Goal: Task Accomplishment & Management: Manage account settings

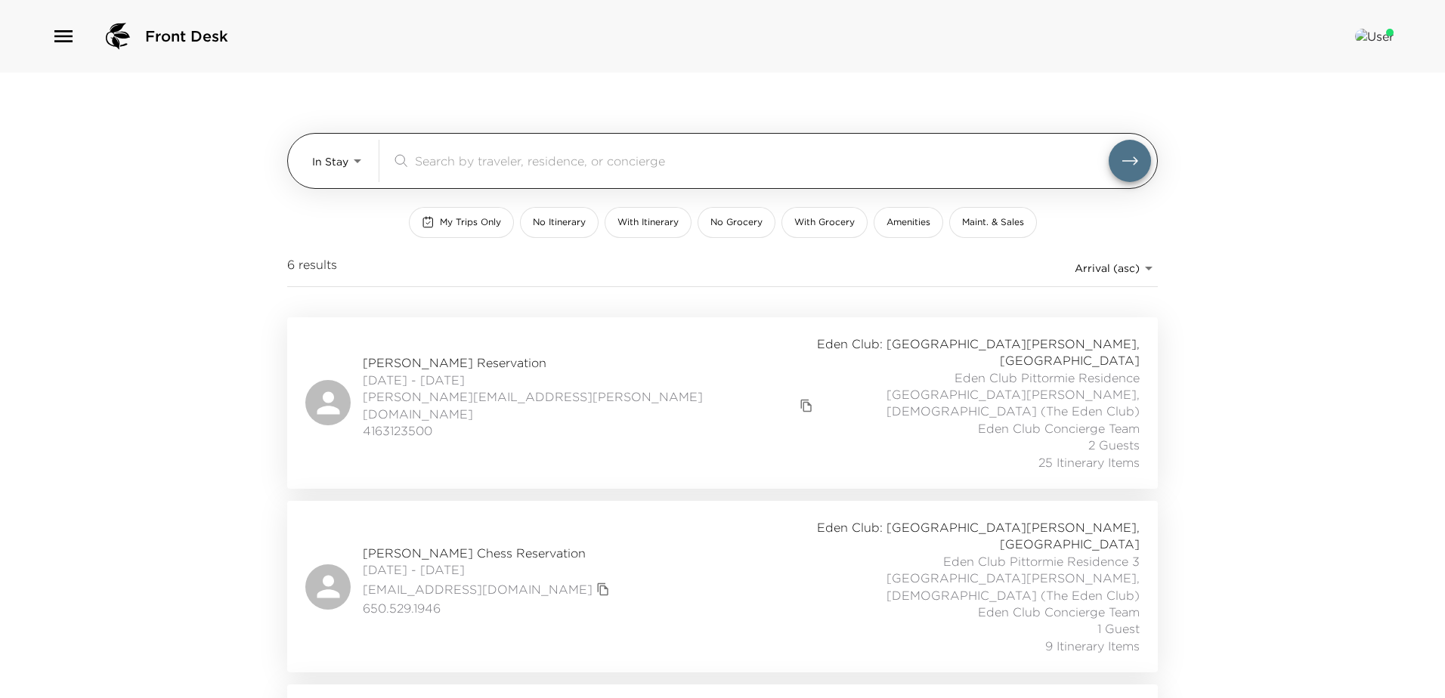
click at [351, 162] on body "Front Desk In Stay In-Stay ​ My Trips Only No Itinerary With Itinerary No Groce…" at bounding box center [722, 349] width 1445 height 698
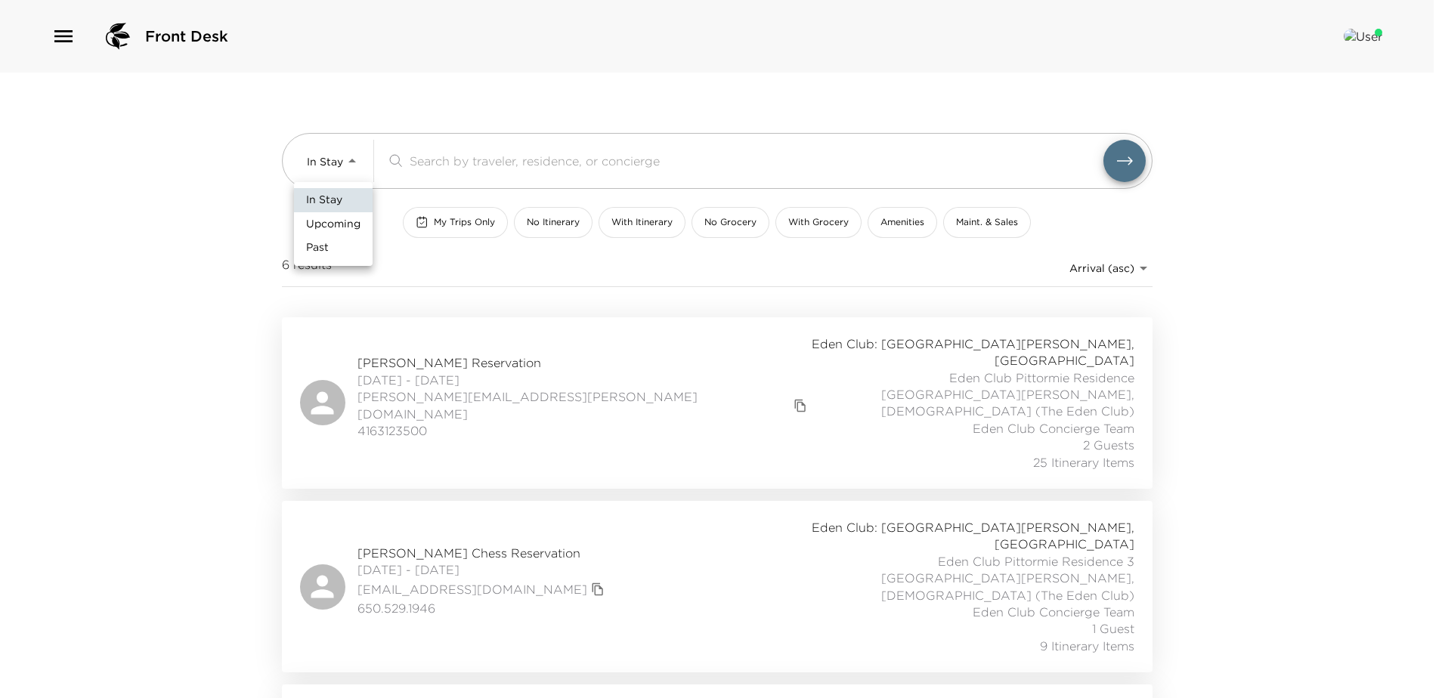
click at [346, 227] on span "Upcoming" at bounding box center [333, 224] width 54 height 15
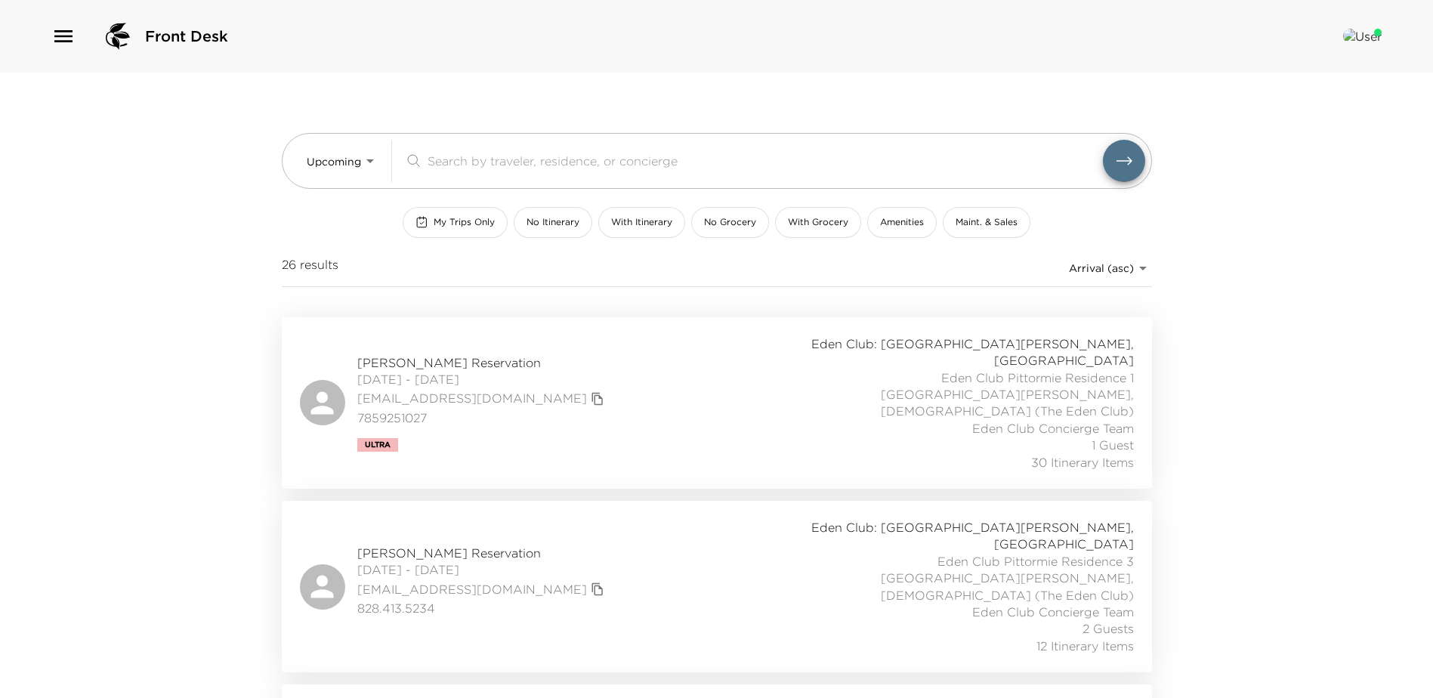
click at [460, 354] on span "Mark McPherson Reservation" at bounding box center [482, 362] width 251 height 17
click at [432, 371] on span "09/05/2025 - 09/09/2025" at bounding box center [482, 379] width 251 height 17
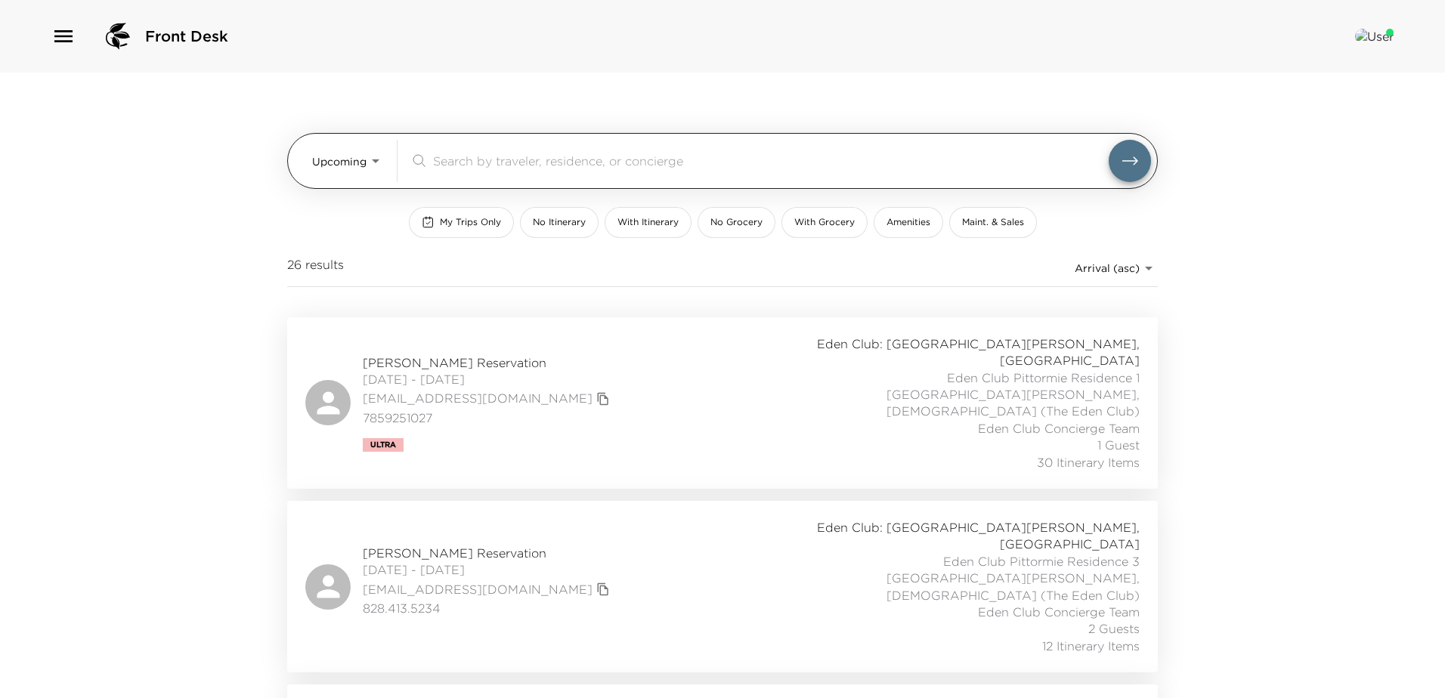
click at [362, 163] on body "Front Desk Upcoming Upcoming ​ My Trips Only No Itinerary With Itinerary No Gro…" at bounding box center [722, 349] width 1445 height 698
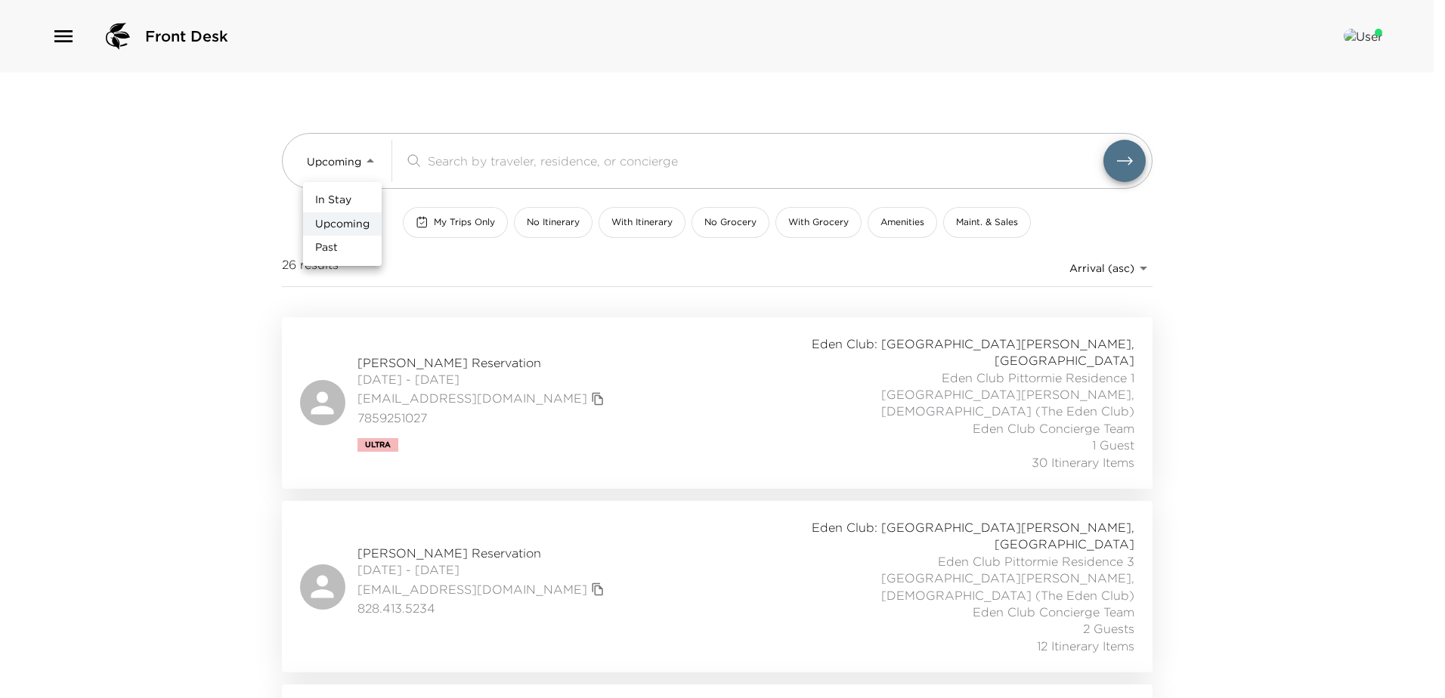
drag, startPoint x: 363, startPoint y: 246, endPoint x: 397, endPoint y: 221, distance: 42.0
click at [363, 246] on li "Past" at bounding box center [342, 248] width 79 height 24
type input "Past"
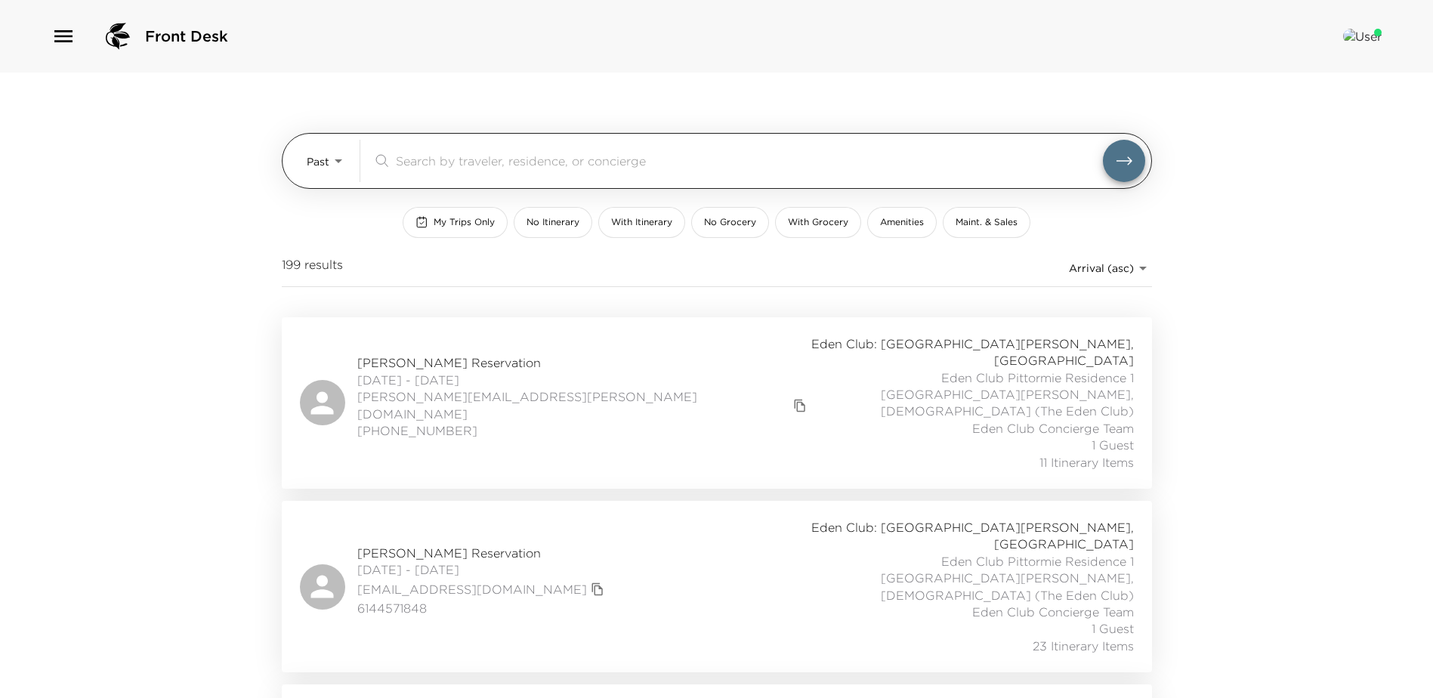
click at [475, 164] on input "search" at bounding box center [749, 160] width 707 height 17
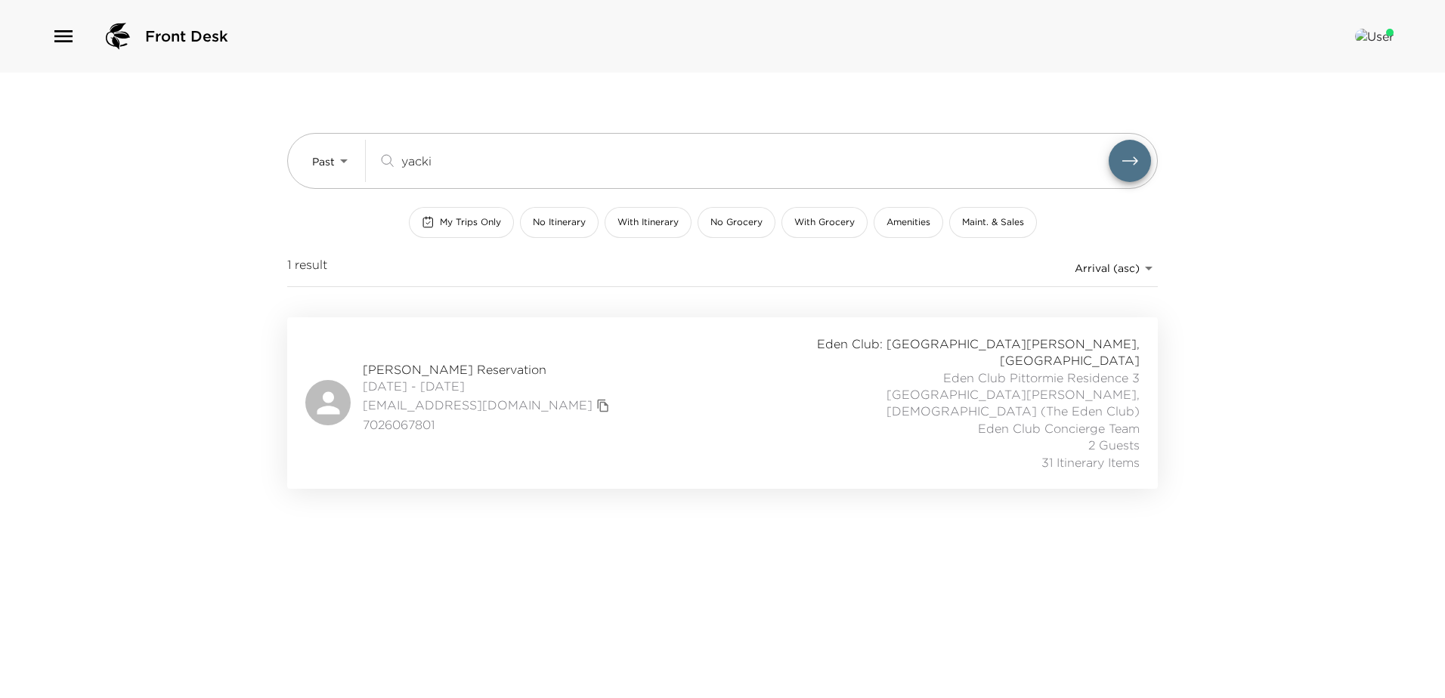
type input "yacki"
click at [487, 337] on div "Renee Yackira Reservation 04/22/2025 - 04/27/2025 rlyackira@gmail.com 702606780…" at bounding box center [722, 403] width 834 height 135
click at [67, 34] on icon "button" at bounding box center [63, 36] width 24 height 24
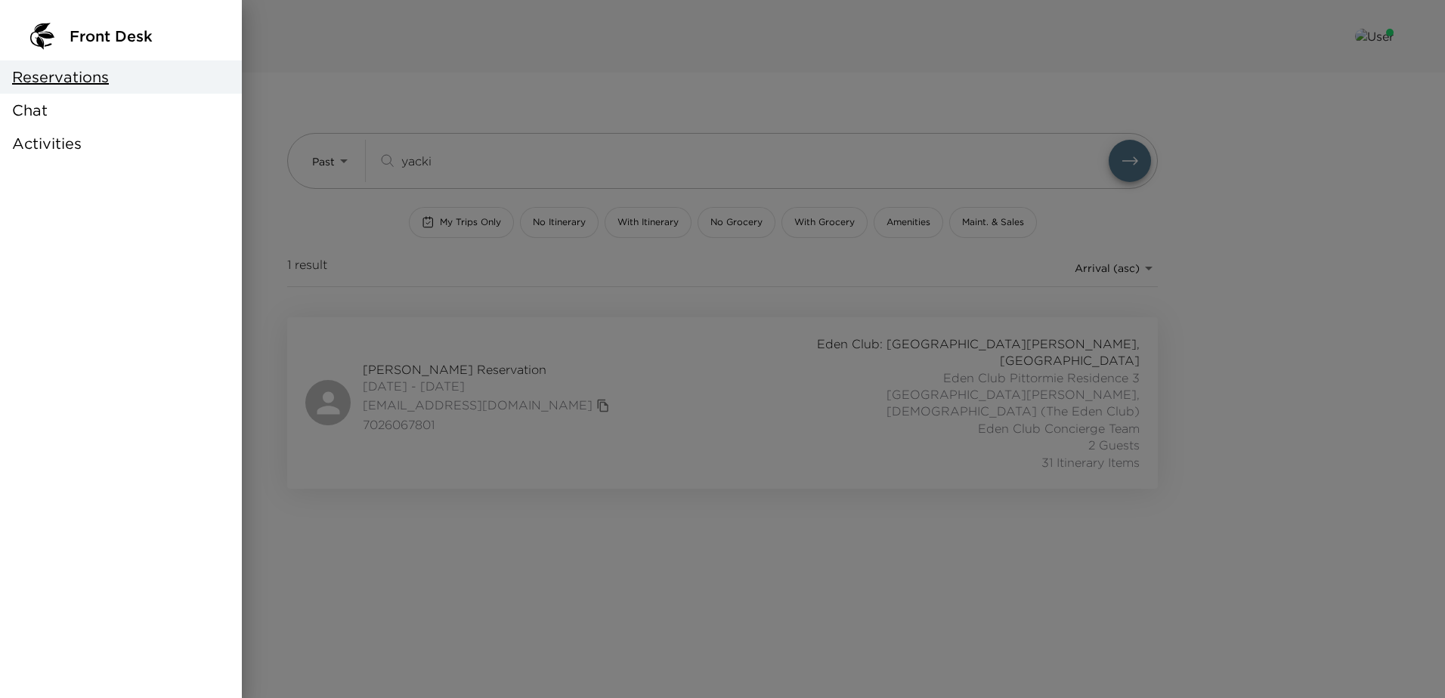
click at [60, 142] on span "Activities" at bounding box center [47, 143] width 70 height 21
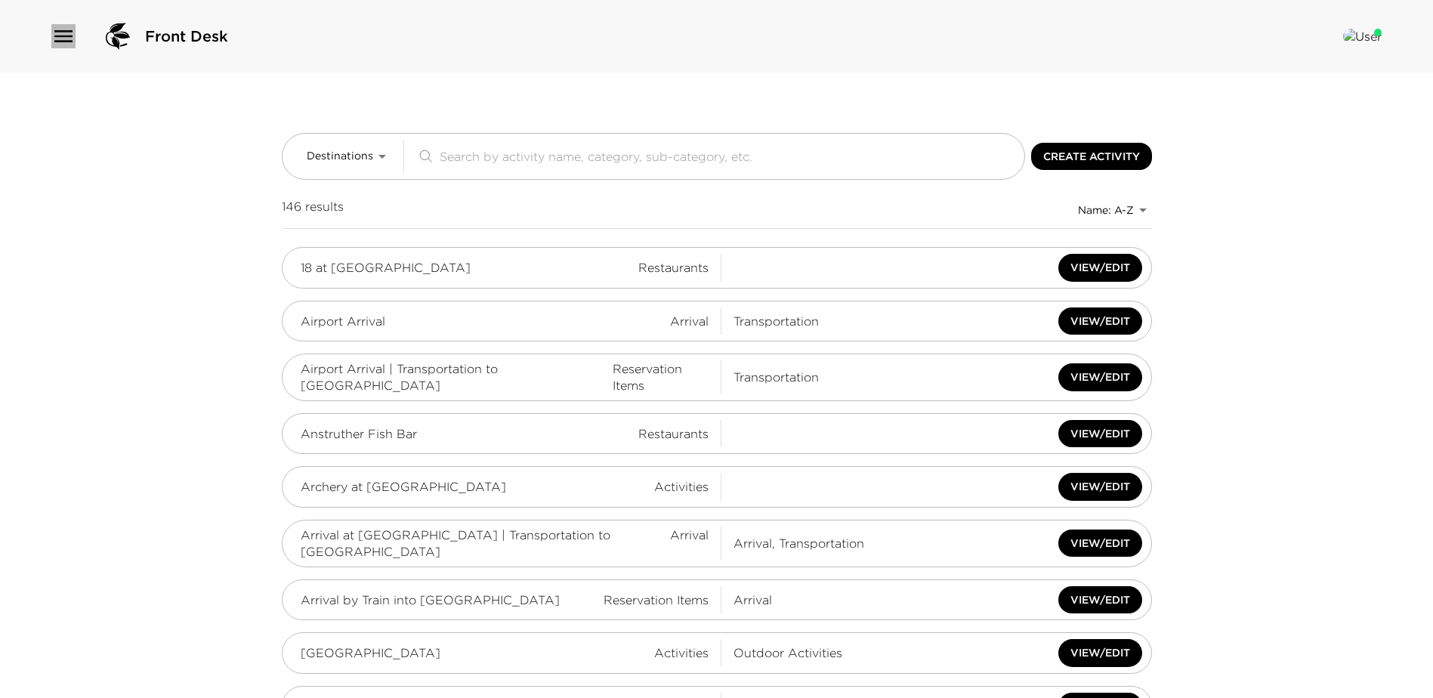
click at [58, 36] on icon "button" at bounding box center [63, 36] width 18 height 12
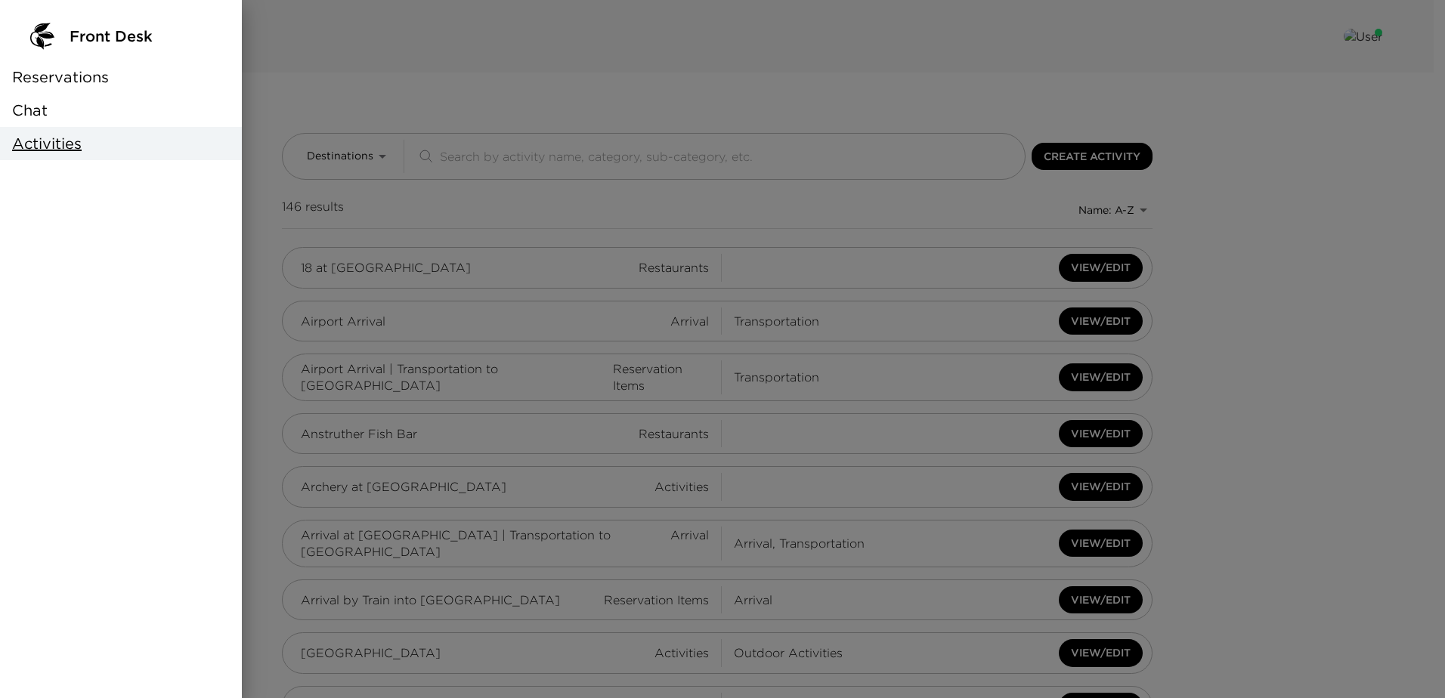
click at [106, 108] on div "Chat" at bounding box center [121, 110] width 242 height 33
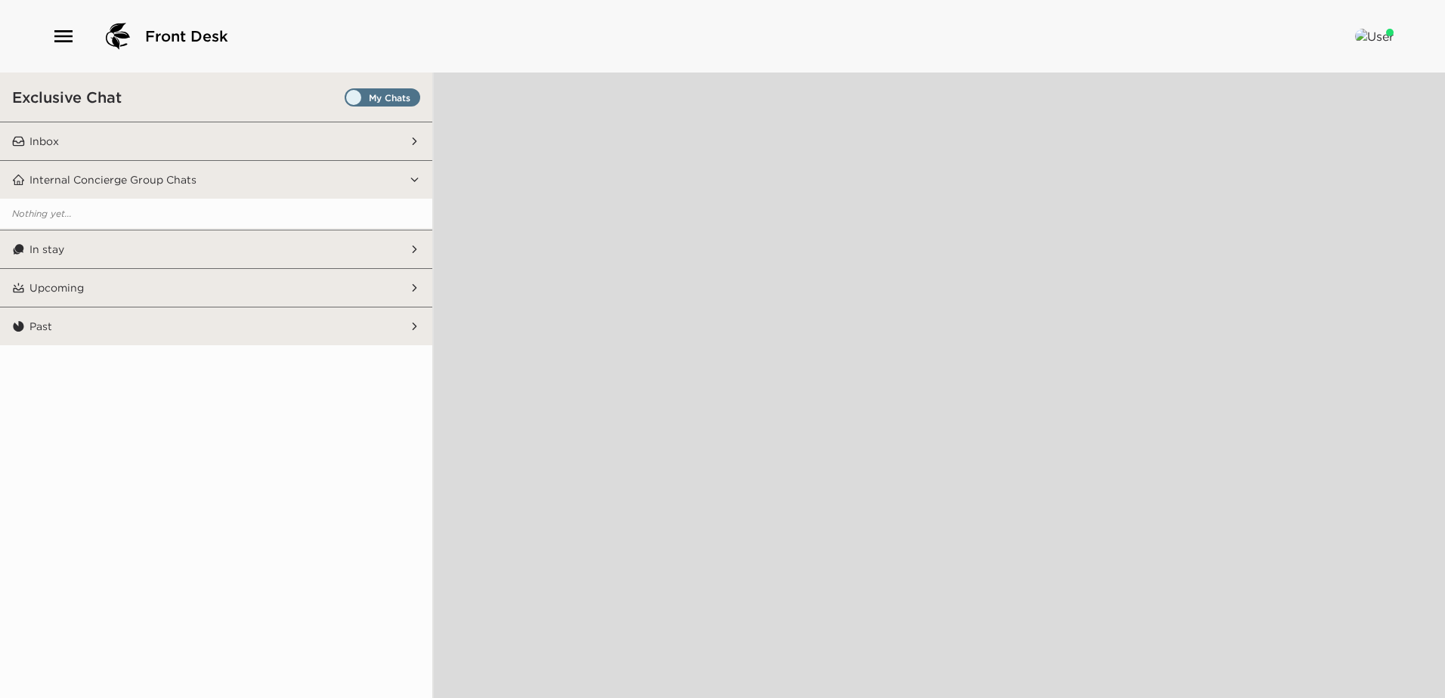
click at [60, 44] on icon "button" at bounding box center [63, 36] width 24 height 24
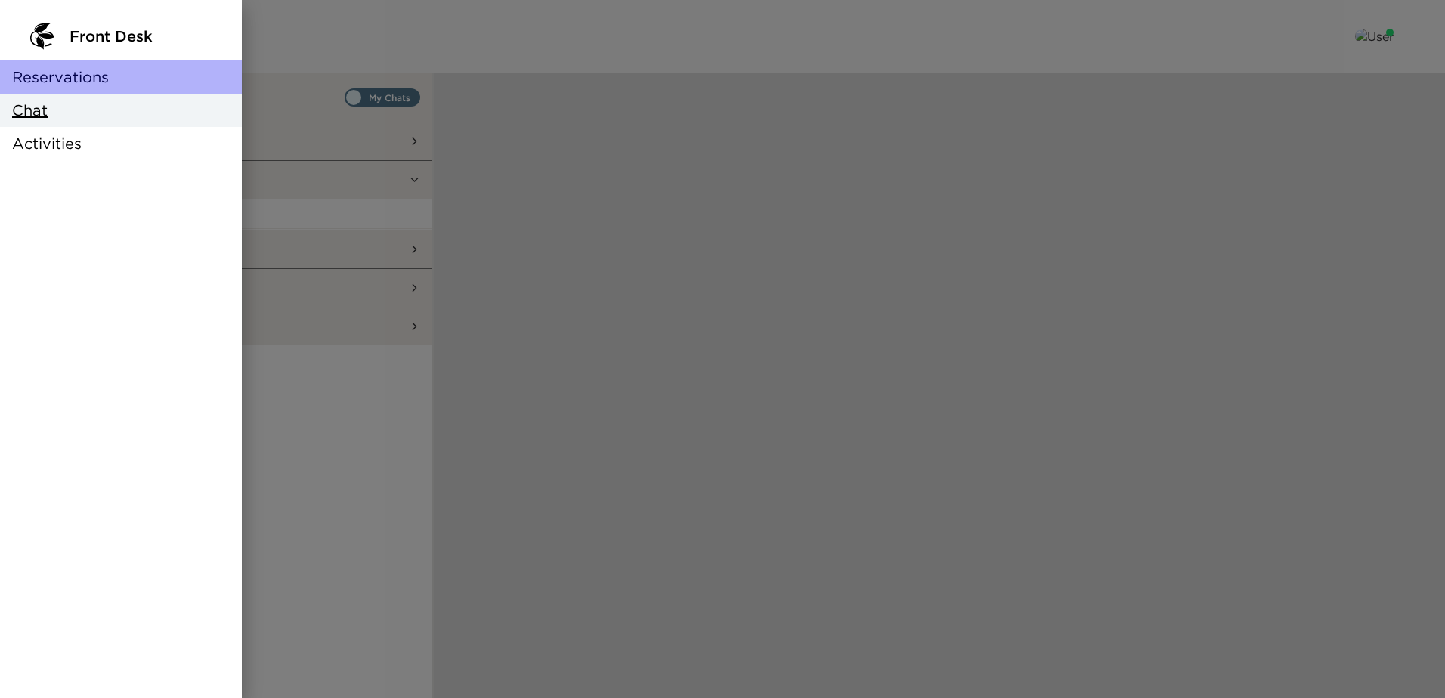
click at [70, 81] on span "Reservations" at bounding box center [60, 76] width 97 height 21
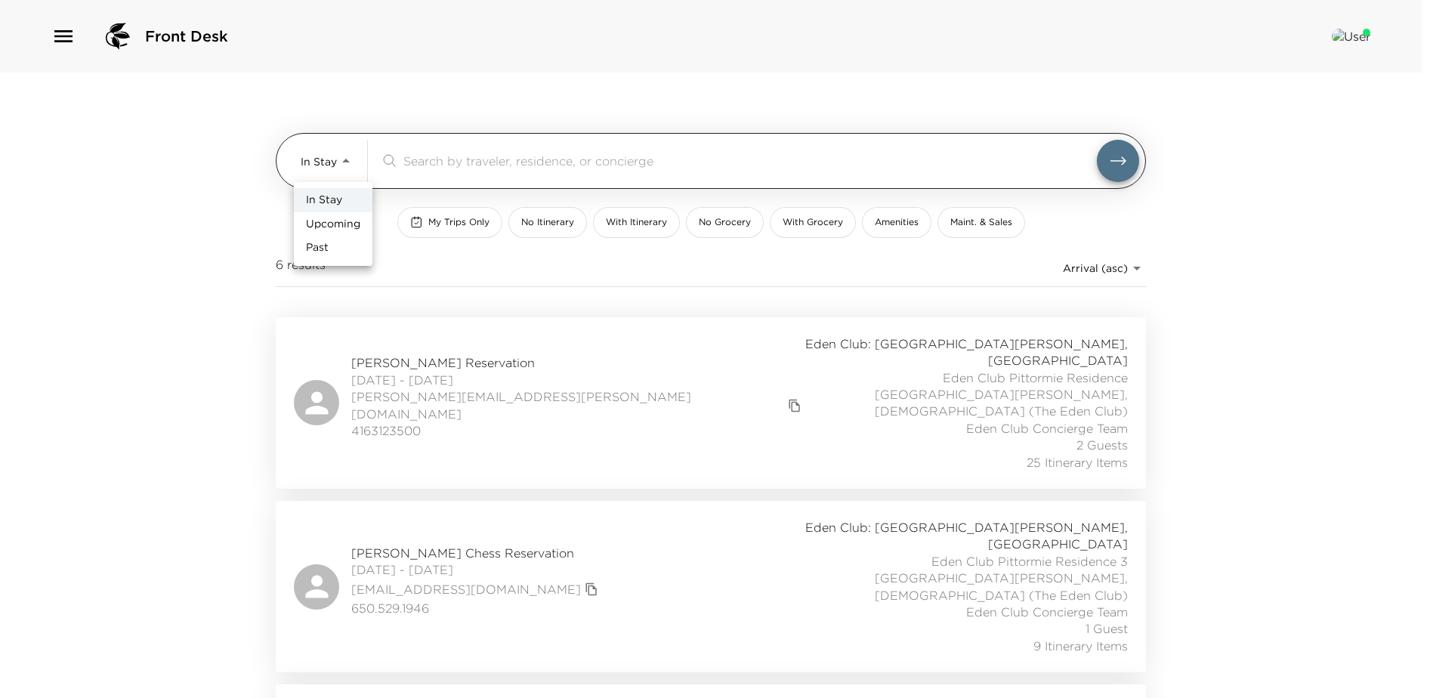
drag, startPoint x: 351, startPoint y: 154, endPoint x: 378, endPoint y: 212, distance: 63.2
click at [352, 156] on body "Front Desk In Stay In-Stay ​ My Trips Only No Itinerary With Itinerary No Groce…" at bounding box center [716, 349] width 1433 height 698
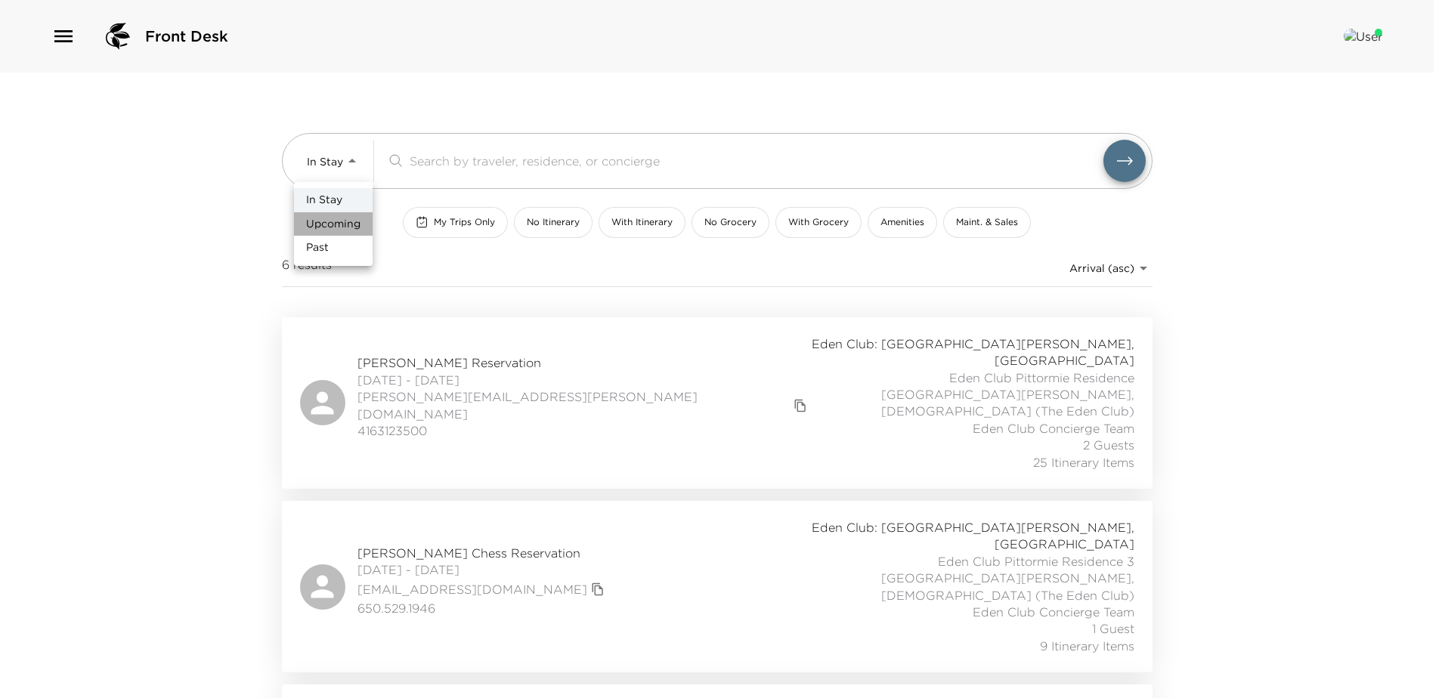
click at [350, 221] on span "Upcoming" at bounding box center [333, 224] width 54 height 15
type input "Upcoming"
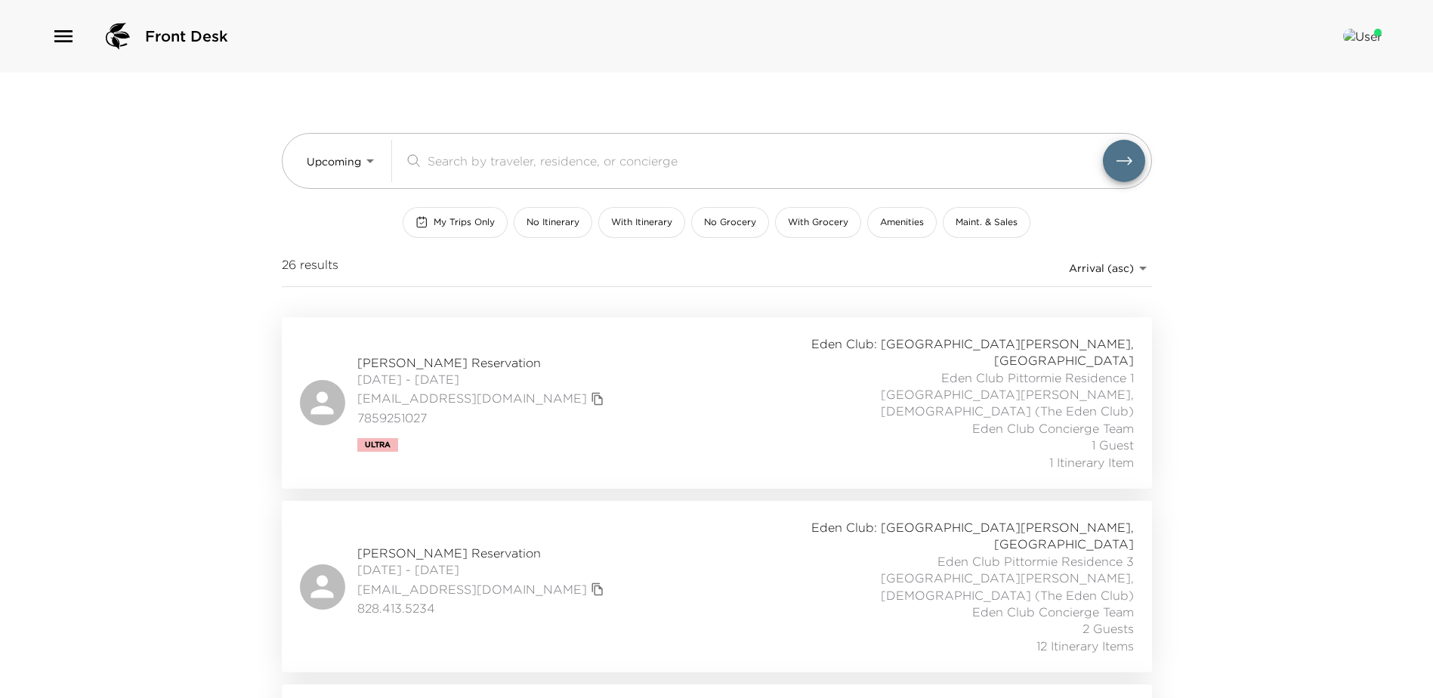
click at [426, 354] on span "Mark McPherson Reservation" at bounding box center [482, 362] width 251 height 17
click at [459, 354] on span "Mark McPherson Reservation" at bounding box center [482, 362] width 251 height 17
click at [470, 354] on span "Mark McPherson Reservation" at bounding box center [482, 362] width 251 height 17
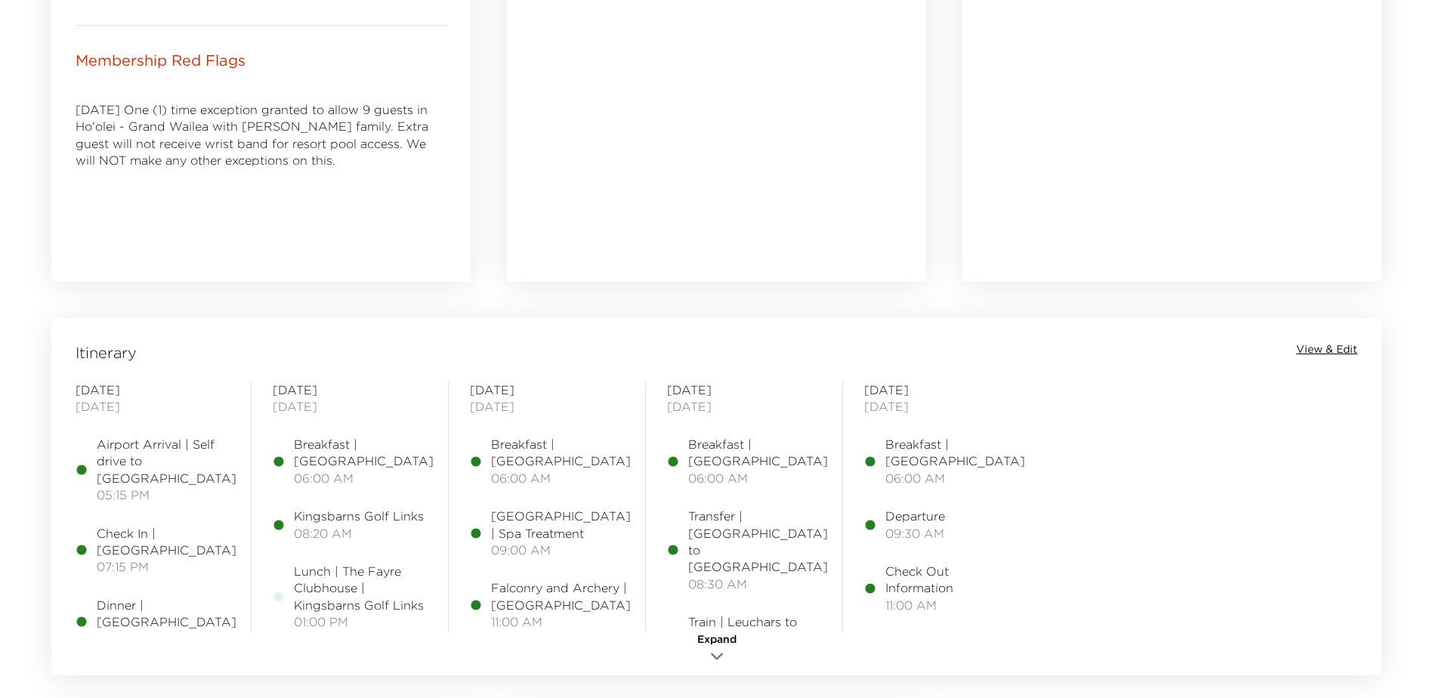
scroll to position [982, 0]
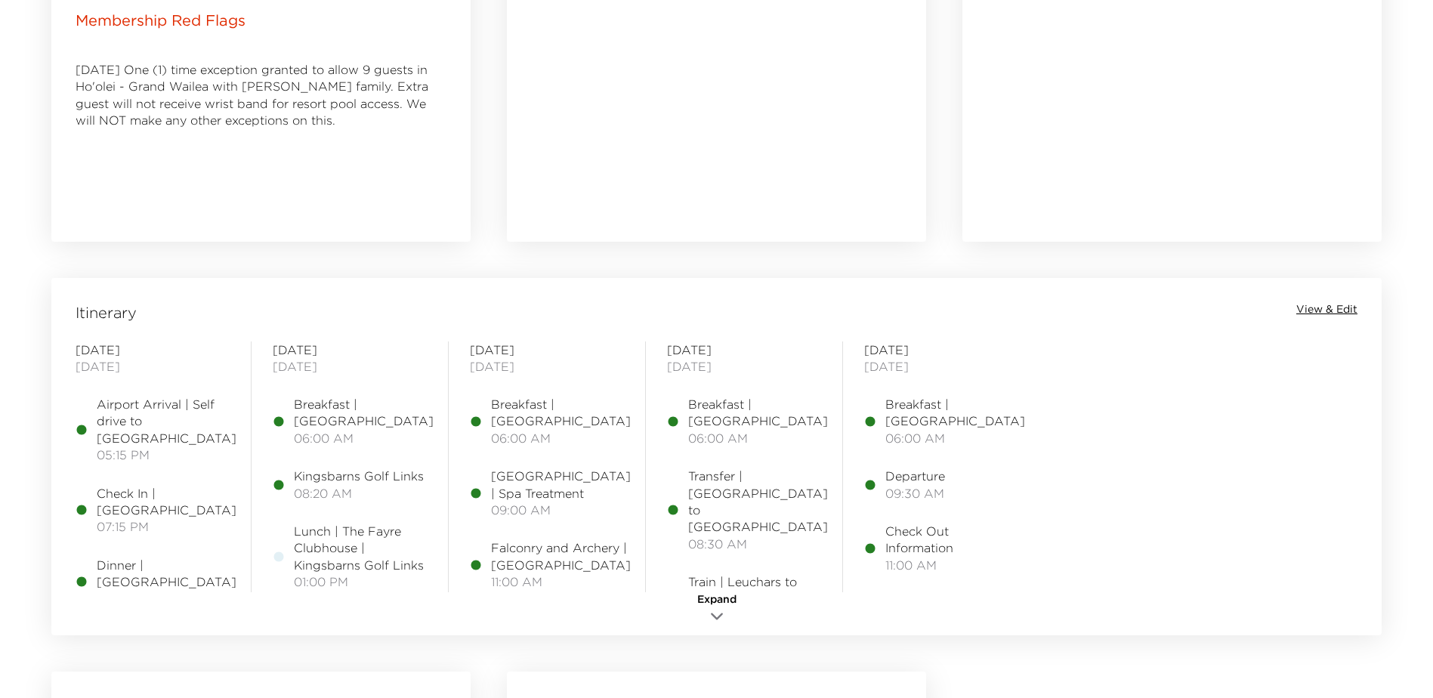
click at [1330, 307] on span "View & Edit" at bounding box center [1327, 309] width 61 height 15
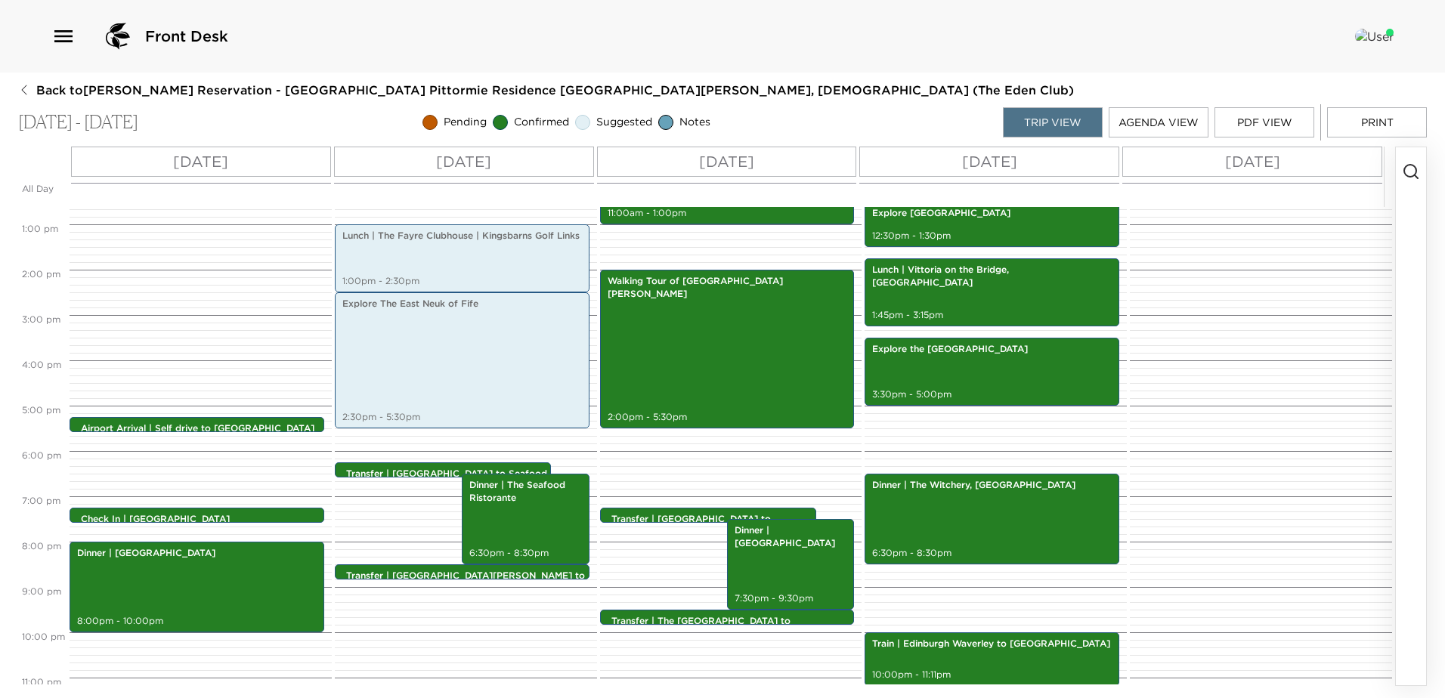
scroll to position [574, 0]
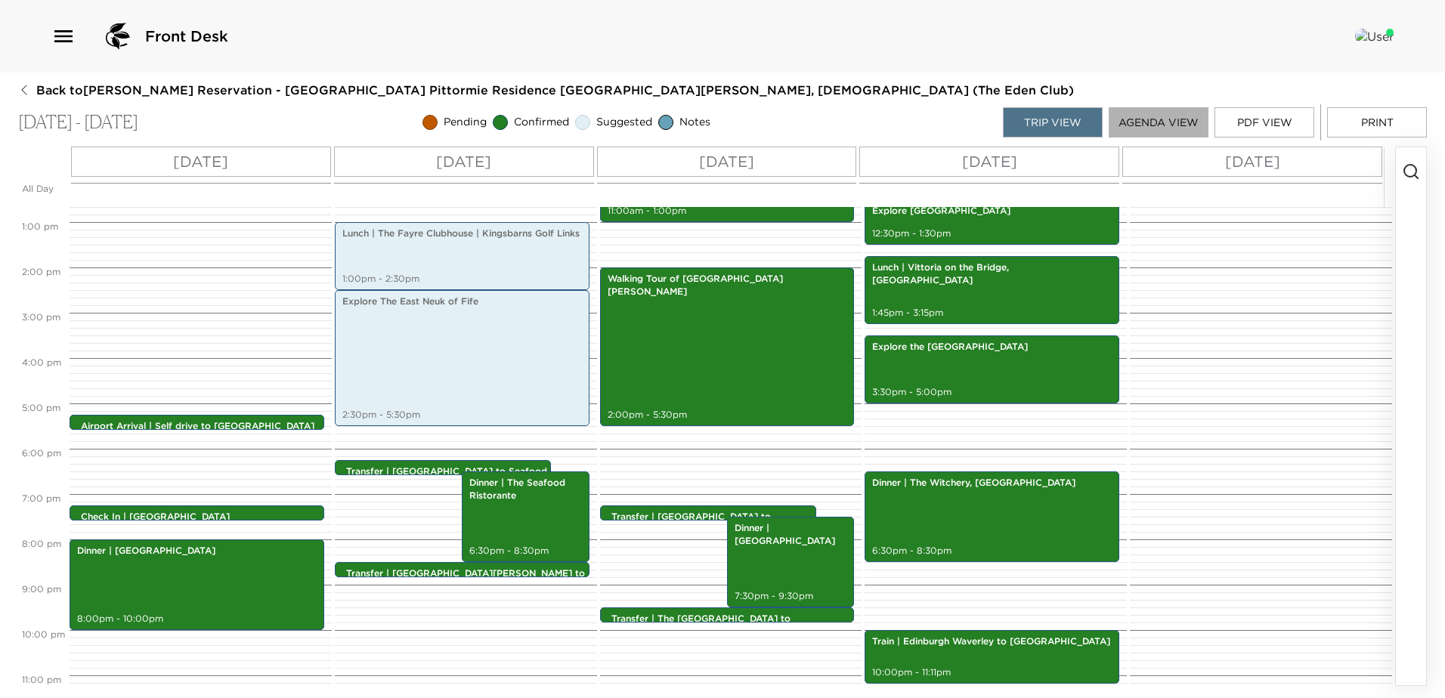
click at [1154, 124] on button "Agenda View" at bounding box center [1159, 122] width 100 height 30
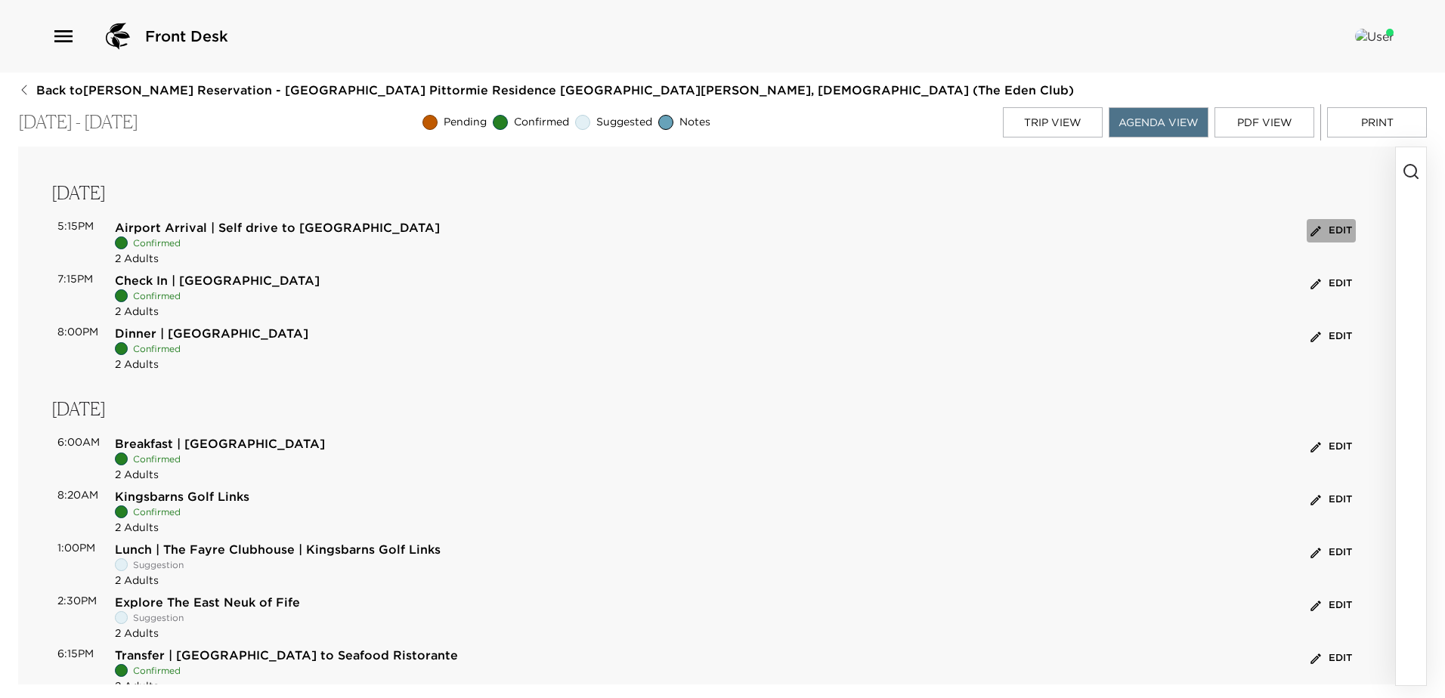
click at [1309, 224] on icon "button" at bounding box center [1316, 231] width 14 height 14
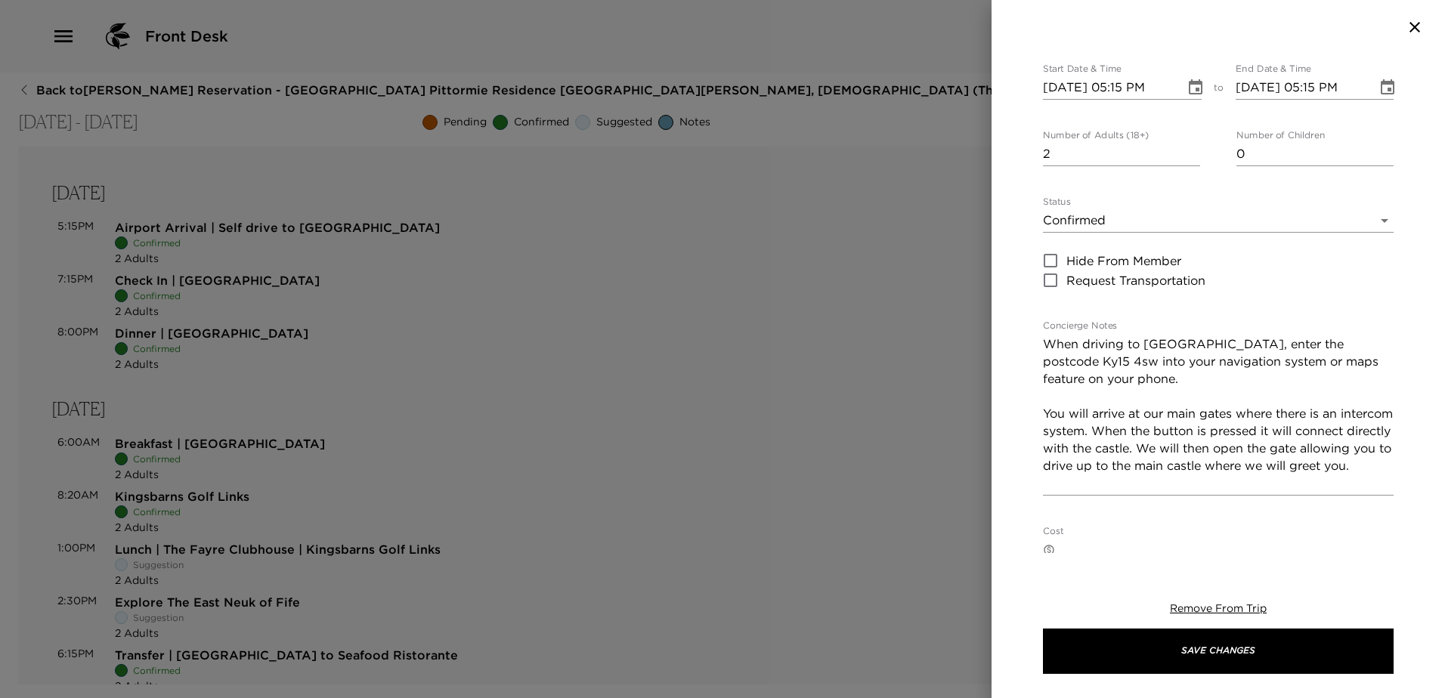
scroll to position [151, 0]
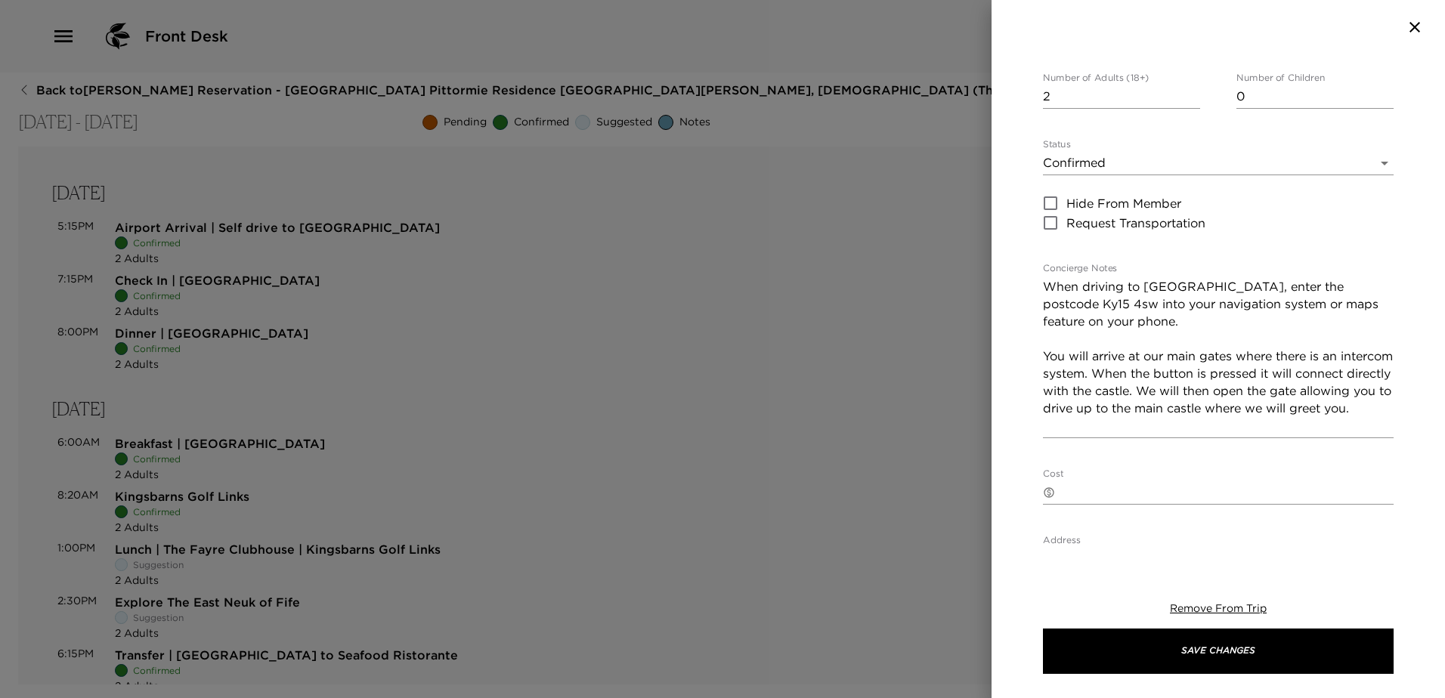
drag, startPoint x: 1096, startPoint y: 303, endPoint x: 1110, endPoint y: 304, distance: 14.4
click at [1097, 303] on textarea "When driving to Pittormie Castle, enter the postcode Ky15 4sw into your navigat…" at bounding box center [1218, 356] width 351 height 156
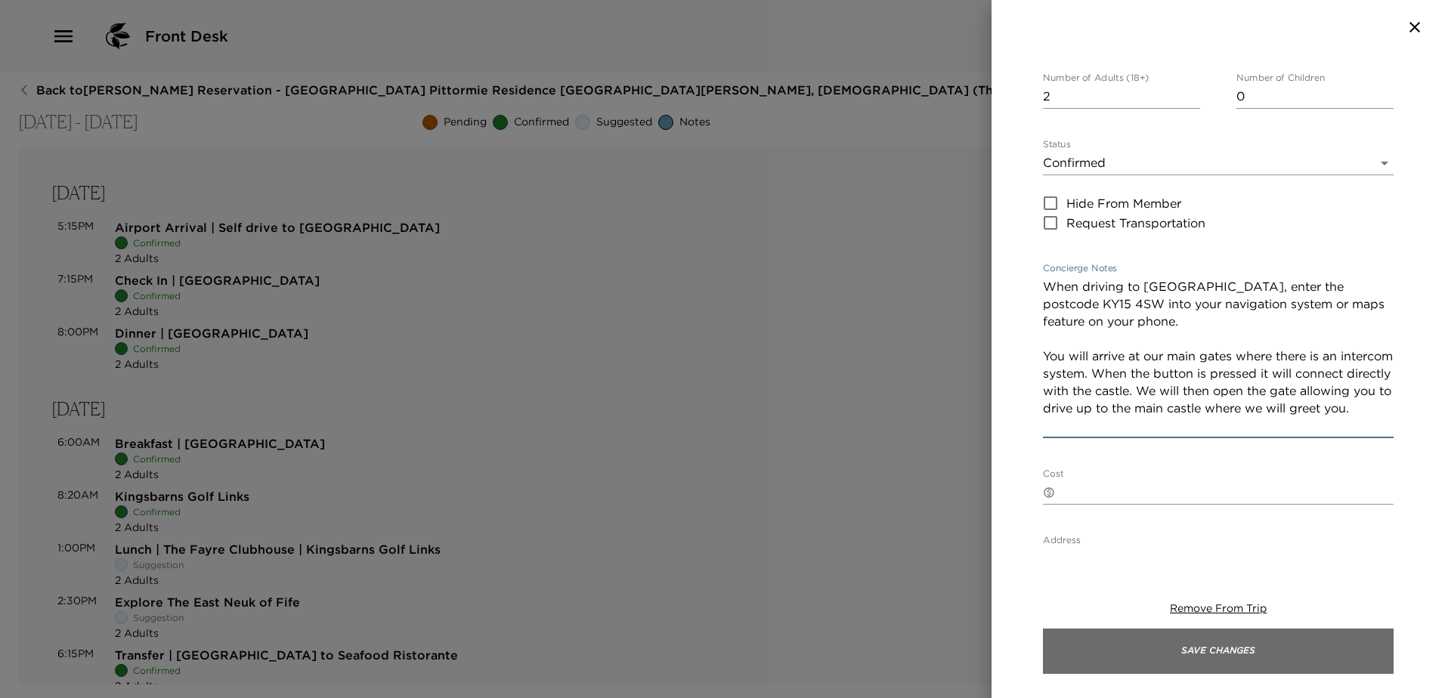
type textarea "When driving to Pittormie Castle, enter the postcode KY15 4SW into your navigat…"
click at [1222, 646] on button "Save Changes" at bounding box center [1218, 651] width 351 height 45
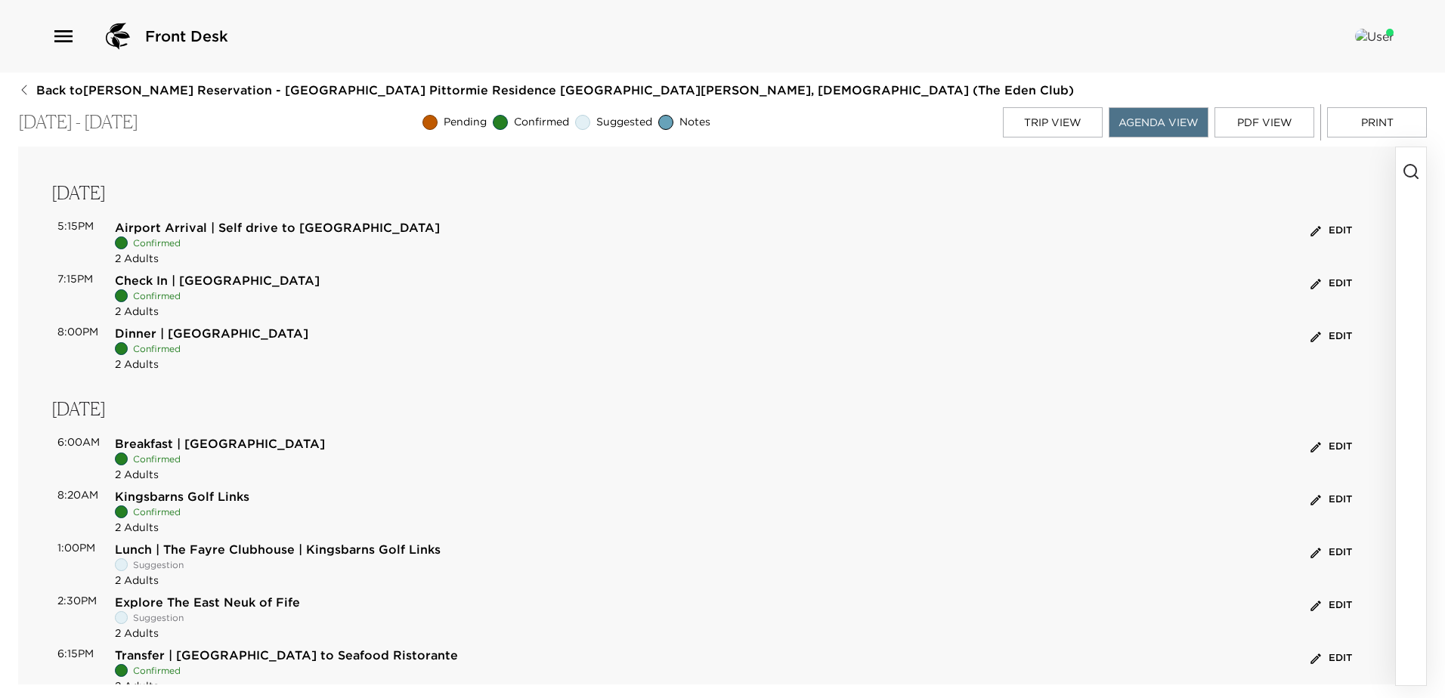
click at [1310, 283] on icon "button" at bounding box center [1316, 284] width 14 height 14
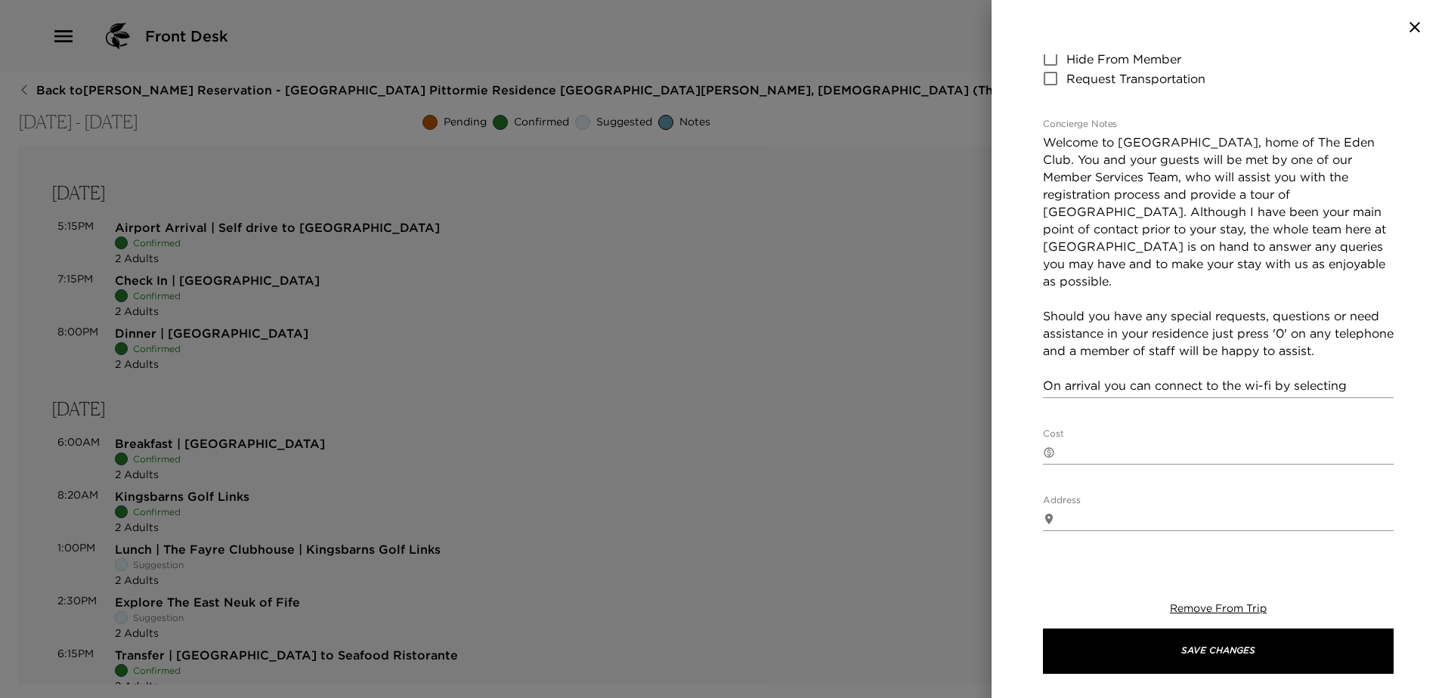
scroll to position [302, 0]
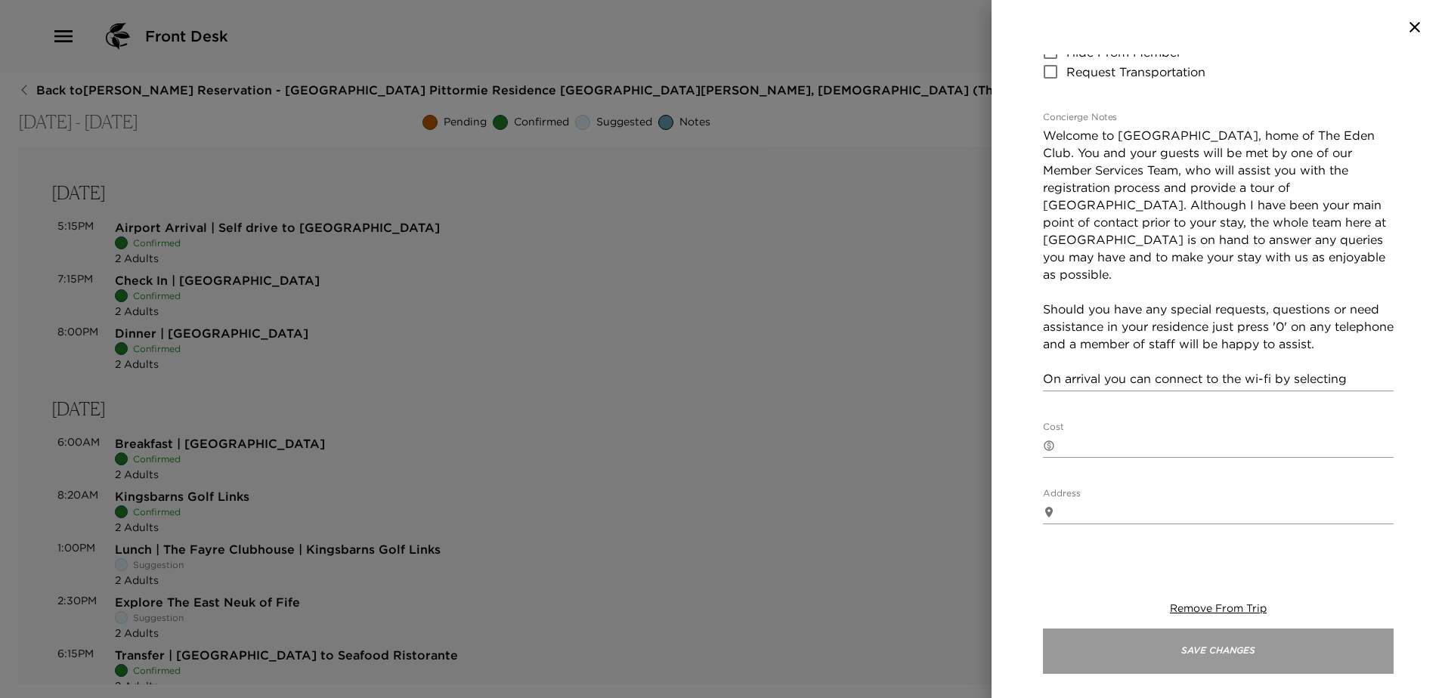
click at [1284, 654] on button "Save Changes" at bounding box center [1218, 651] width 351 height 45
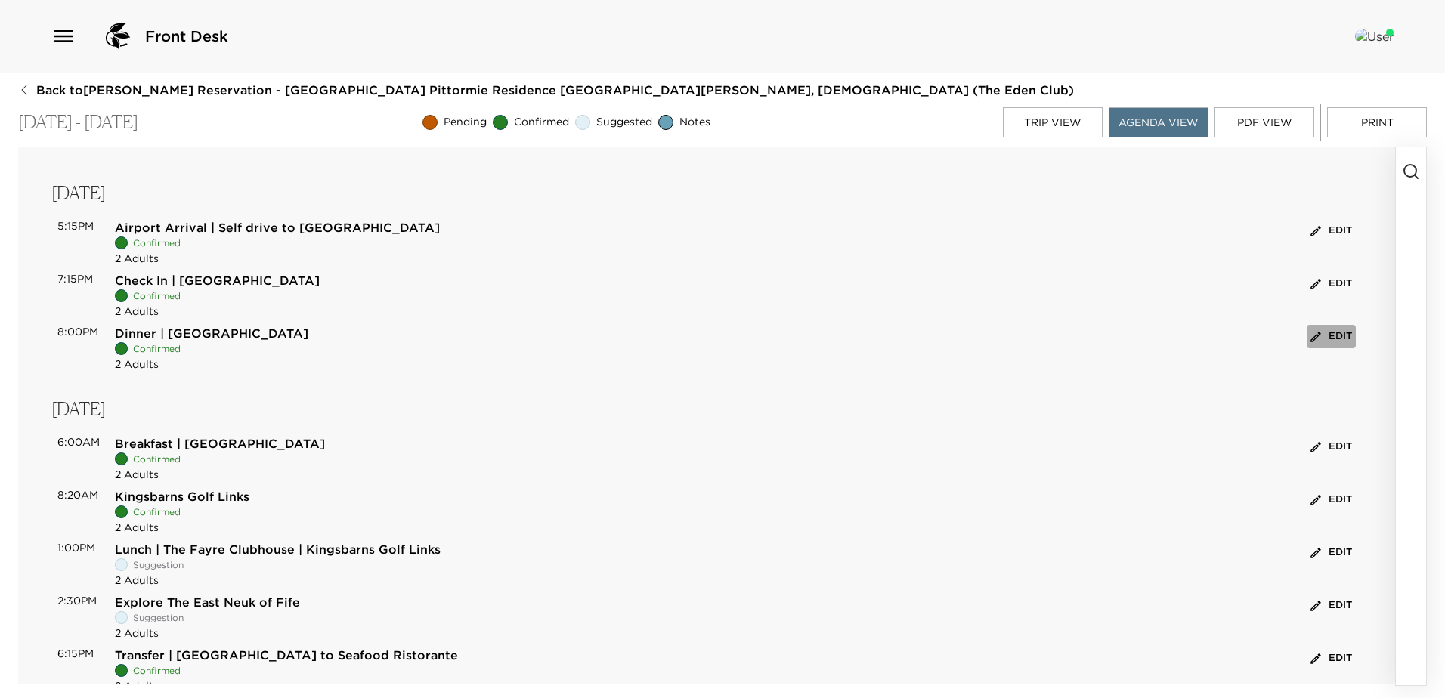
click at [1339, 328] on button "Edit" at bounding box center [1331, 336] width 49 height 23
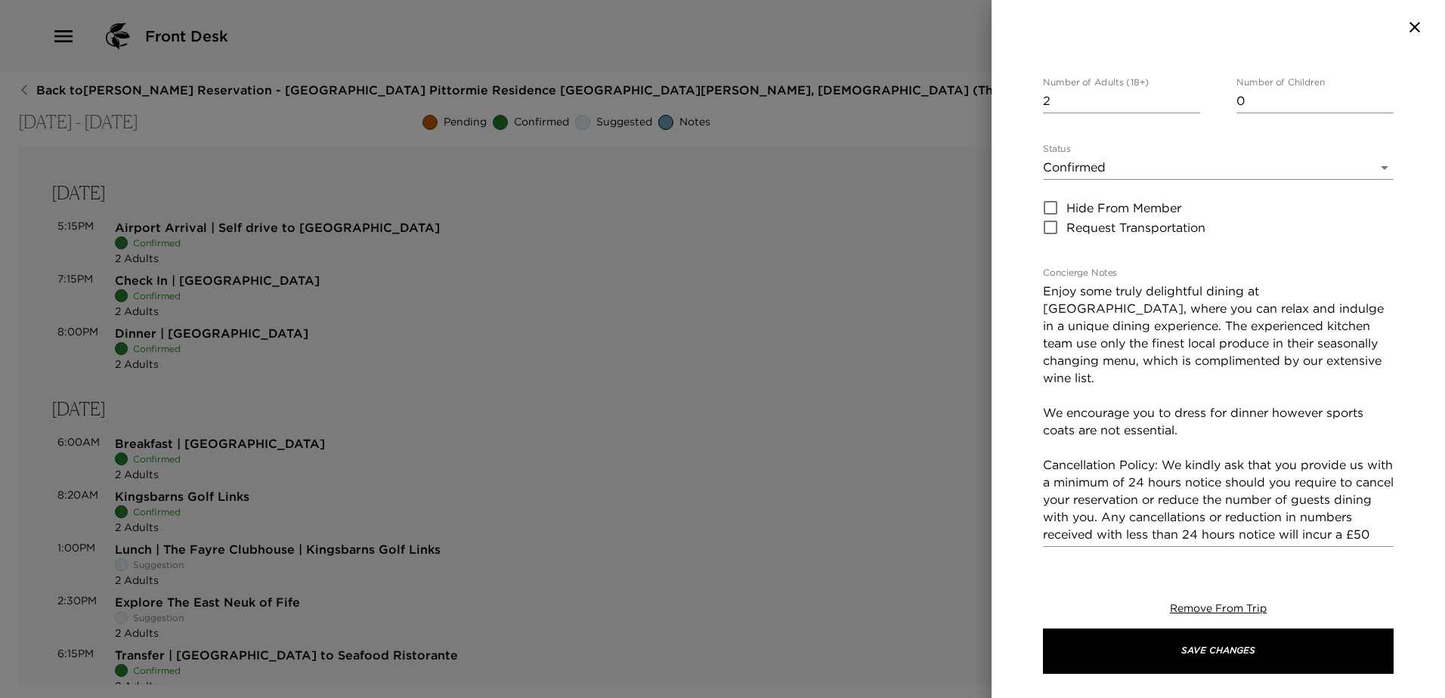
scroll to position [151, 0]
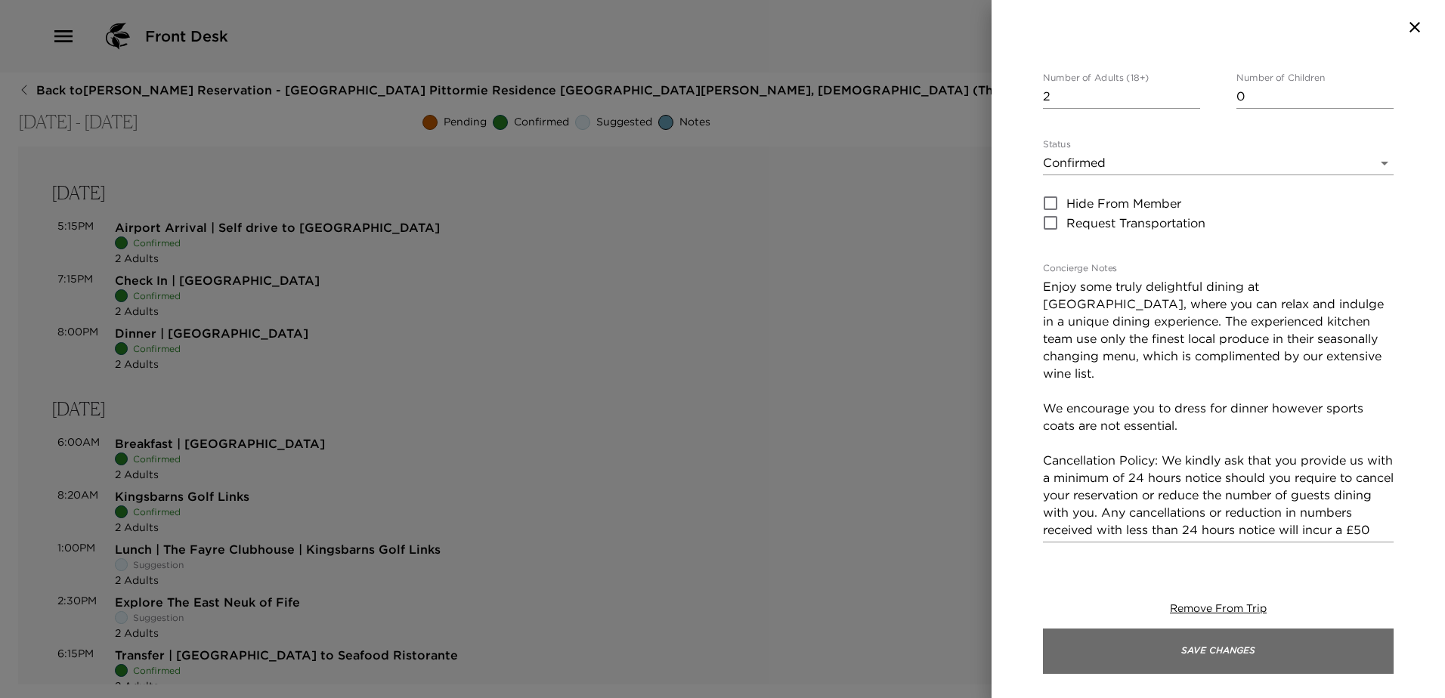
click at [1276, 654] on button "Save Changes" at bounding box center [1218, 651] width 351 height 45
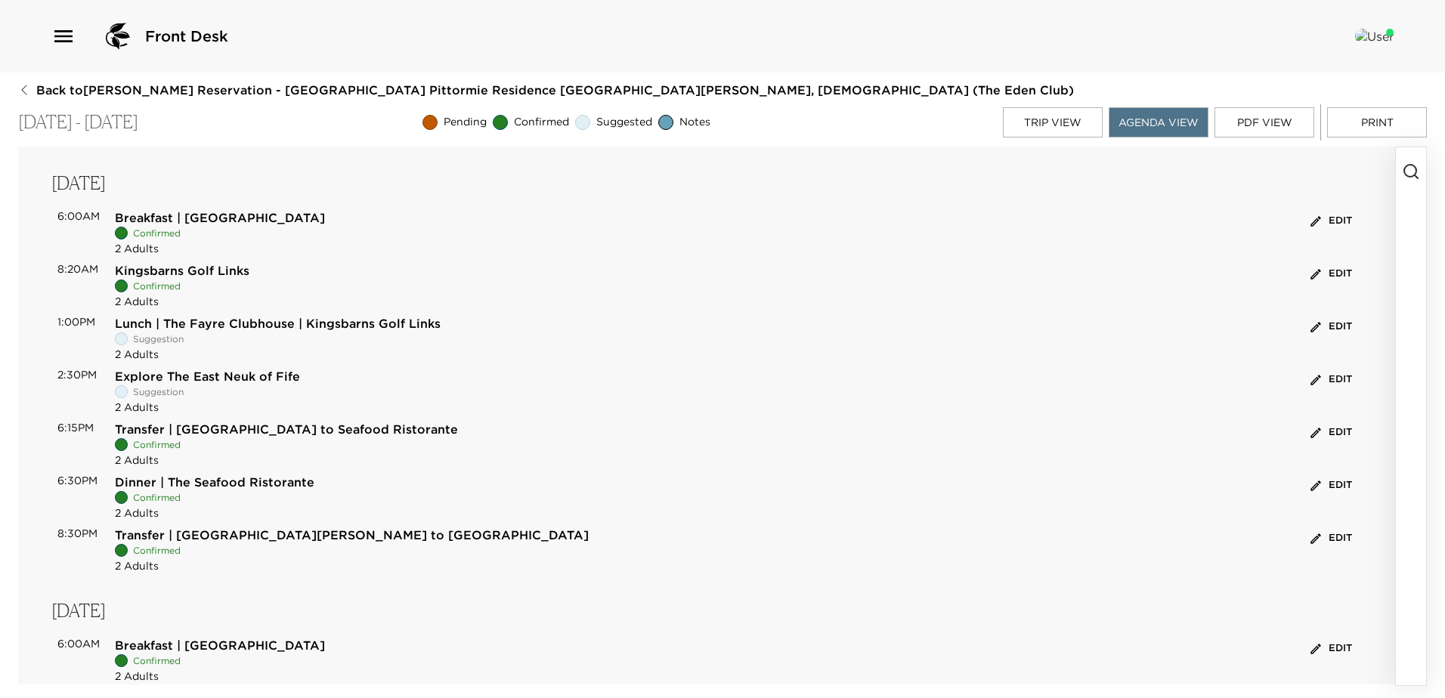
scroll to position [227, 0]
click at [1331, 271] on button "Edit" at bounding box center [1331, 272] width 49 height 23
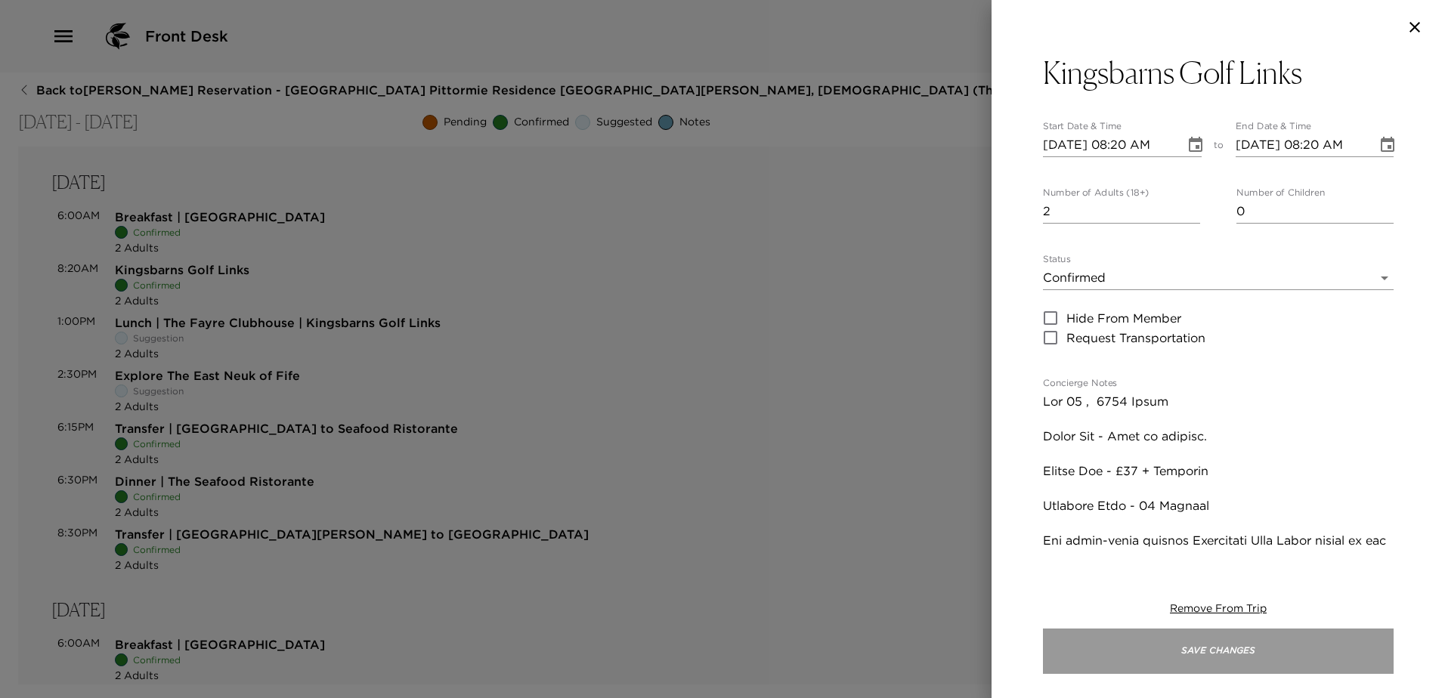
click at [1264, 649] on button "Save Changes" at bounding box center [1218, 651] width 351 height 45
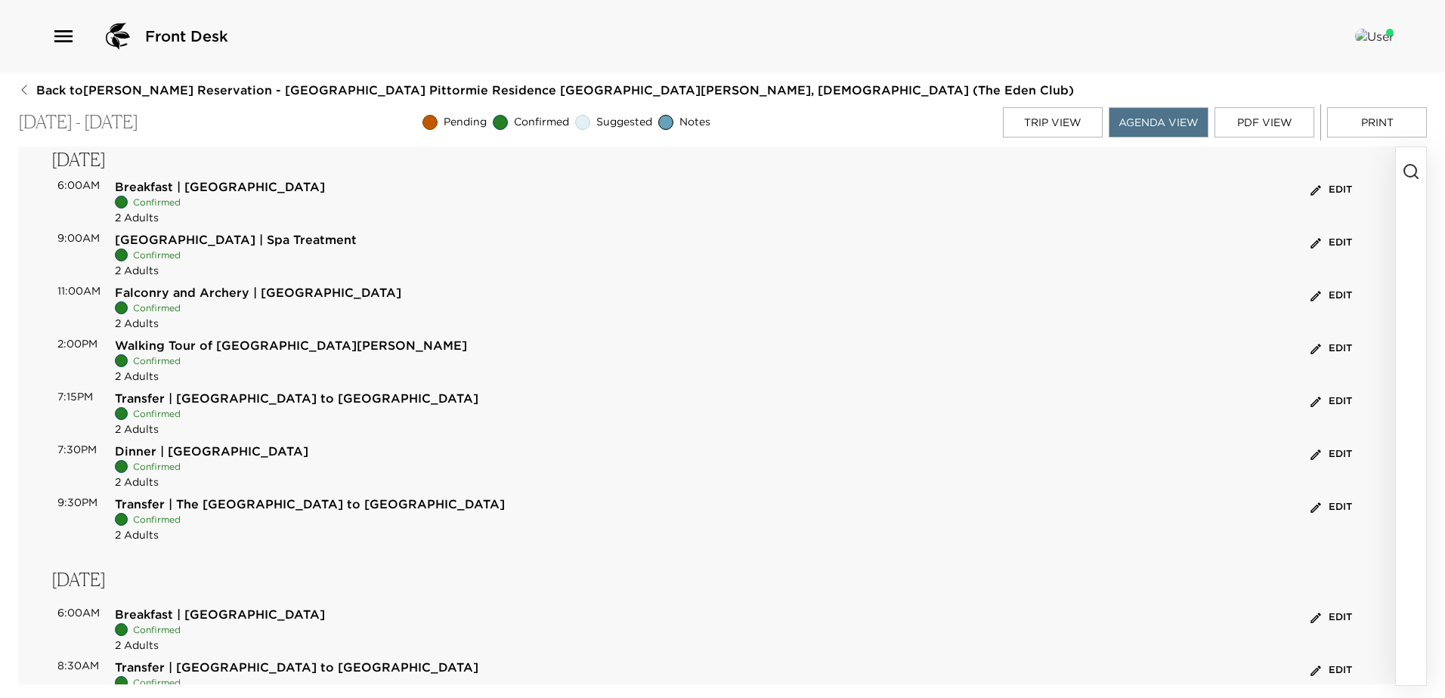
scroll to position [907, 0]
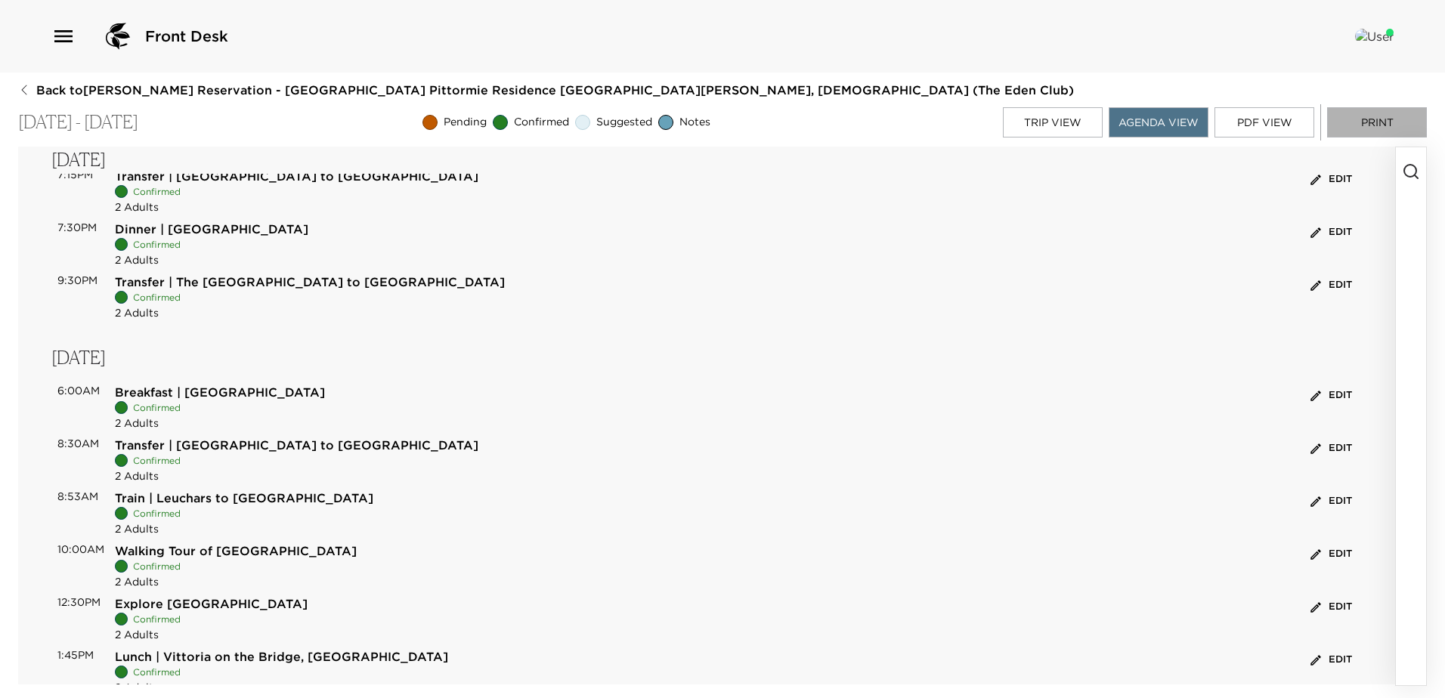
click at [1362, 112] on button "Print" at bounding box center [1377, 122] width 100 height 30
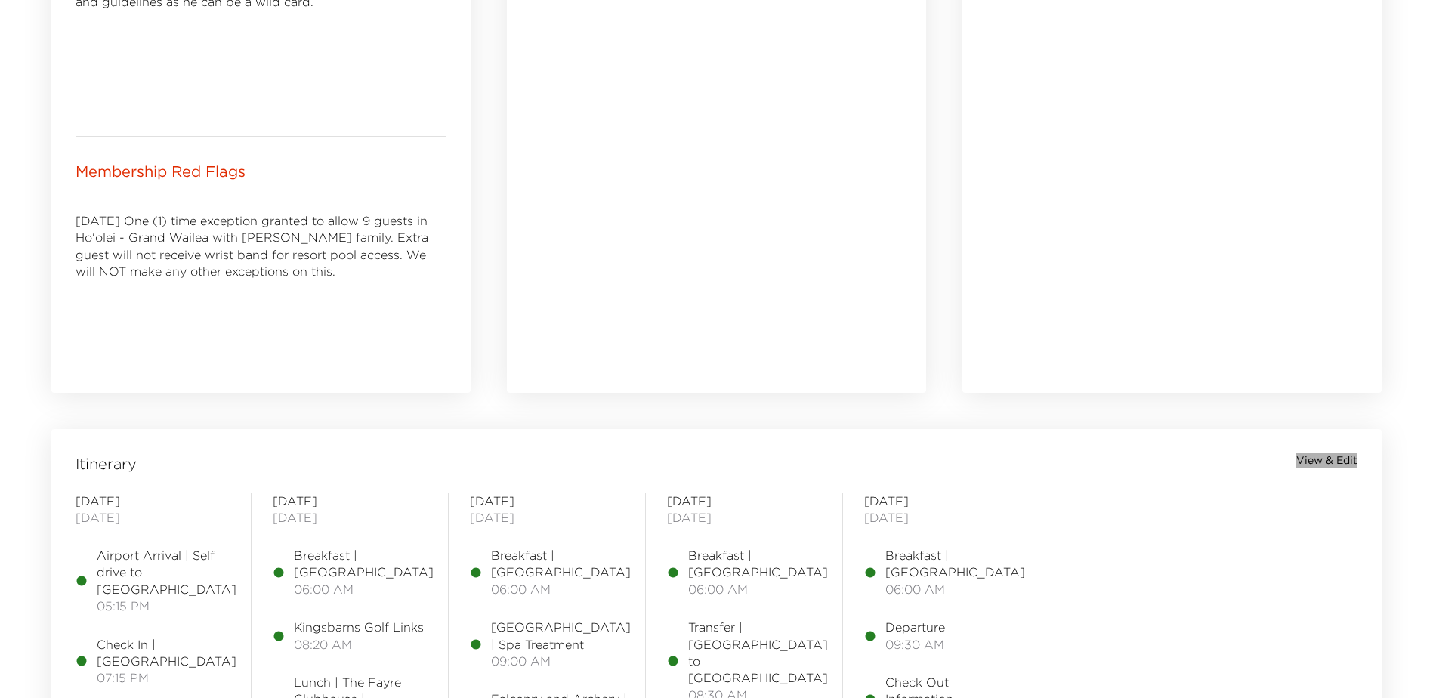
click at [1328, 456] on span "View & Edit" at bounding box center [1327, 460] width 61 height 15
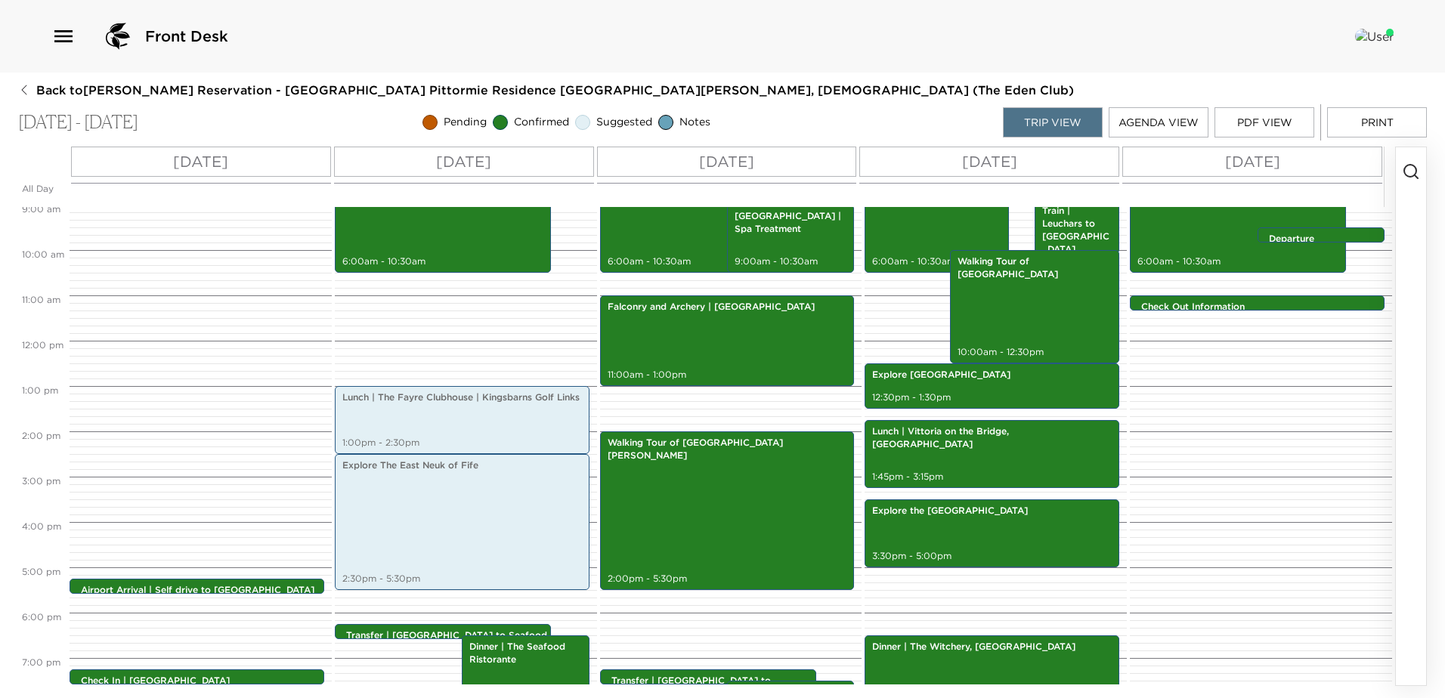
scroll to position [423, 0]
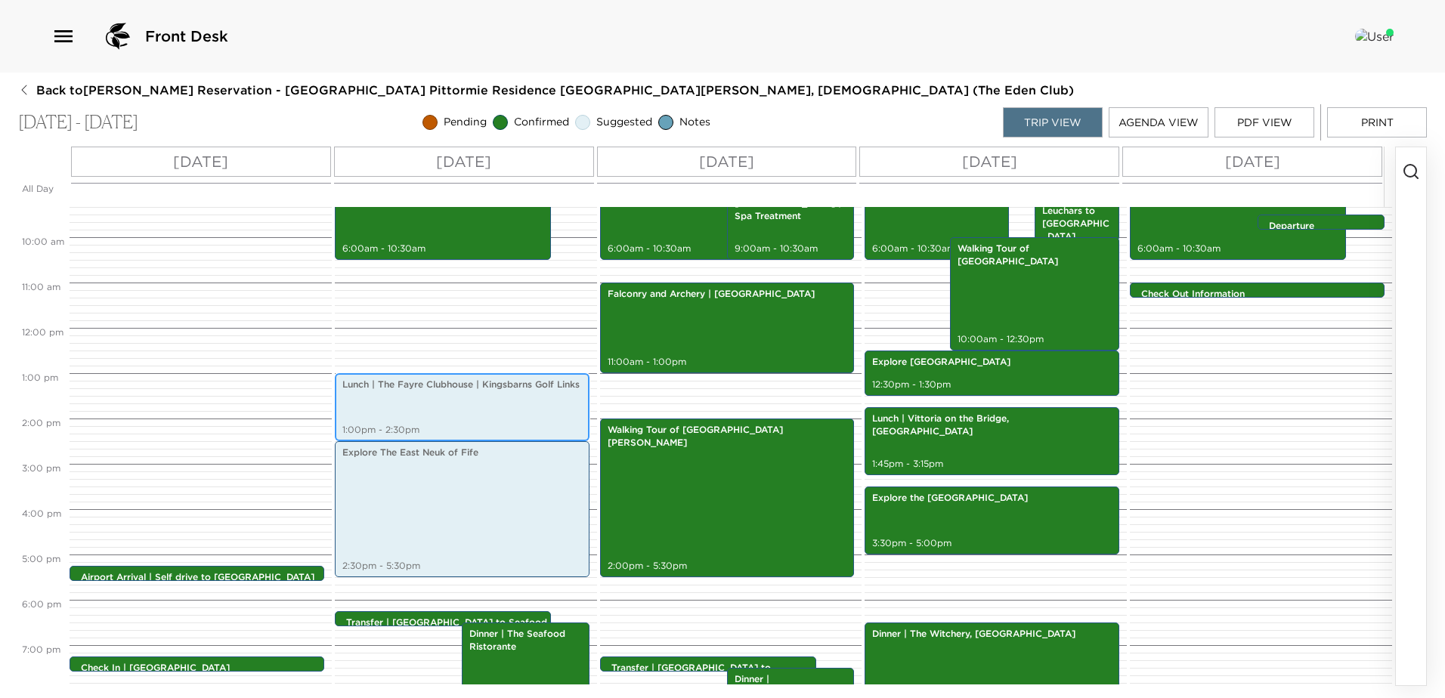
click at [486, 405] on div "Lunch | The Fayre Clubhouse | Kingsbarns Golf Links 1:00pm - 2:30pm" at bounding box center [462, 407] width 246 height 63
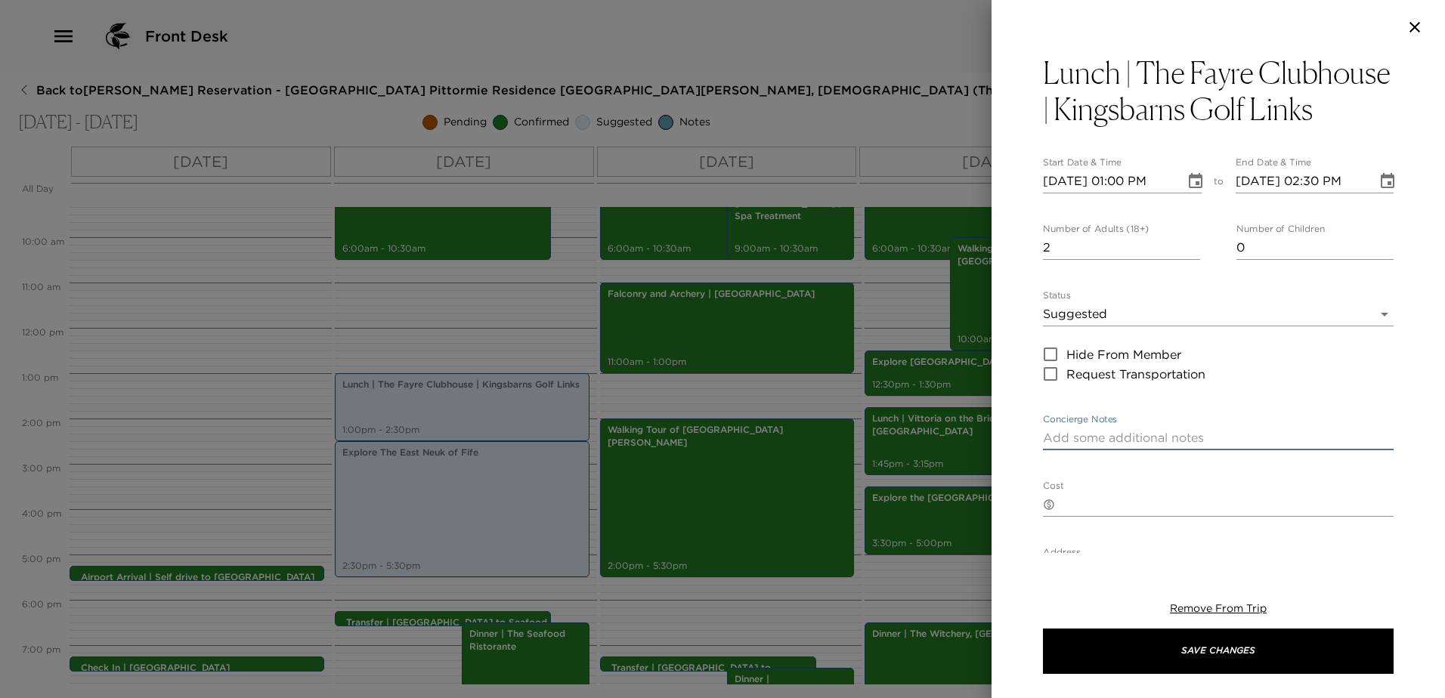
click at [1115, 447] on textarea "Concierge Notes" at bounding box center [1218, 437] width 351 height 17
paste textarea "Kingsbarns Golf Links offers a welcoming clubhouse bar where guests can enjoy a…"
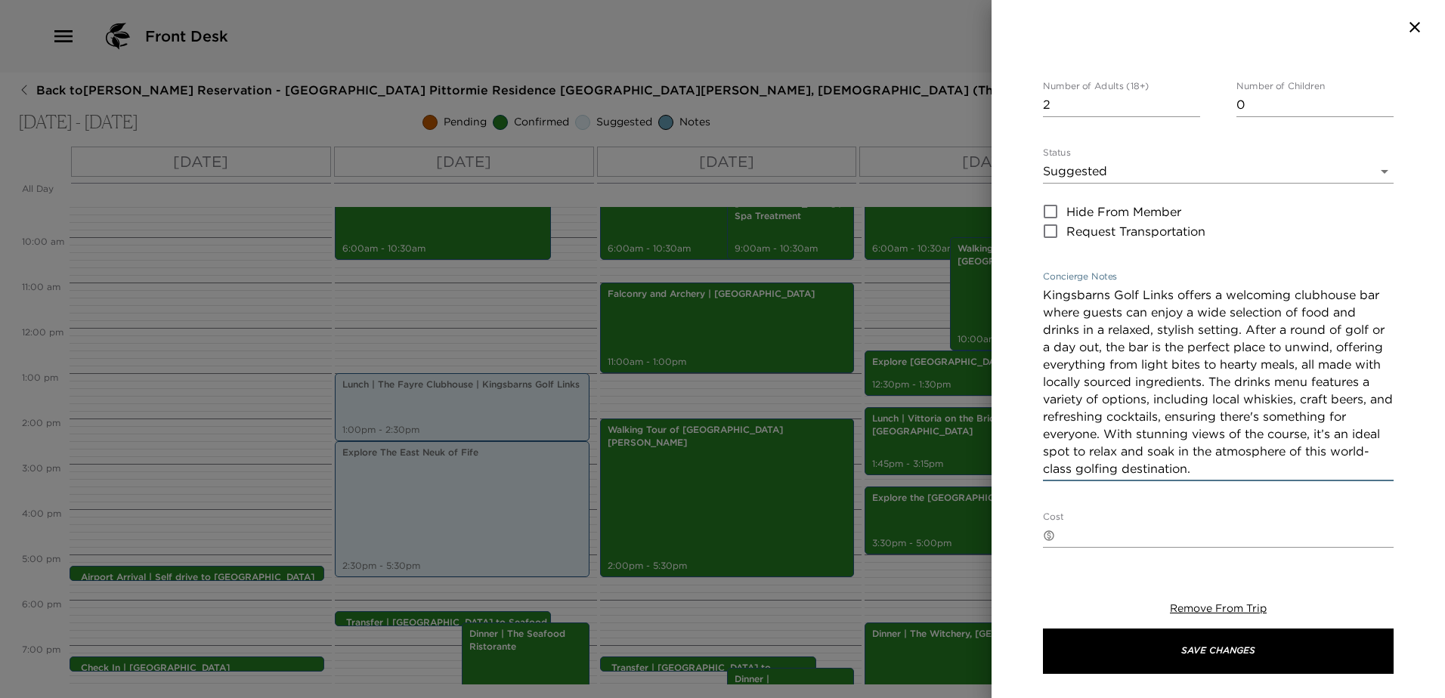
scroll to position [178, 0]
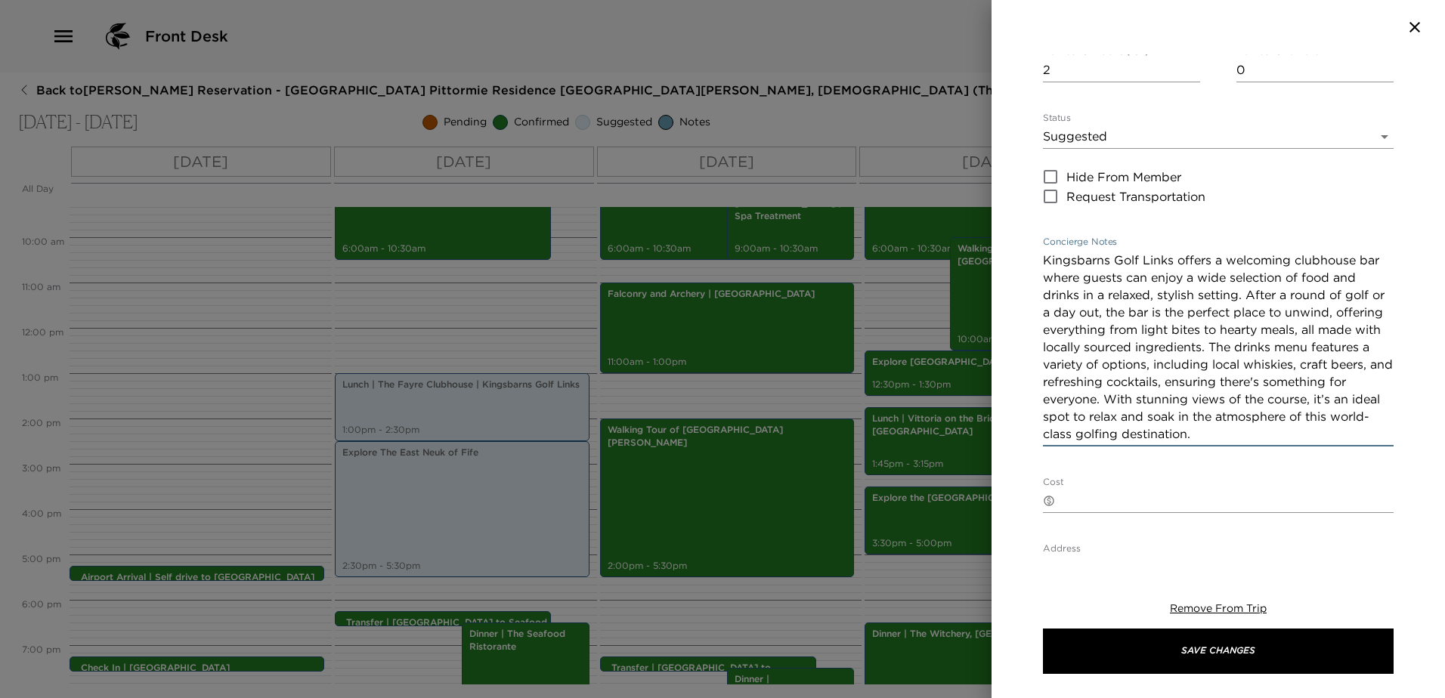
click at [1178, 296] on textarea "Kingsbarns Golf Links offers a welcoming clubhouse bar where guests can enjoy a…" at bounding box center [1218, 347] width 351 height 191
click at [1071, 351] on textarea "Kingsbarns offers a welcoming clubhouse bar where guests can enjoy a wide selec…" at bounding box center [1218, 347] width 351 height 191
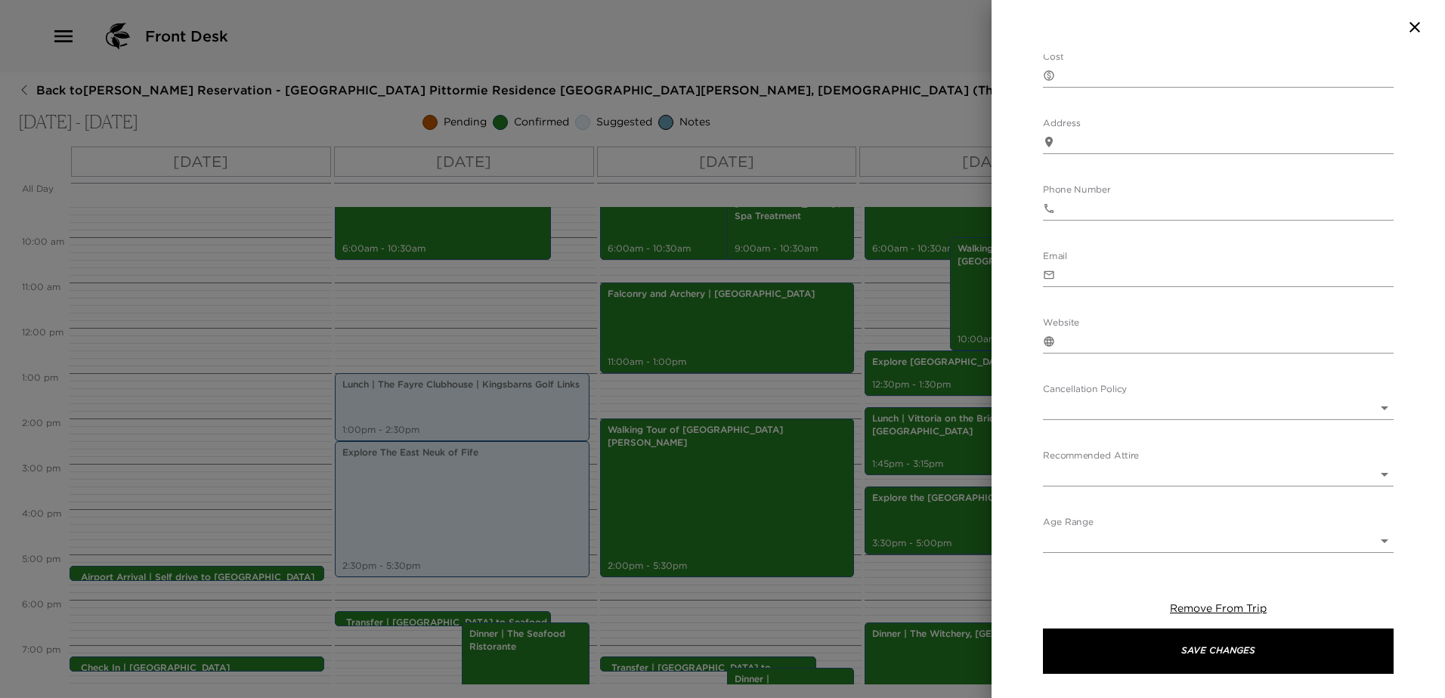
scroll to position [639, 0]
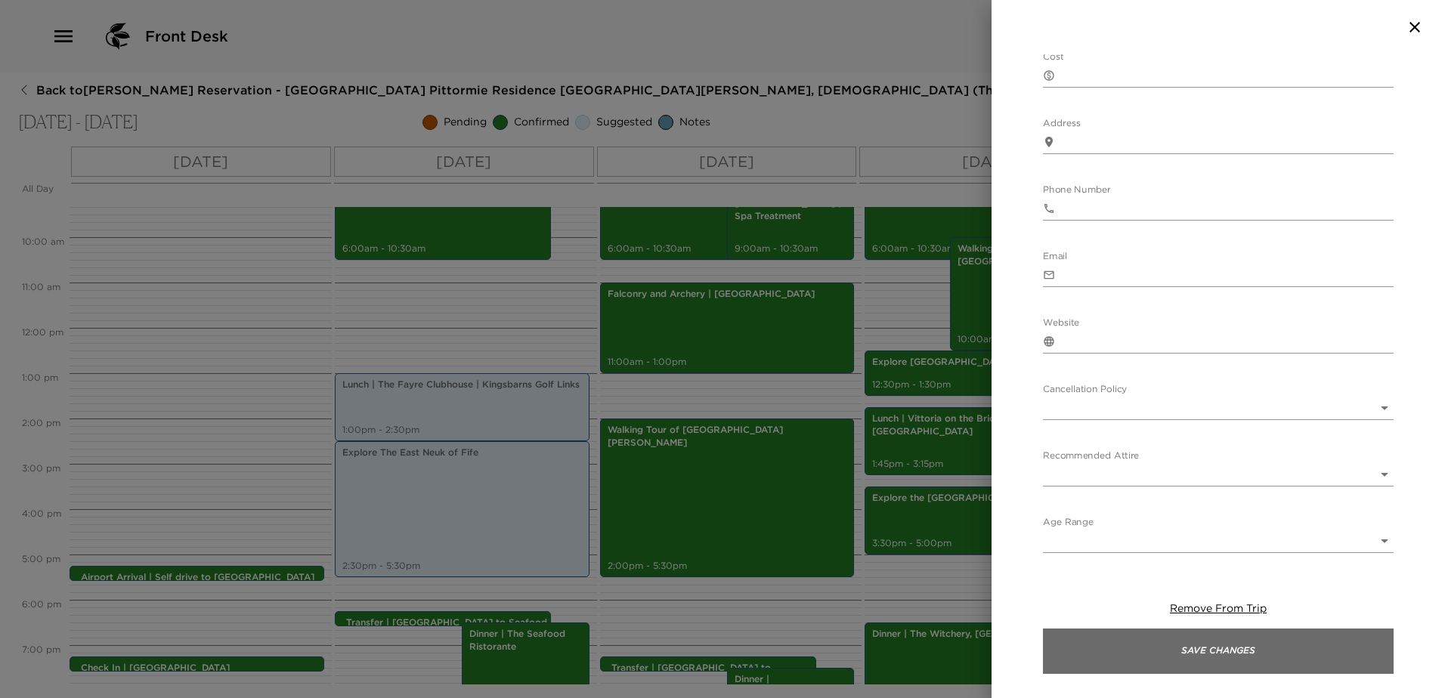
type textarea "Kingsbarns offers a welcoming clubhouse bar where guests can enjoy a wide selec…"
click at [1242, 655] on button "Save Changes" at bounding box center [1218, 651] width 351 height 45
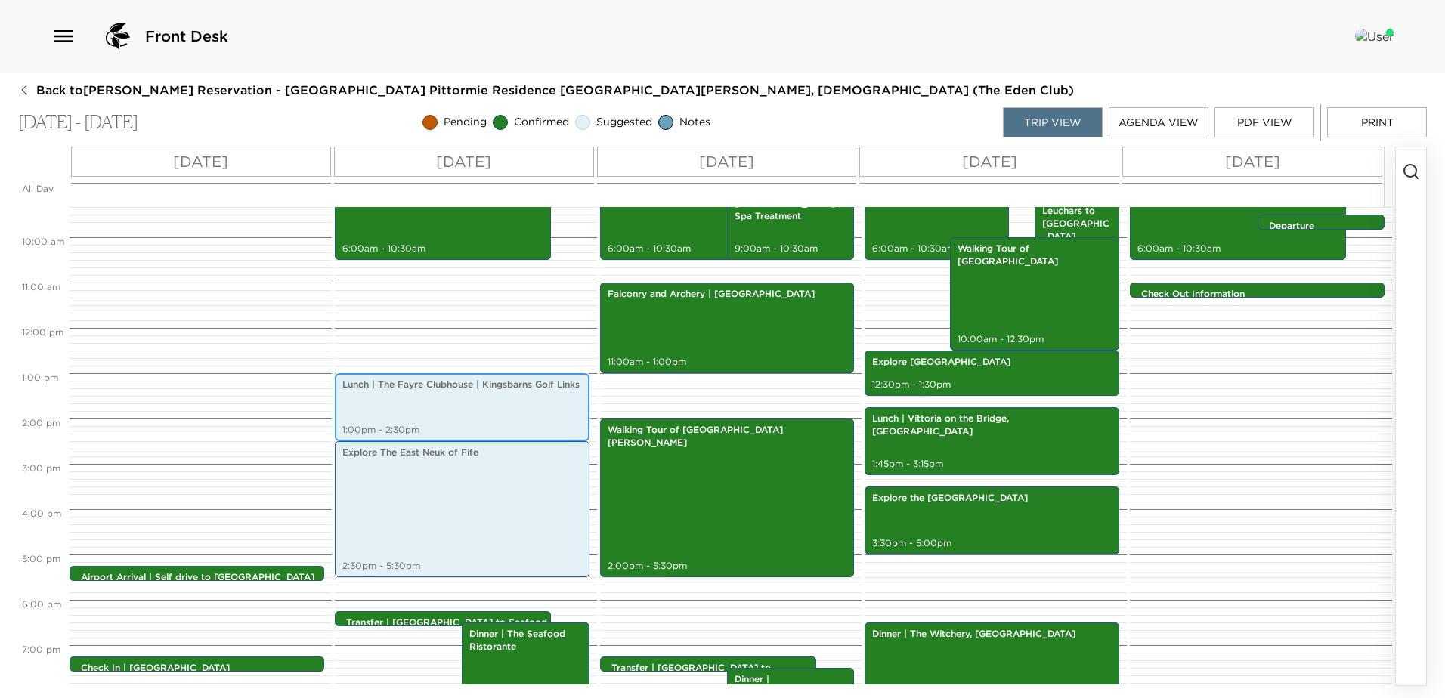
scroll to position [499, 0]
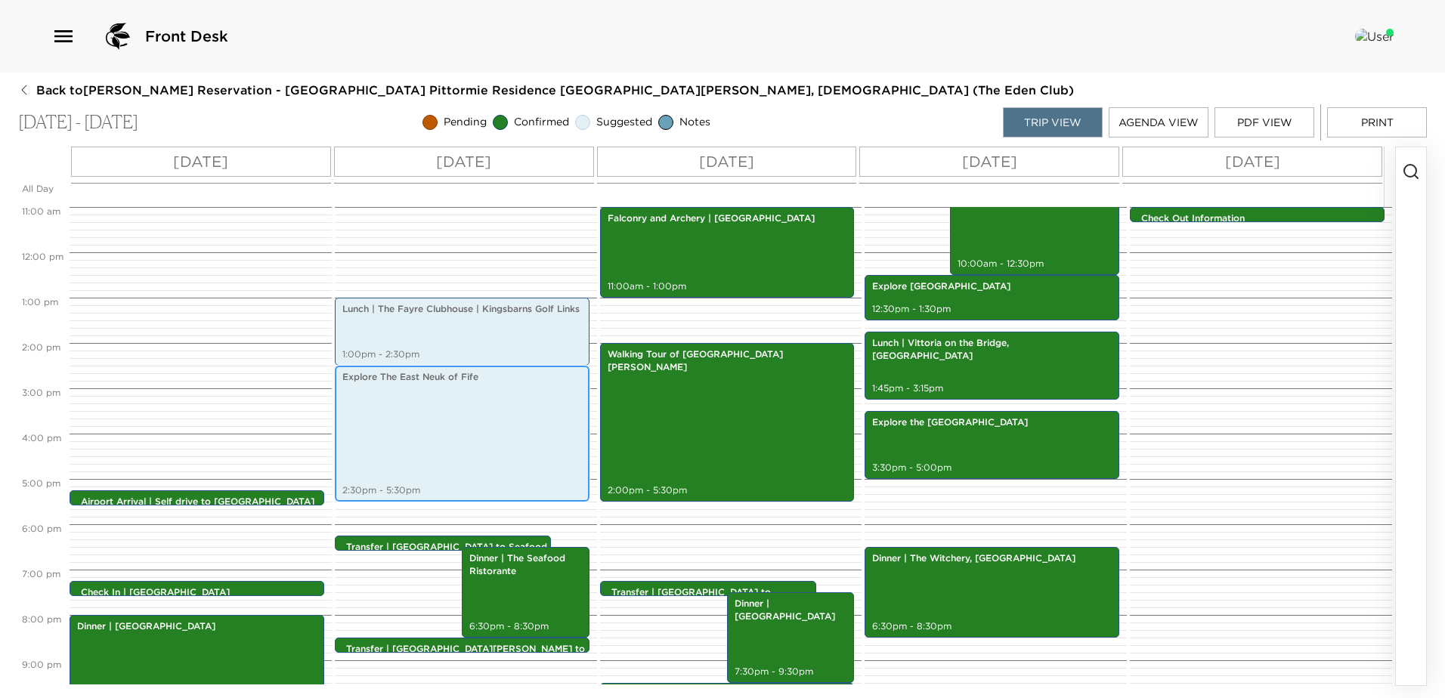
click at [420, 420] on div "Explore The East Neuk of Fife 2:30pm - 5:30pm" at bounding box center [462, 433] width 246 height 131
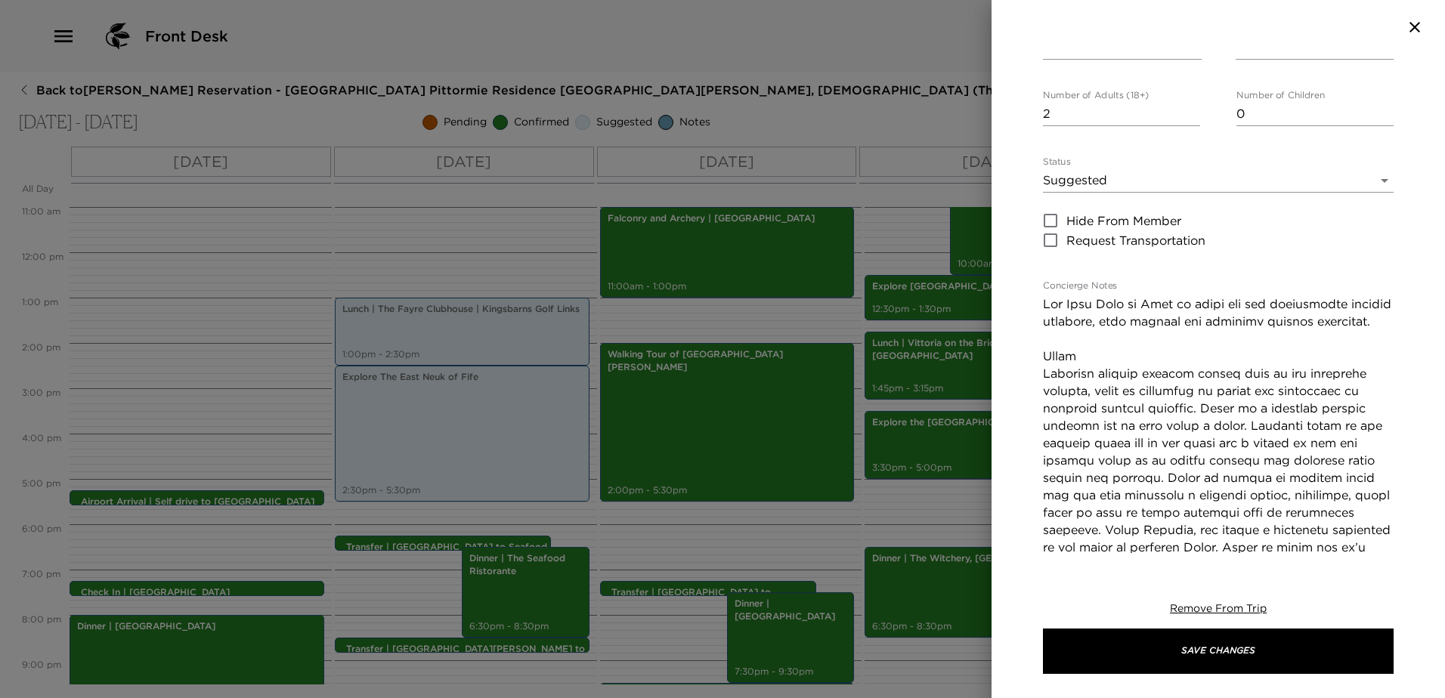
scroll to position [227, 0]
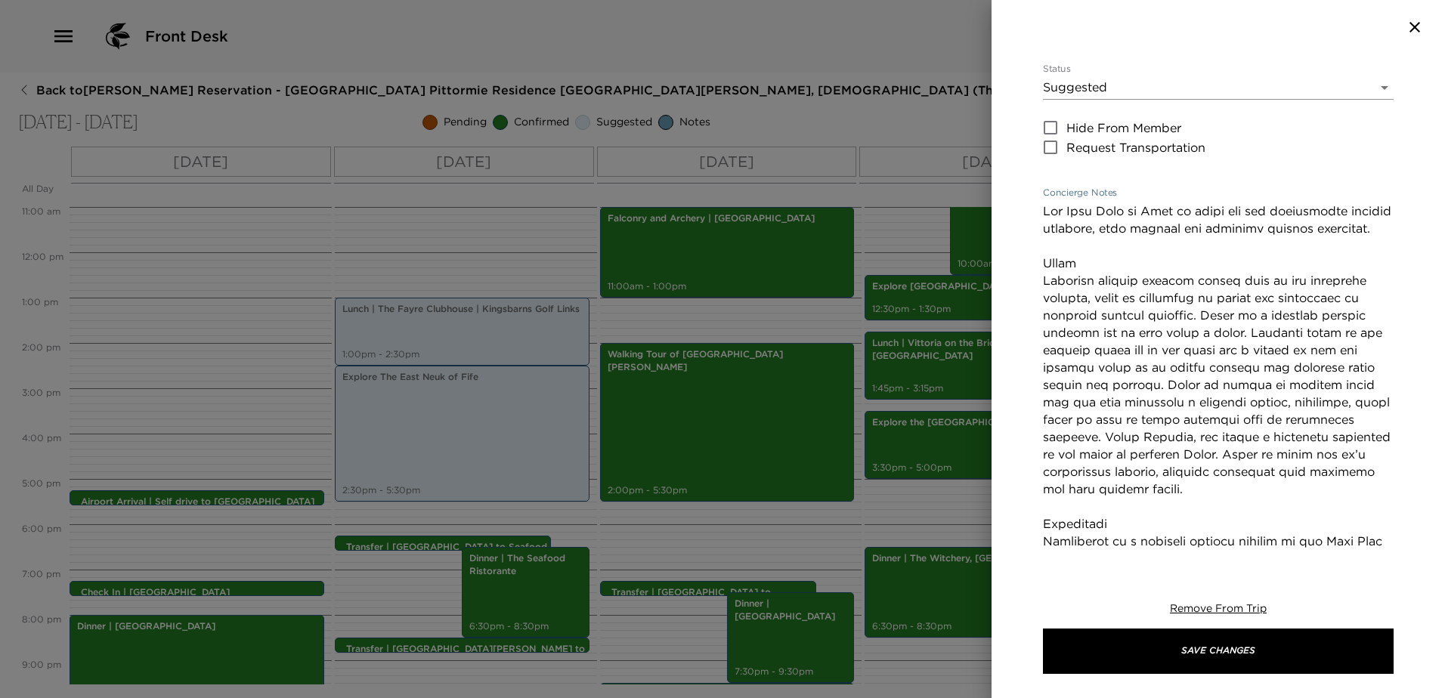
click at [1112, 368] on textarea "Concierge Notes" at bounding box center [1218, 620] width 351 height 834
drag, startPoint x: 1083, startPoint y: 402, endPoint x: 1041, endPoint y: 386, distance: 44.5
click at [1041, 386] on div "Explore The East Neuk of Fife Start Date & Time 09/06/2025 02:30 PM to End Date…" at bounding box center [1217, 303] width 453 height 499
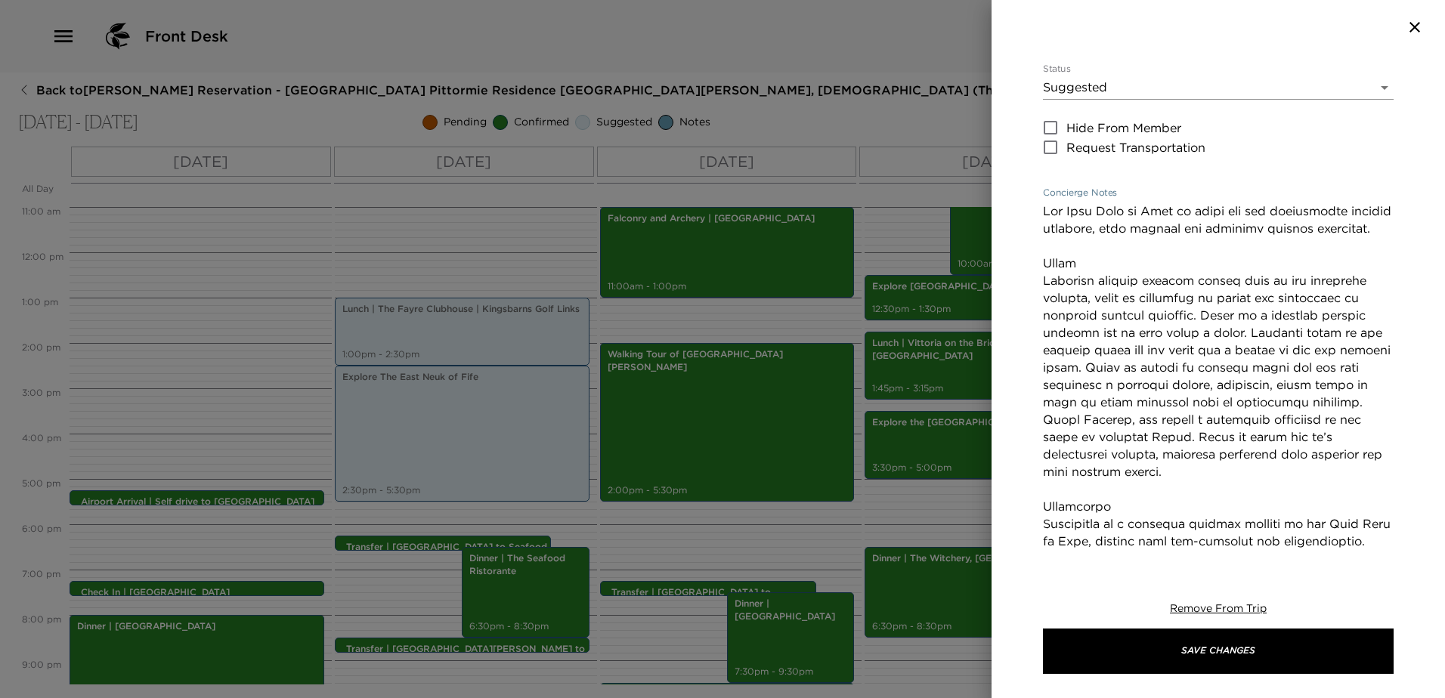
click at [1312, 389] on textarea "Concierge Notes" at bounding box center [1218, 602] width 351 height 799
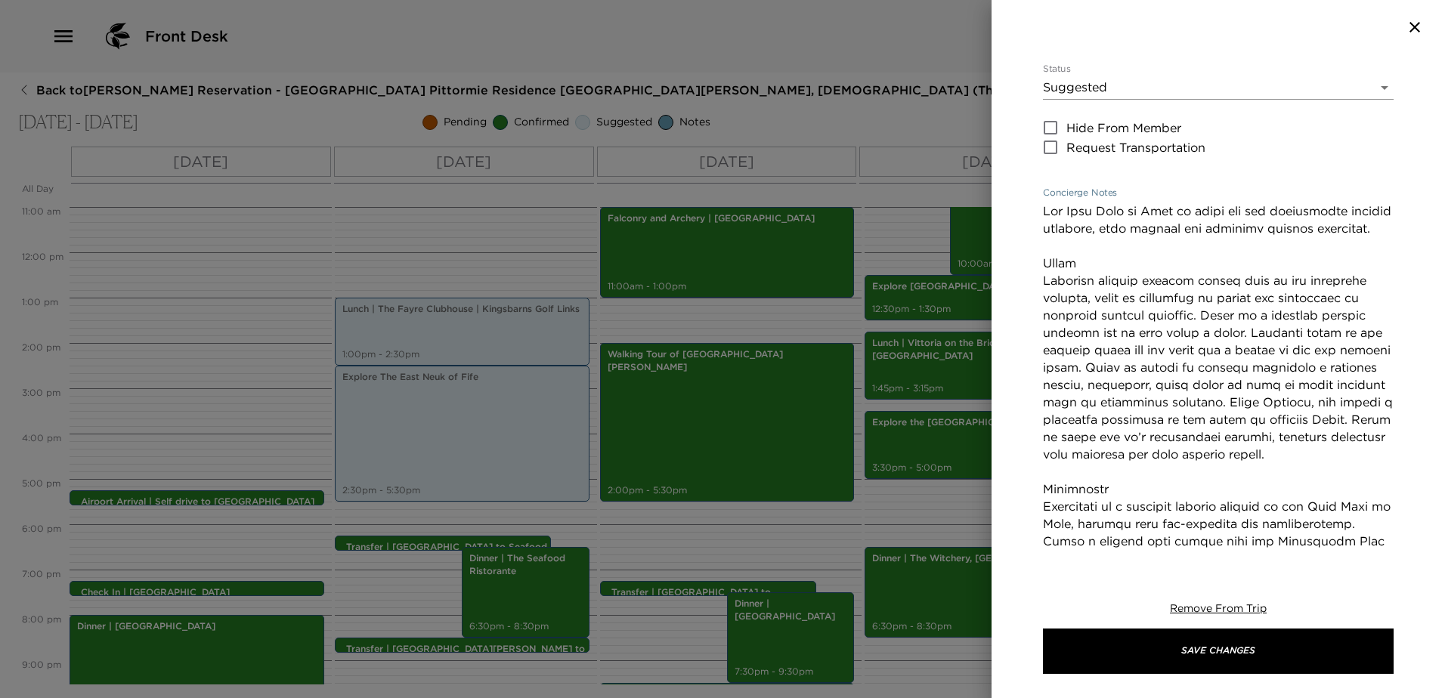
click at [1360, 404] on textarea "Concierge Notes" at bounding box center [1218, 602] width 351 height 799
drag, startPoint x: 1210, startPoint y: 472, endPoint x: 1279, endPoint y: 441, distance: 75.4
click at [1279, 441] on textarea "Concierge Notes" at bounding box center [1218, 602] width 351 height 799
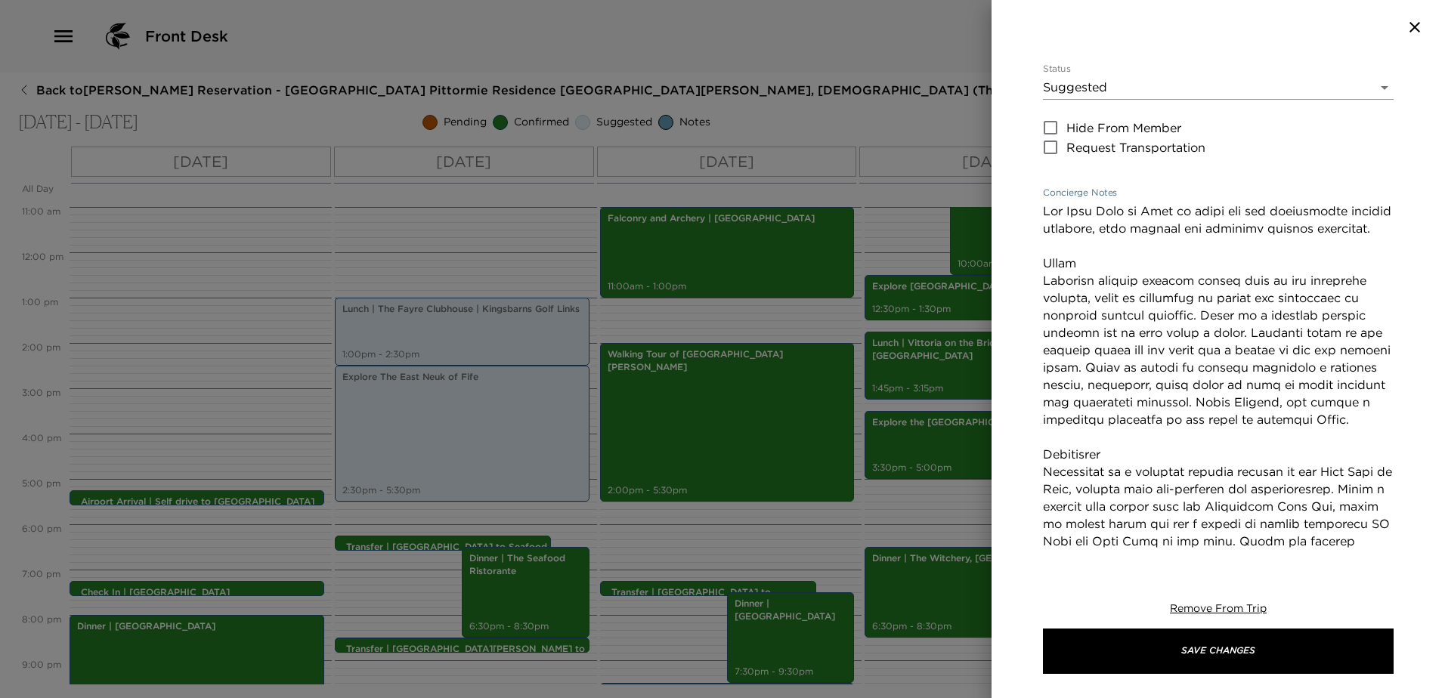
click at [1045, 302] on textarea "Concierge Notes" at bounding box center [1218, 585] width 351 height 765
paste textarea "rail is famed for it’s picturesque harbour, historic buildings with pantiles an…"
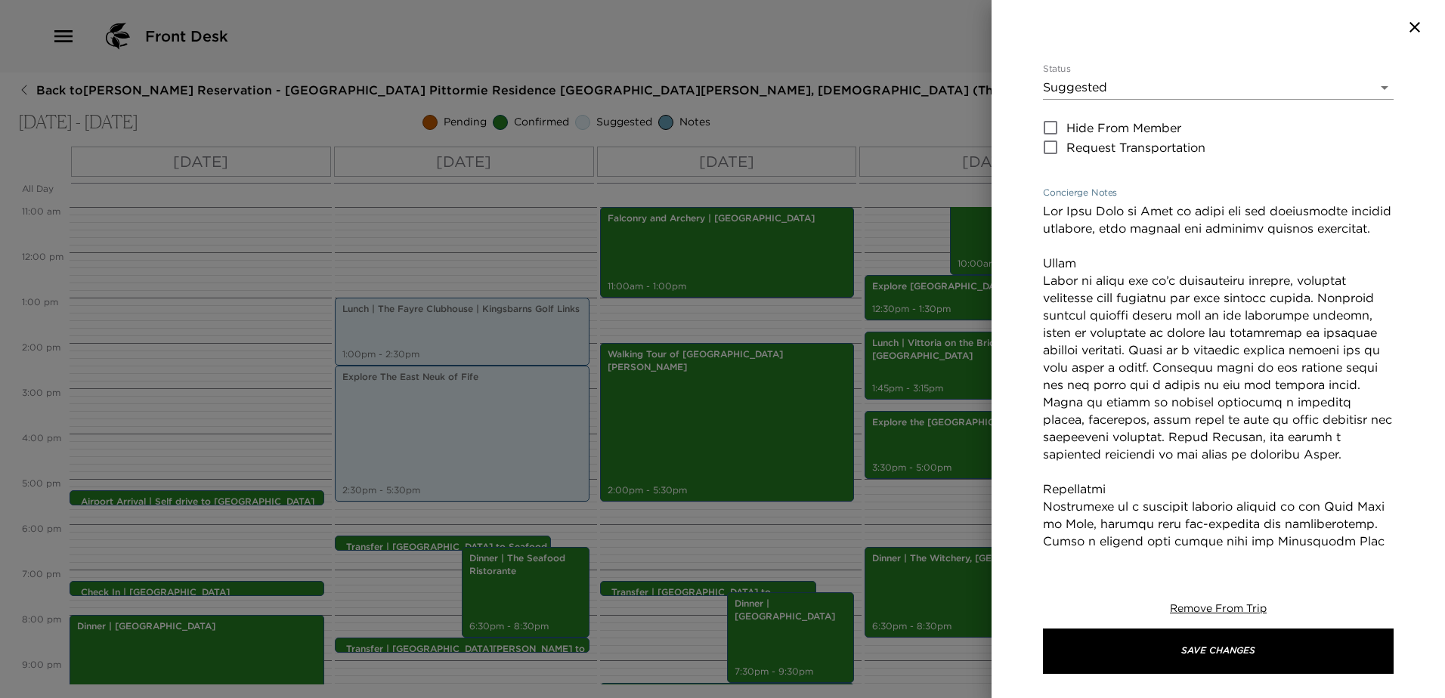
click at [1072, 276] on textarea "Concierge Notes" at bounding box center [1218, 602] width 351 height 799
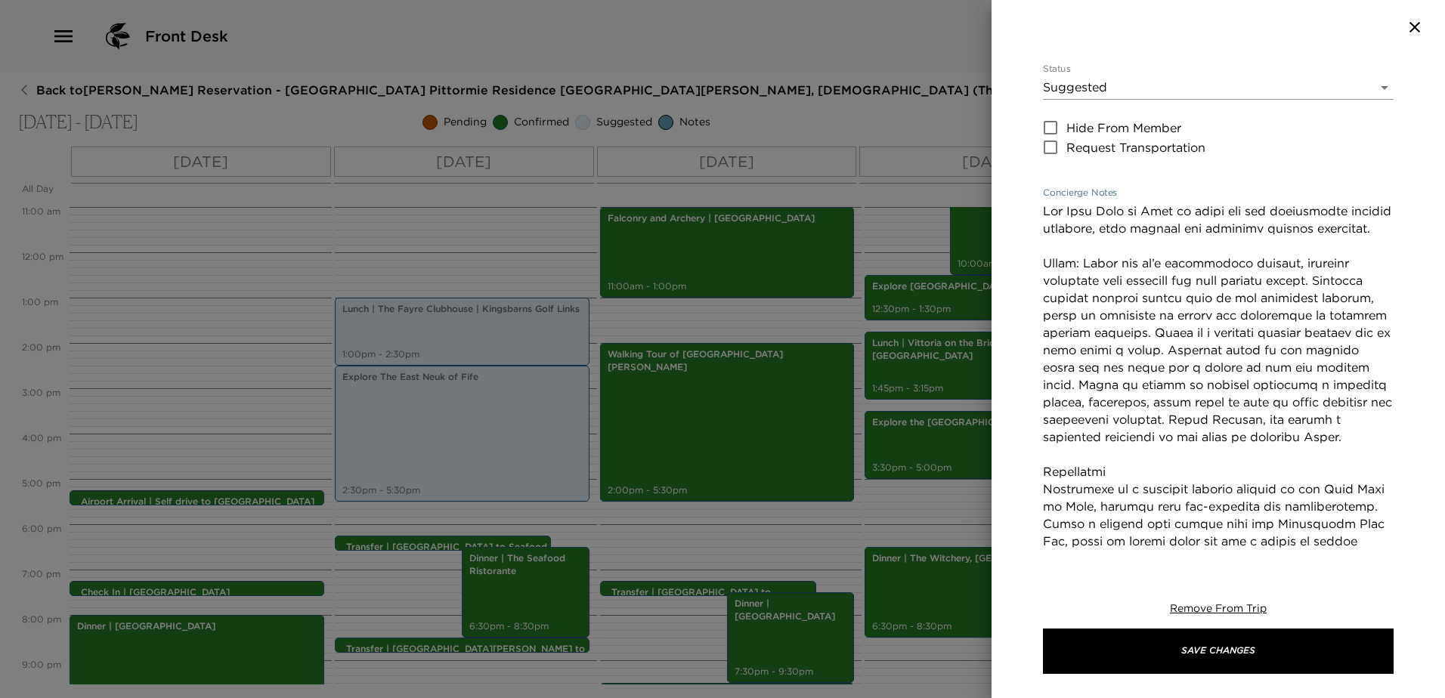
drag, startPoint x: 1378, startPoint y: 387, endPoint x: 1193, endPoint y: 370, distance: 185.2
click at [1193, 370] on textarea "Concierge Notes" at bounding box center [1218, 594] width 351 height 782
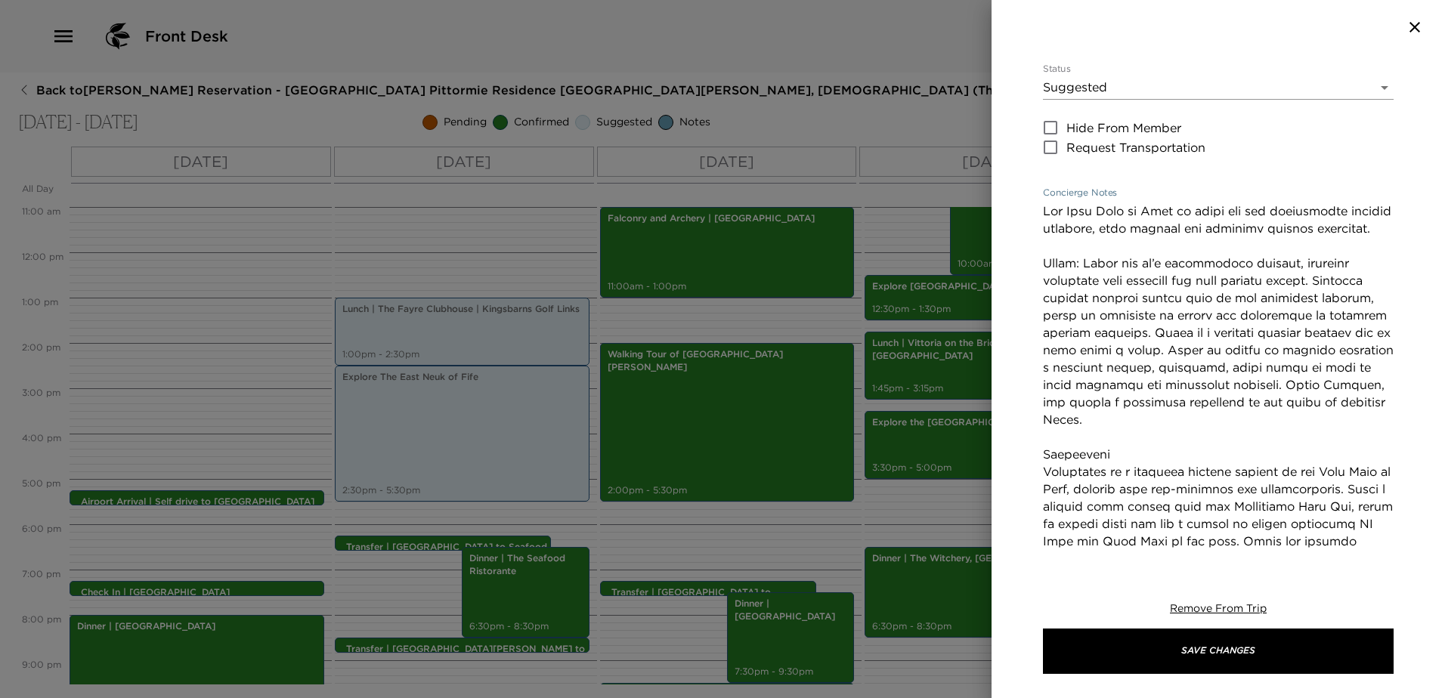
drag, startPoint x: 1118, startPoint y: 438, endPoint x: 1296, endPoint y: 409, distance: 180.0
click at [1296, 409] on textarea "Concierge Notes" at bounding box center [1218, 585] width 351 height 765
click at [1212, 387] on textarea "Concierge Notes" at bounding box center [1218, 585] width 351 height 765
drag, startPoint x: 1188, startPoint y: 438, endPoint x: 1035, endPoint y: 425, distance: 153.2
click at [1035, 425] on div "Explore The East Neuk of Fife Start Date & Time 09/06/2025 02:30 PM to End Date…" at bounding box center [1217, 303] width 453 height 499
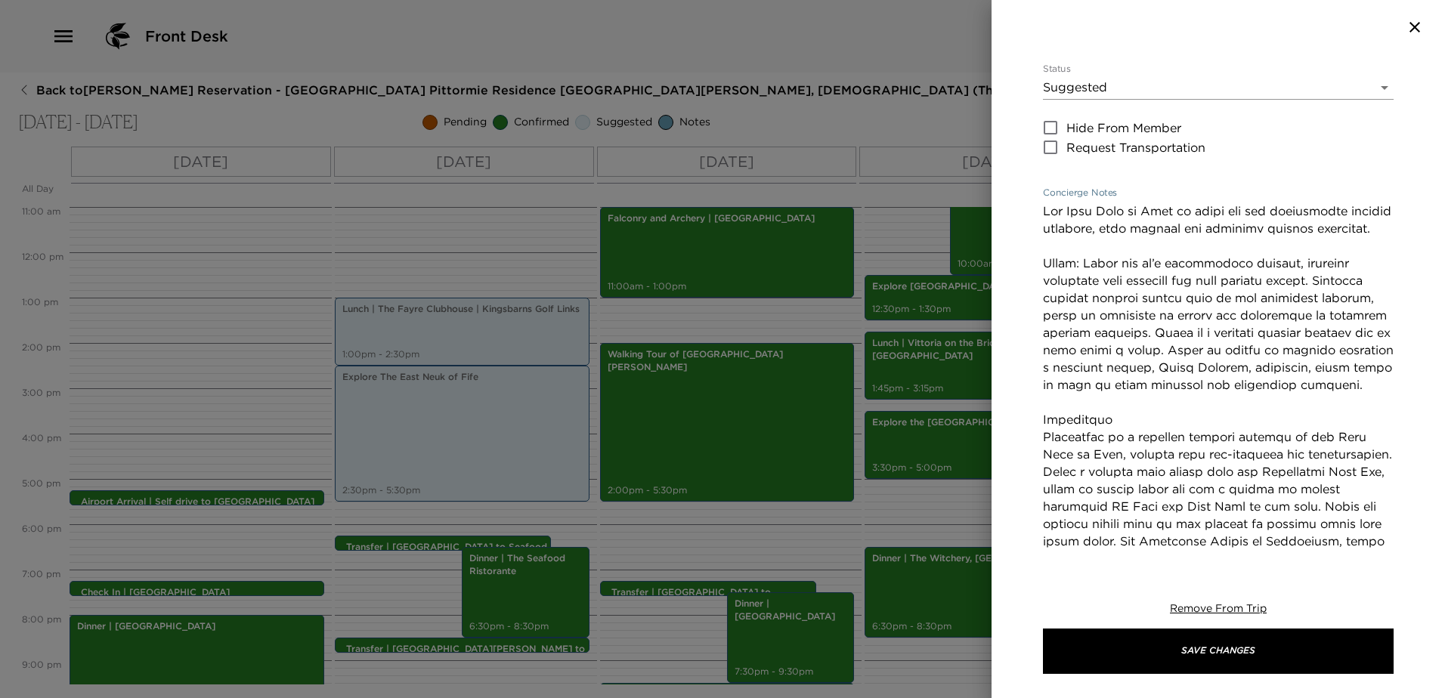
click at [1127, 456] on textarea "Concierge Notes" at bounding box center [1218, 568] width 351 height 730
click at [1130, 453] on textarea "Concierge Notes" at bounding box center [1218, 568] width 351 height 730
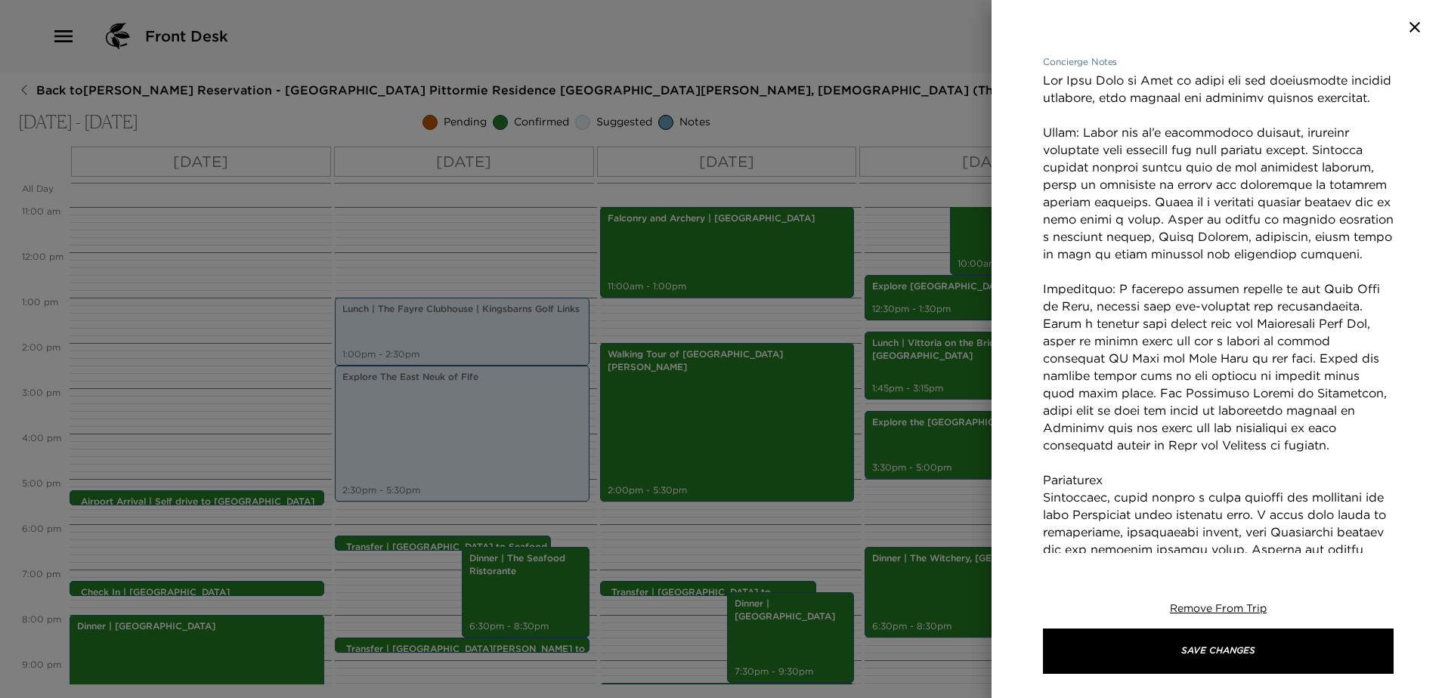
scroll to position [378, 0]
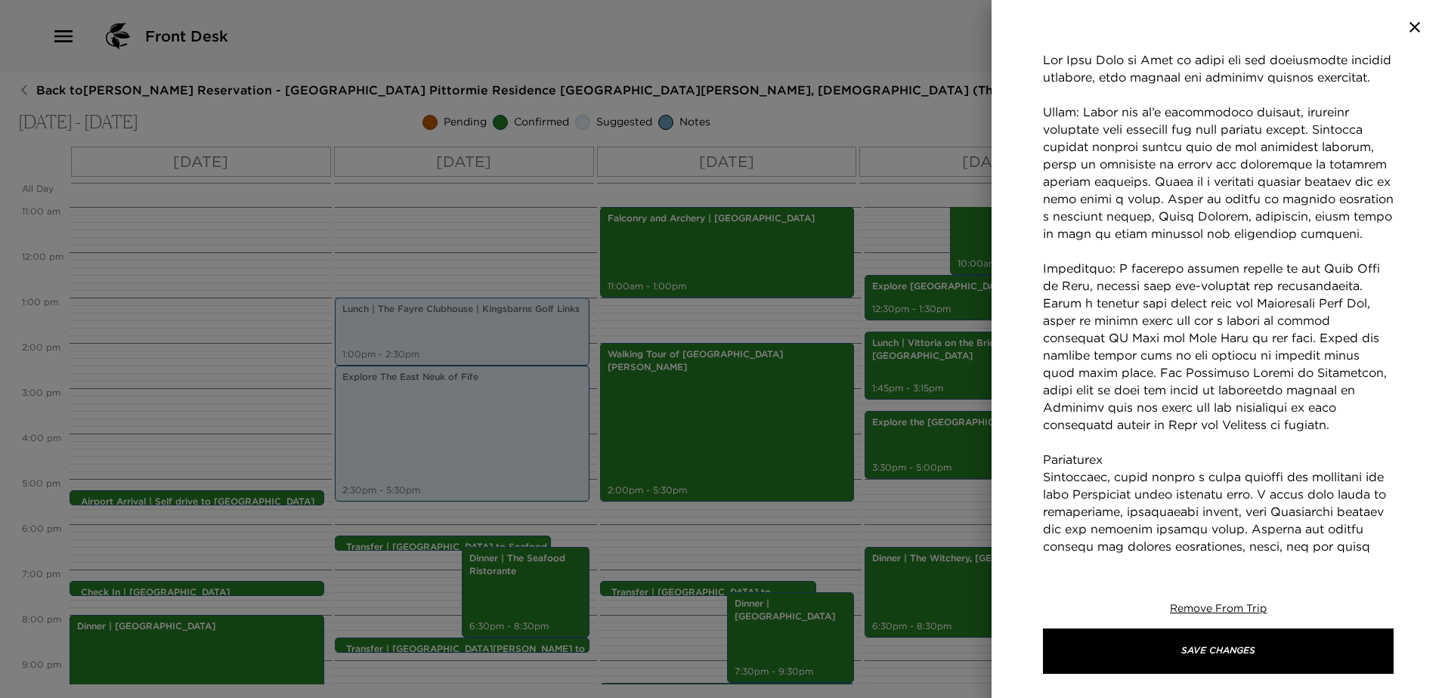
click at [1079, 305] on textarea "Concierge Notes" at bounding box center [1218, 407] width 351 height 713
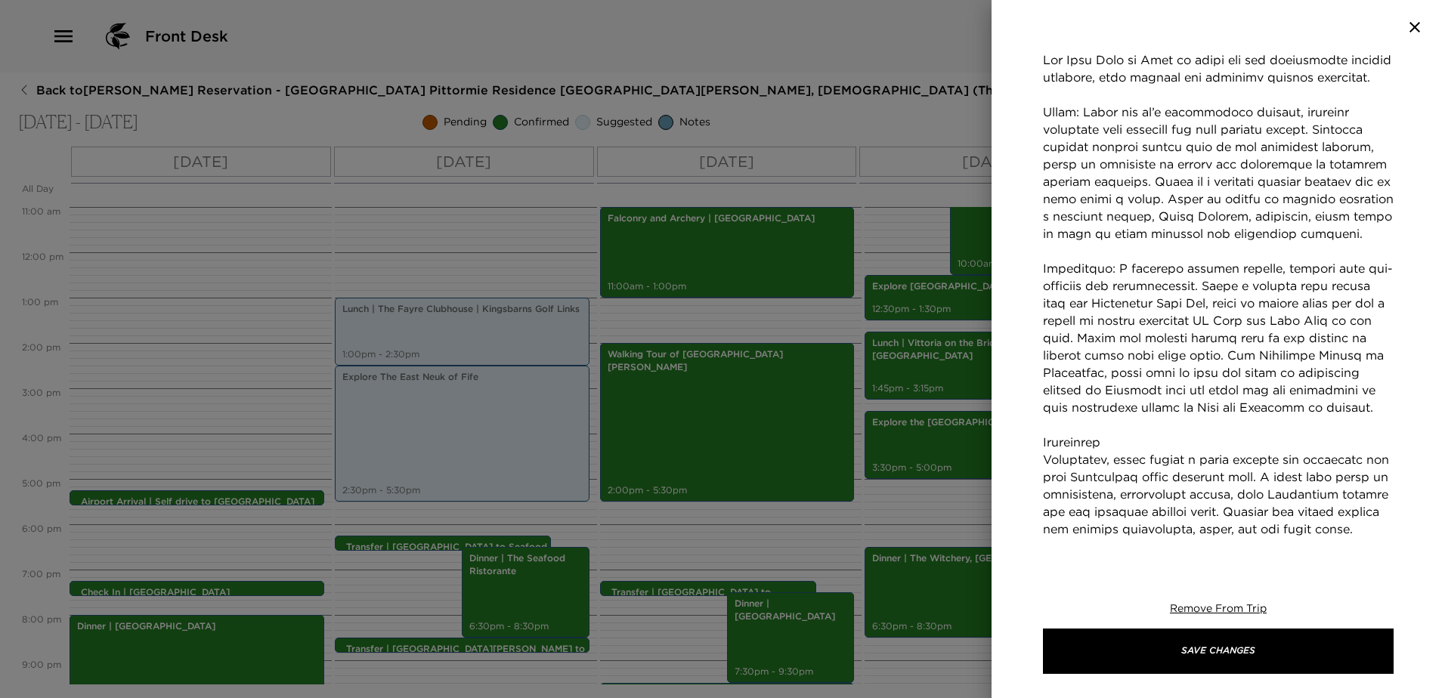
click at [1141, 339] on textarea "Concierge Notes" at bounding box center [1218, 407] width 351 height 713
drag, startPoint x: 1177, startPoint y: 357, endPoint x: 1242, endPoint y: 342, distance: 67.5
click at [1242, 342] on textarea "Concierge Notes" at bounding box center [1218, 407] width 351 height 713
click at [1295, 373] on textarea "Concierge Notes" at bounding box center [1218, 398] width 351 height 695
click at [1339, 371] on textarea "Concierge Notes" at bounding box center [1218, 398] width 351 height 695
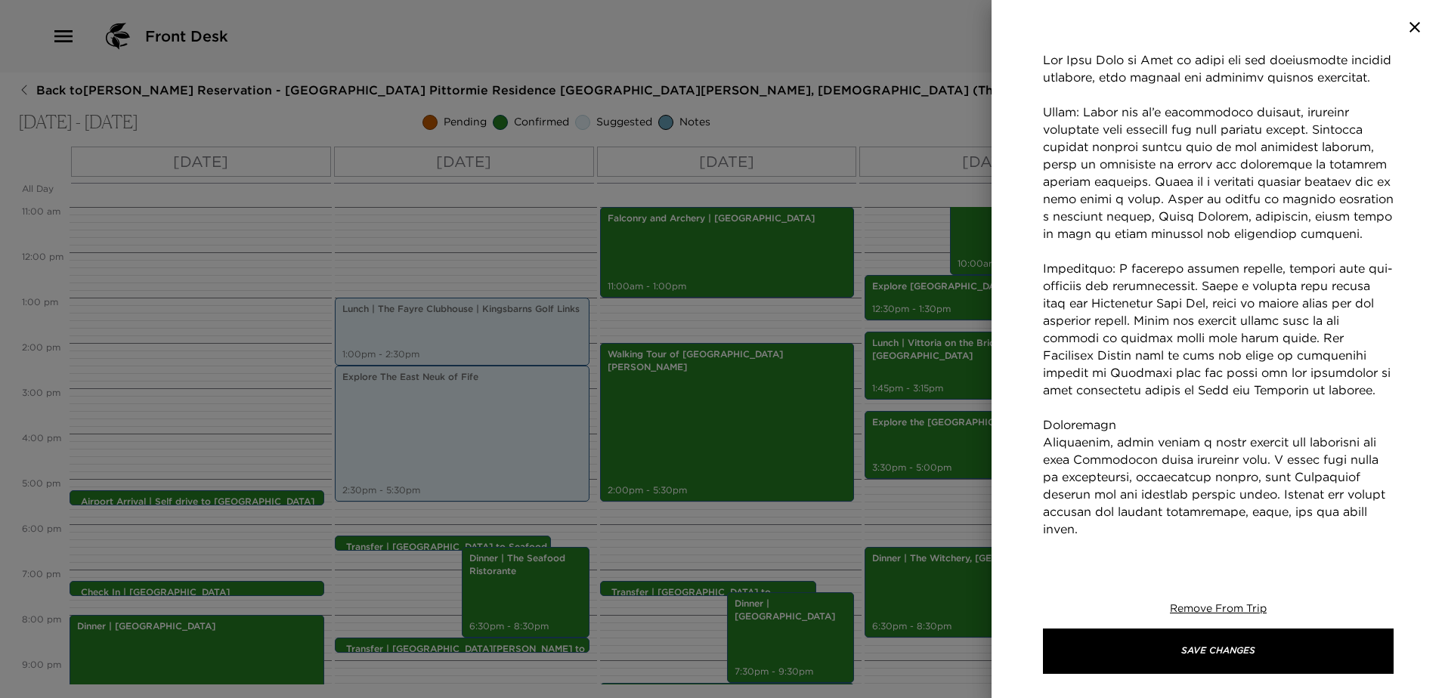
click at [1103, 427] on textarea "Concierge Notes" at bounding box center [1218, 398] width 351 height 695
click at [1122, 477] on textarea "Concierge Notes" at bounding box center [1218, 398] width 351 height 695
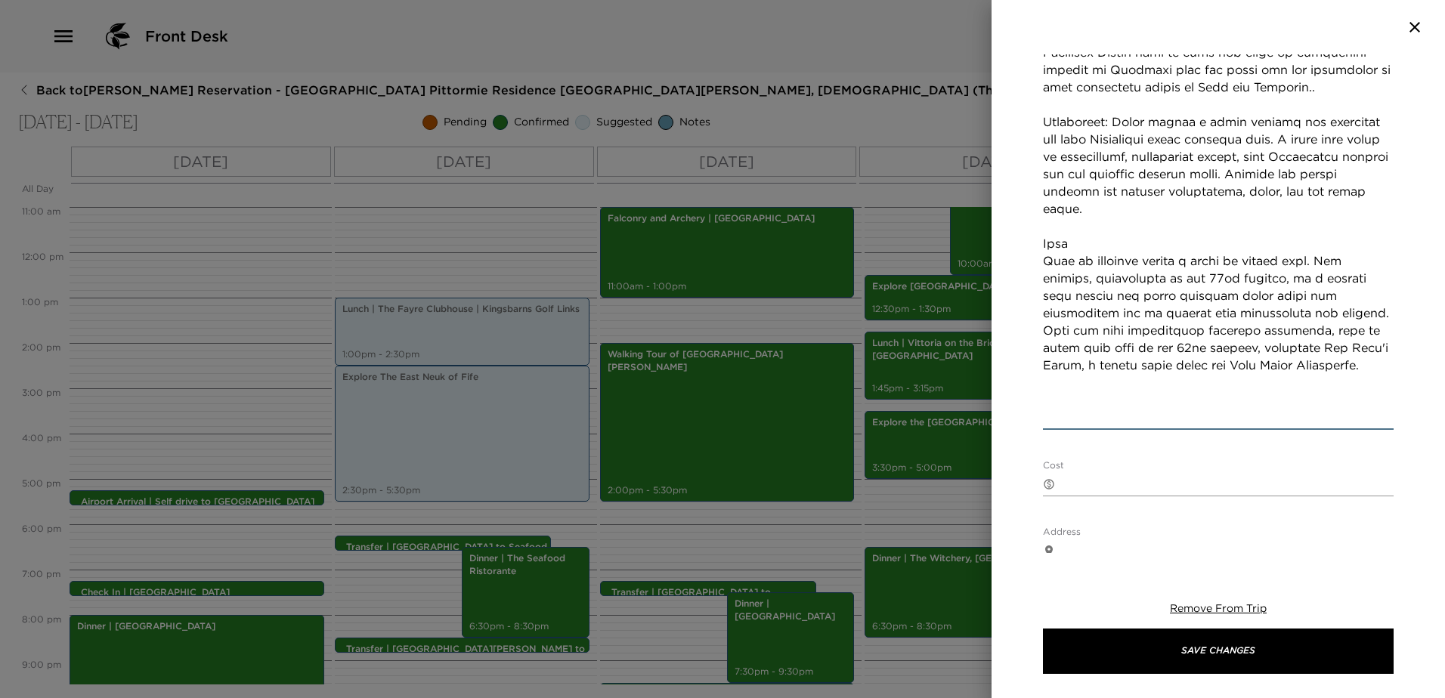
scroll to position [680, 0]
click at [1090, 295] on textarea "Concierge Notes" at bounding box center [1218, 88] width 351 height 678
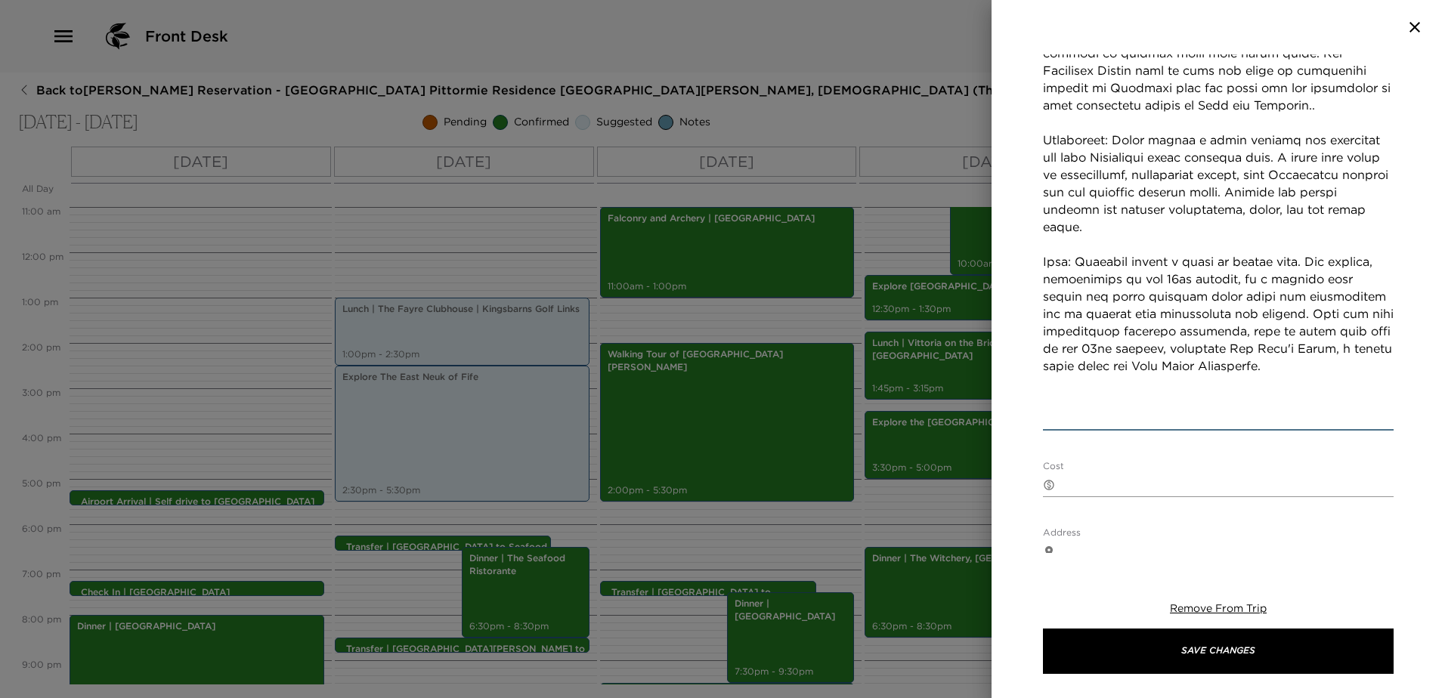
scroll to position [663, 0]
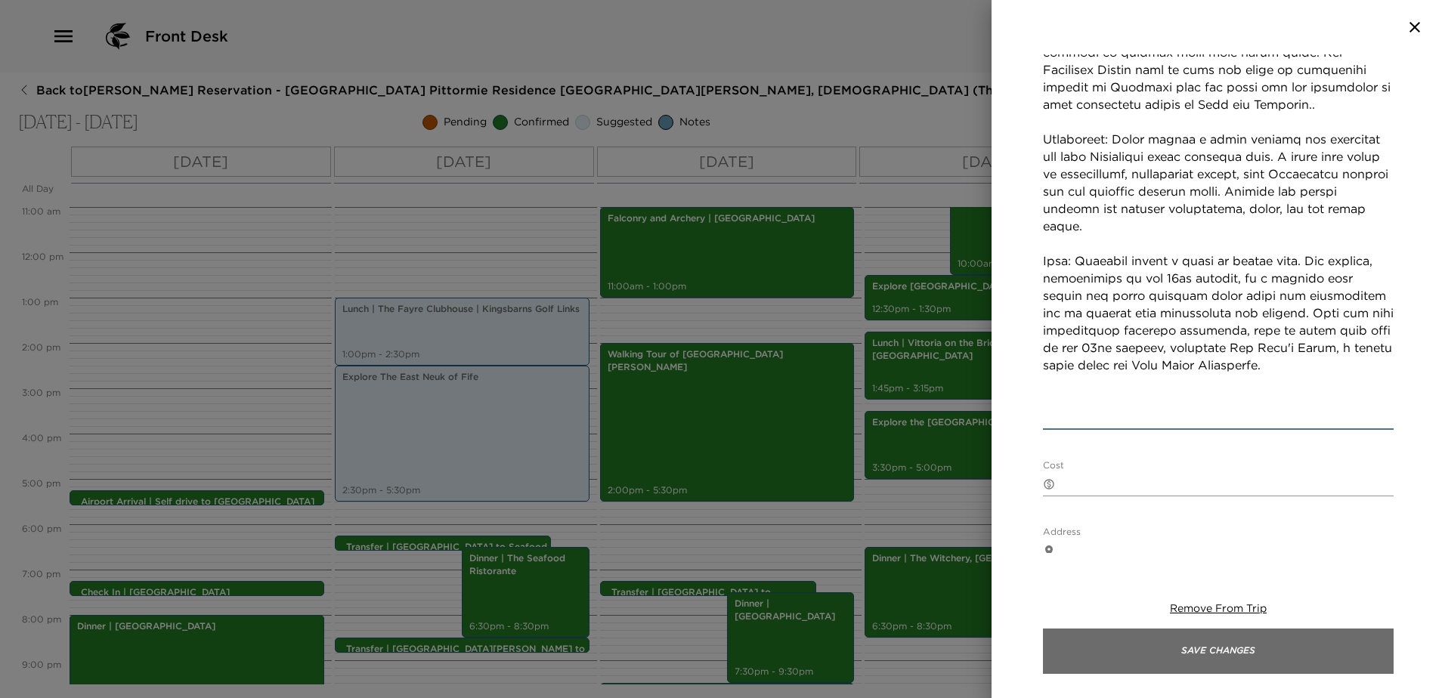
type textarea "The East Neuk of Fife is known for its picturesque fishing villages, rich histo…"
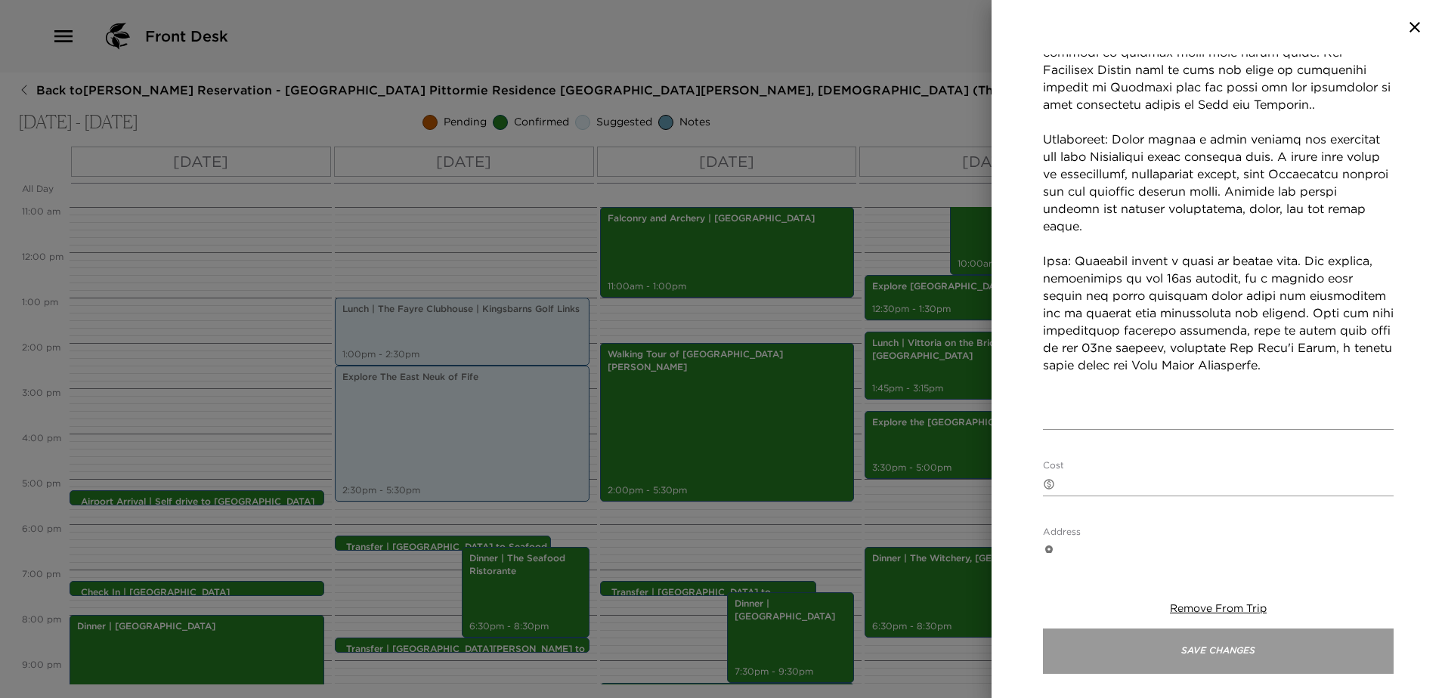
click at [1237, 667] on button "Save Changes" at bounding box center [1218, 651] width 351 height 45
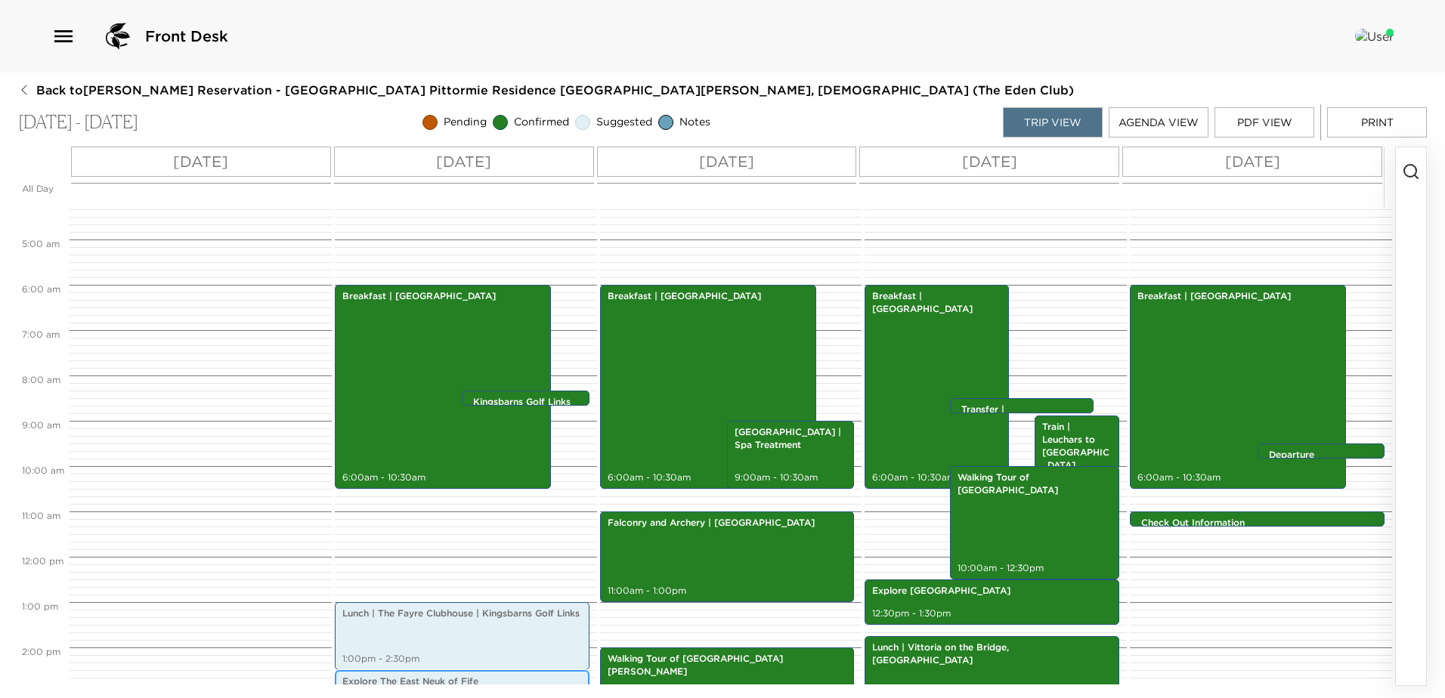
scroll to position [157, 0]
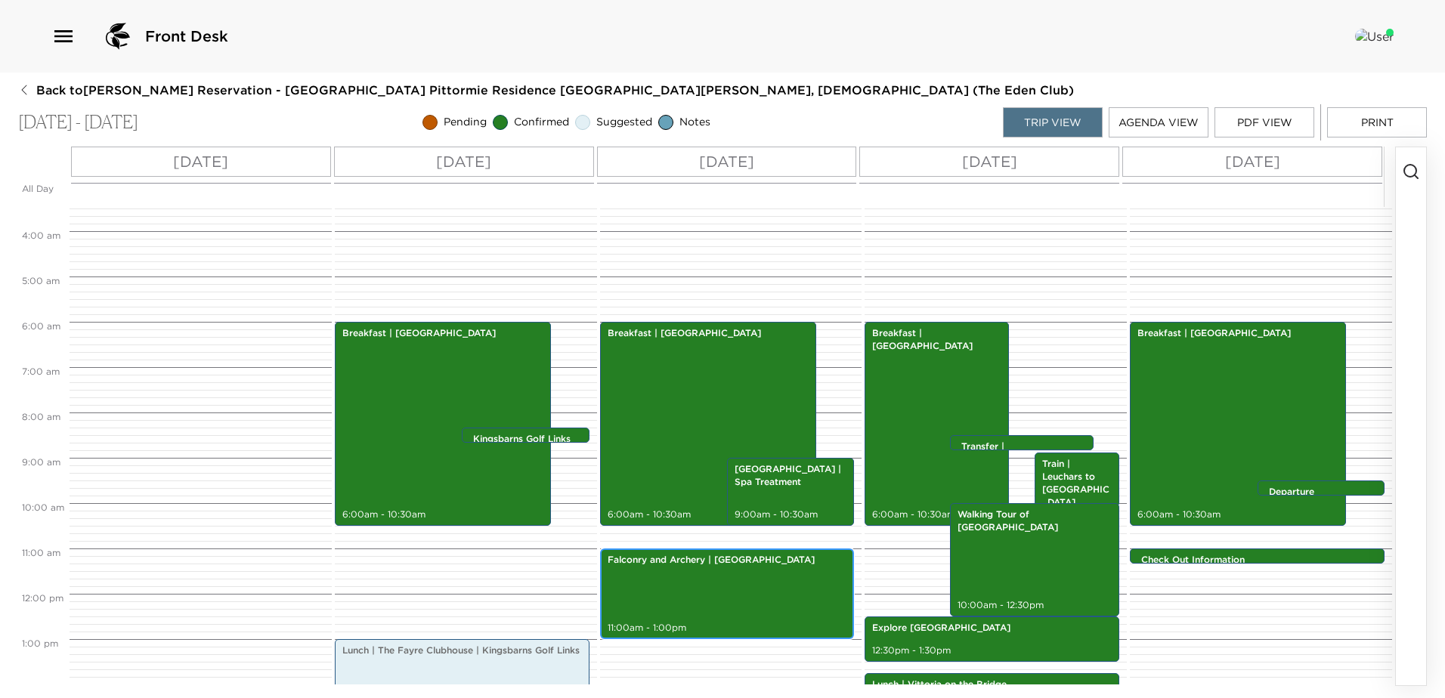
click at [749, 581] on div "Falconry and Archery | Pittormie Castle 11:00am - 1:00pm" at bounding box center [728, 594] width 246 height 86
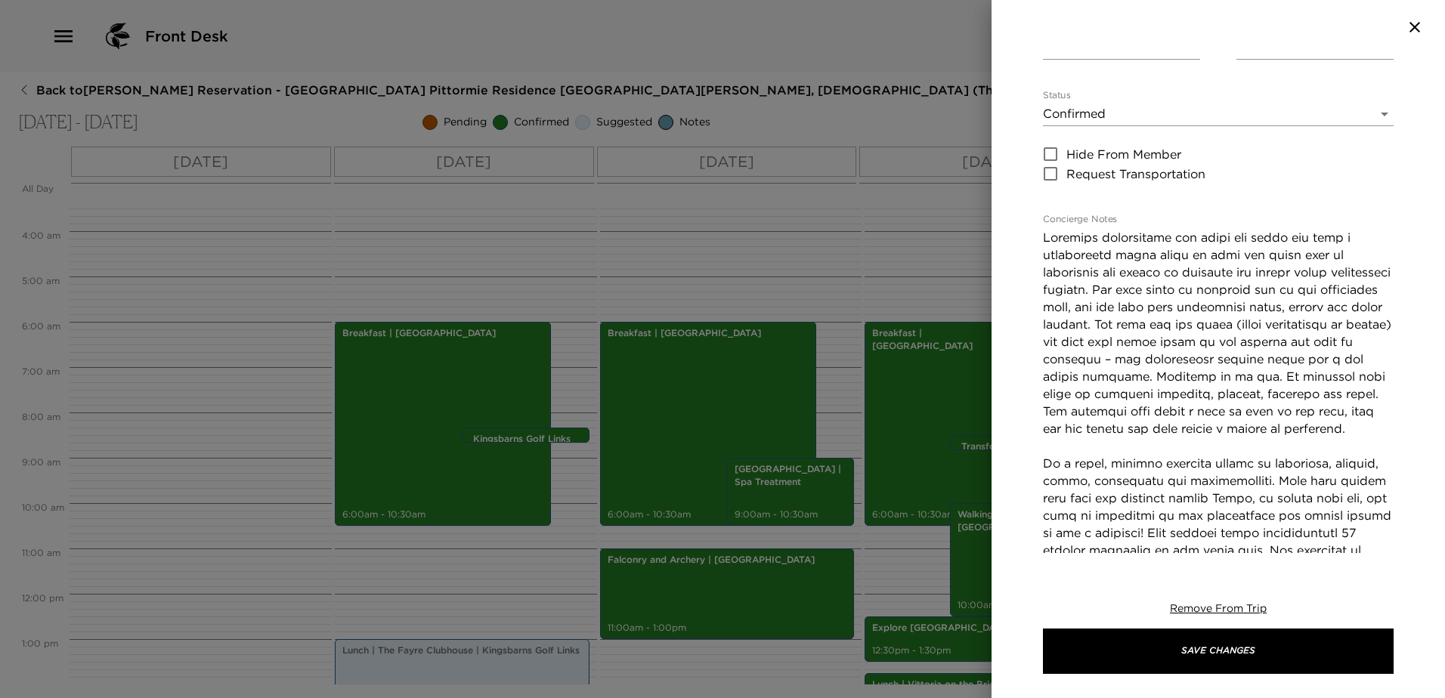
scroll to position [227, 0]
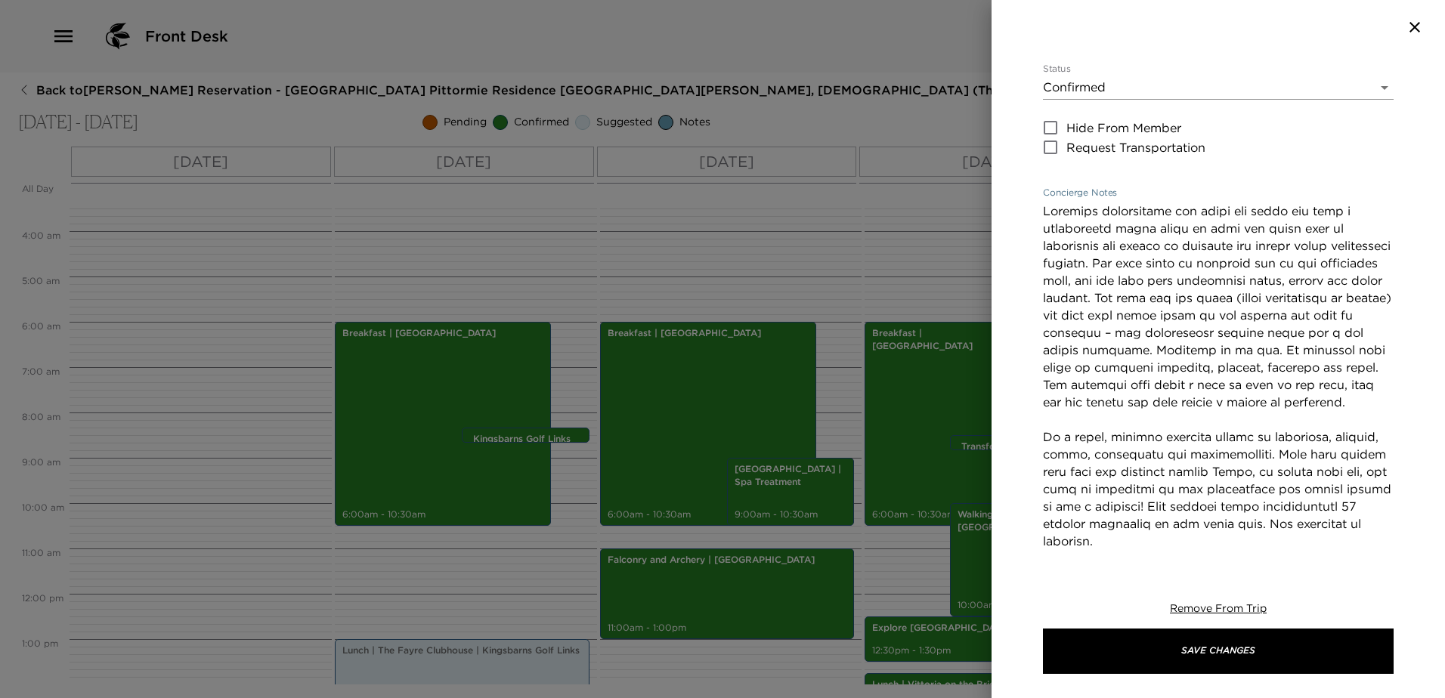
drag, startPoint x: 1197, startPoint y: 296, endPoint x: 1170, endPoint y: 268, distance: 39.6
click at [1170, 268] on textarea "Concierge Notes" at bounding box center [1218, 463] width 351 height 521
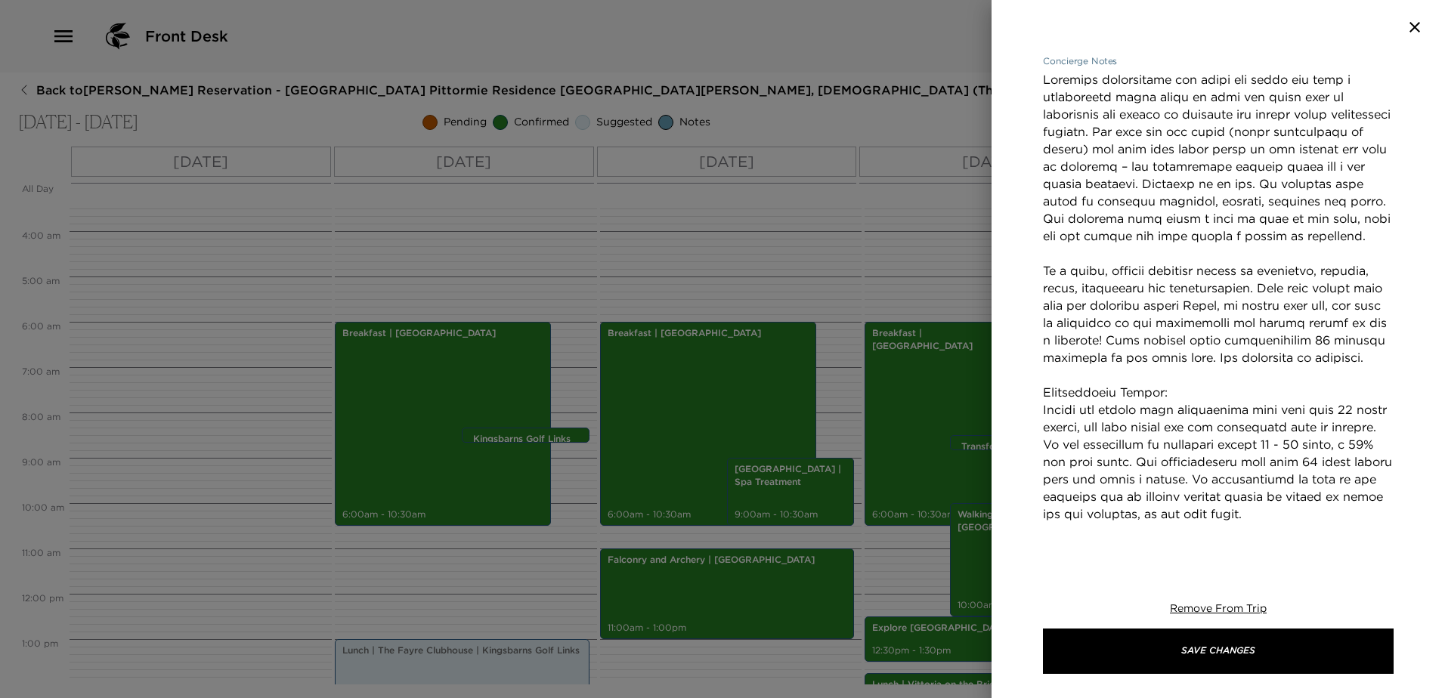
scroll to position [378, 0]
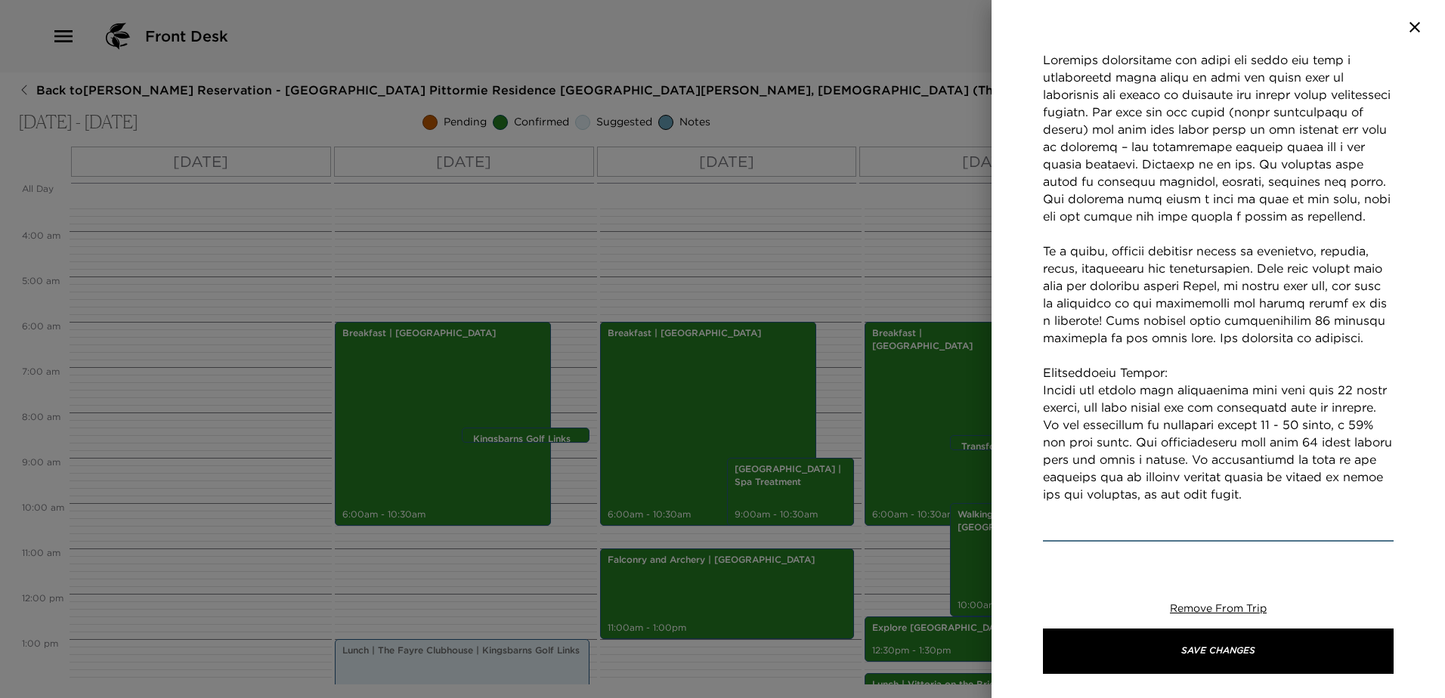
drag, startPoint x: 1137, startPoint y: 233, endPoint x: 1152, endPoint y: 200, distance: 35.5
click at [1152, 200] on textarea "Concierge Notes" at bounding box center [1218, 294] width 351 height 487
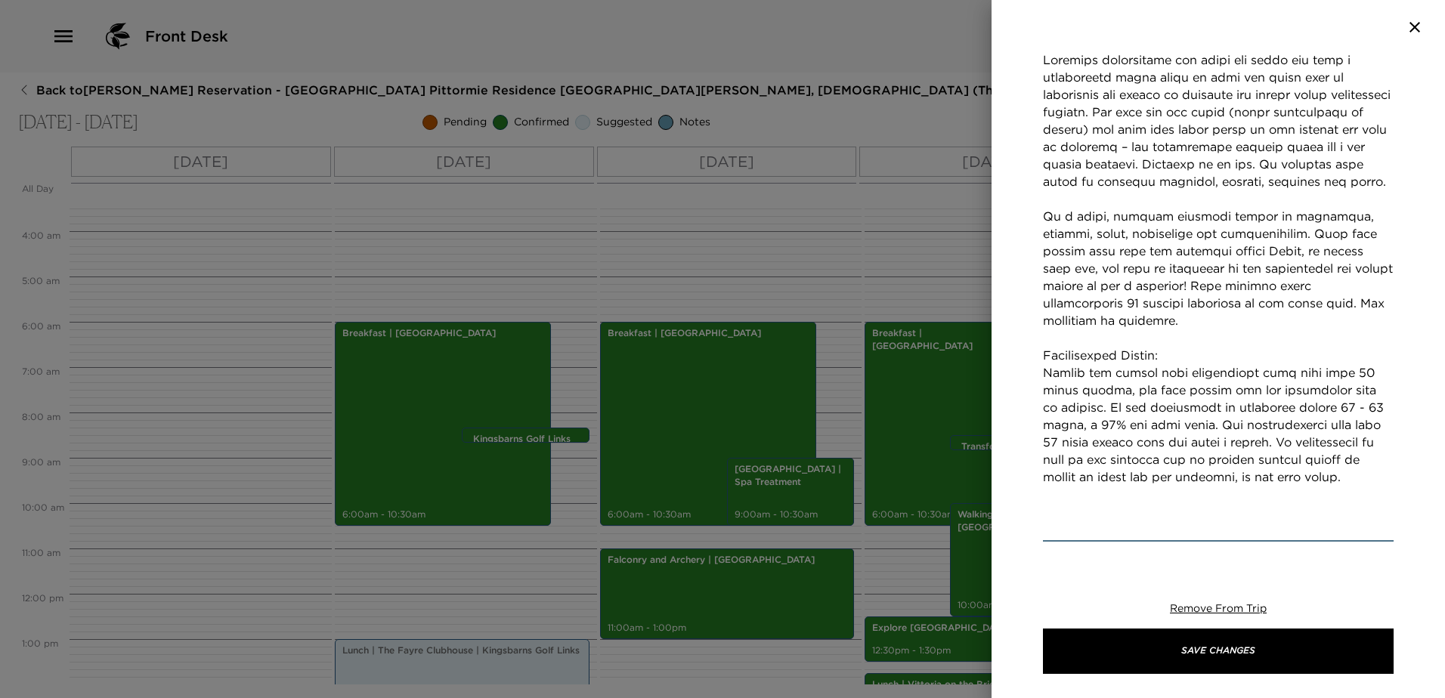
scroll to position [343, 0]
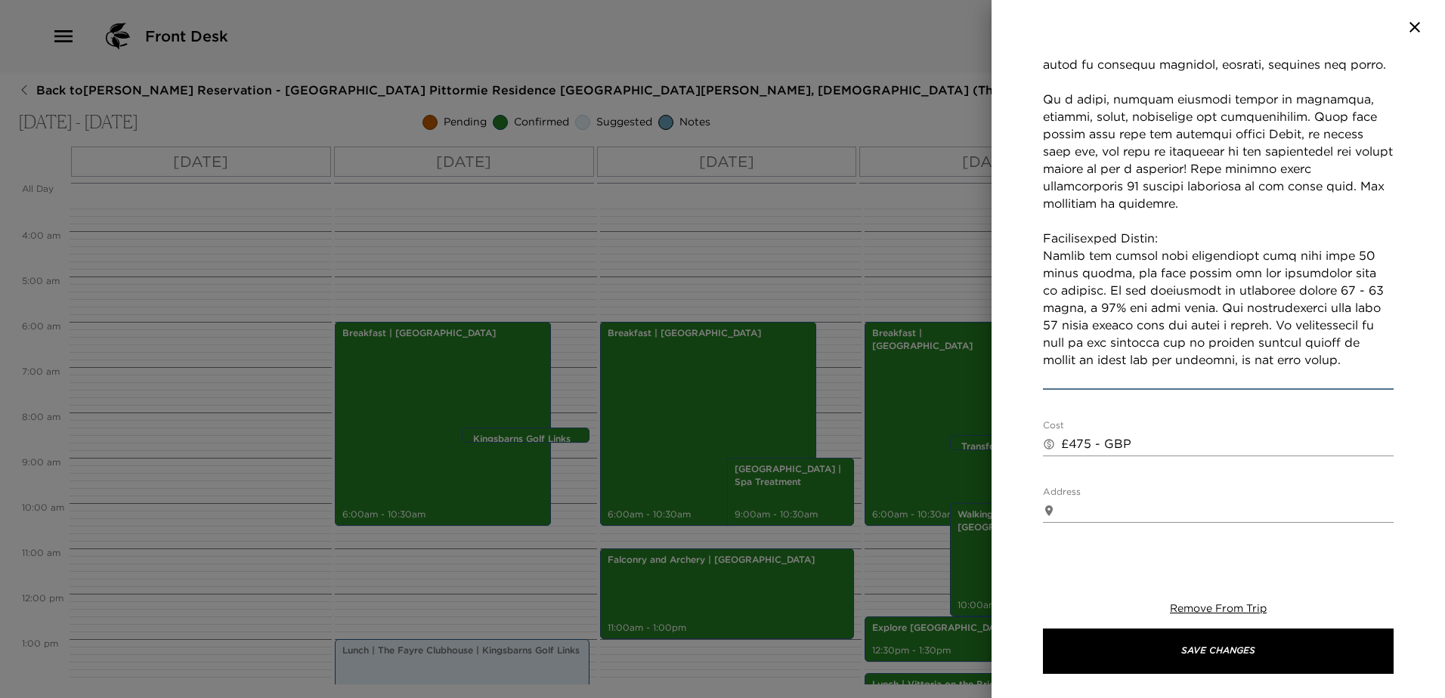
click at [1041, 277] on div "Falconry and Archery | Pittormie Castle Start Date & Time 09/07/2025 11:00 AM t…" at bounding box center [1217, 303] width 453 height 499
click at [1044, 274] on textarea "Concierge Notes" at bounding box center [1218, 161] width 351 height 452
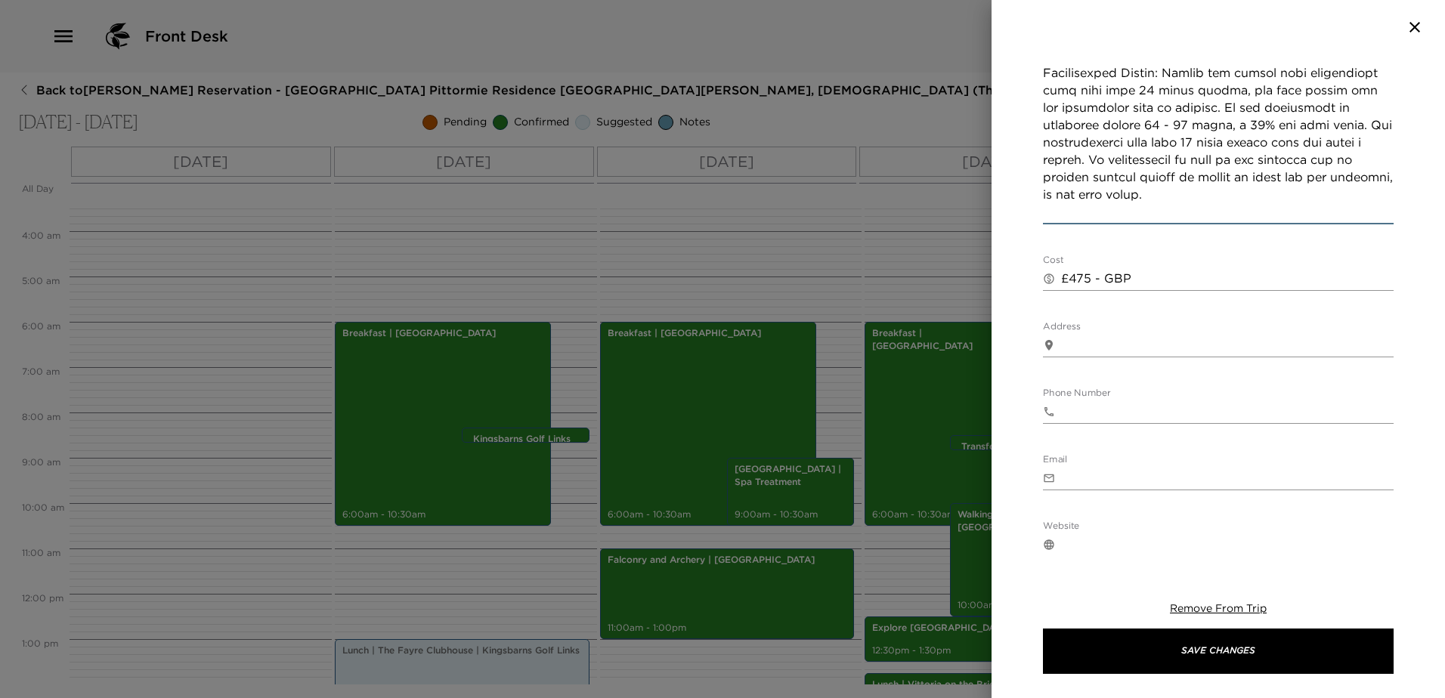
scroll to position [797, 0]
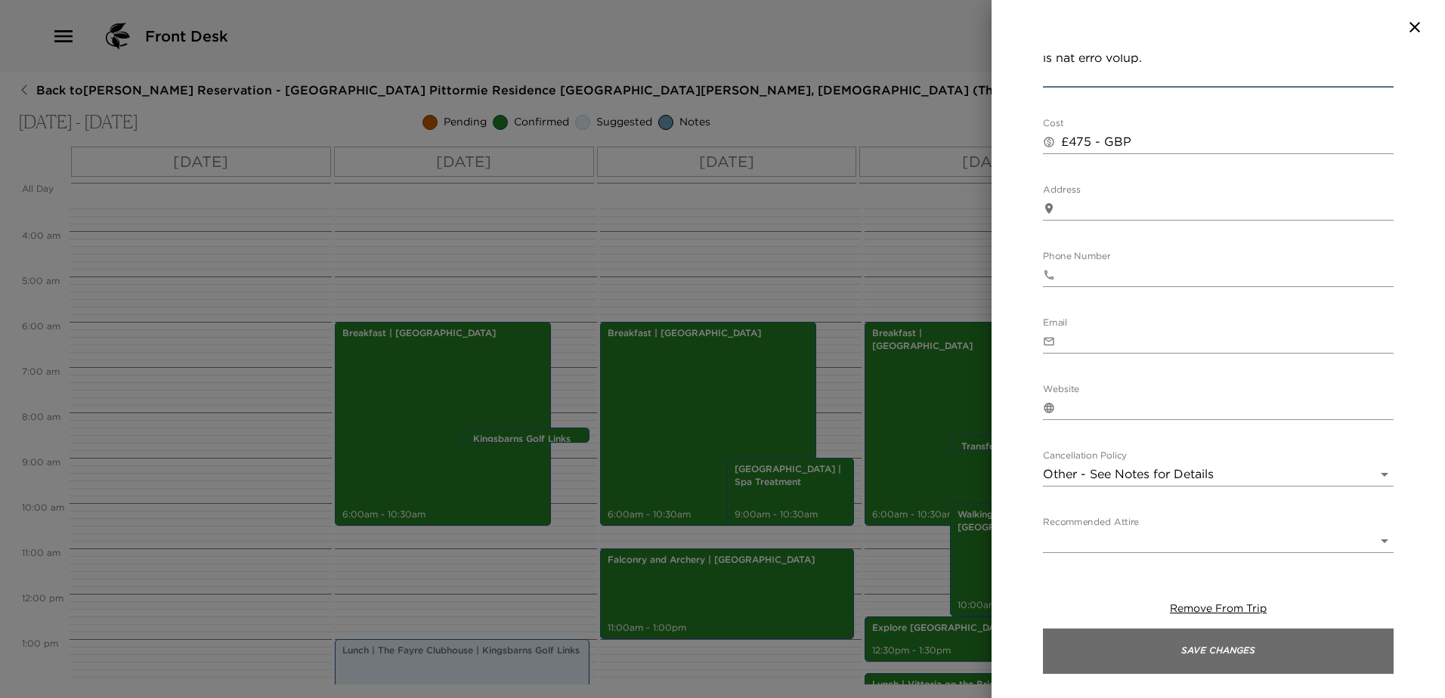
type textarea "Falconry experiences are ideal for those who have a fascination about birds of …"
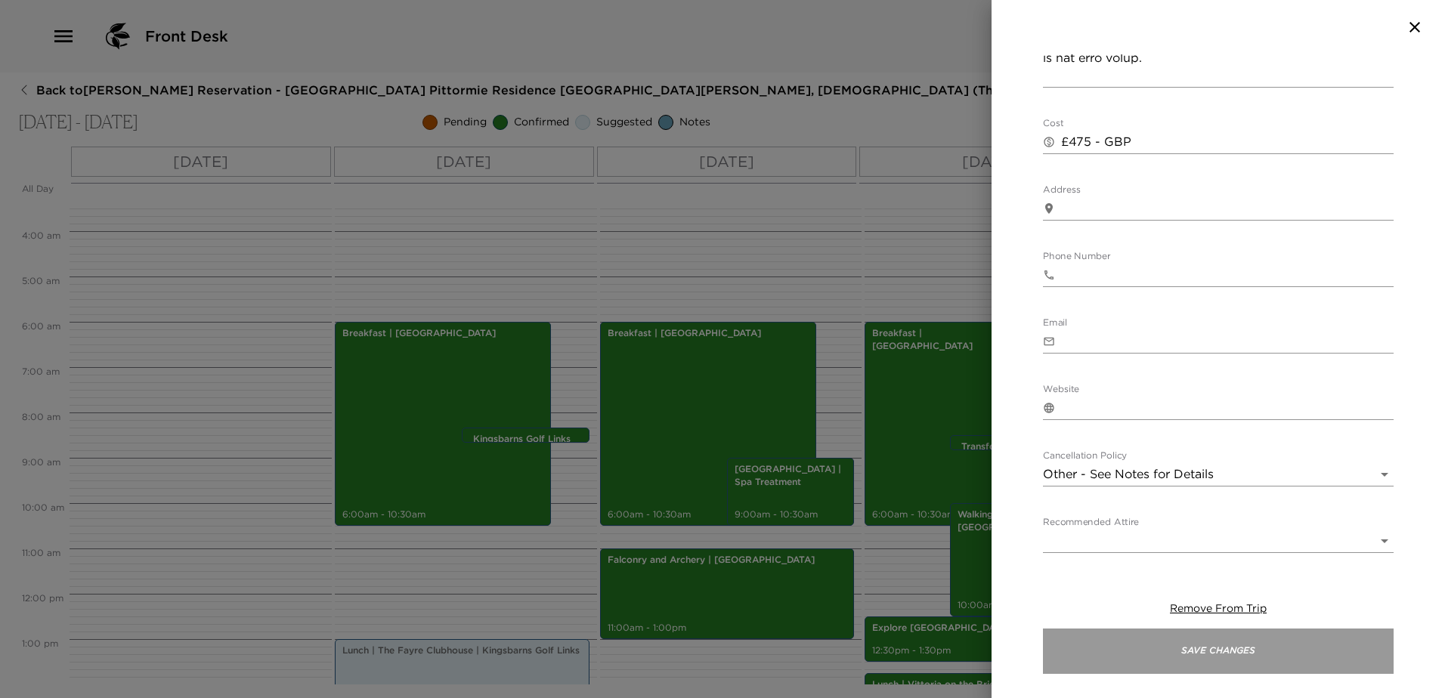
click at [1239, 654] on button "Save Changes" at bounding box center [1218, 651] width 351 height 45
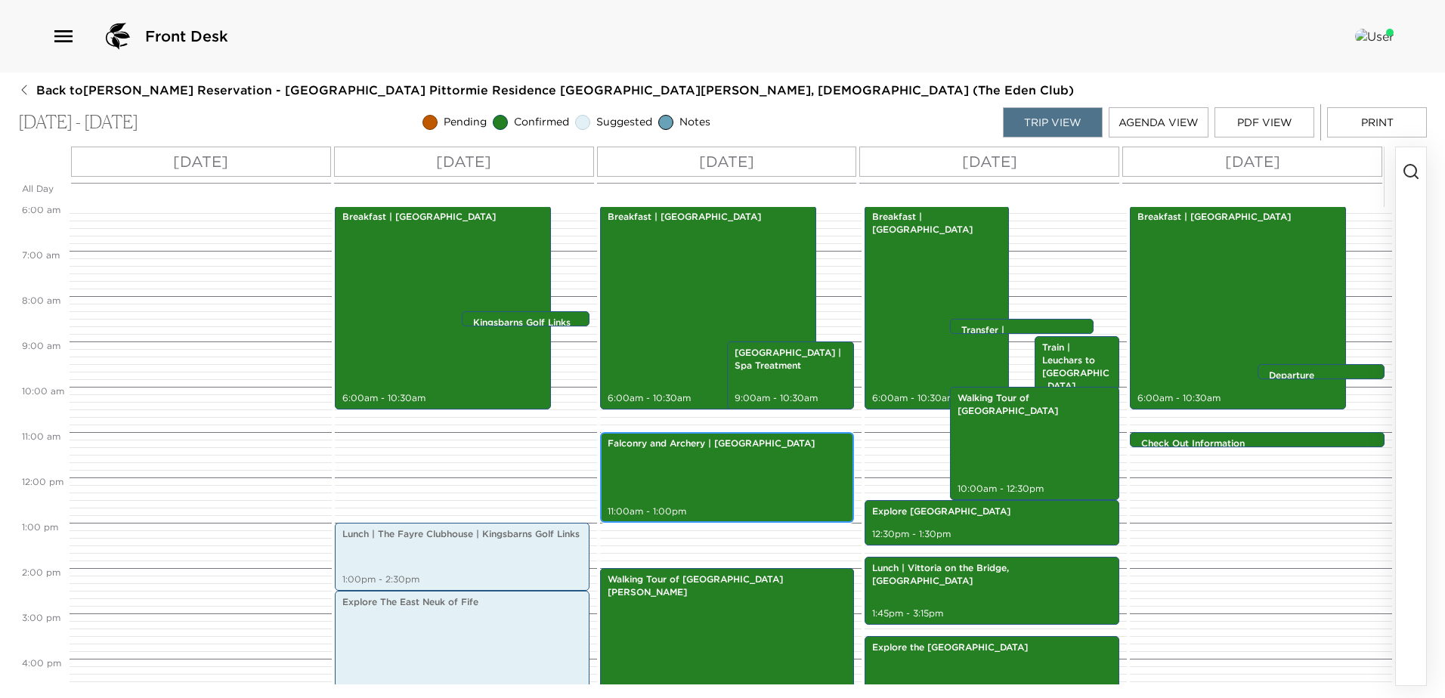
scroll to position [384, 0]
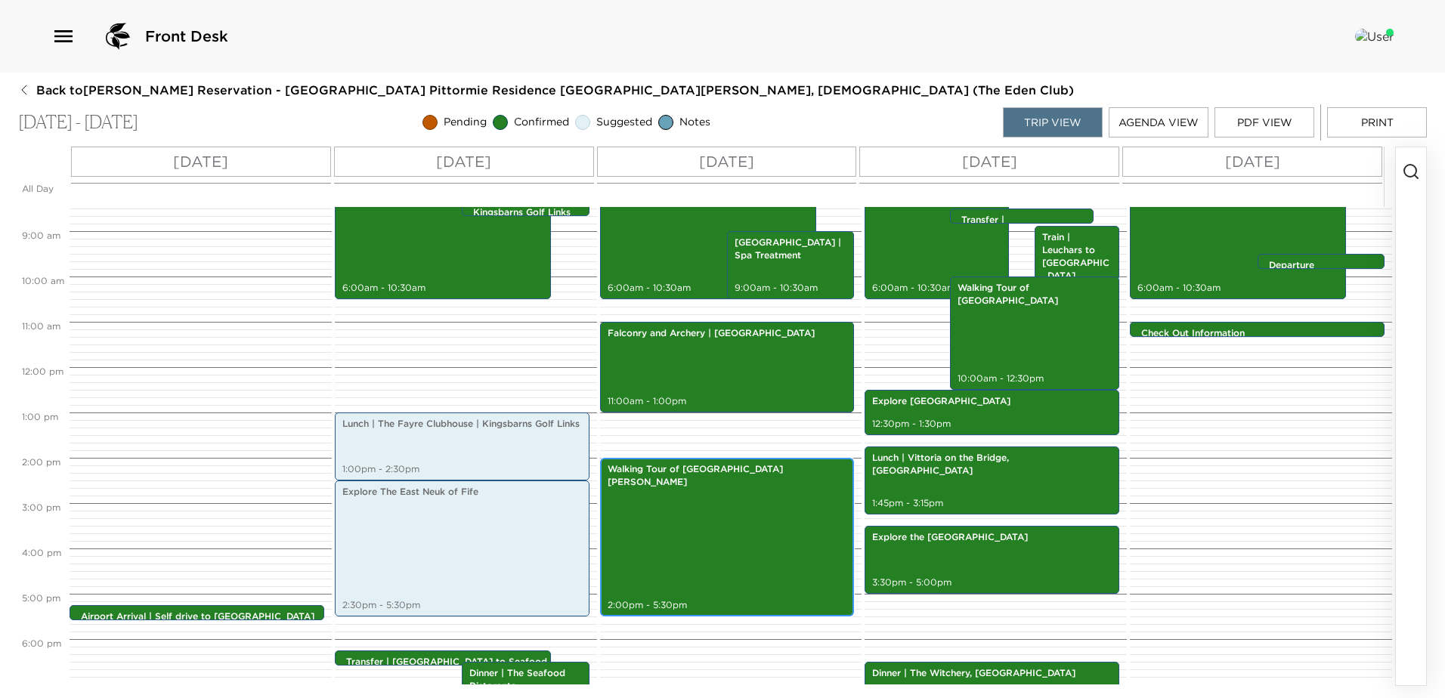
click at [715, 498] on div "Walking Tour of St Andrews 2:00pm - 5:30pm" at bounding box center [728, 537] width 246 height 154
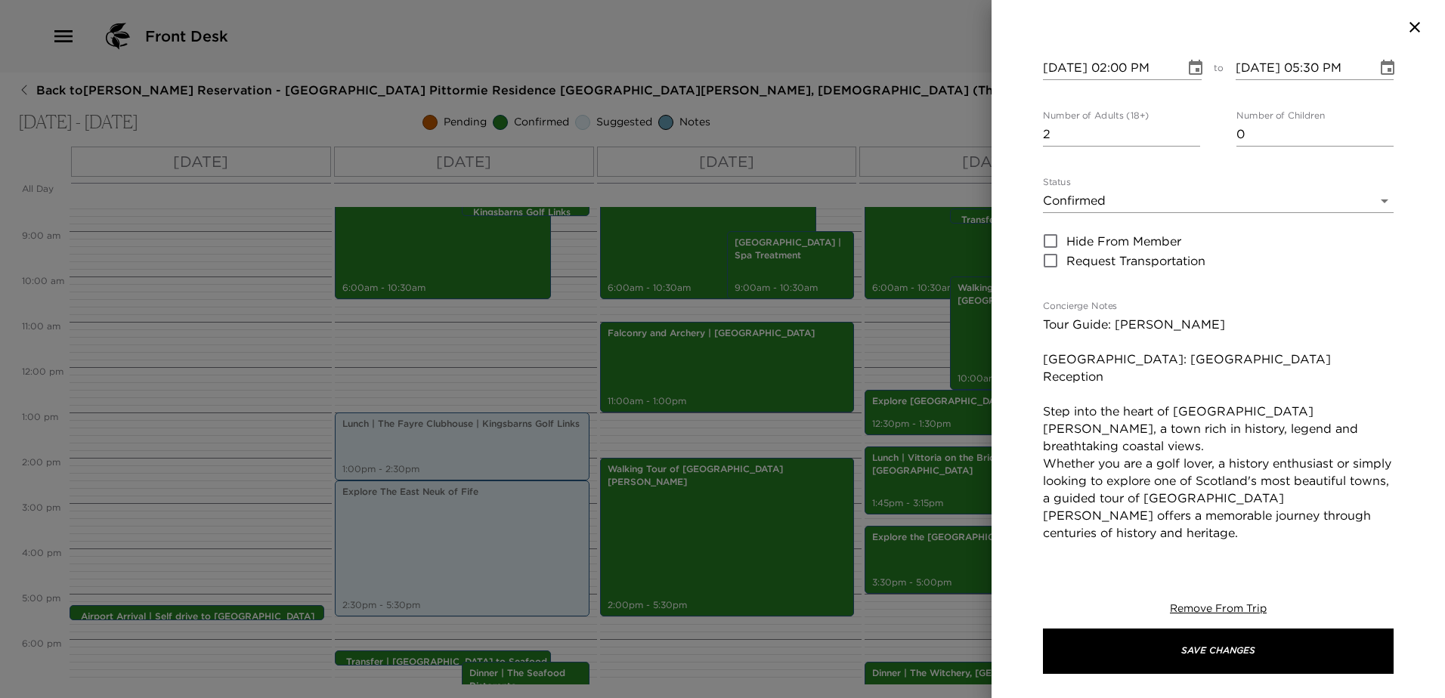
scroll to position [151, 0]
click at [1046, 354] on textarea "Tour Guide: Shena Porteous Meeting Point: Old Course Hotel Reception Step into …" at bounding box center [1218, 461] width 351 height 295
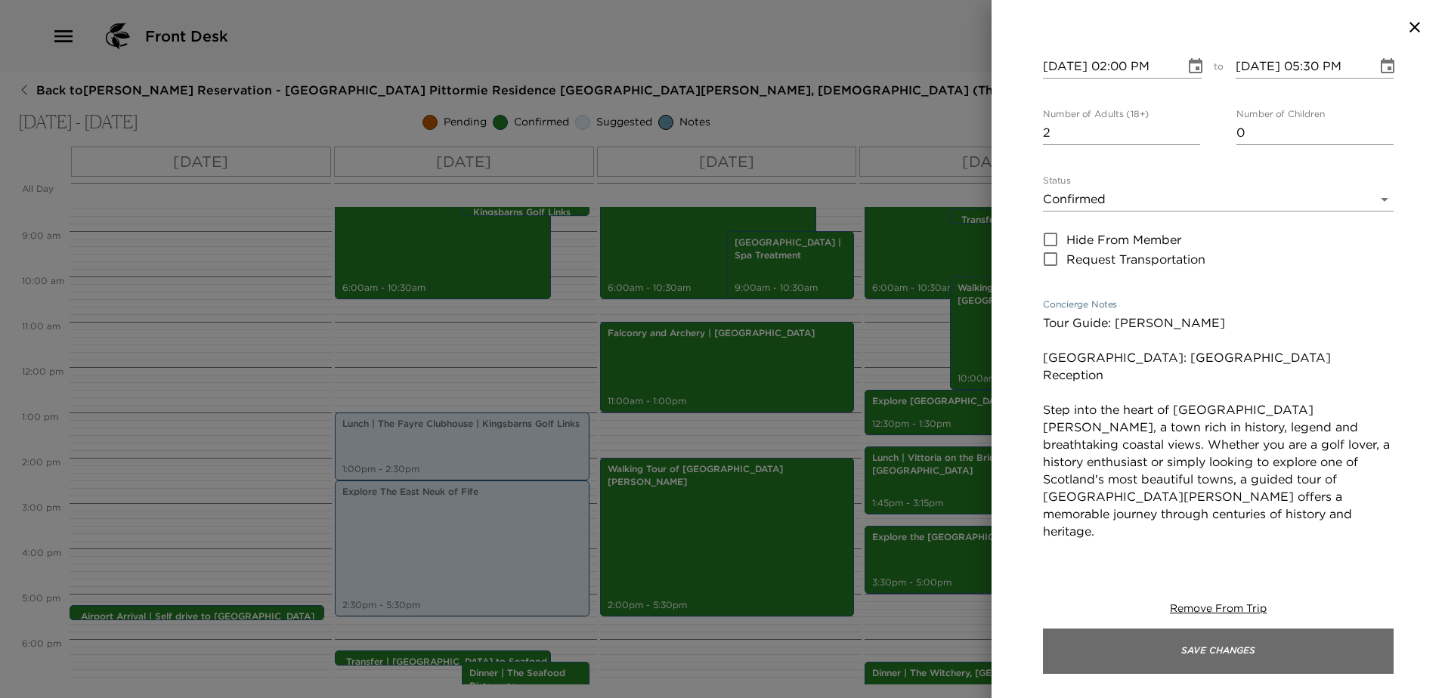
type textarea "Tour Guide: Shena Porteous Meeting Point: Old Course Hotel Reception Step into …"
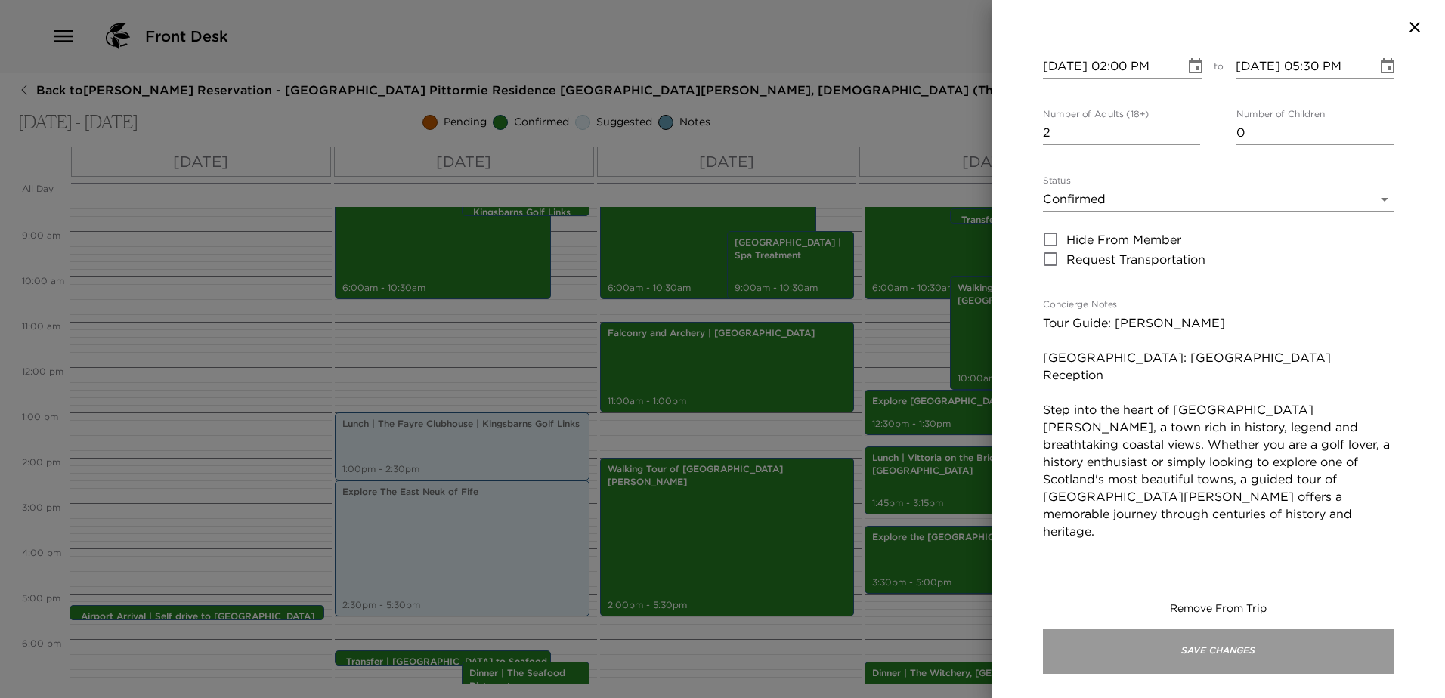
click at [1226, 647] on button "Save Changes" at bounding box center [1218, 651] width 351 height 45
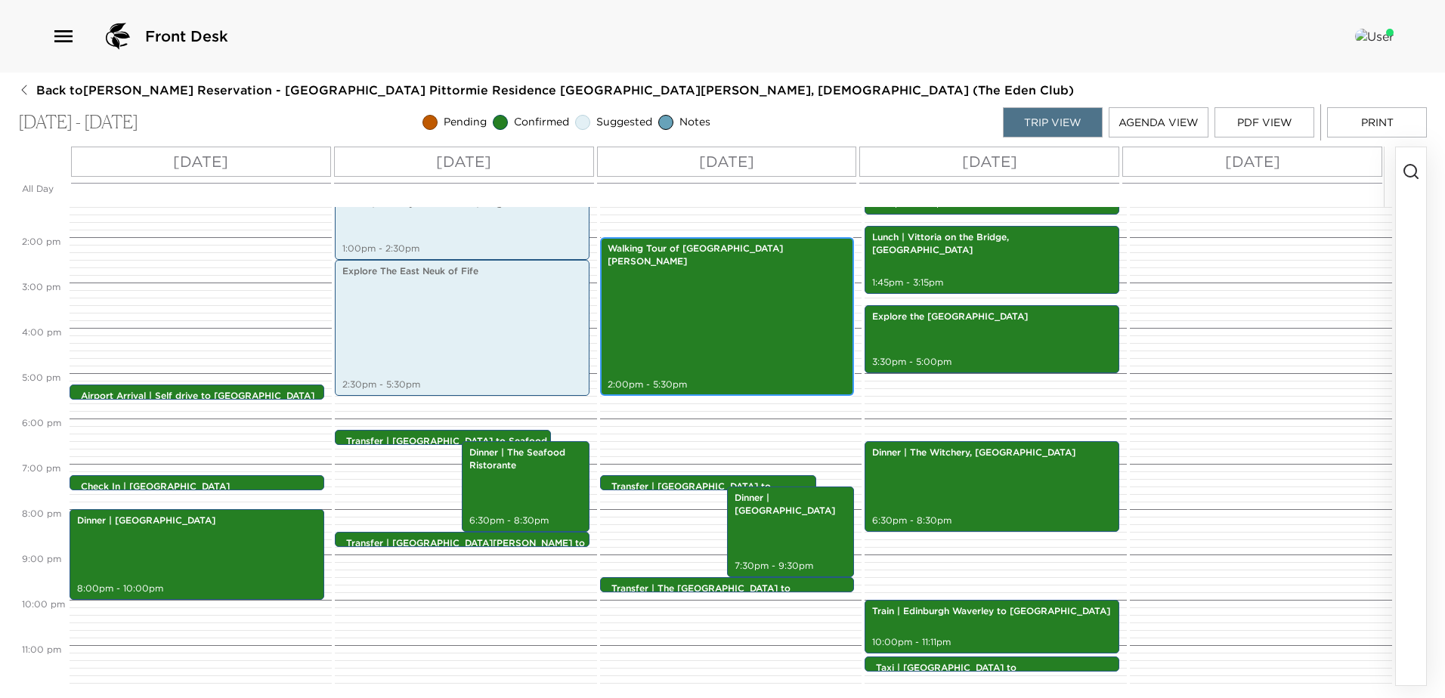
scroll to position [611, 0]
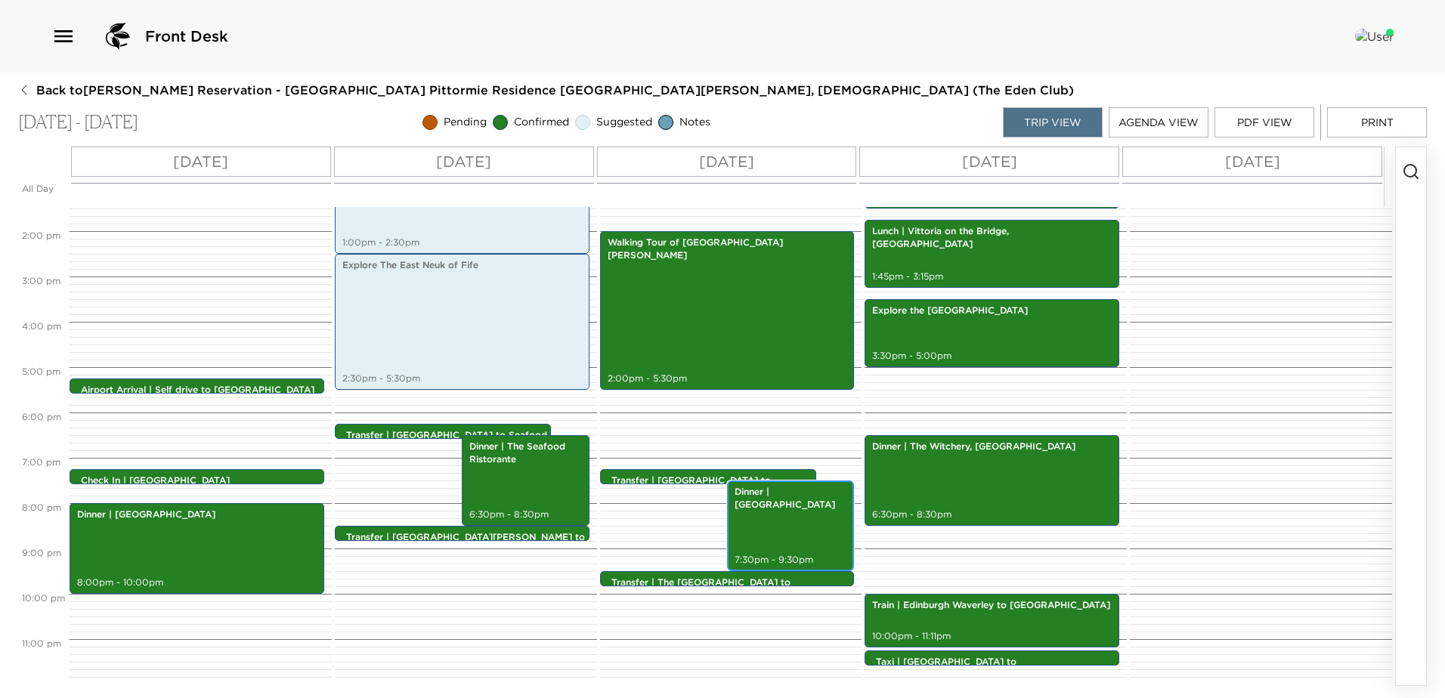
click at [766, 519] on div "Dinner | The Grange Inn 7:30pm - 9:30pm" at bounding box center [790, 526] width 118 height 86
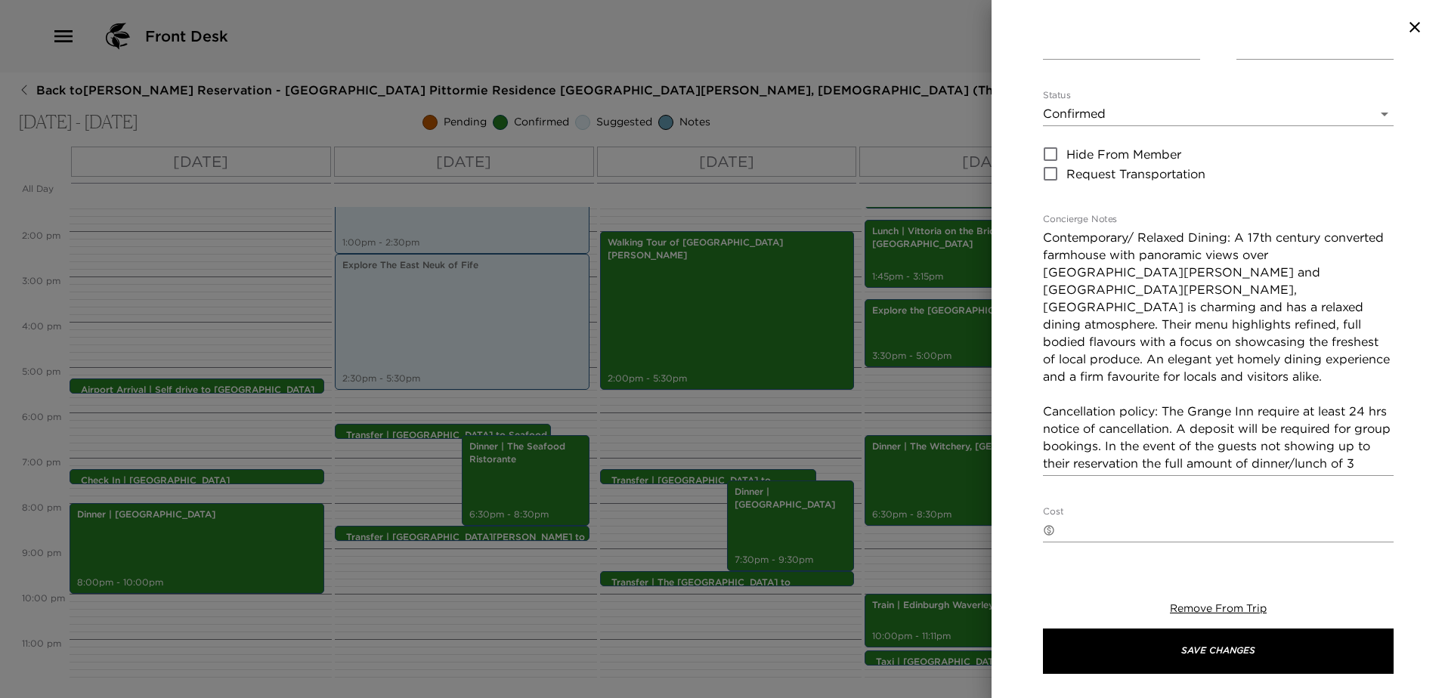
scroll to position [227, 0]
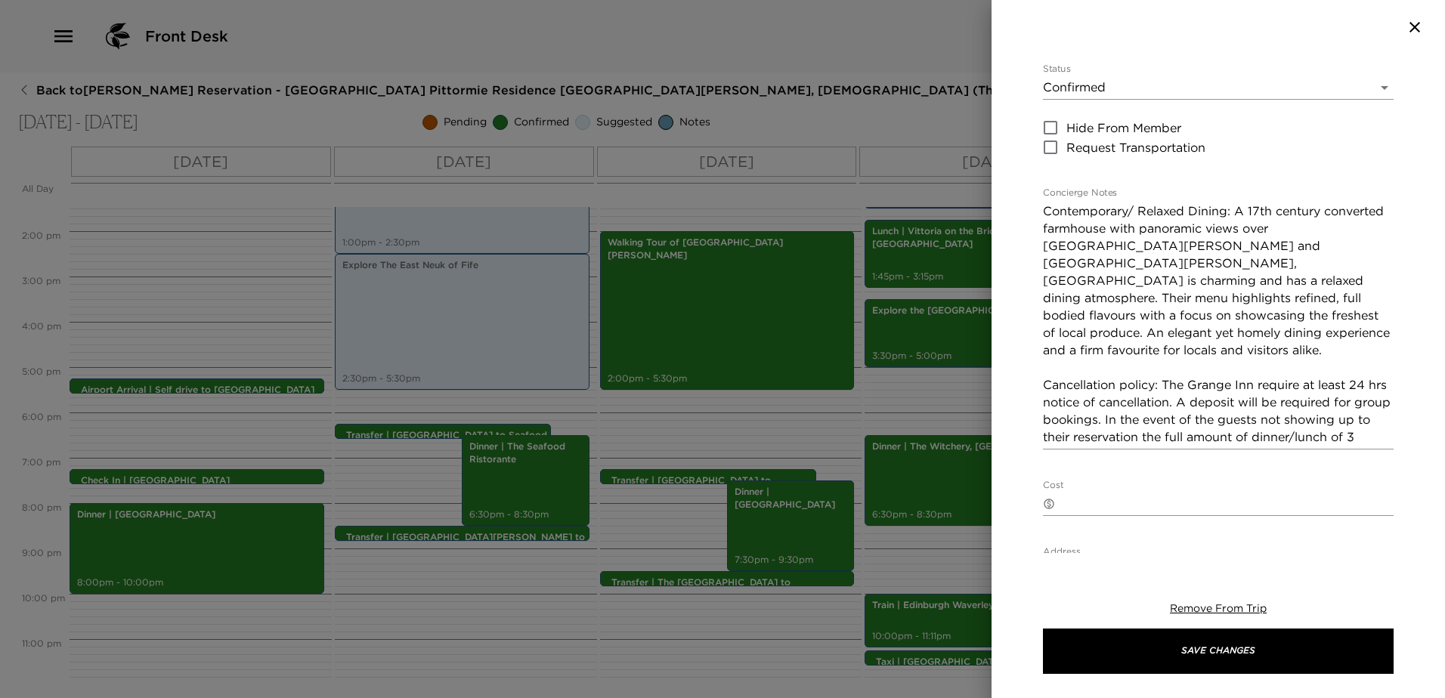
click at [1268, 333] on textarea "Contemporary/ Relaxed Dining: A 17th century converted farmhouse with panoramic…" at bounding box center [1218, 324] width 351 height 243
drag, startPoint x: 1101, startPoint y: 366, endPoint x: 1124, endPoint y: 353, distance: 27.1
click at [1124, 353] on textarea "Contemporary/ Relaxed Dining: A 17th century converted farmhouse with panoramic…" at bounding box center [1218, 324] width 351 height 243
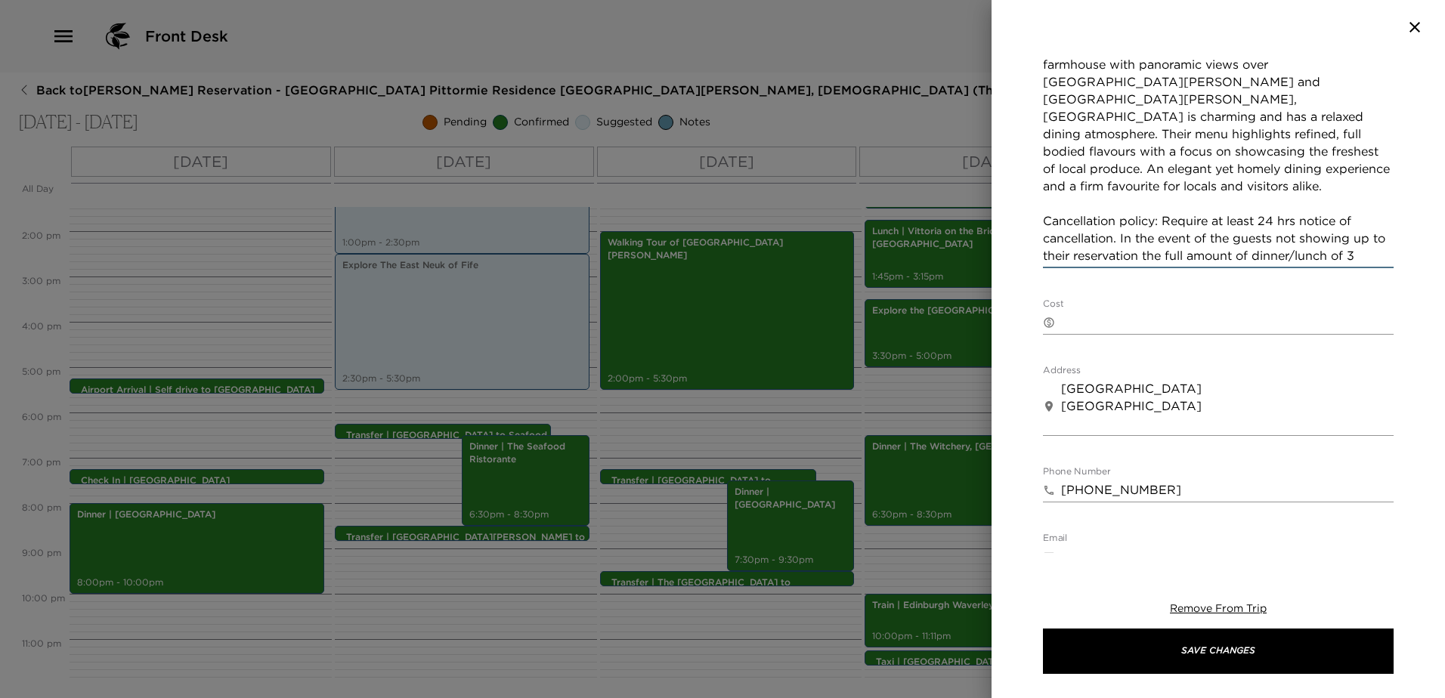
scroll to position [529, 0]
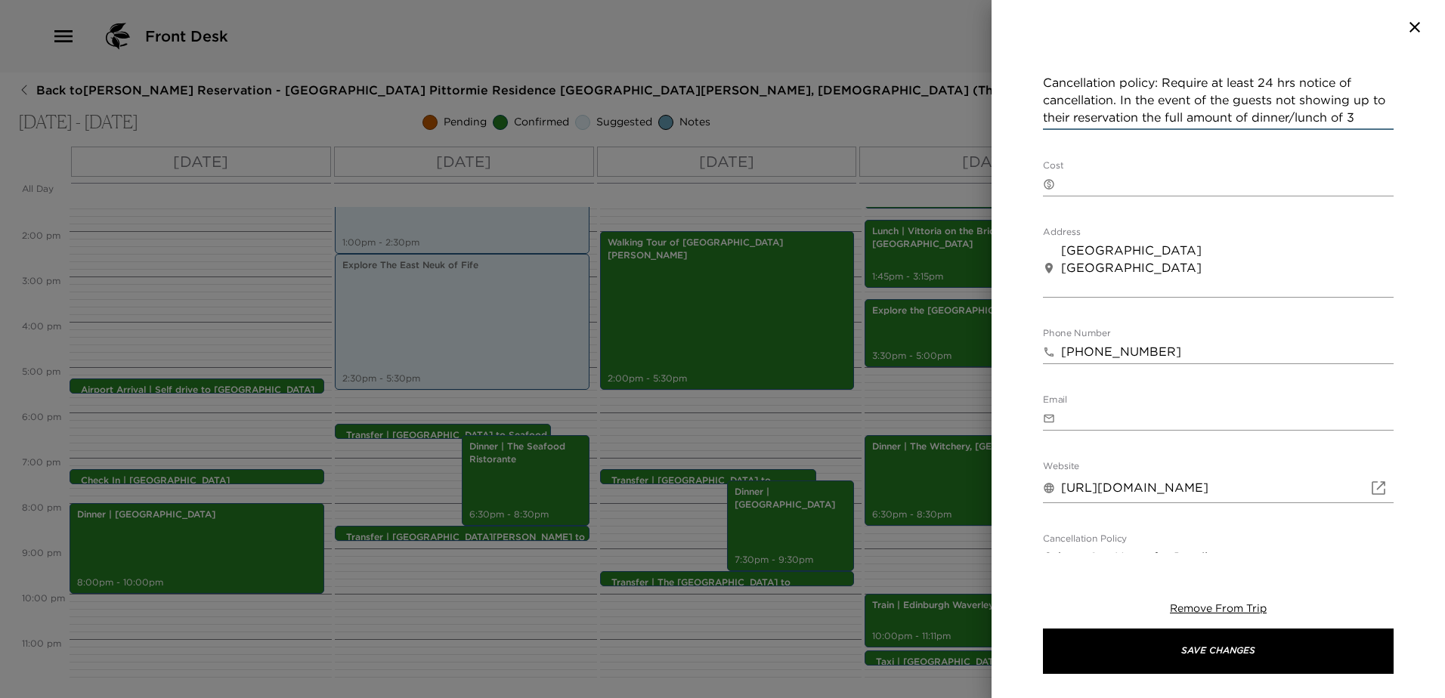
type textarea "Contemporary/ Relaxed Dining: A 17th century converted farmhouse with panoramic…"
click at [1084, 340] on input "+441334472675" at bounding box center [1227, 352] width 332 height 24
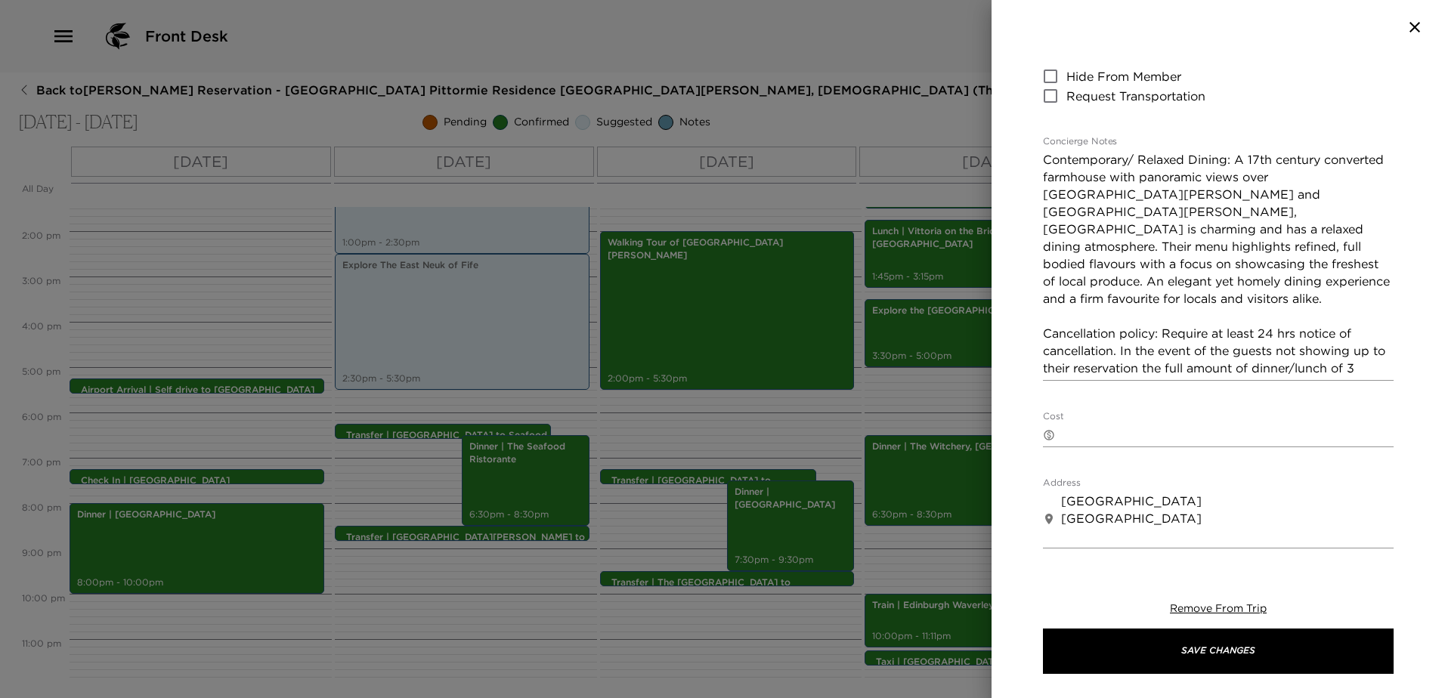
scroll to position [264, 0]
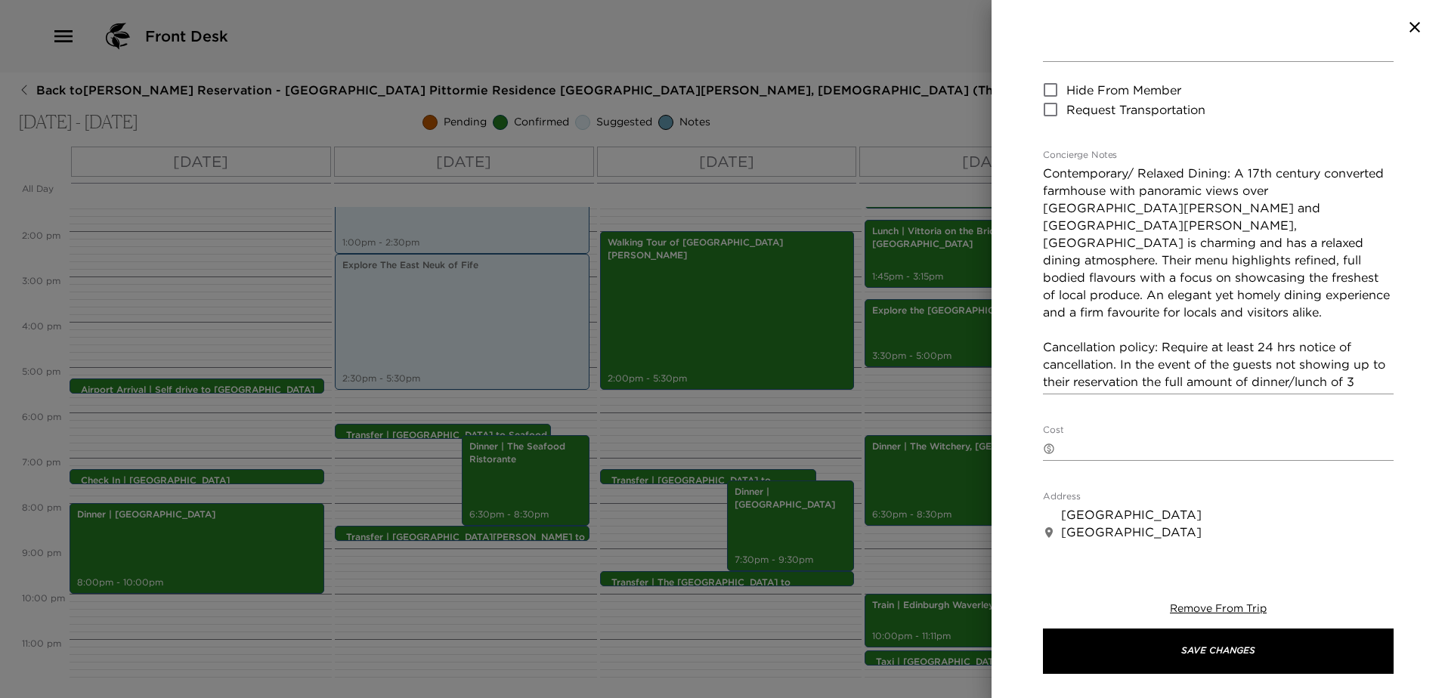
type input "+44 (0) 1334 472675"
click at [1328, 350] on textarea "Contemporary/ Relaxed Dining: A 17th century converted farmhouse with panoramic…" at bounding box center [1218, 278] width 351 height 226
click at [1337, 343] on textarea "Contemporary/ Relaxed Dining: A 17th century converted farmhouse with panoramic…" at bounding box center [1218, 278] width 351 height 226
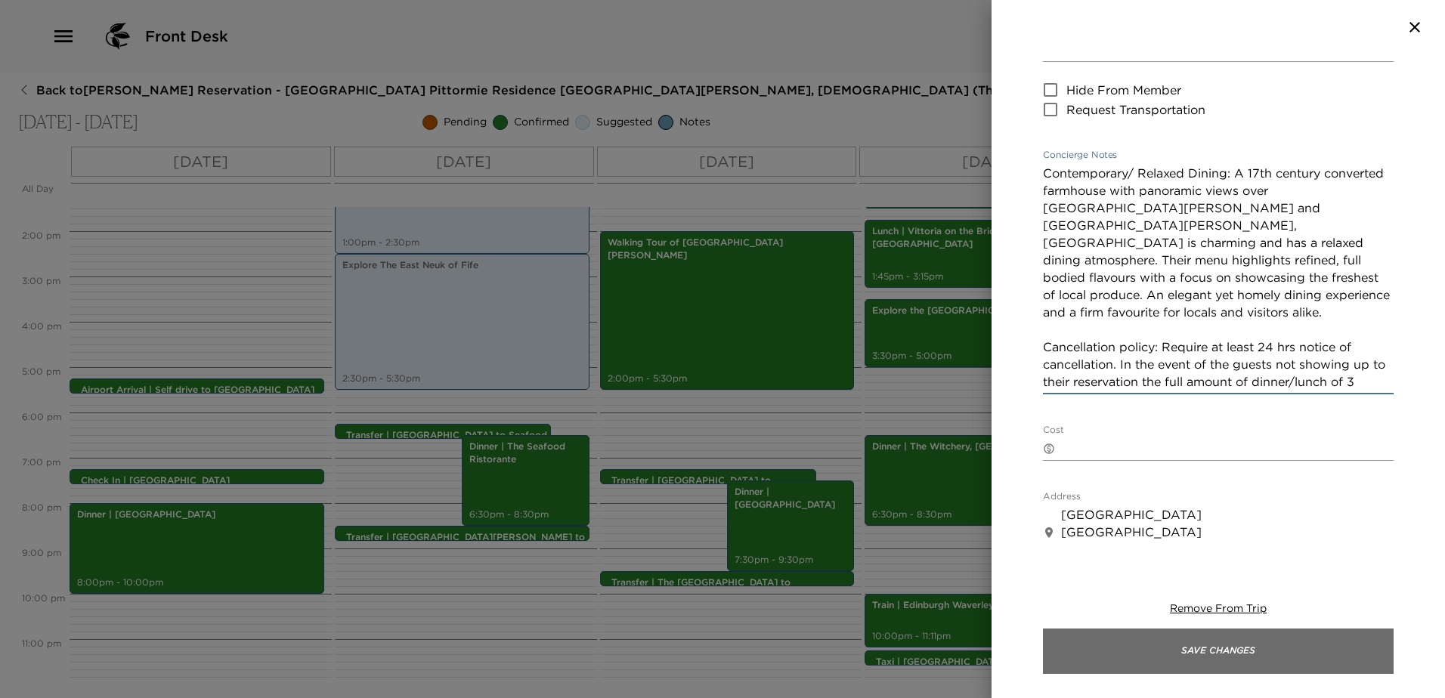
type textarea "Contemporary/ Relaxed Dining: A 17th century converted farmhouse with panoramic…"
click at [1290, 662] on button "Save Changes" at bounding box center [1218, 651] width 351 height 45
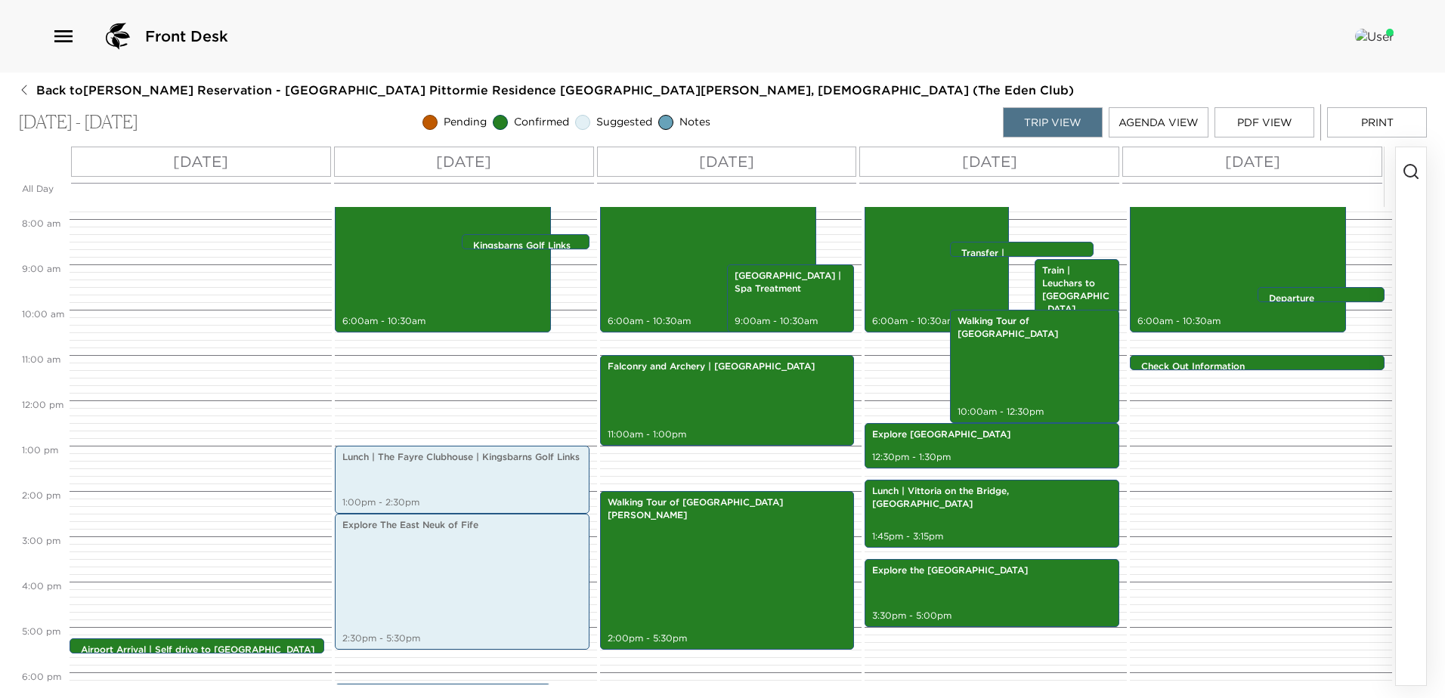
scroll to position [233, 0]
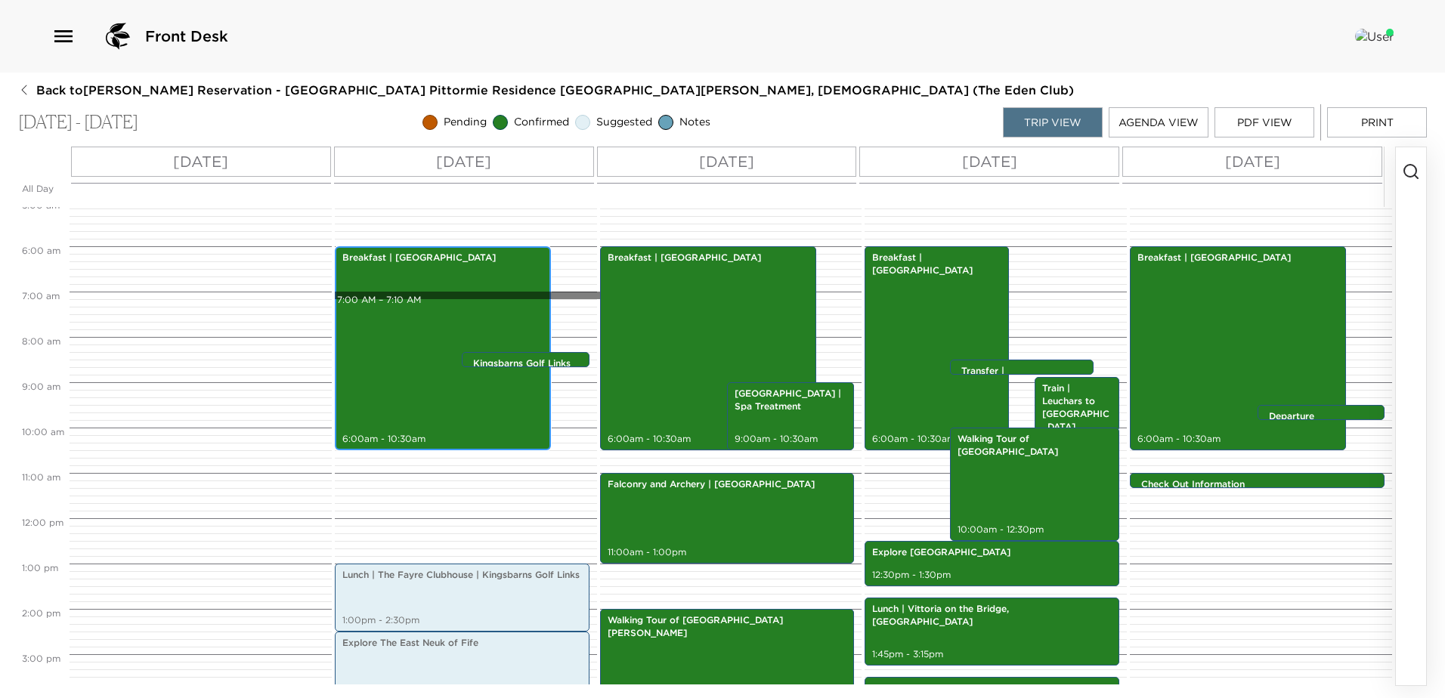
click at [416, 298] on div "Breakfast | Pittormie Castle 6:00am - 10:30am" at bounding box center [442, 348] width 207 height 199
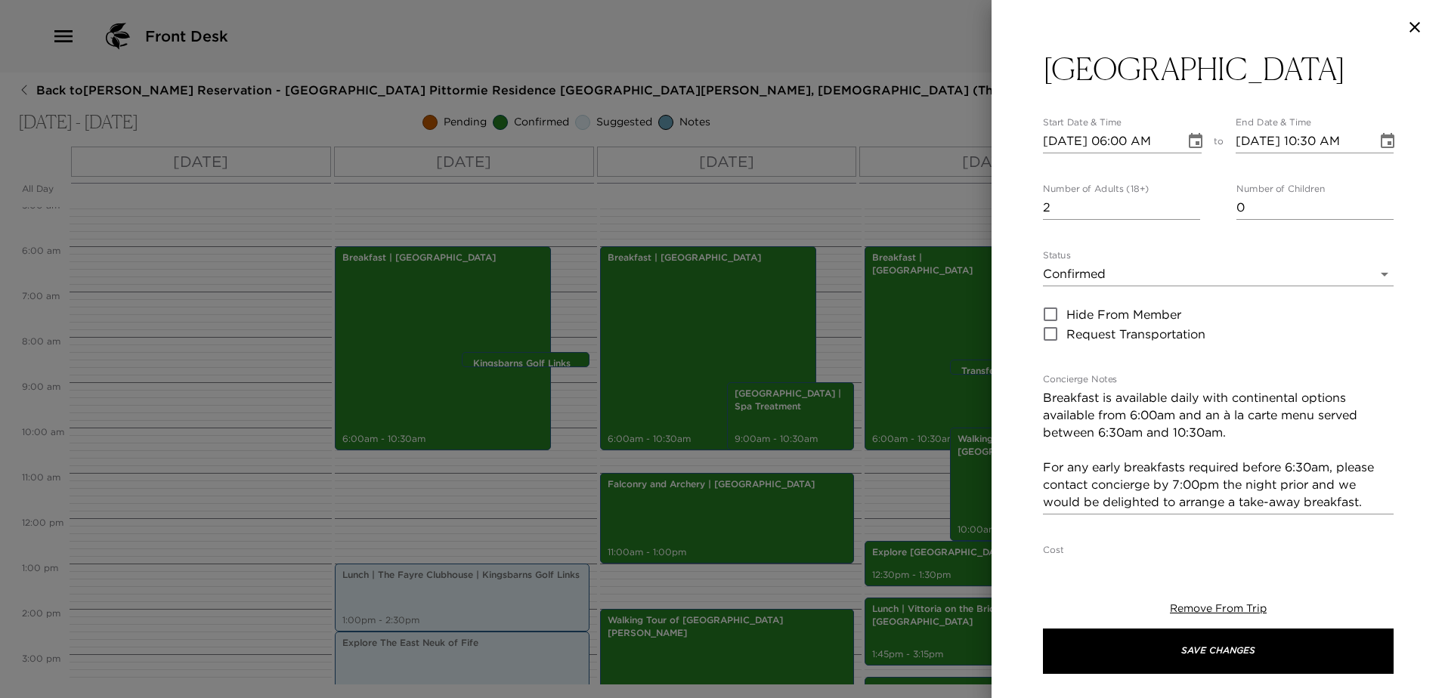
scroll to position [76, 0]
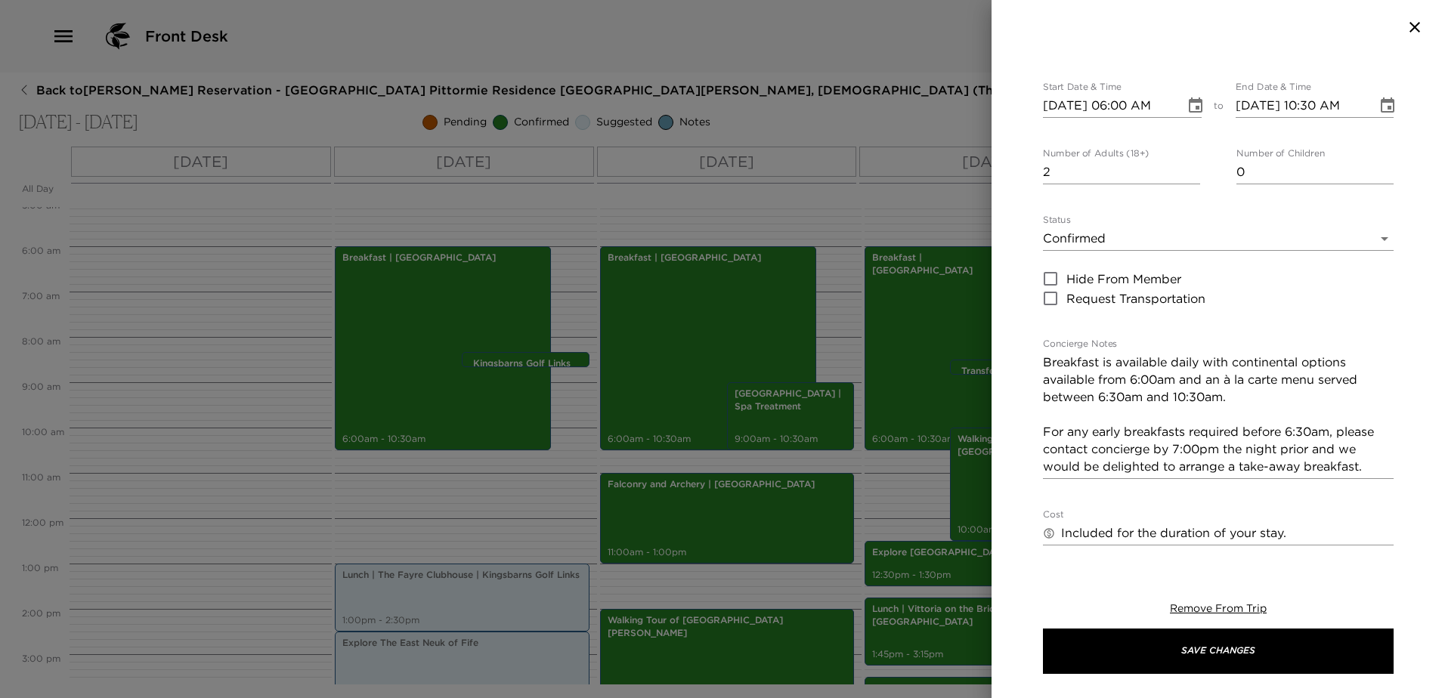
click at [1121, 354] on textarea "Breakfast is available daily with continental options available from 6:00am and…" at bounding box center [1218, 415] width 351 height 122
click at [1339, 354] on textarea "Available daily with continental options available from 6:00am and an à la cart…" at bounding box center [1218, 415] width 351 height 122
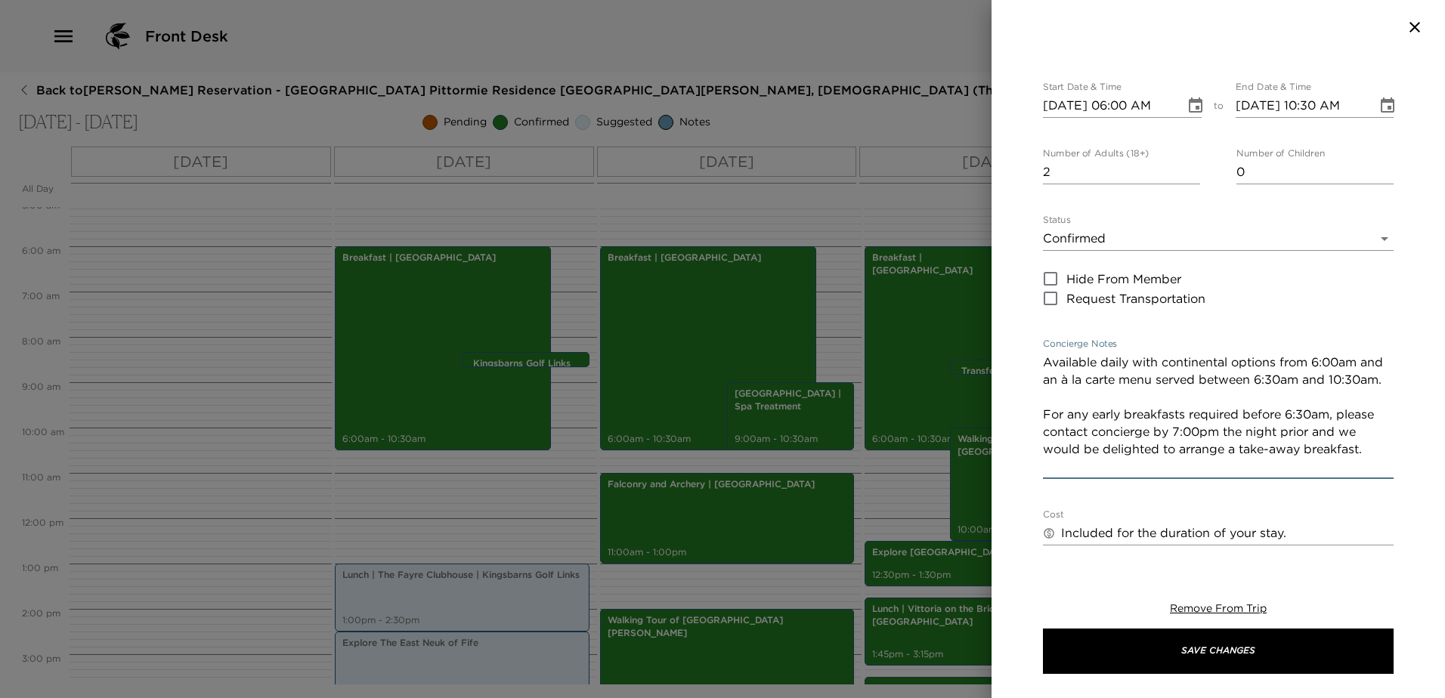
click at [1282, 354] on textarea "Available daily with continental options from 6:00am and an à la carte menu ser…" at bounding box center [1218, 415] width 351 height 122
drag, startPoint x: 1371, startPoint y: 428, endPoint x: 1010, endPoint y: 331, distance: 373.2
click at [1010, 331] on div "Breakfast | Pittormie Castle Start Date & Time 09/06/2025 06:00 AM to End Date …" at bounding box center [1217, 303] width 453 height 499
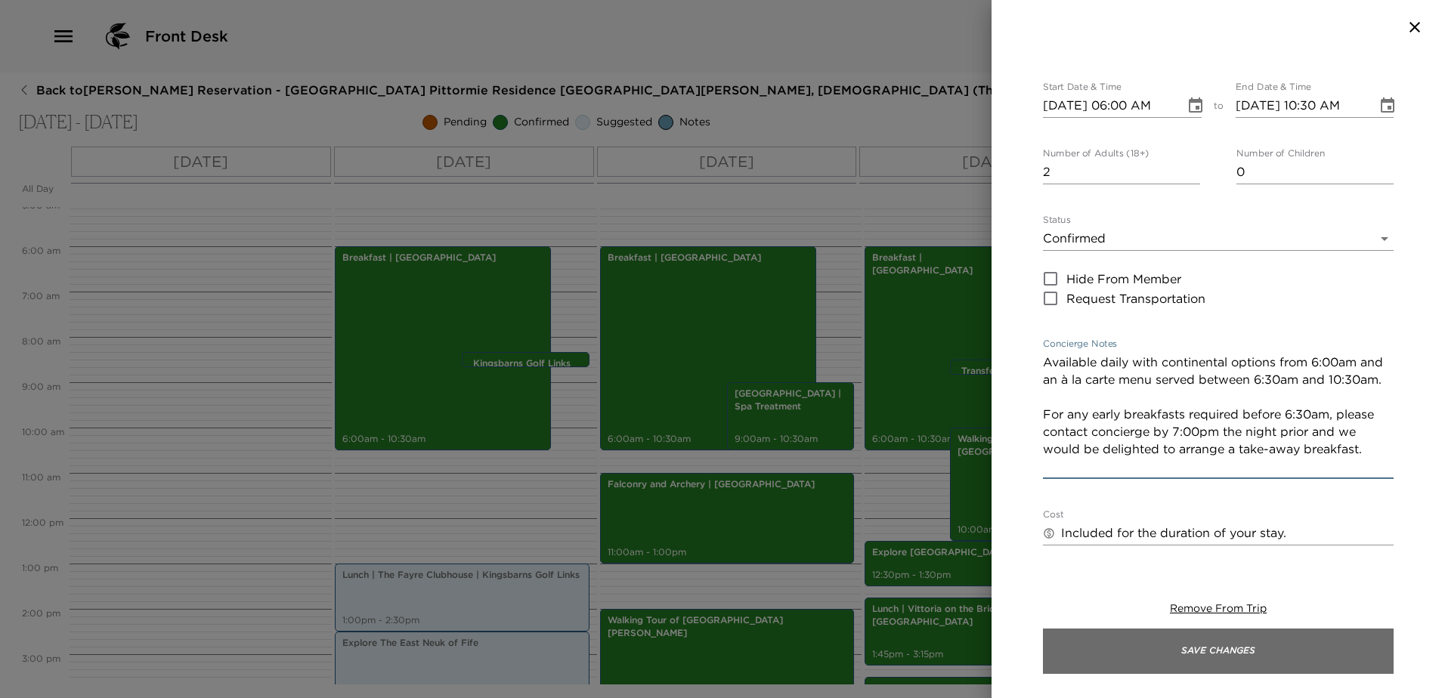
type textarea "Available daily with continental options from 6:00am and an à la carte menu ser…"
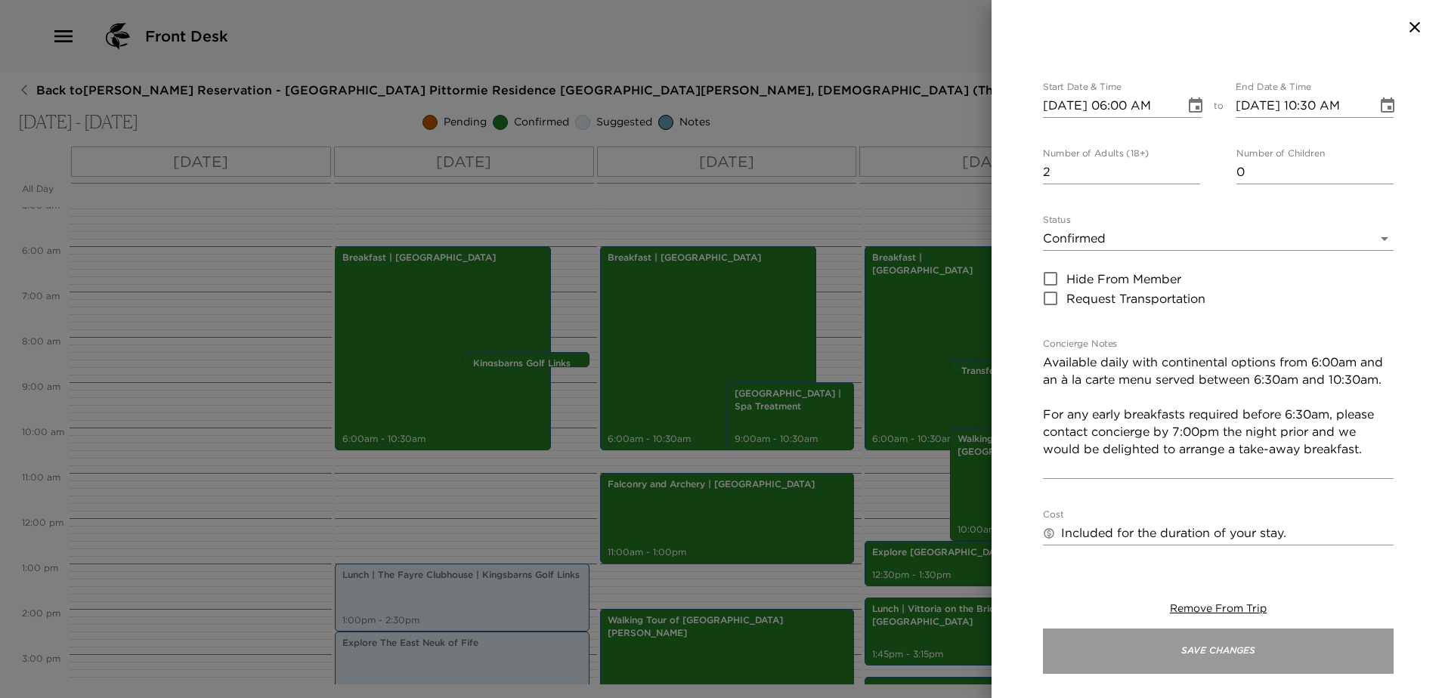
click at [1307, 644] on button "Save Changes" at bounding box center [1218, 651] width 351 height 45
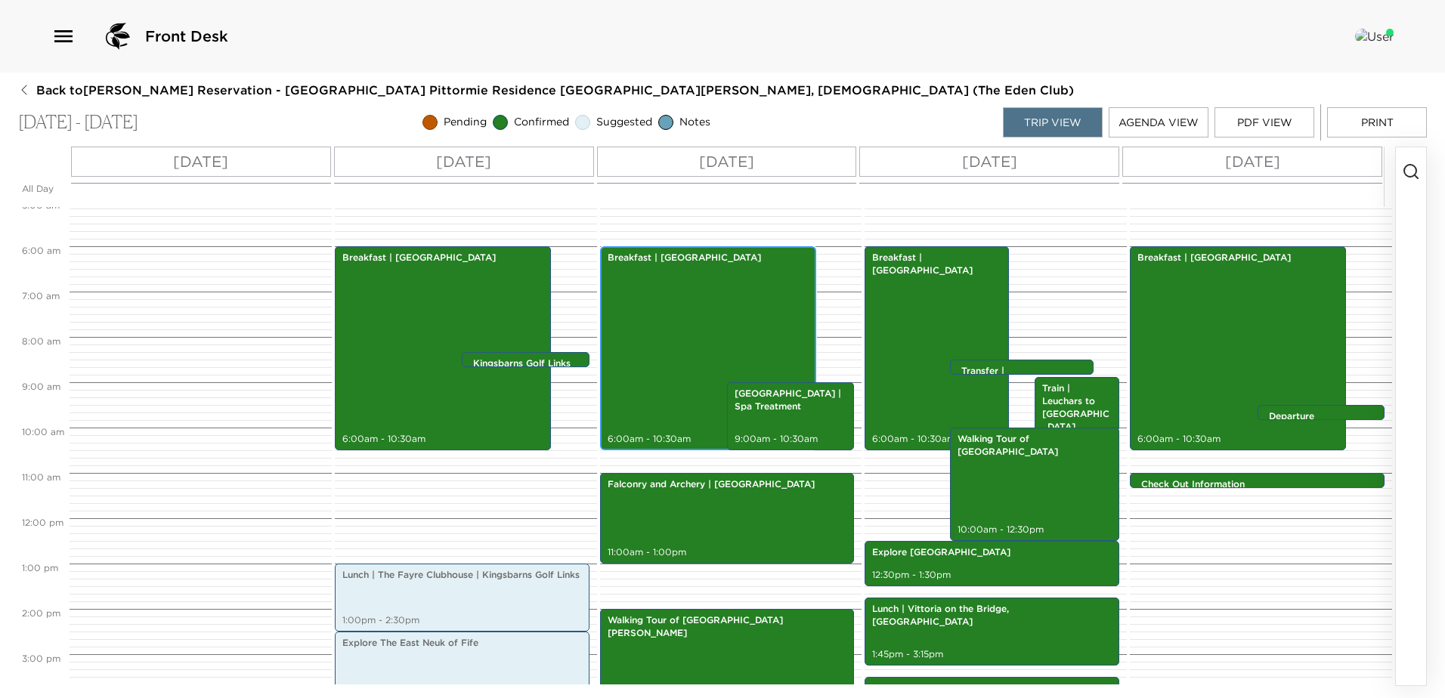
click at [687, 350] on div "Breakfast | Pittormie Castle 6:00am - 10:30am" at bounding box center [708, 348] width 207 height 199
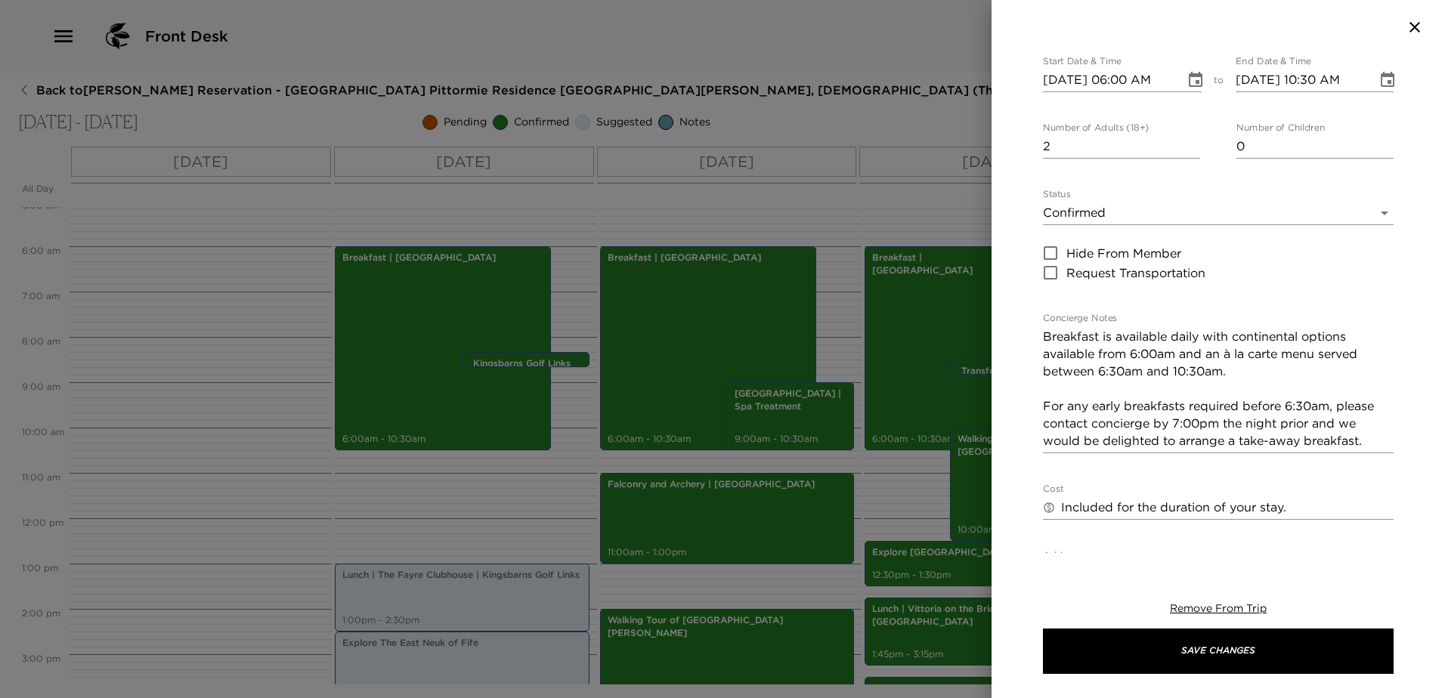
scroll to position [151, 0]
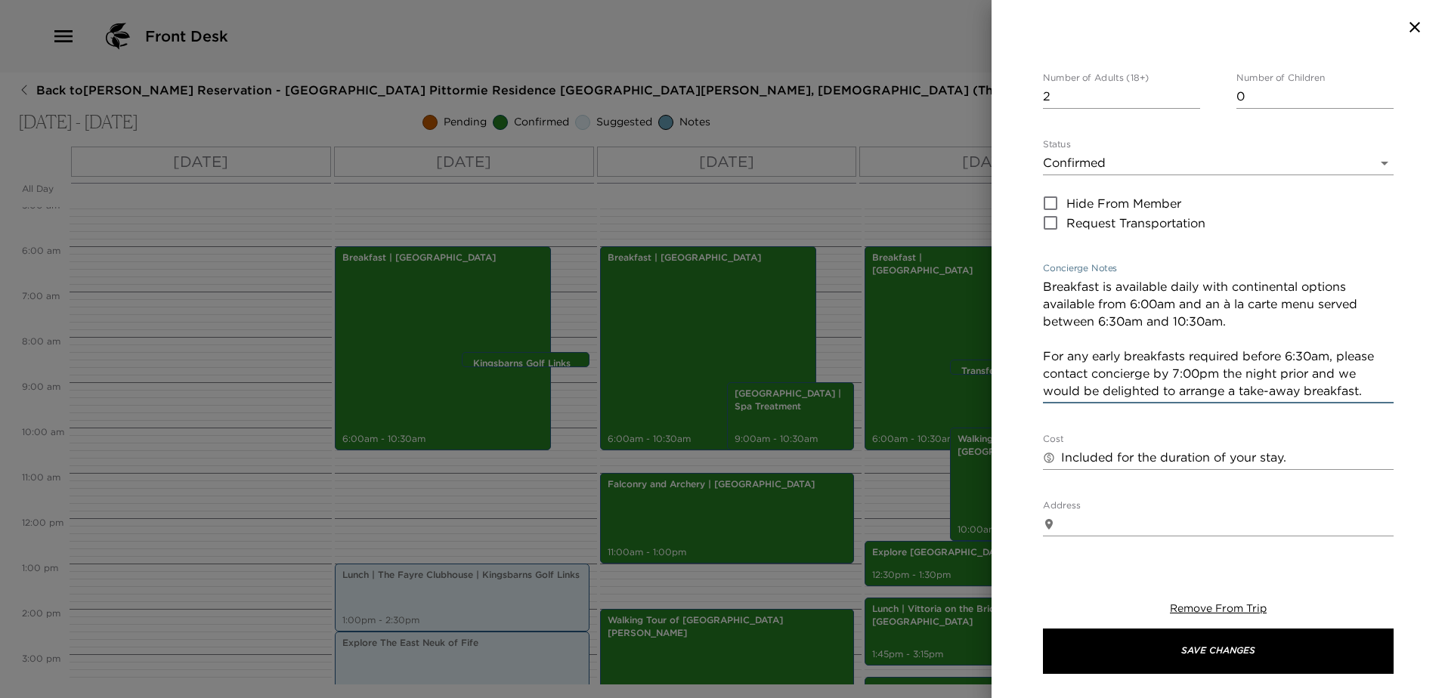
drag, startPoint x: 1369, startPoint y: 358, endPoint x: 984, endPoint y: 253, distance: 399.4
click at [984, 253] on div "Breakfast | Pittormie Castle Start Date & Time 09/07/2025 06:00 AM to End Date …" at bounding box center [722, 349] width 1445 height 698
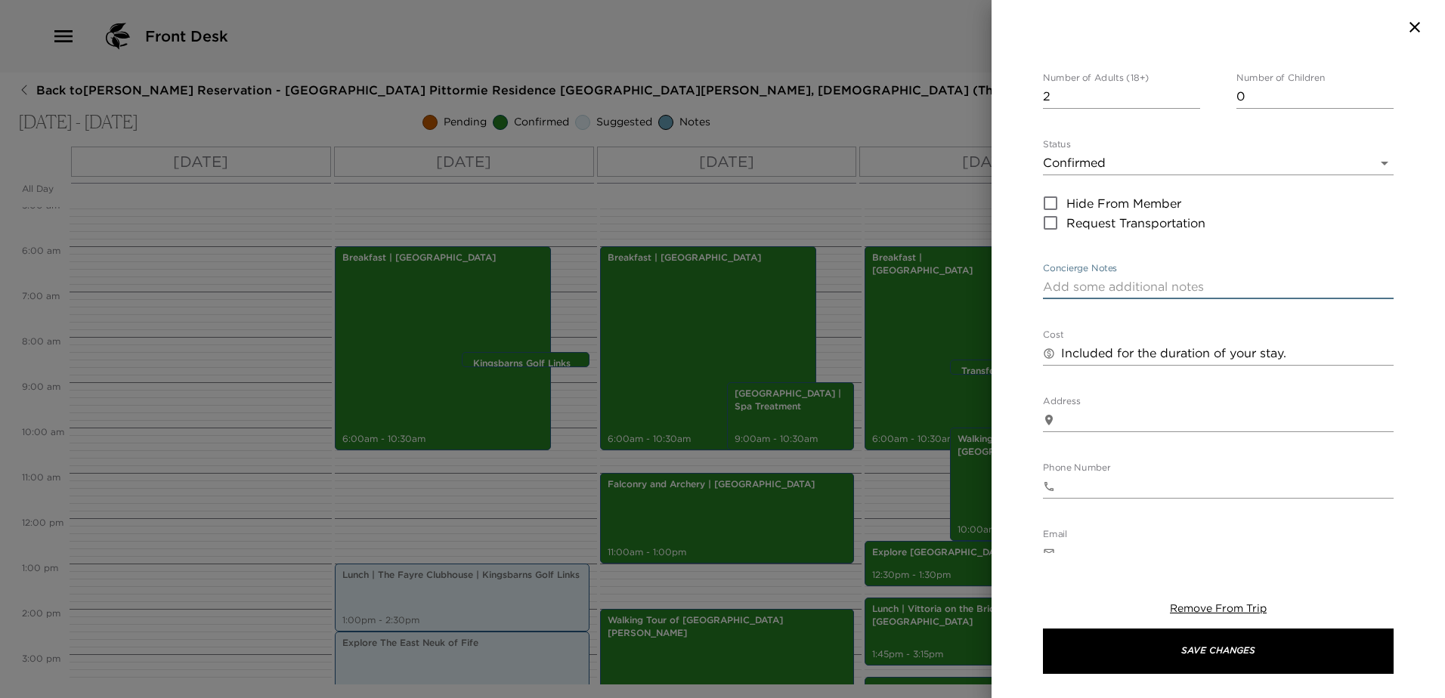
paste textarea "Available daily with continental options from 6:00am and an à la carte menu ser…"
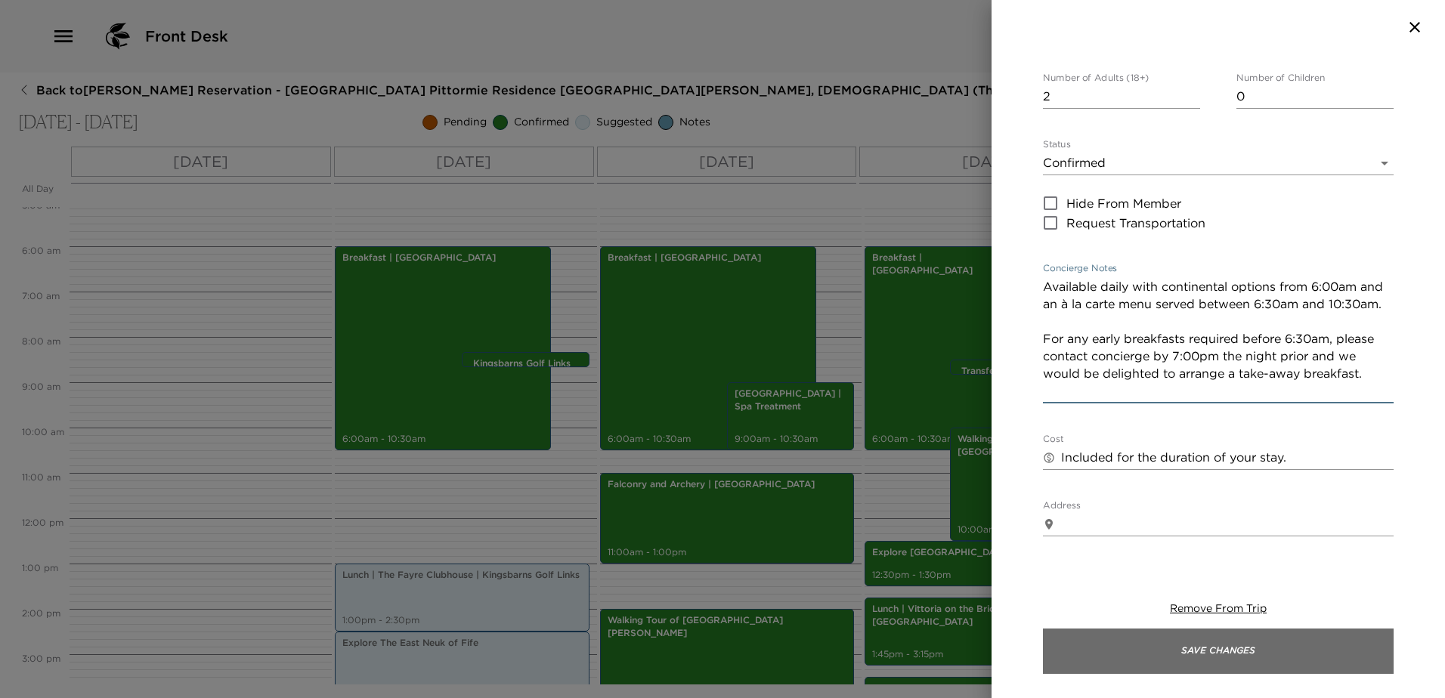
type textarea "Available daily with continental options from 6:00am and an à la carte menu ser…"
click at [1232, 644] on button "Save Changes" at bounding box center [1218, 651] width 351 height 45
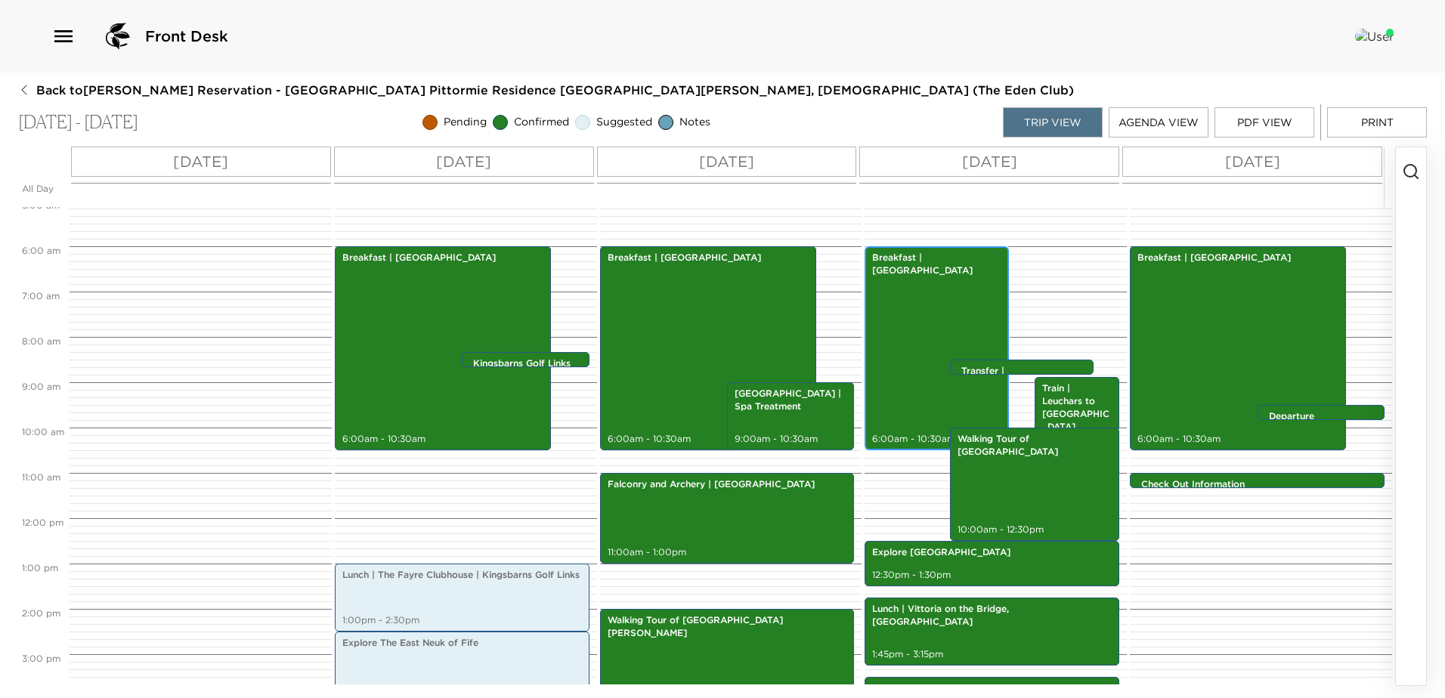
click at [943, 339] on div "Breakfast | Pittormie Castle 6:00am - 10:30am" at bounding box center [936, 348] width 135 height 199
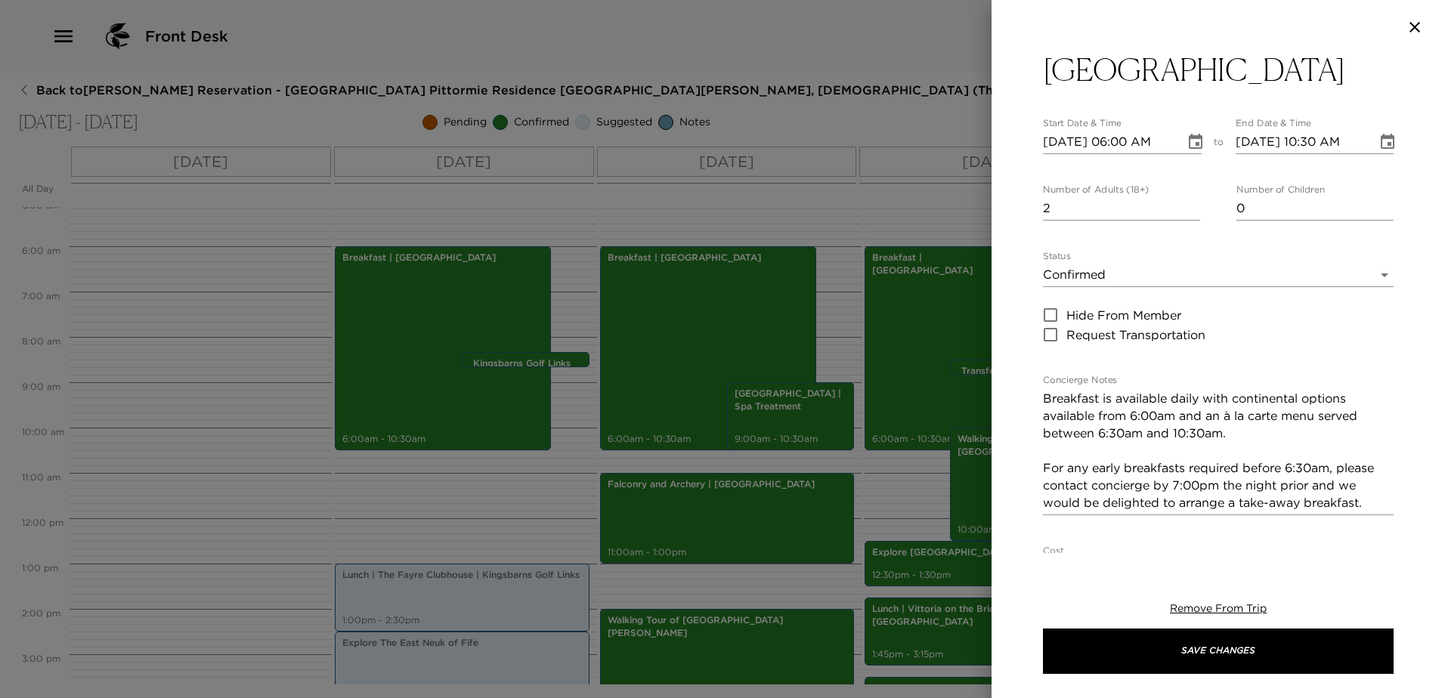
scroll to position [76, 0]
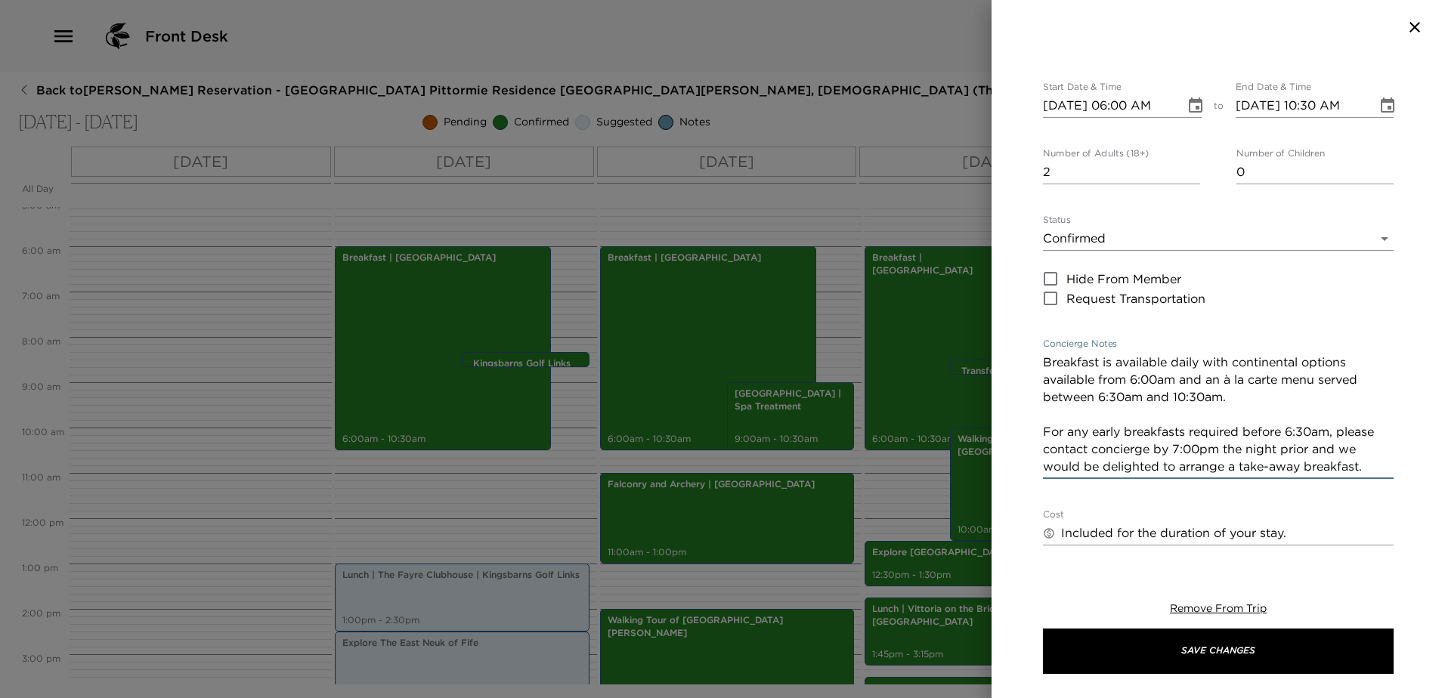
drag, startPoint x: 1359, startPoint y: 428, endPoint x: 1036, endPoint y: 329, distance: 338.5
click at [1036, 329] on div "Breakfast | Pittormie Castle Start Date & Time 09/08/2025 06:00 AM to End Date …" at bounding box center [1217, 303] width 453 height 499
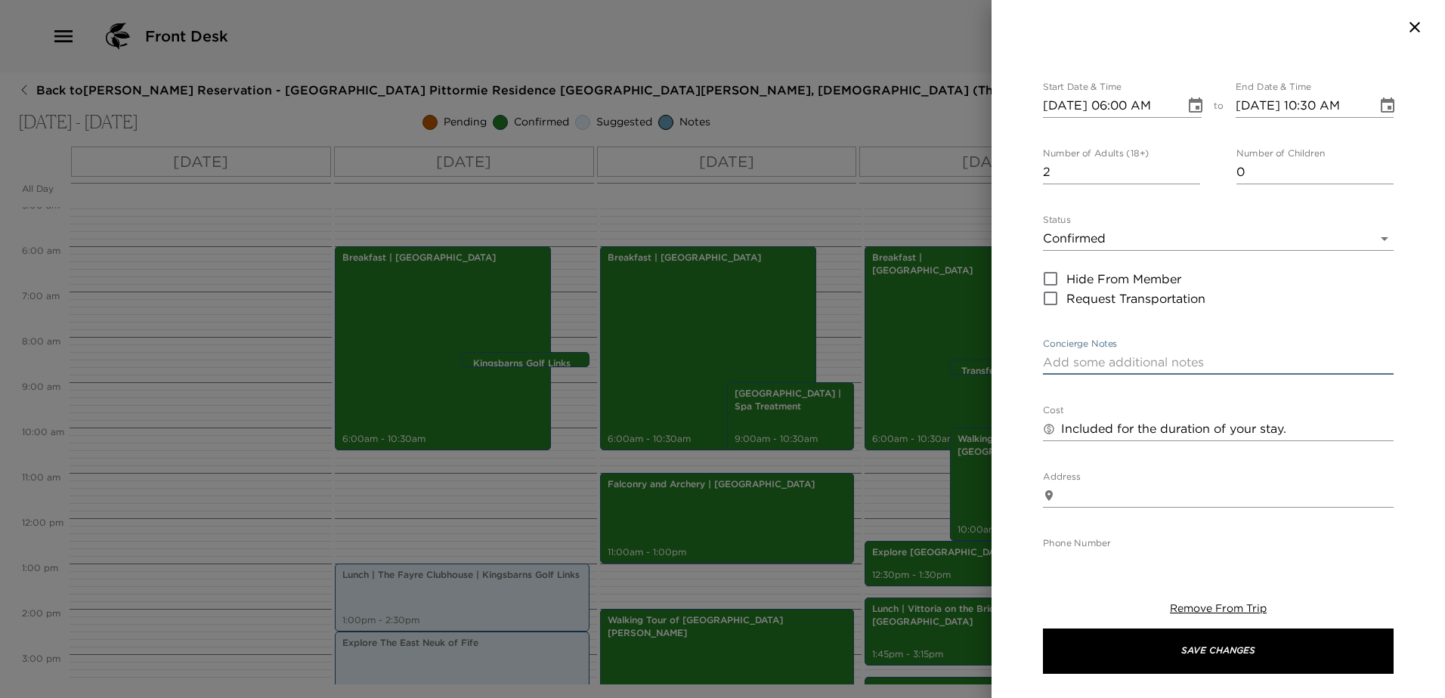
paste textarea "Available daily with continental options from 6:00am and an à la carte menu ser…"
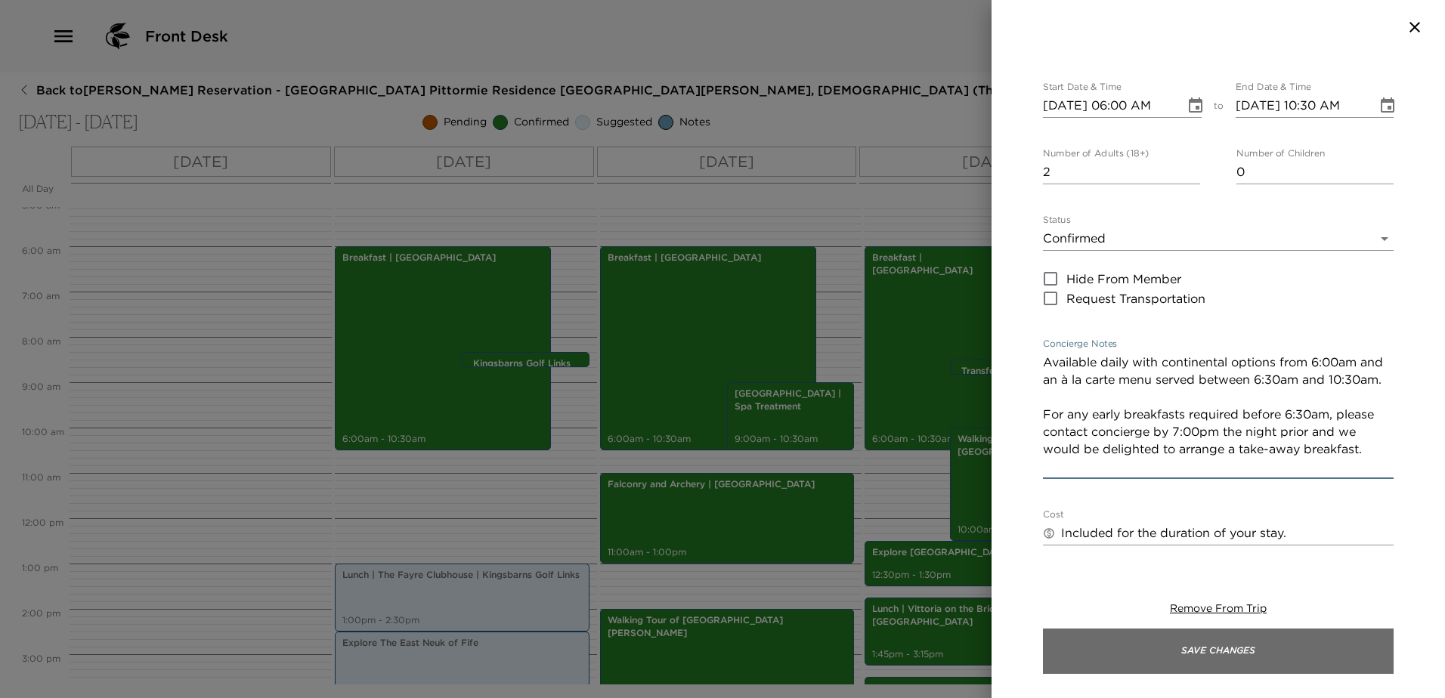
type textarea "Available daily with continental options from 6:00am and an à la carte menu ser…"
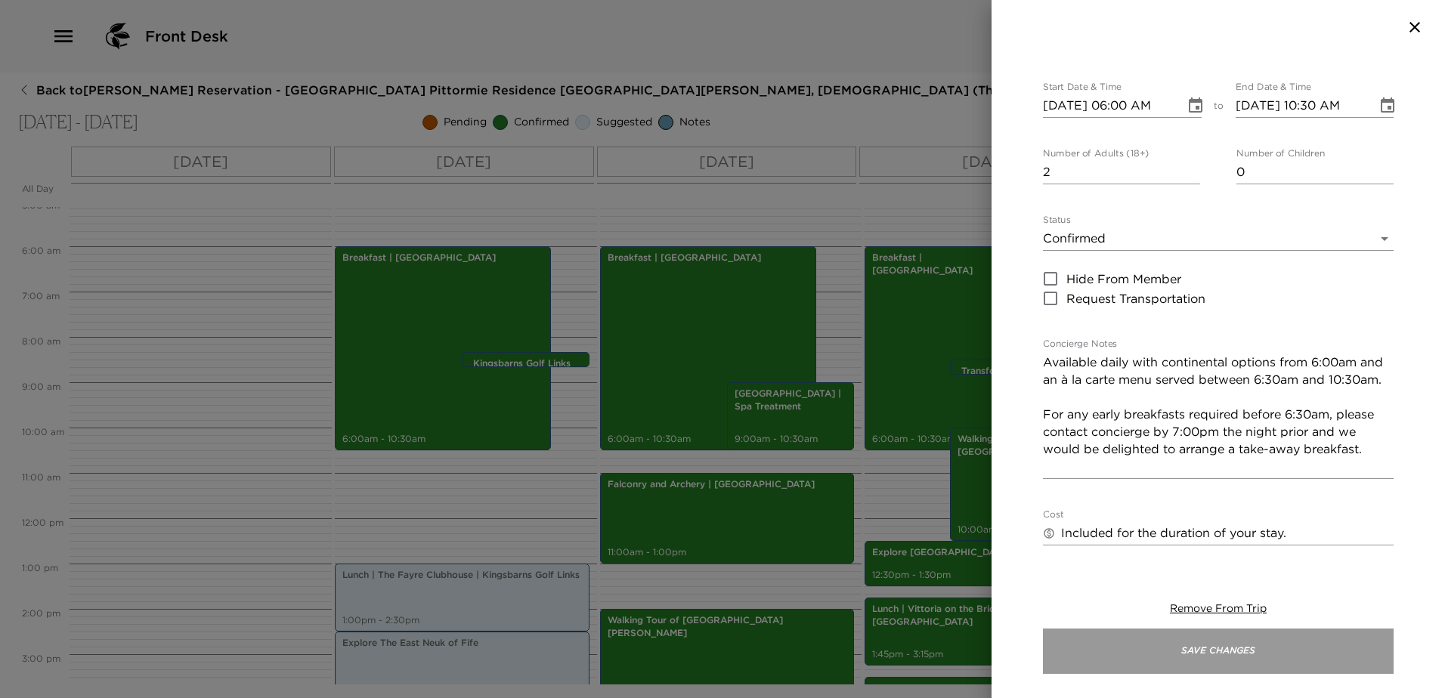
click at [1239, 654] on button "Save Changes" at bounding box center [1218, 651] width 351 height 45
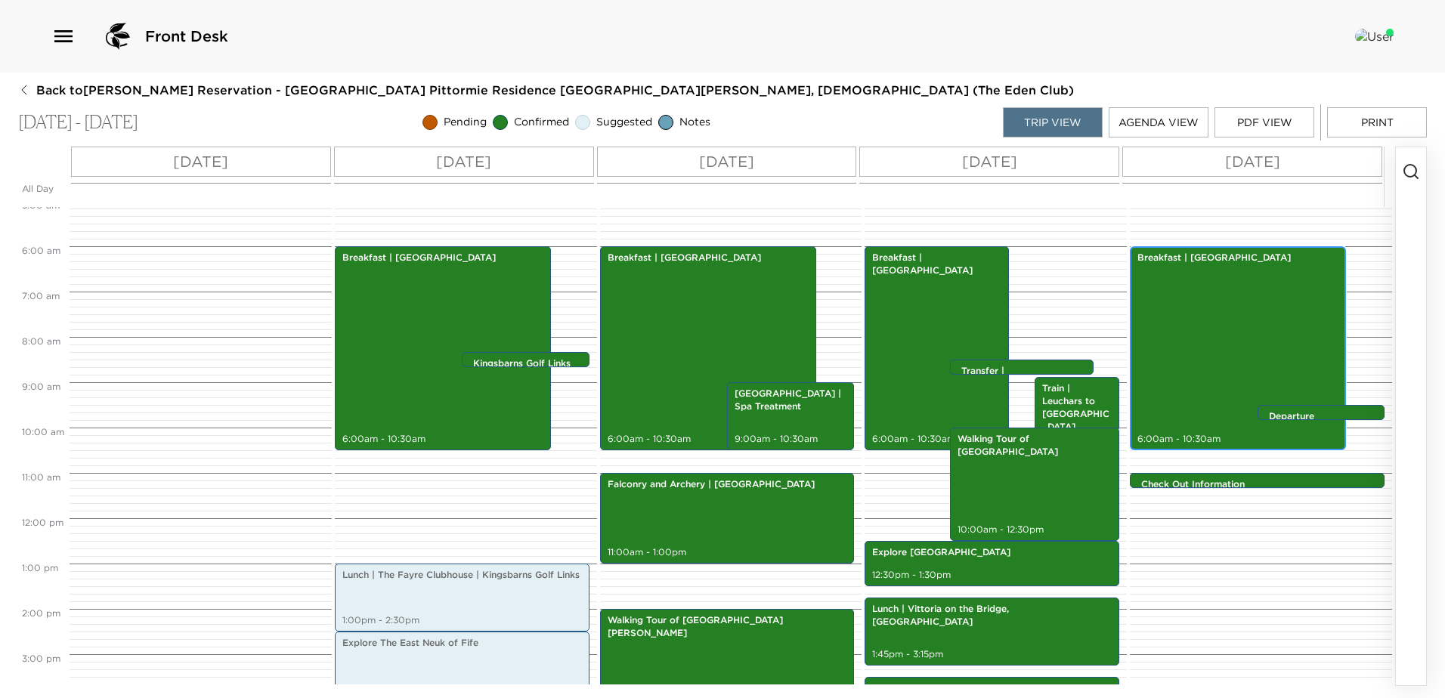
click at [1157, 267] on div "Breakfast | Pittormie Castle 6:00am - 10:30am" at bounding box center [1237, 348] width 207 height 199
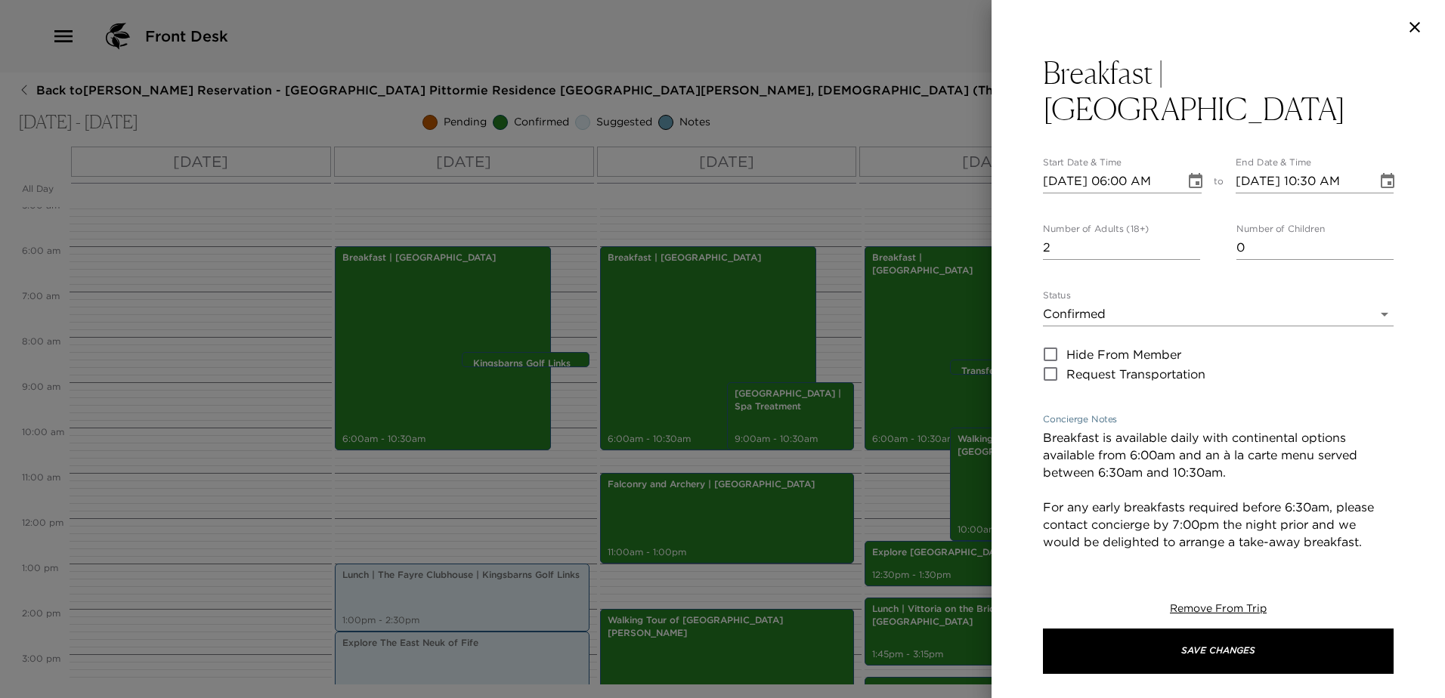
drag, startPoint x: 1375, startPoint y: 508, endPoint x: 1027, endPoint y: 394, distance: 366.3
click at [1027, 394] on div "Breakfast | Pittormie Castle Start Date & Time 09/09/2025 06:00 AM to End Date …" at bounding box center [1217, 303] width 453 height 499
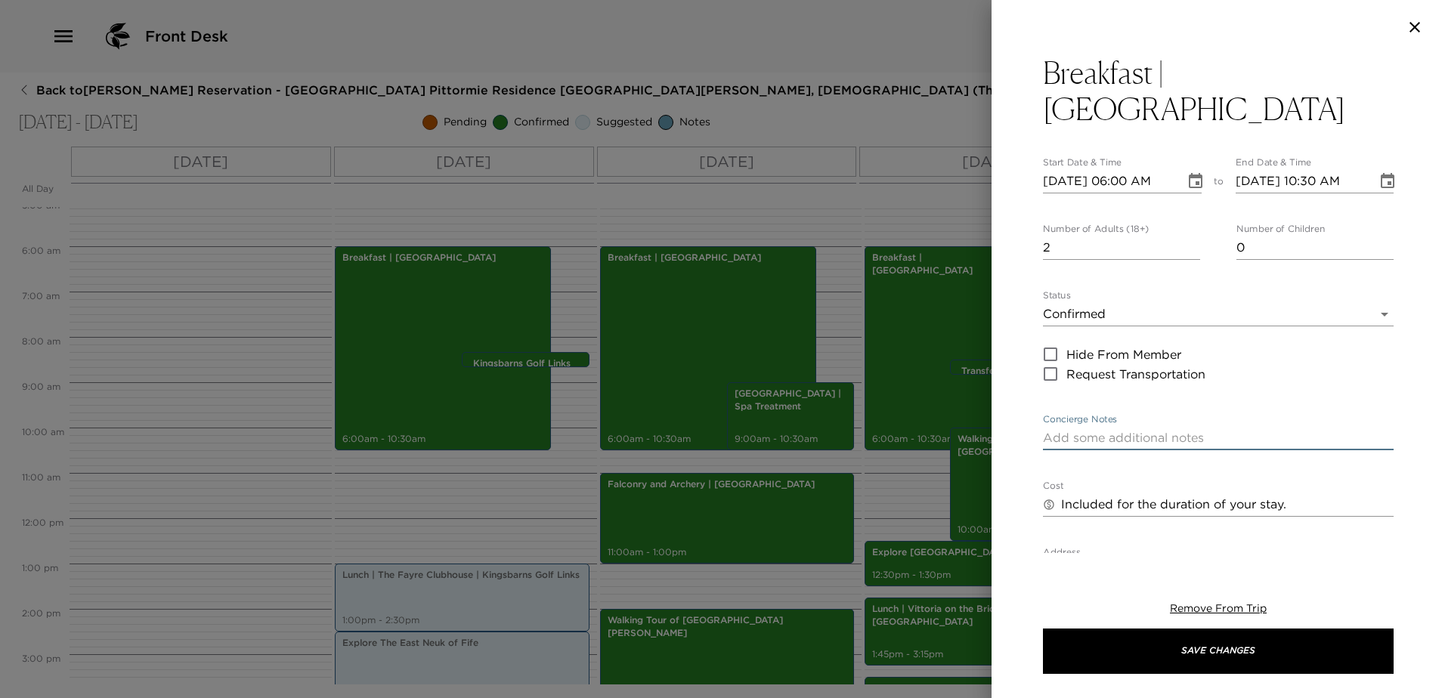
paste textarea "Available daily with continental options from 6:00am and an à la carte menu ser…"
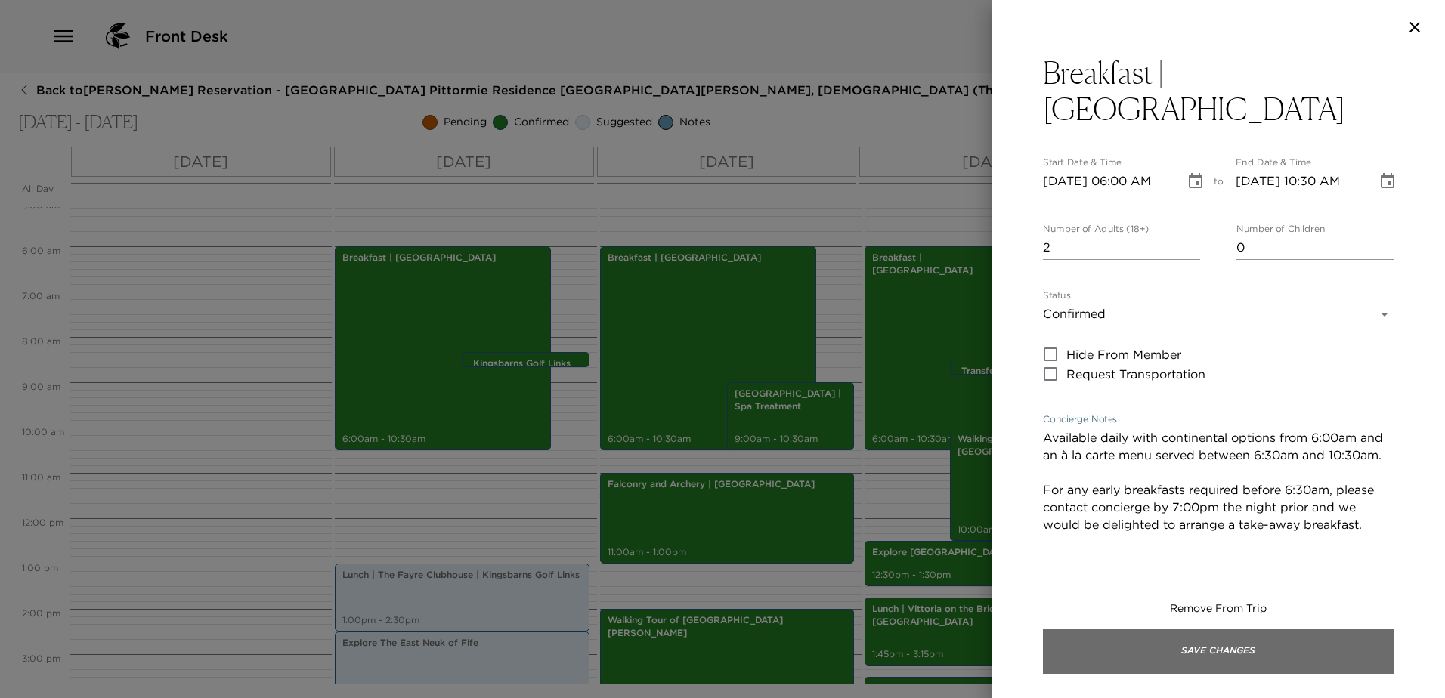
type textarea "Available daily with continental options from 6:00am and an à la carte menu ser…"
click at [1141, 648] on button "Save Changes" at bounding box center [1218, 651] width 351 height 45
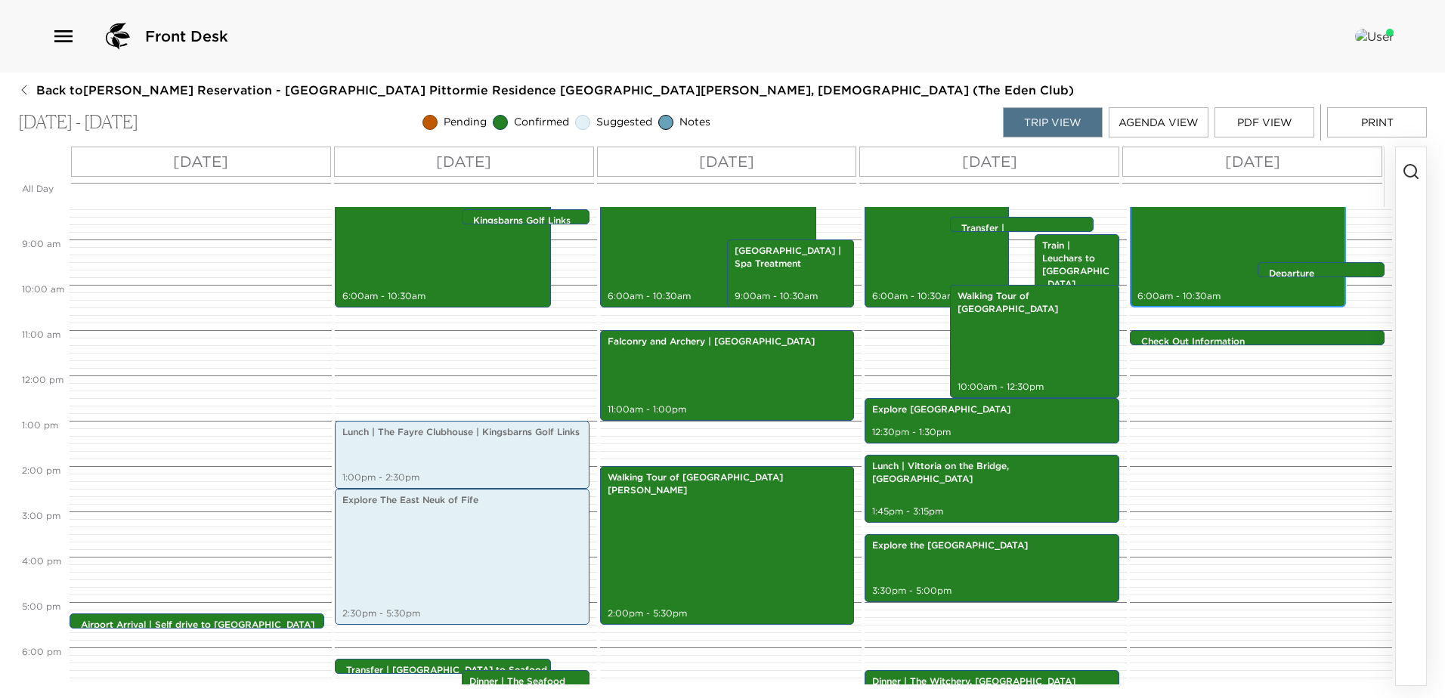
scroll to position [157, 0]
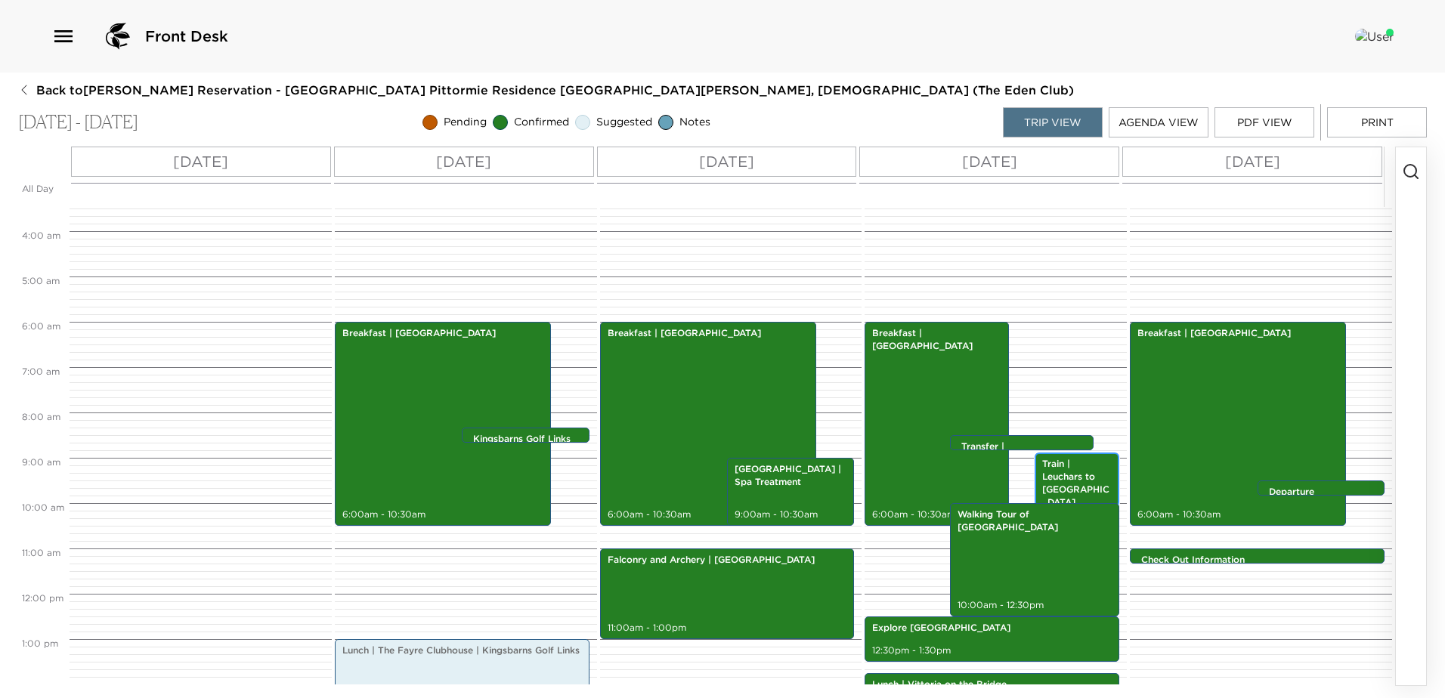
click at [1048, 481] on p "Train | Leuchars to [GEOGRAPHIC_DATA]" at bounding box center [1077, 483] width 70 height 51
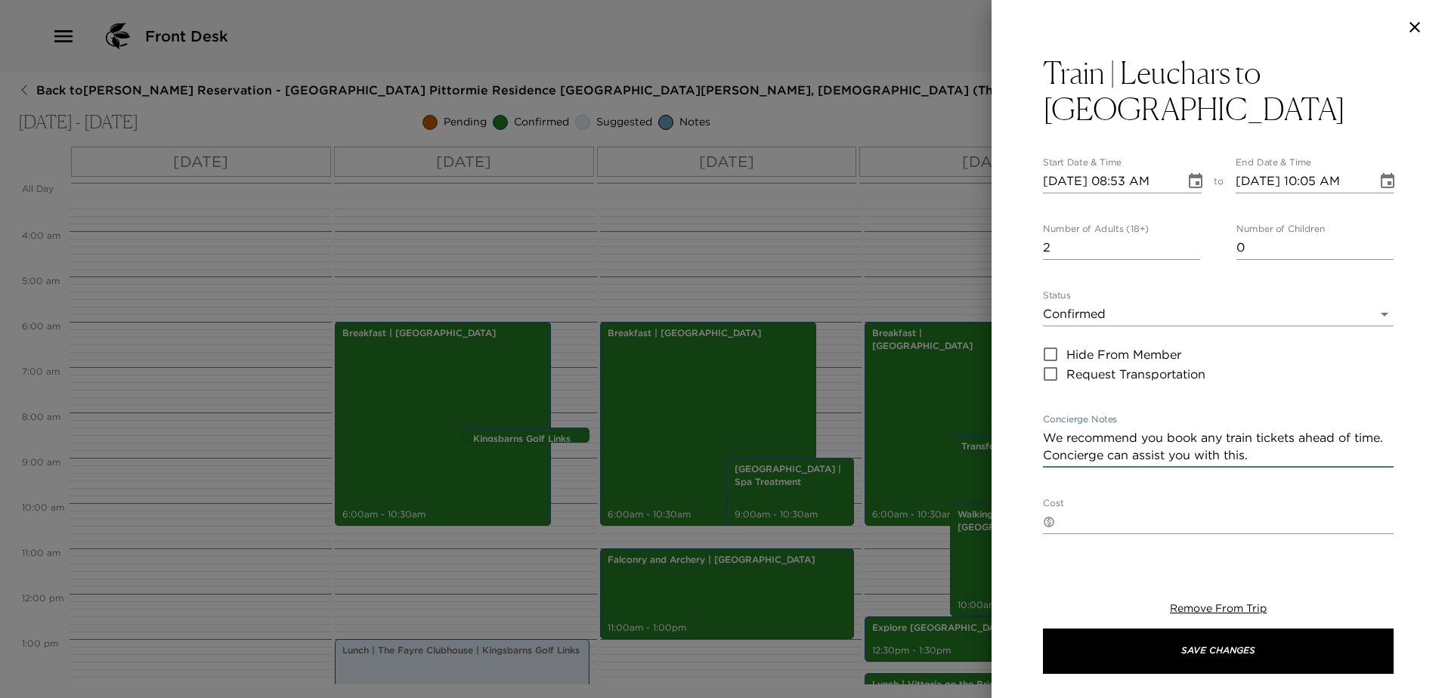
click at [1081, 455] on textarea "We recommend you book any train tickets ahead of time. Concierge can assist you…" at bounding box center [1218, 446] width 351 height 35
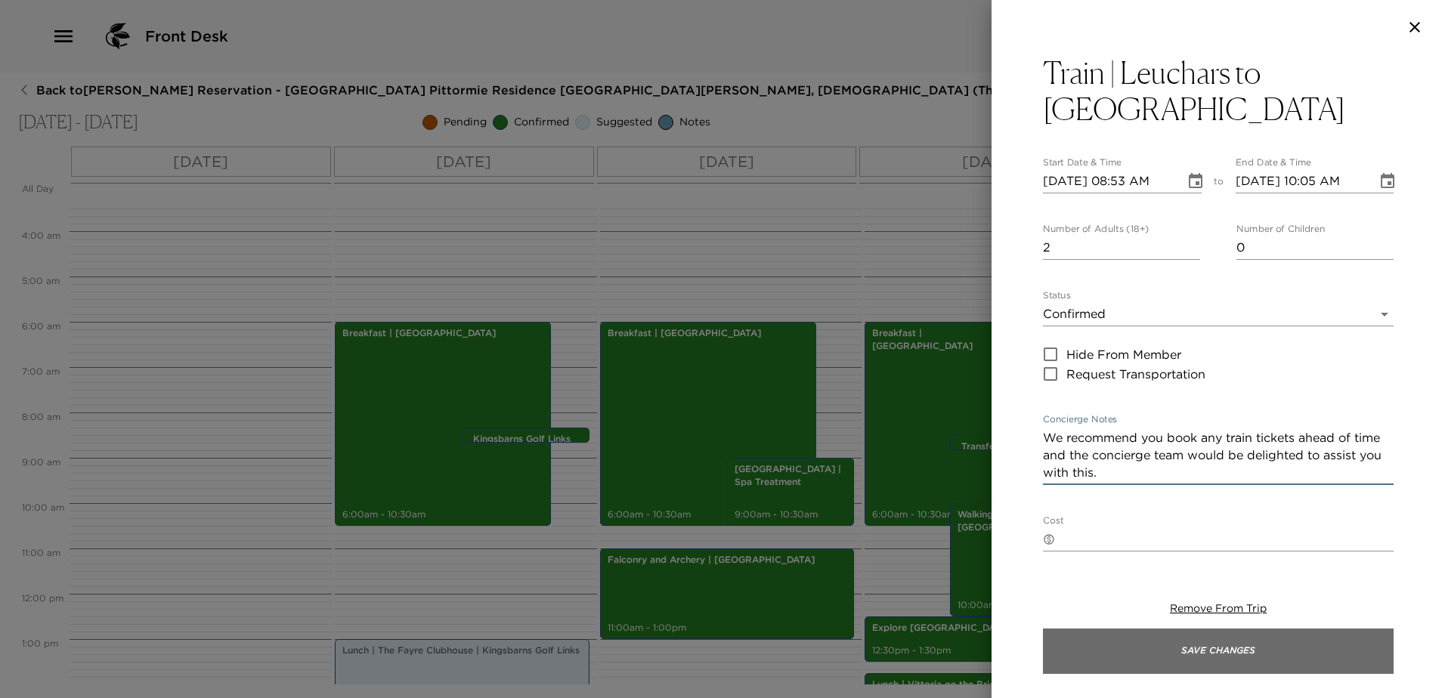
type textarea "We recommend you book any train tickets ahead of time and the concierge team wo…"
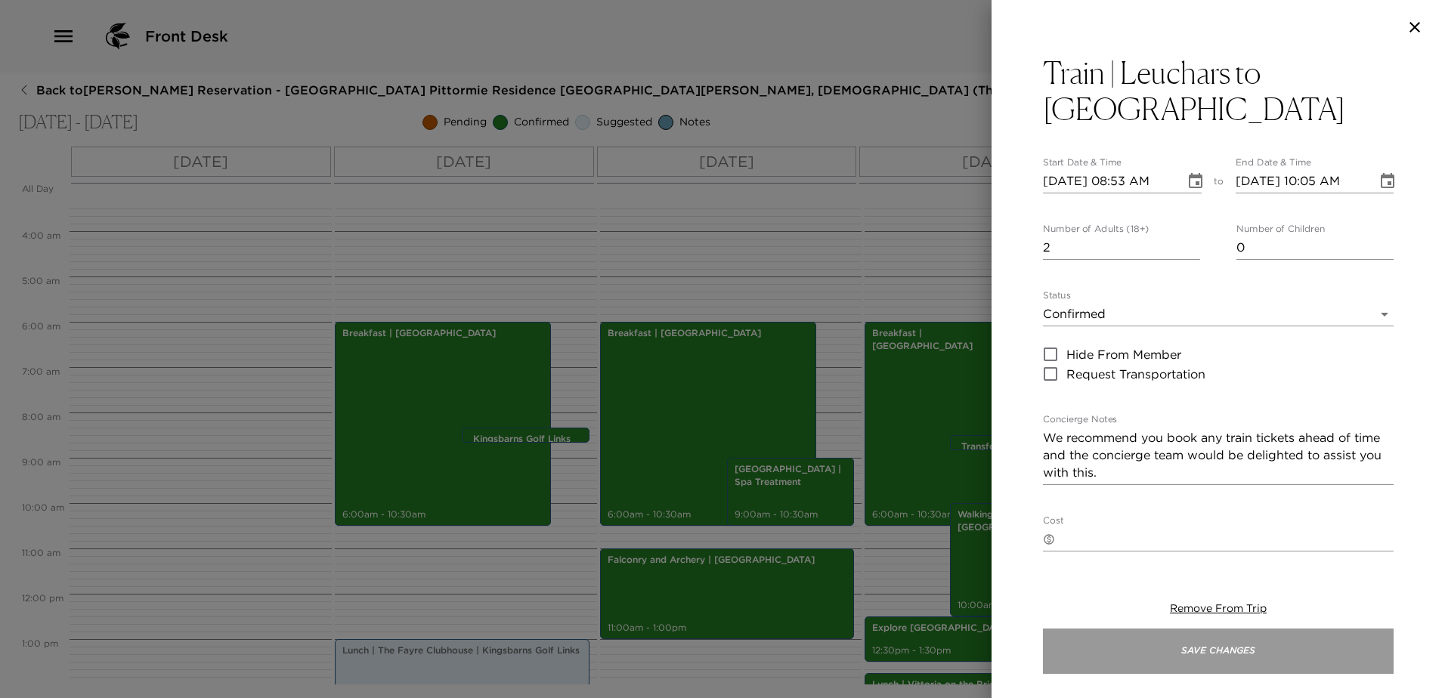
click at [1245, 660] on button "Save Changes" at bounding box center [1218, 651] width 351 height 45
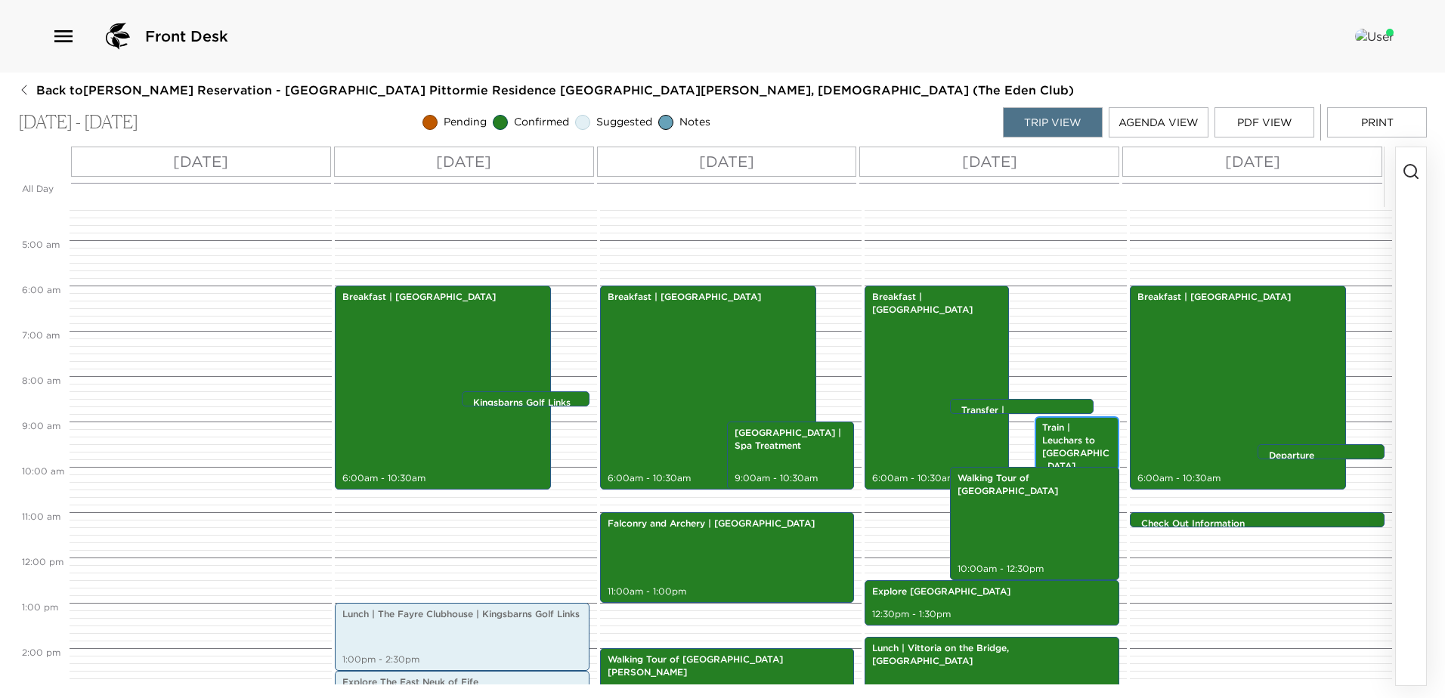
scroll to position [384, 0]
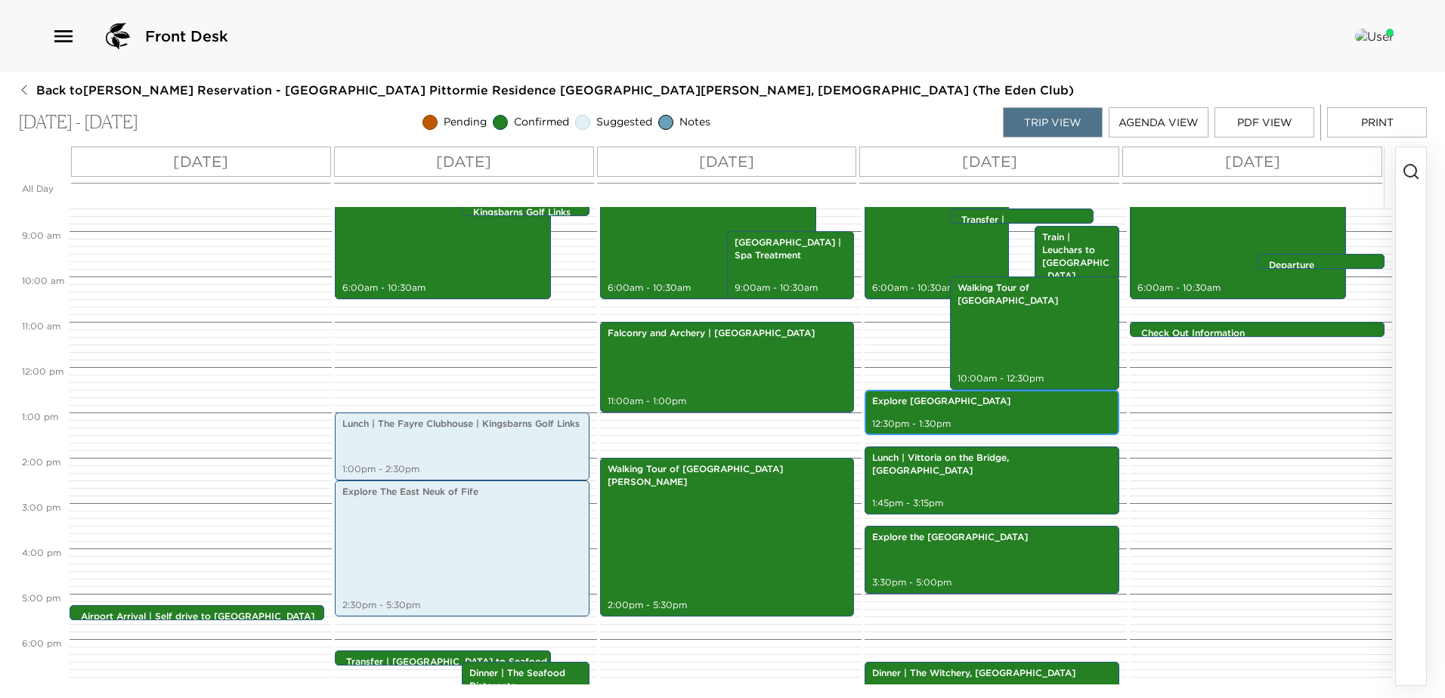
click at [964, 415] on div "Explore [GEOGRAPHIC_DATA] 12:30pm - 1:30pm" at bounding box center [992, 412] width 246 height 41
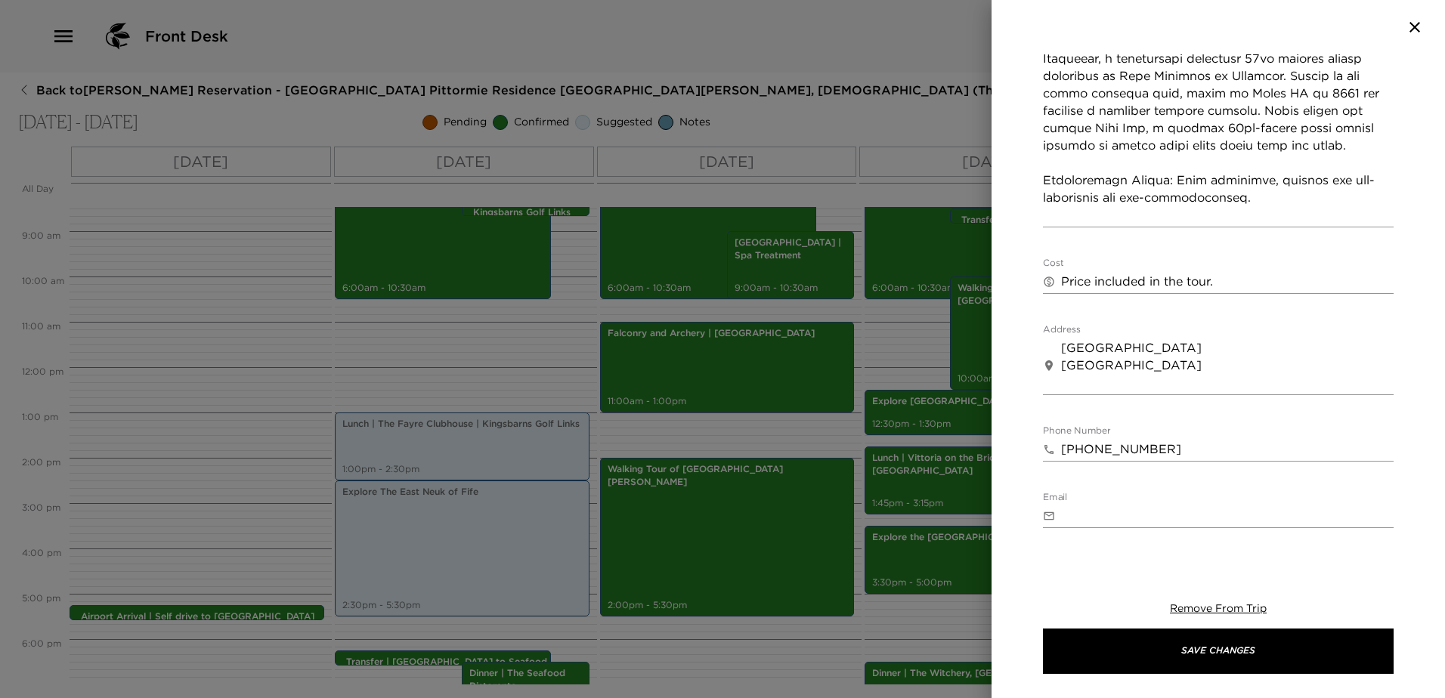
scroll to position [816, 0]
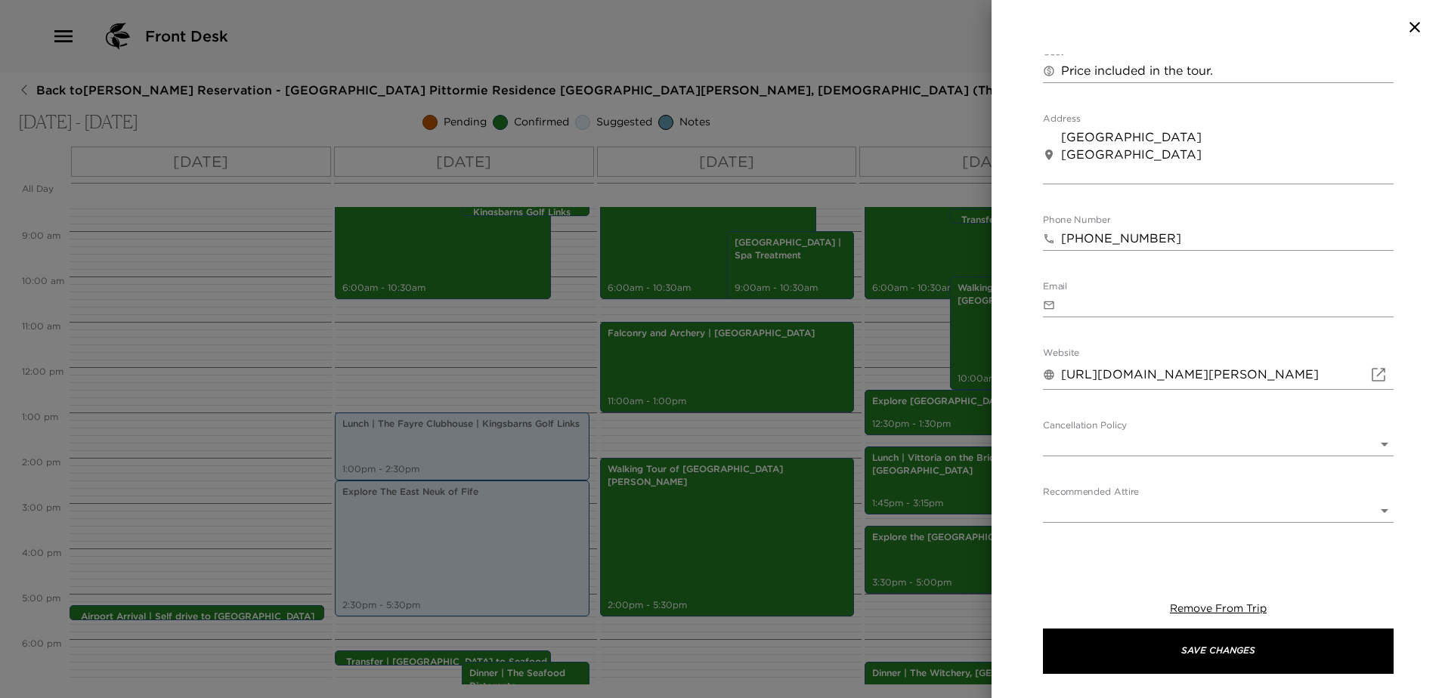
click at [1256, 408] on body "Front Desk Back to Mark McPherson Reservation - Eden Club Pittormie Residence 1…" at bounding box center [722, 349] width 1445 height 698
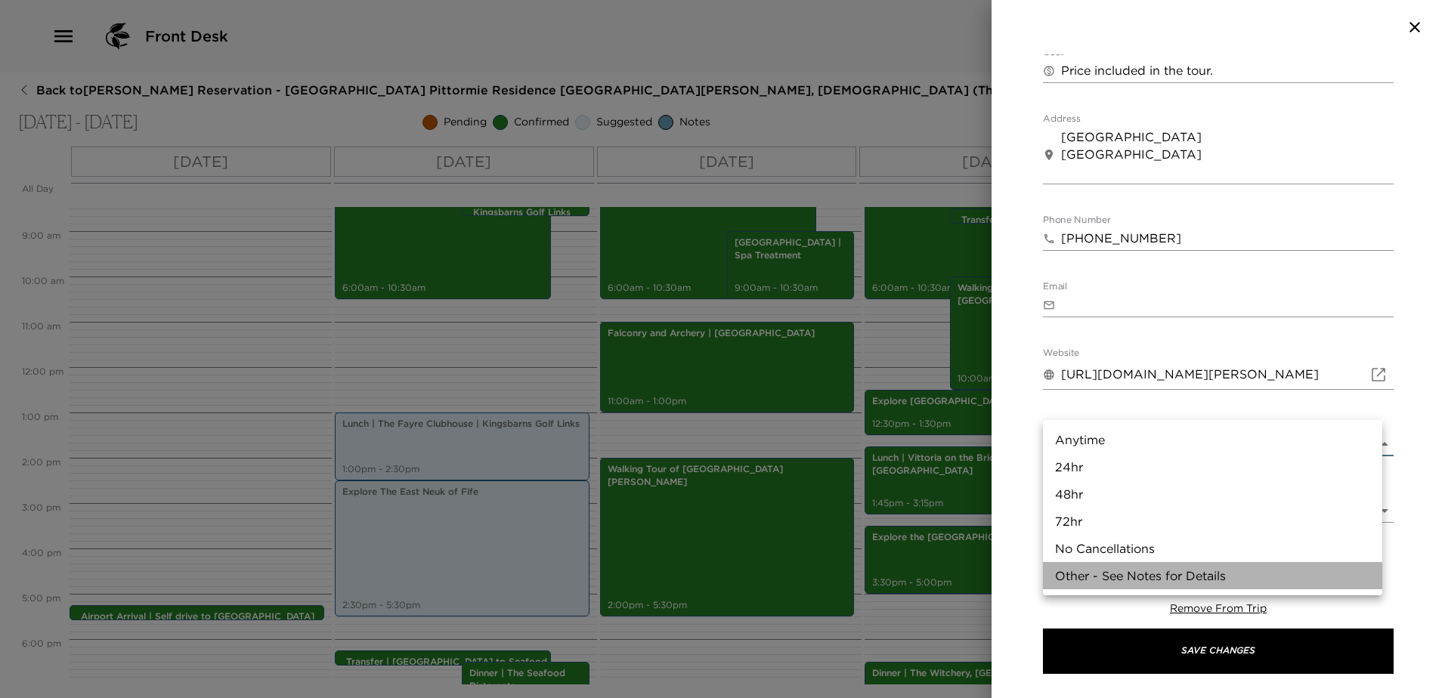
drag, startPoint x: 1164, startPoint y: 574, endPoint x: 1162, endPoint y: 565, distance: 9.3
click at [1163, 574] on li "Other - See Notes for Details" at bounding box center [1212, 575] width 339 height 27
type input "Other - See Notes for Details"
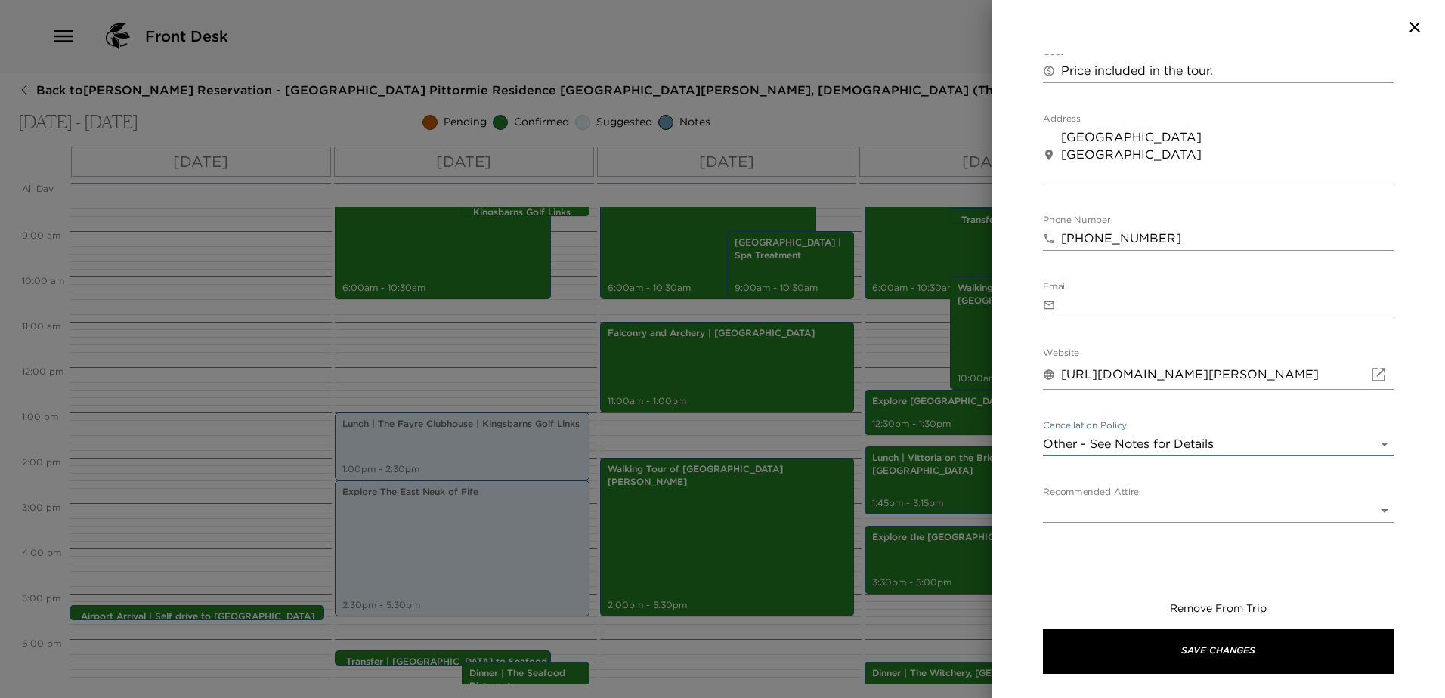
drag, startPoint x: 1083, startPoint y: 203, endPoint x: 1090, endPoint y: 199, distance: 8.8
click at [1084, 227] on input "+441312259846" at bounding box center [1227, 239] width 332 height 24
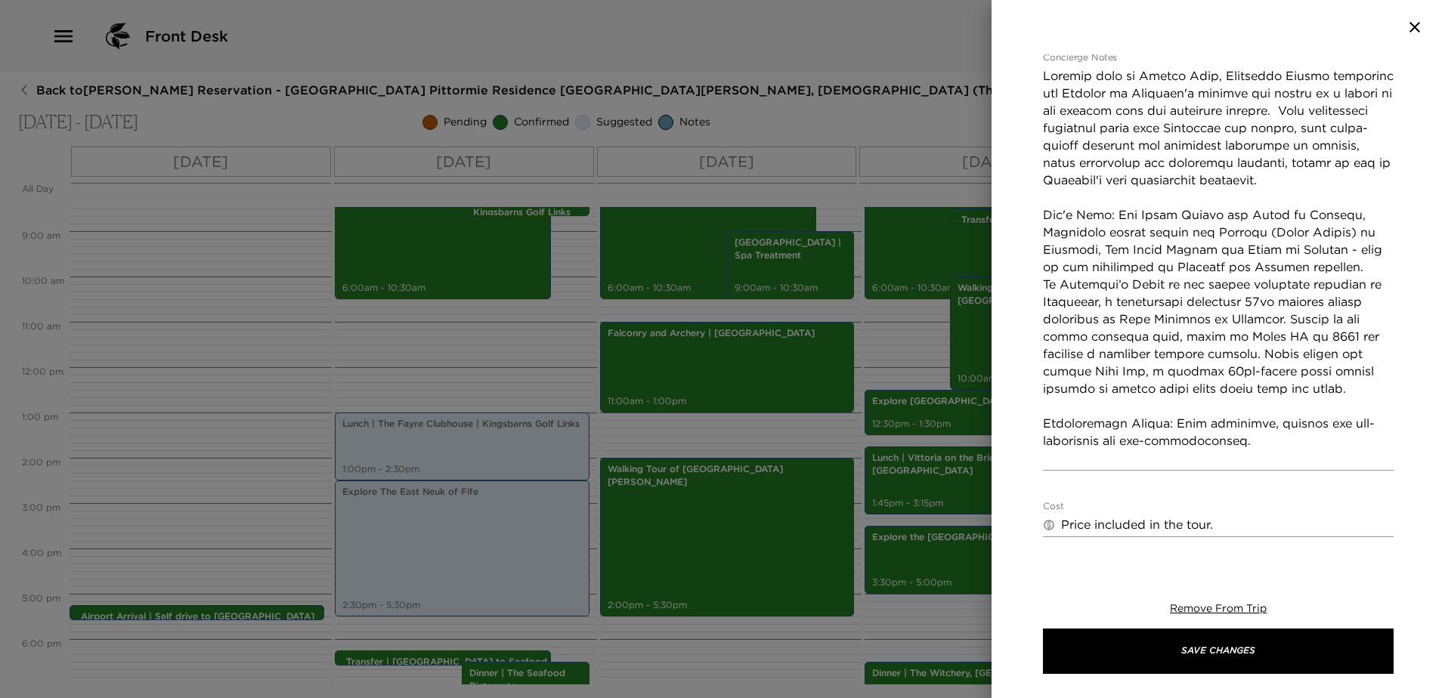
scroll to position [363, 0]
type input "[PHONE_NUMBER]"
click at [1185, 515] on textarea "Price included in the tour." at bounding box center [1227, 523] width 332 height 17
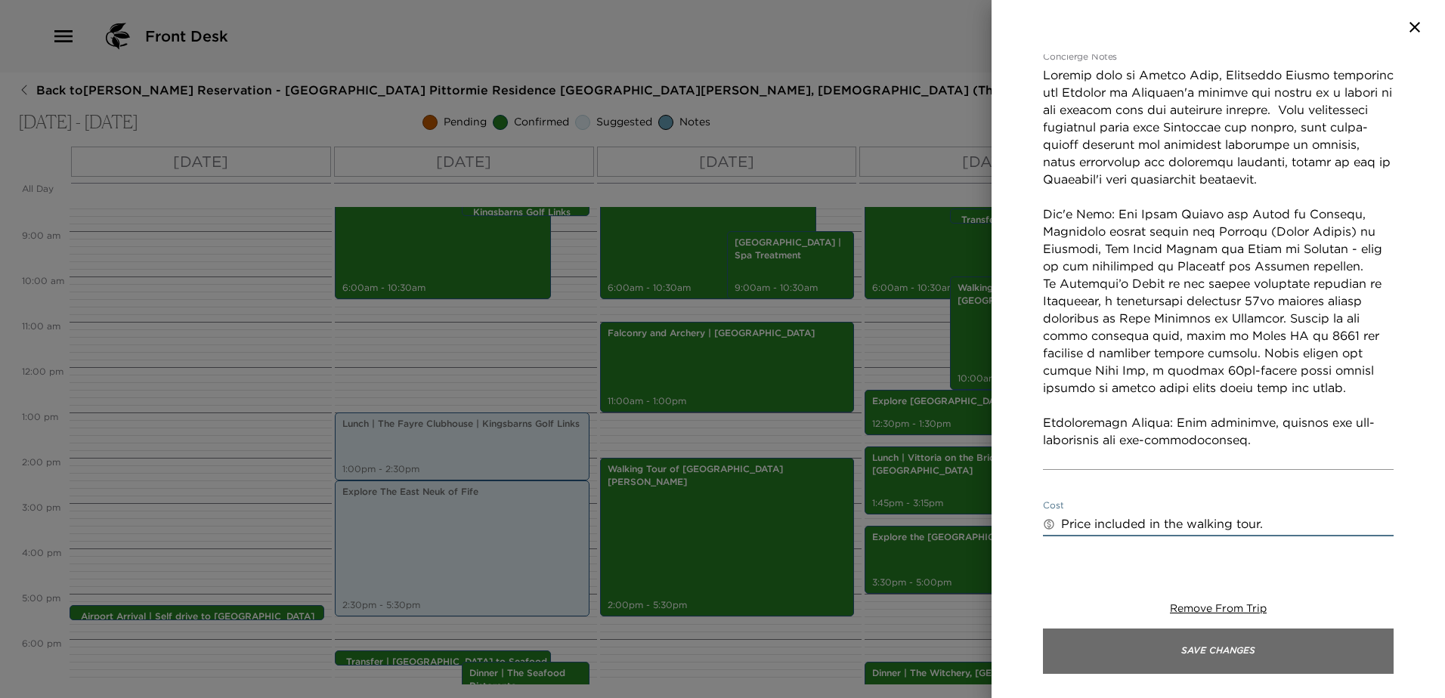
type textarea "Price included in the walking tour."
click at [1265, 637] on button "Save Changes" at bounding box center [1218, 651] width 351 height 45
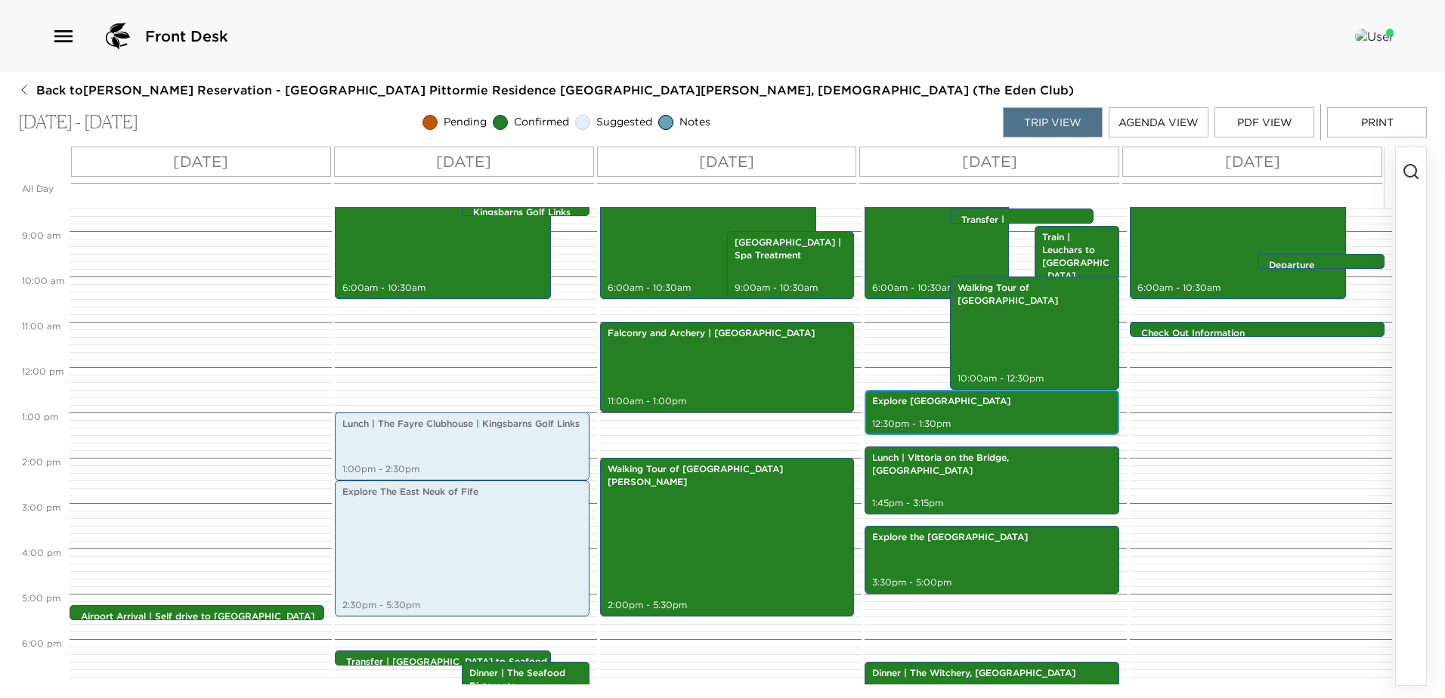
click at [982, 408] on p "Explore [GEOGRAPHIC_DATA]" at bounding box center [992, 401] width 240 height 13
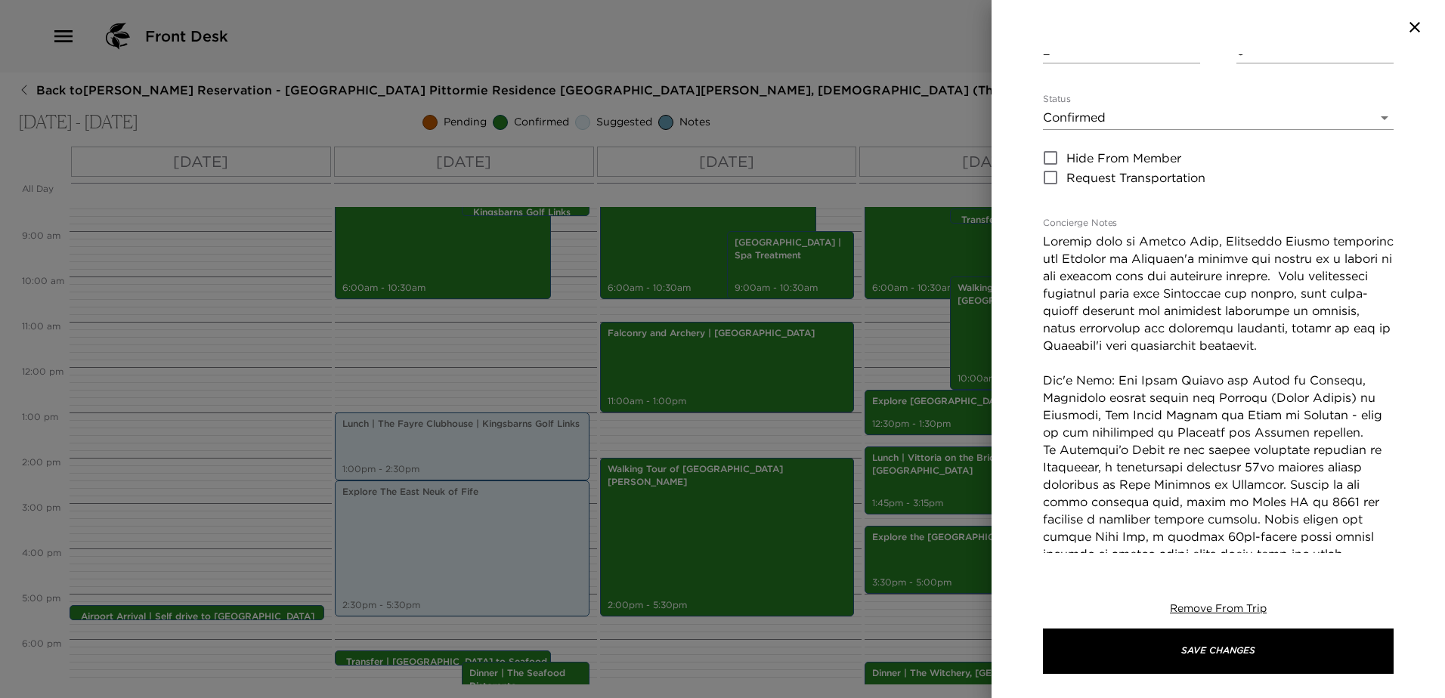
scroll to position [302, 0]
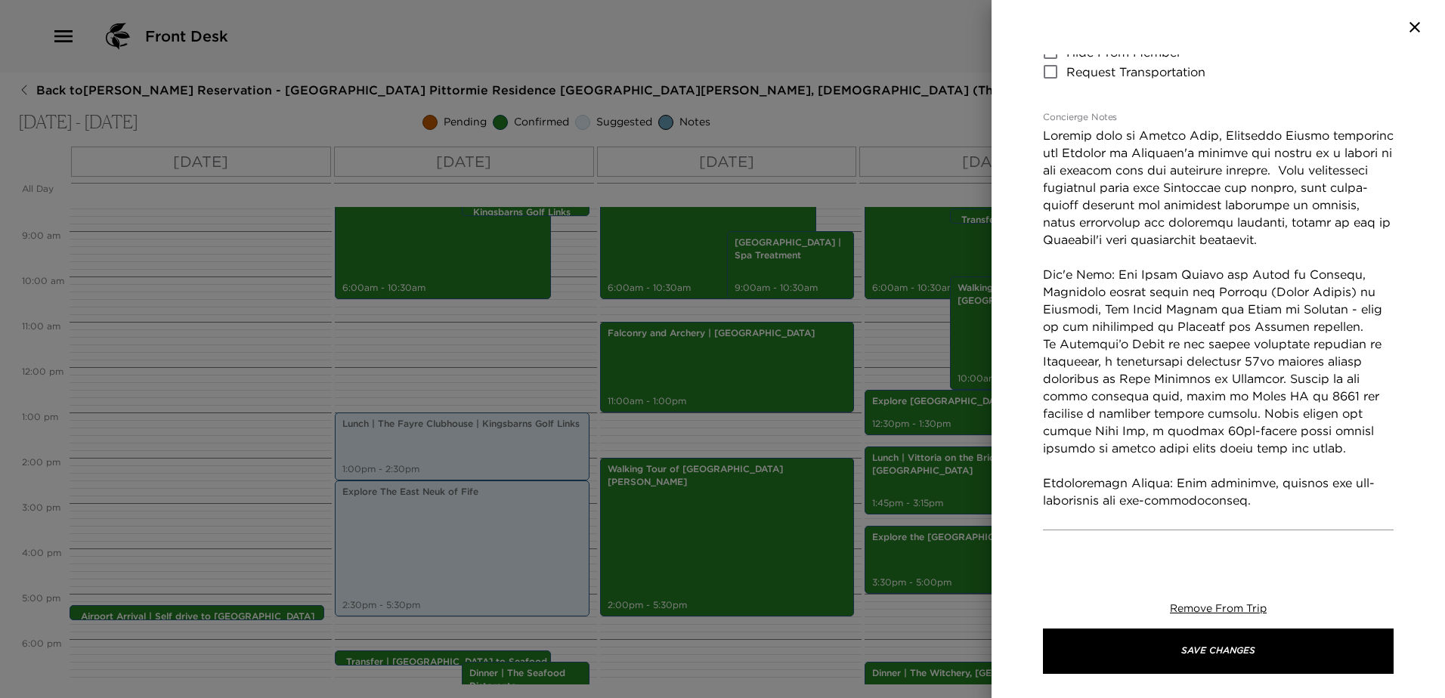
click at [1164, 328] on textarea "Concierge Notes" at bounding box center [1218, 327] width 351 height 400
click at [1046, 323] on textarea "Concierge Notes" at bounding box center [1218, 327] width 351 height 400
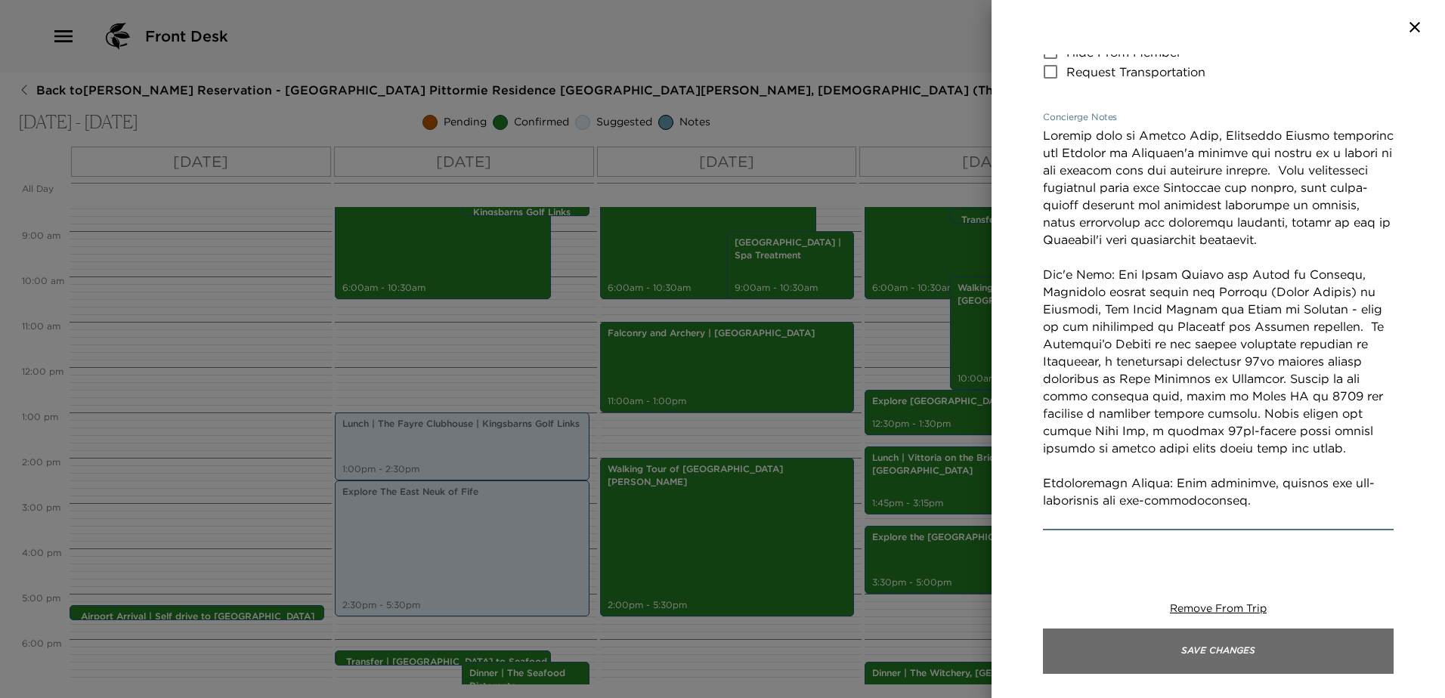
type textarea "Perched high on Castle Rock, Edinburgh Castle dominates the Skyline of Scotland…"
click at [1198, 650] on button "Save Changes" at bounding box center [1218, 651] width 351 height 45
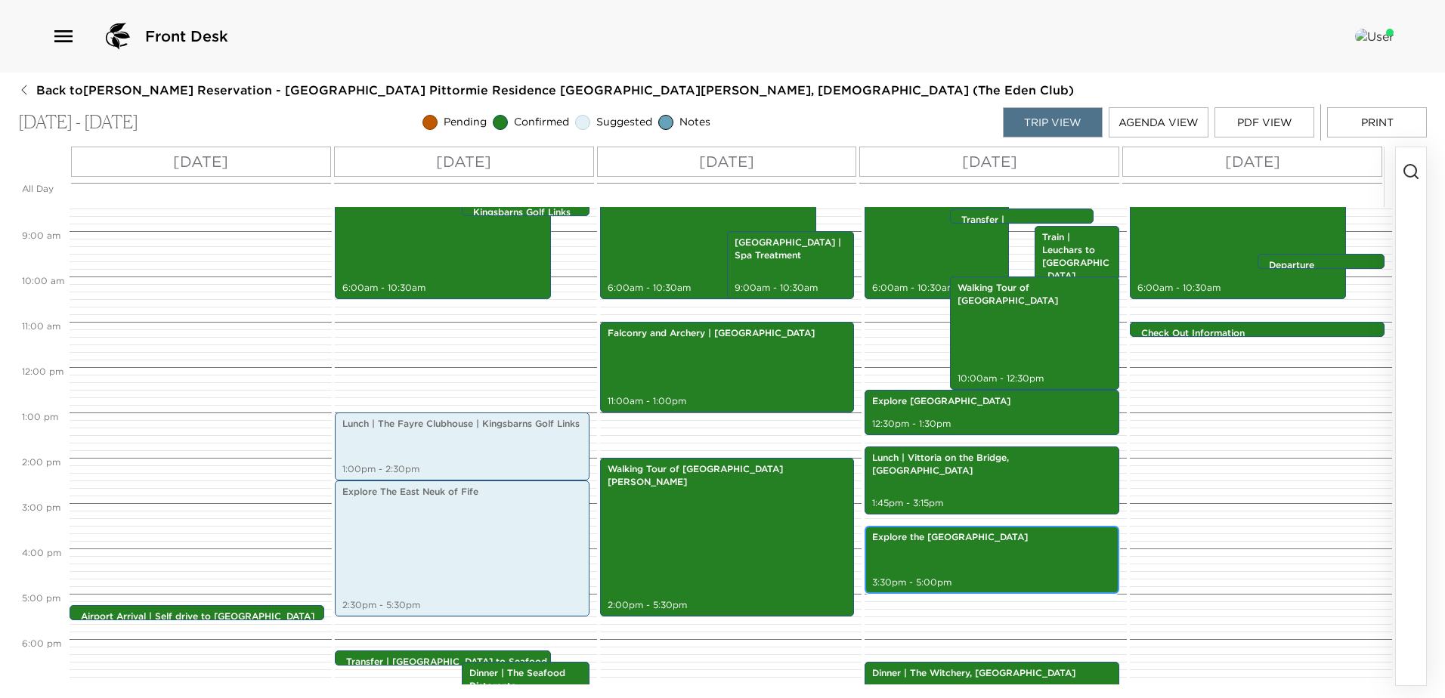
click at [1004, 549] on div "Explore the National Museum of Scotland 3:30pm - 5:00pm" at bounding box center [992, 559] width 246 height 63
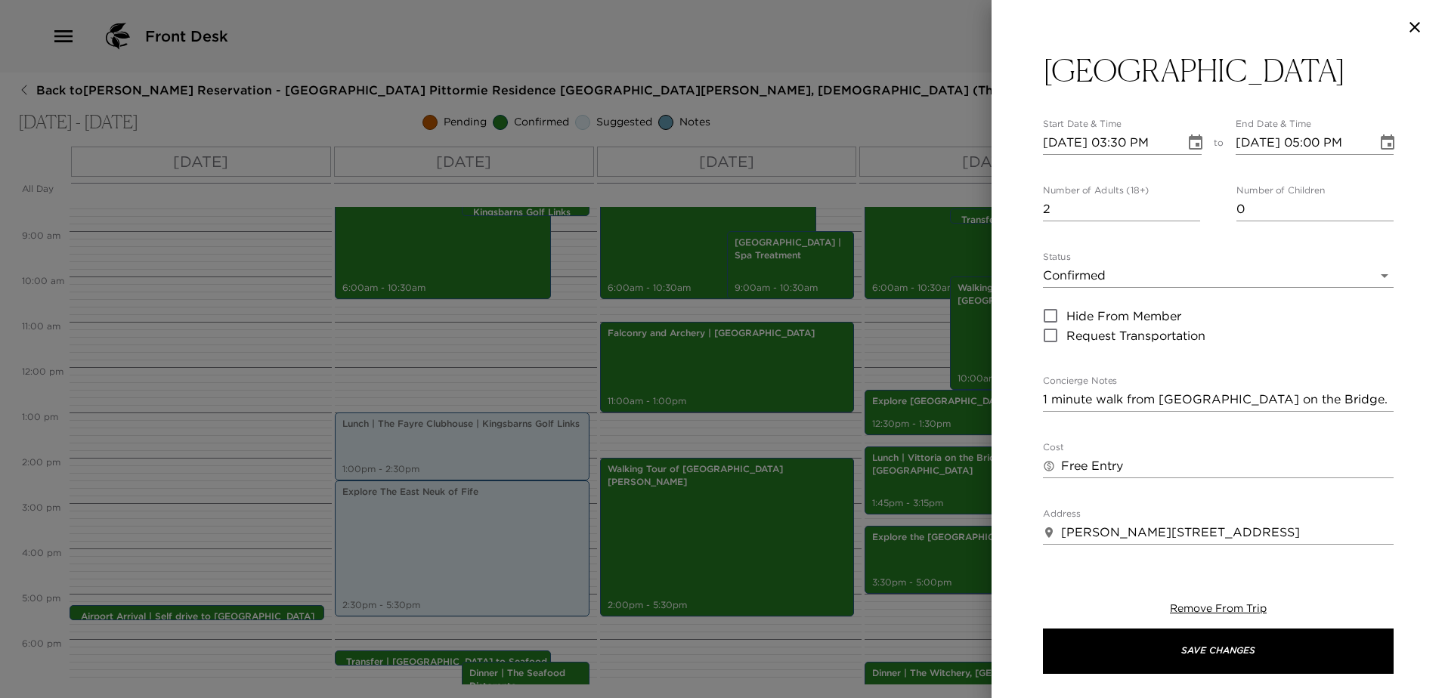
scroll to position [76, 0]
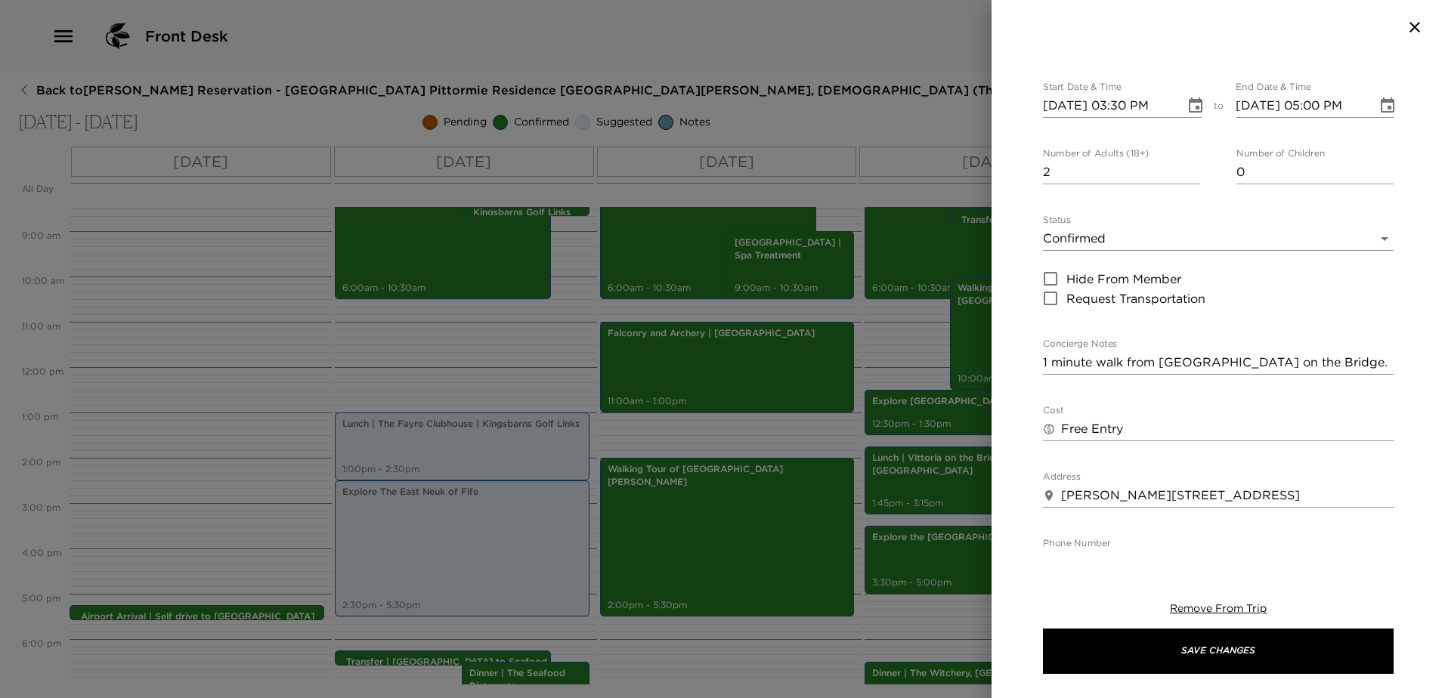
click at [1303, 366] on textarea "1 minute walk from Vittoria on the Bridge." at bounding box center [1218, 362] width 351 height 17
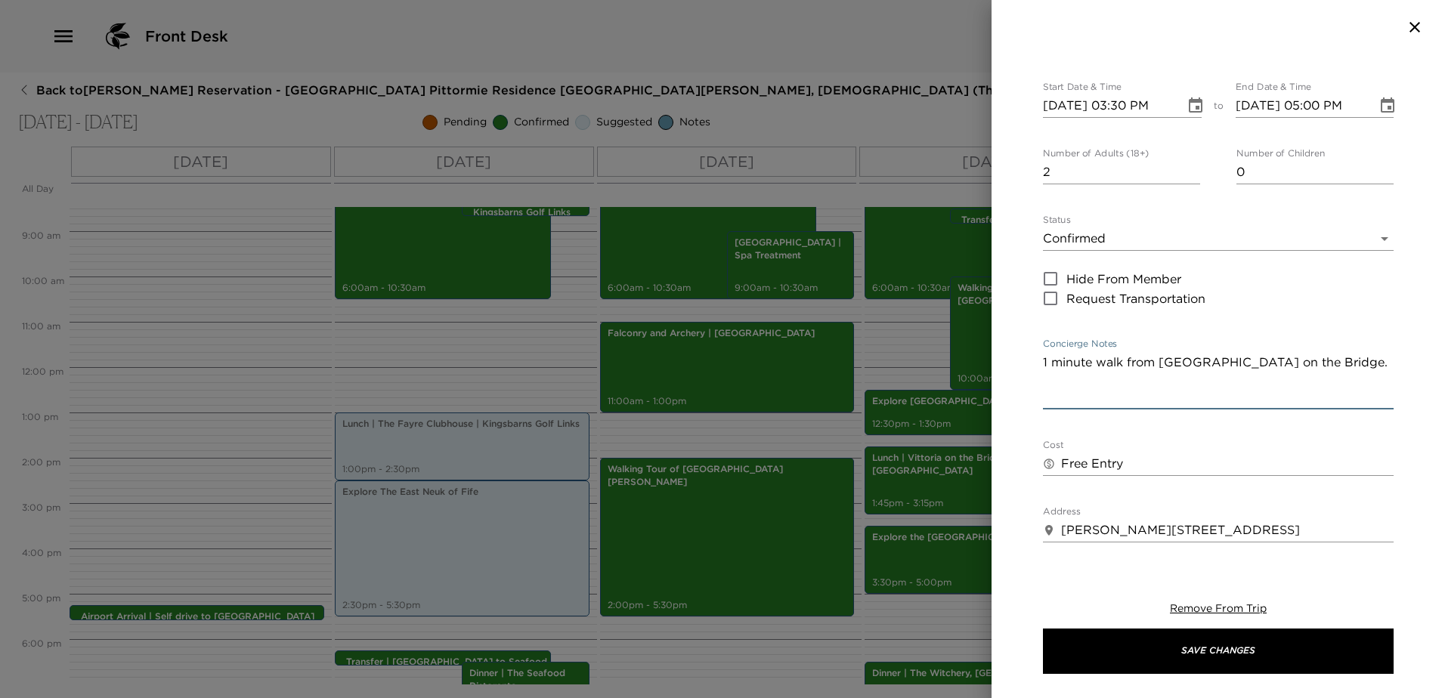
paste textarea "The National Museum of Scotland is full of Scottish history, formed in 2006 wit…"
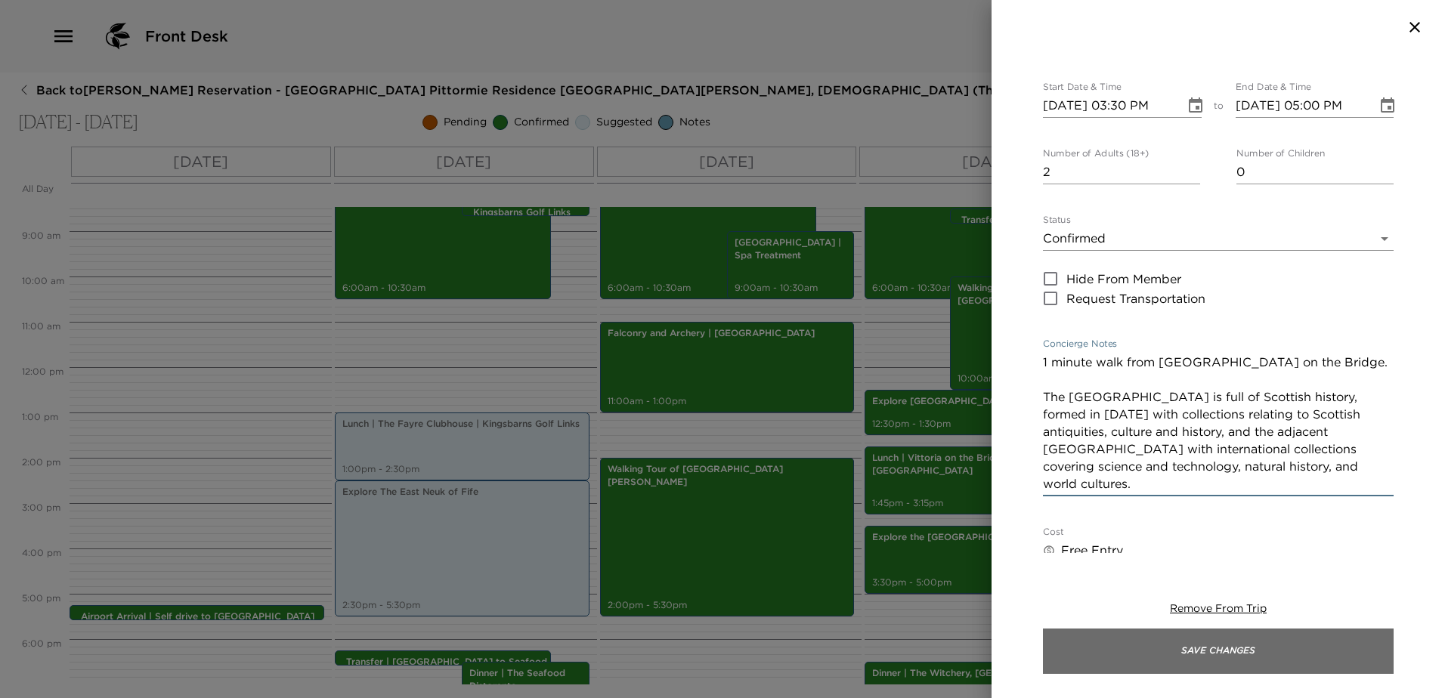
type textarea "1 minute walk from Vittoria on the Bridge. The National Museum of Scotland is f…"
click at [1175, 644] on button "Save Changes" at bounding box center [1218, 651] width 351 height 45
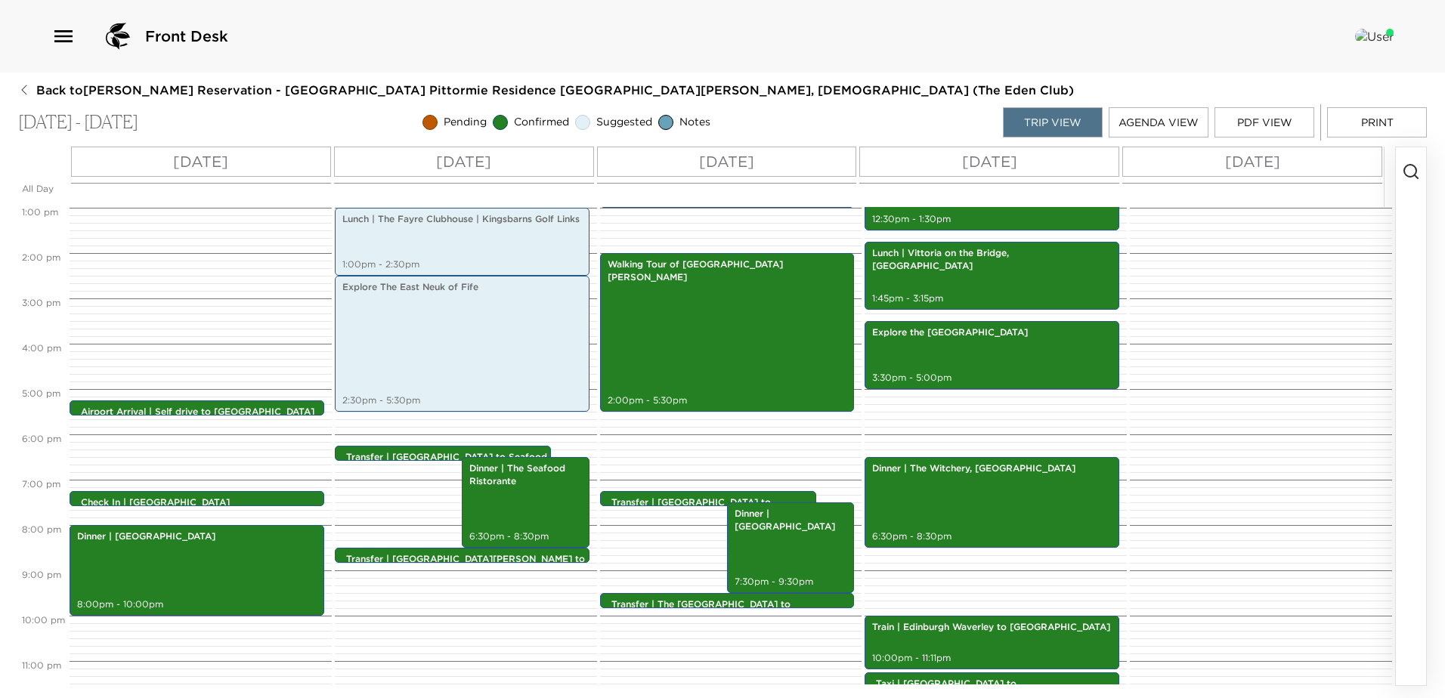
scroll to position [611, 0]
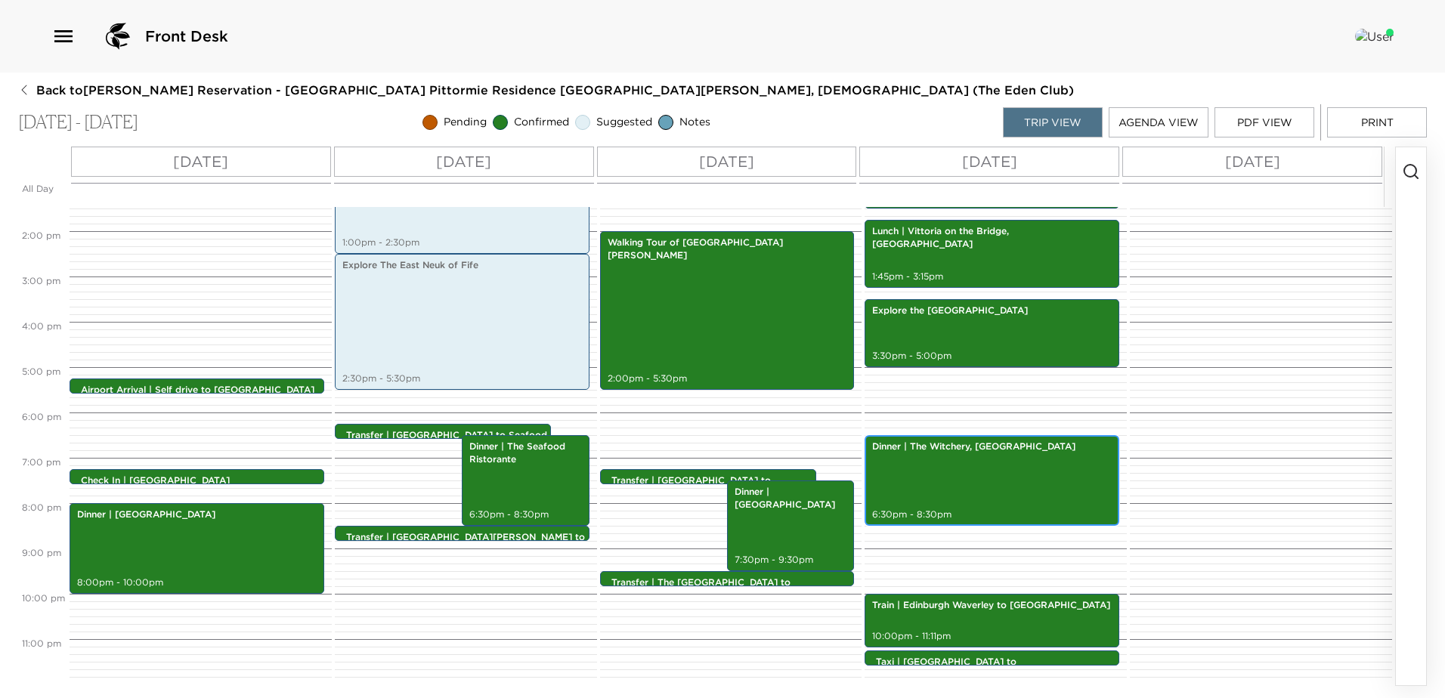
click at [963, 453] on p "Dinner | The Witchery, [GEOGRAPHIC_DATA]" at bounding box center [992, 447] width 240 height 13
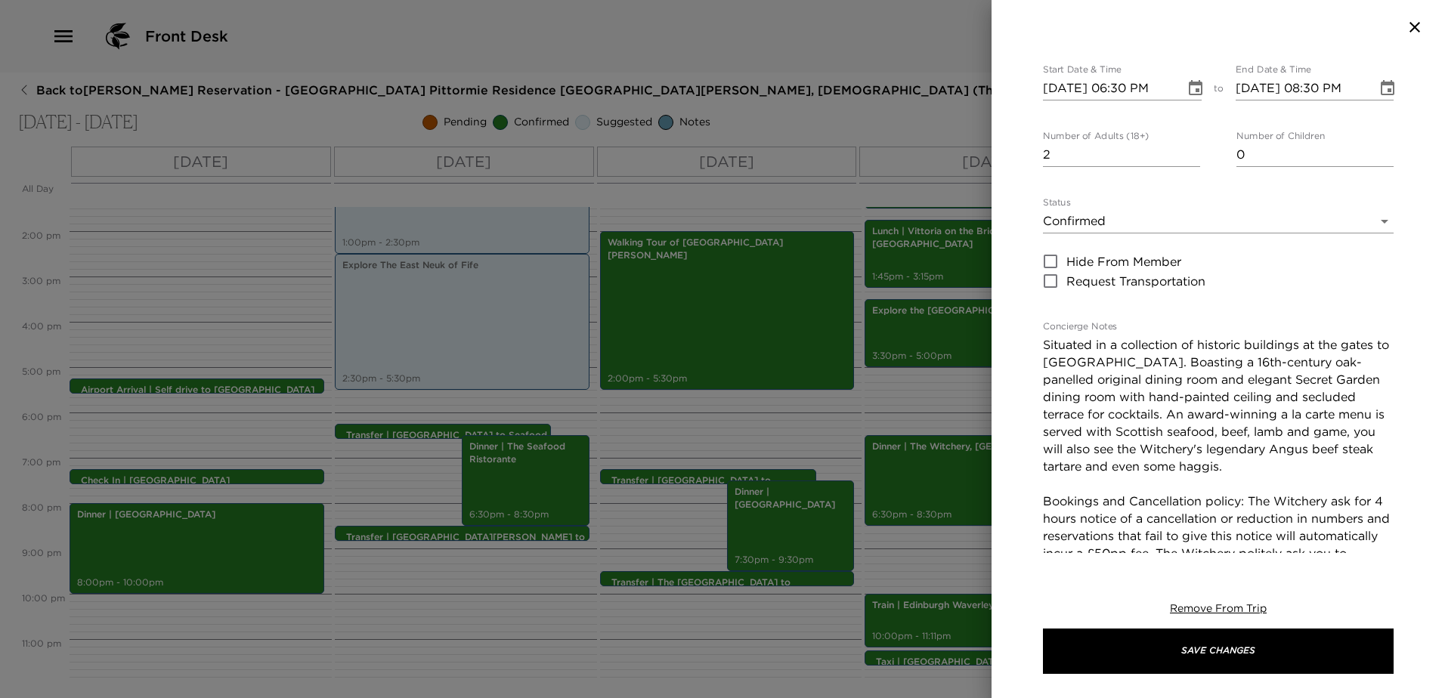
scroll to position [227, 0]
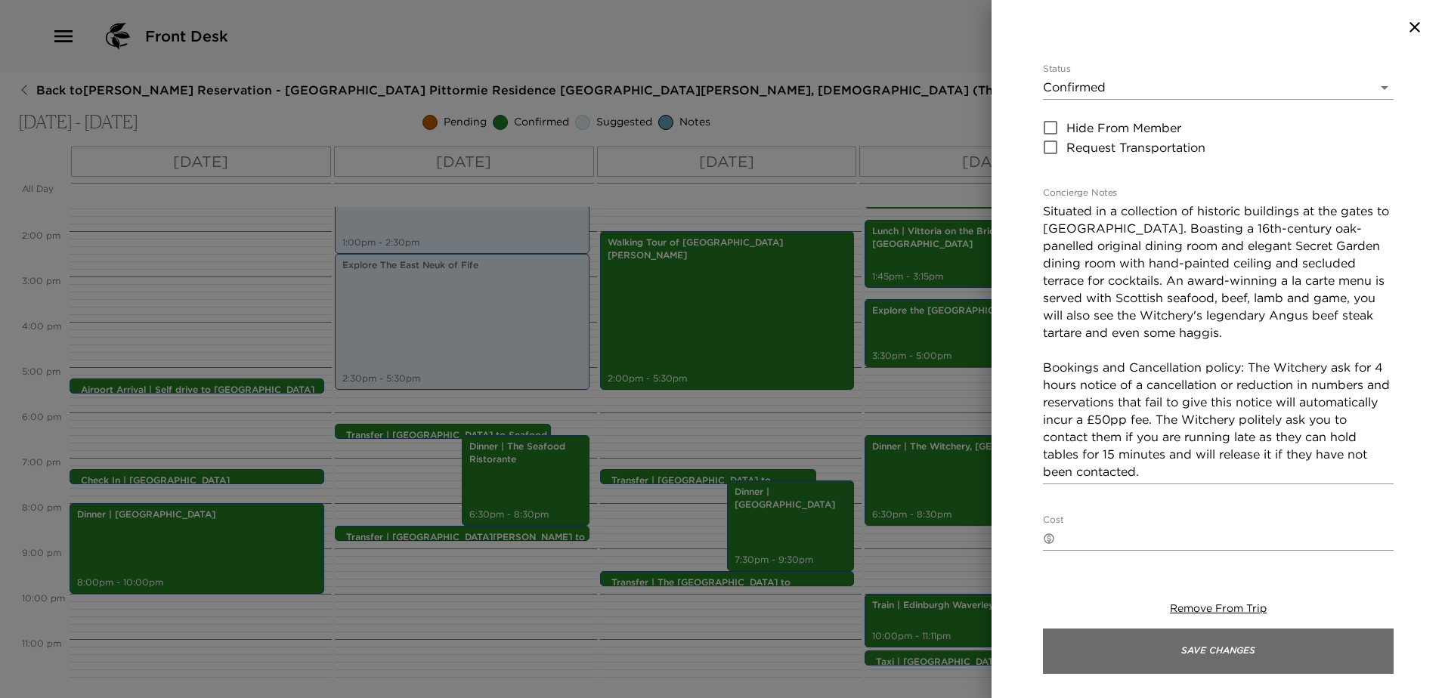
click at [1231, 647] on button "Save Changes" at bounding box center [1218, 651] width 351 height 45
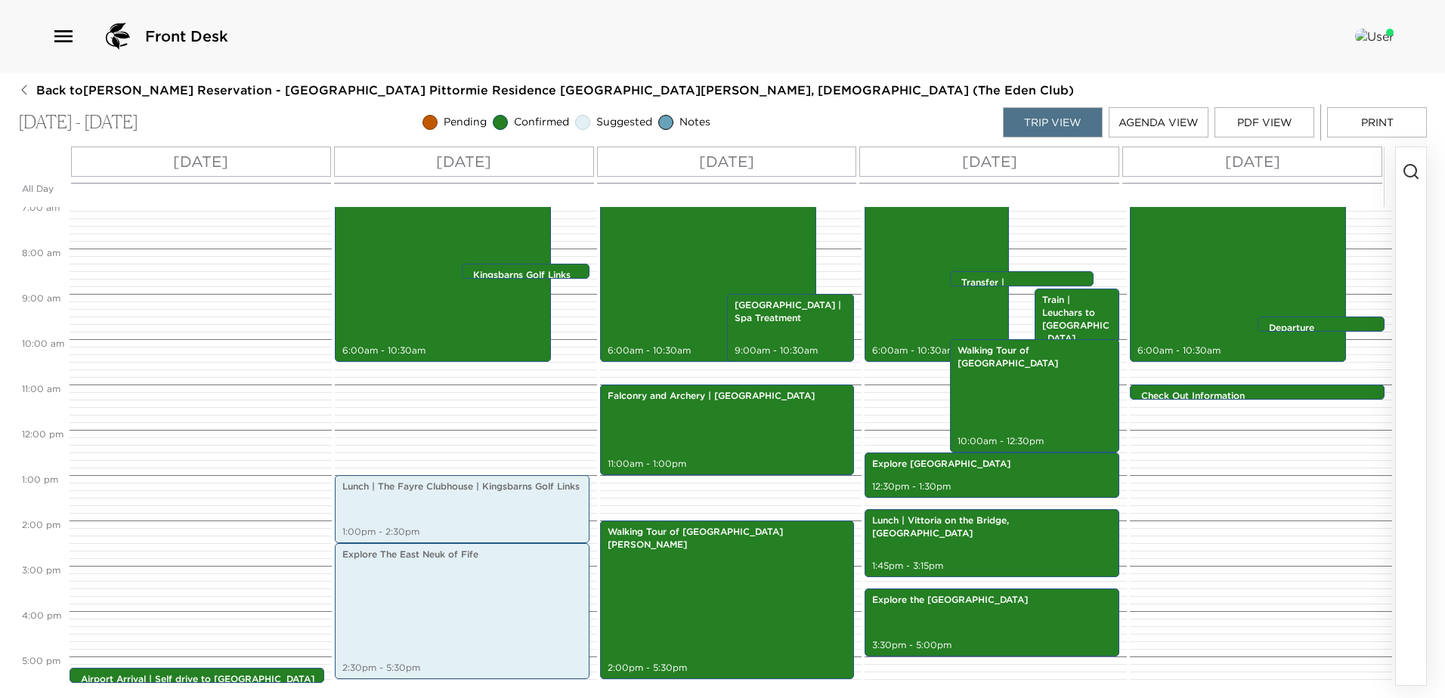
scroll to position [308, 0]
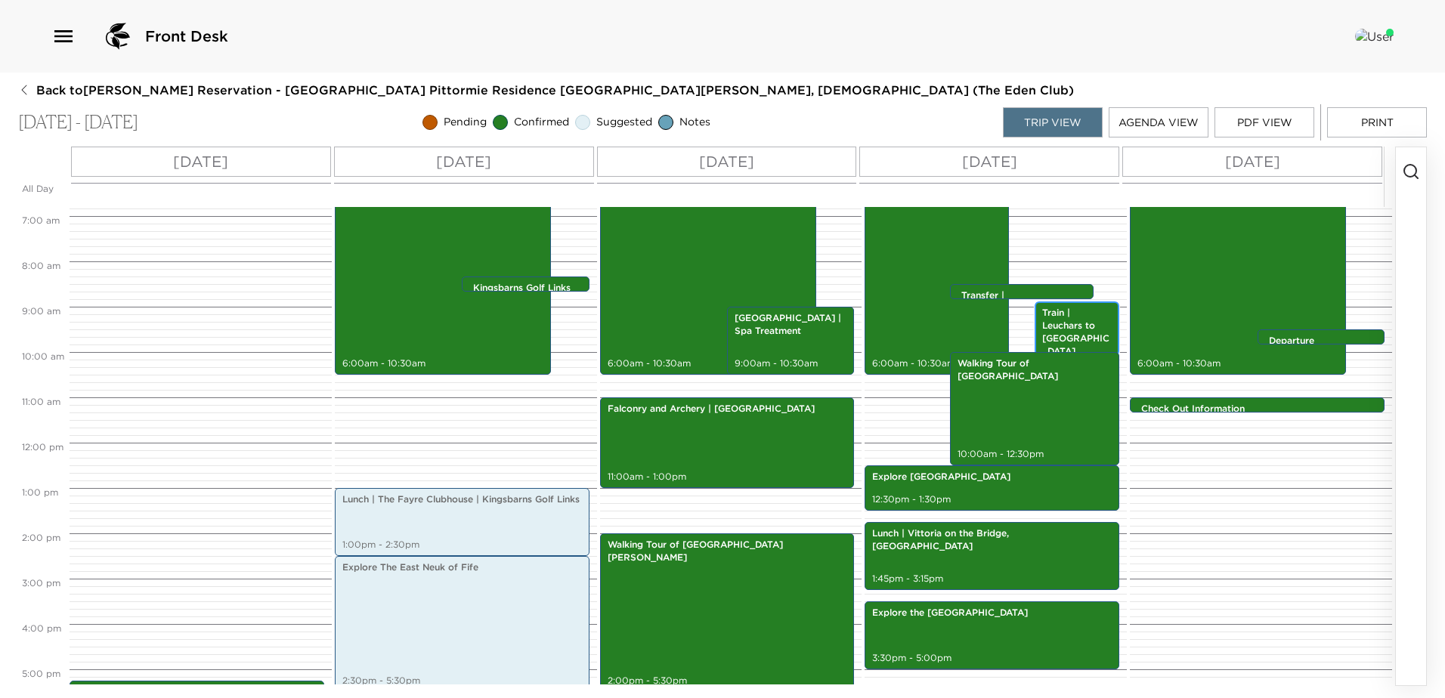
click at [1060, 320] on p "Train | Leuchars to [GEOGRAPHIC_DATA]" at bounding box center [1077, 332] width 70 height 51
click at [1056, 311] on p "Train | Leuchars to [GEOGRAPHIC_DATA]" at bounding box center [1077, 332] width 70 height 51
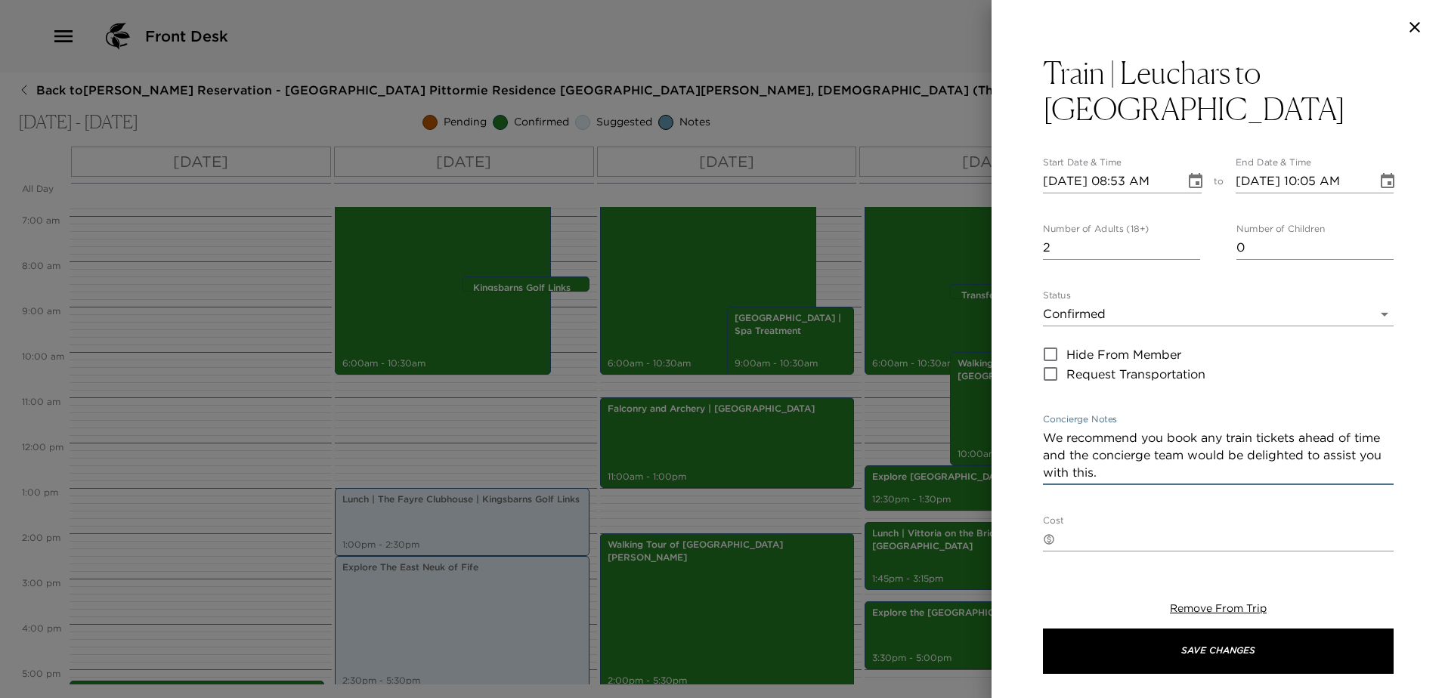
drag, startPoint x: 1177, startPoint y: 473, endPoint x: 998, endPoint y: 432, distance: 182.9
click at [998, 432] on div "Train | Leuchars to Edinburgh Waverley Start Date & Time 09/08/2025 08:53 AM to…" at bounding box center [1217, 303] width 453 height 499
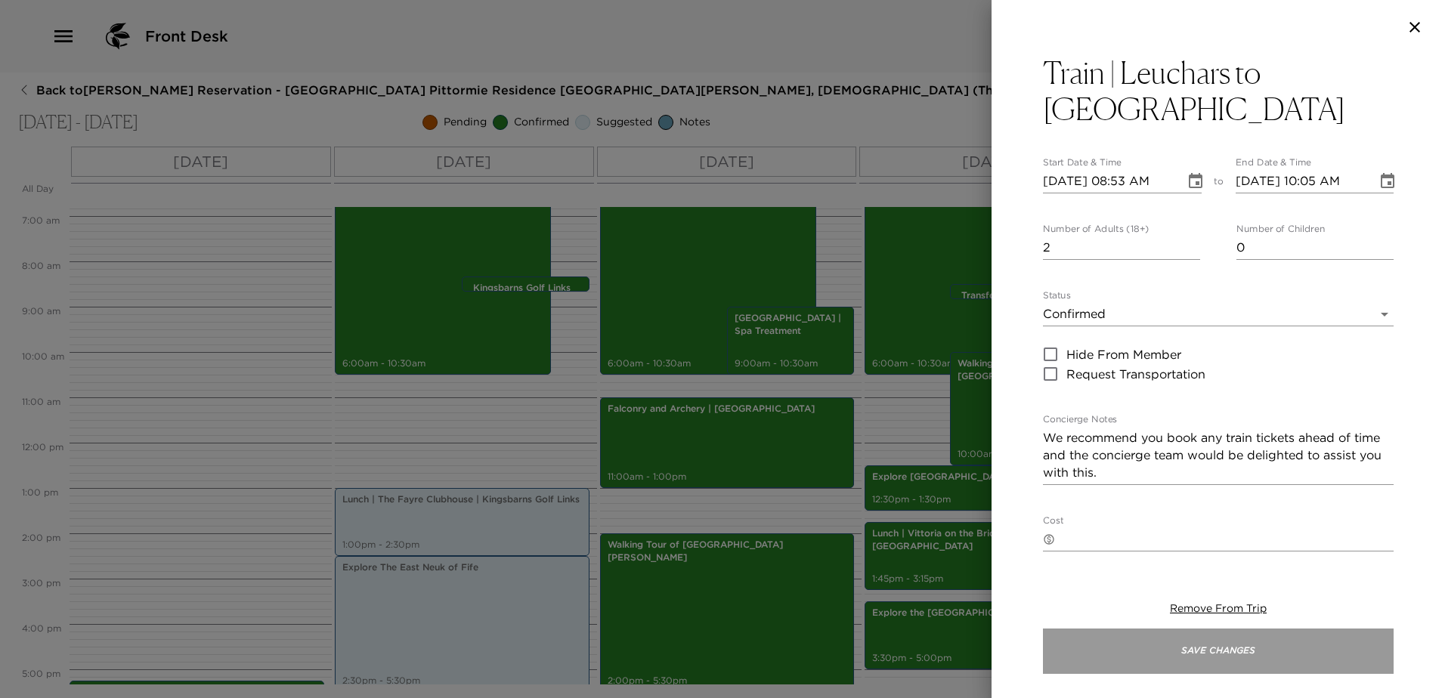
click at [1212, 657] on button "Save Changes" at bounding box center [1218, 651] width 351 height 45
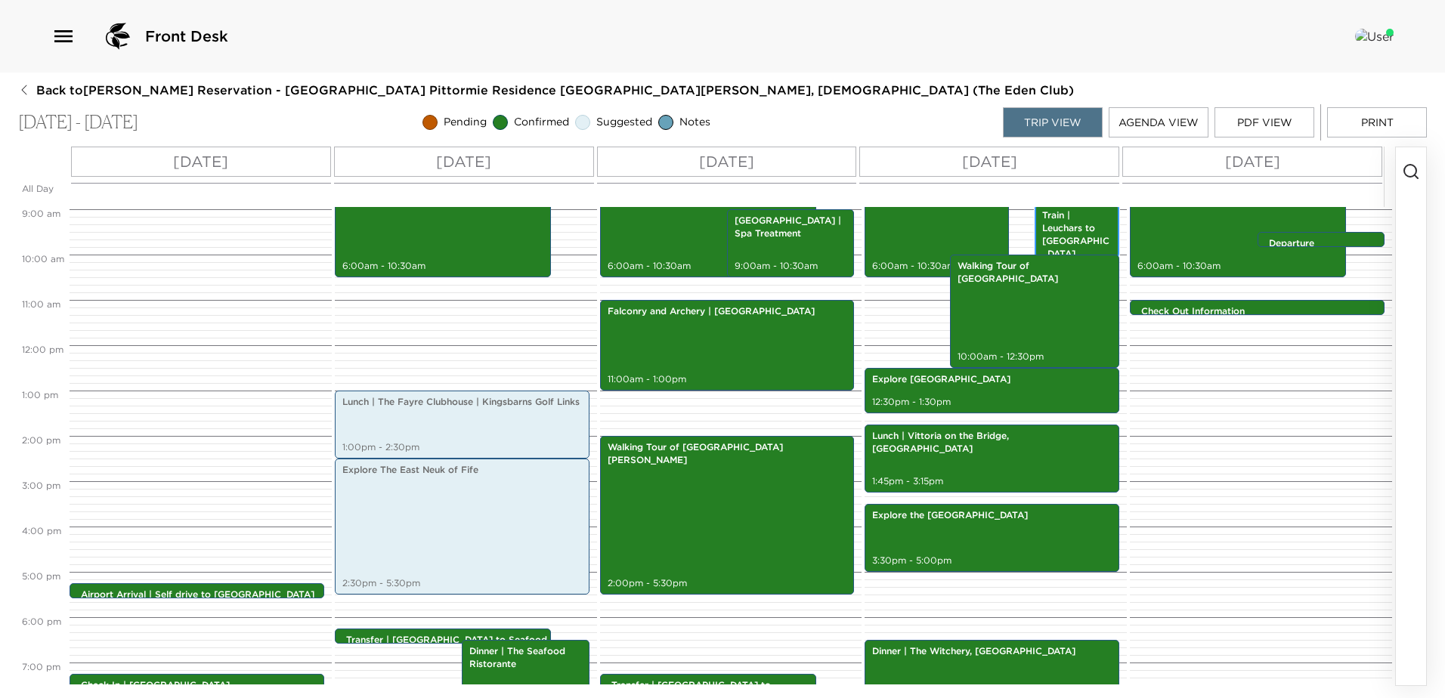
scroll to position [611, 0]
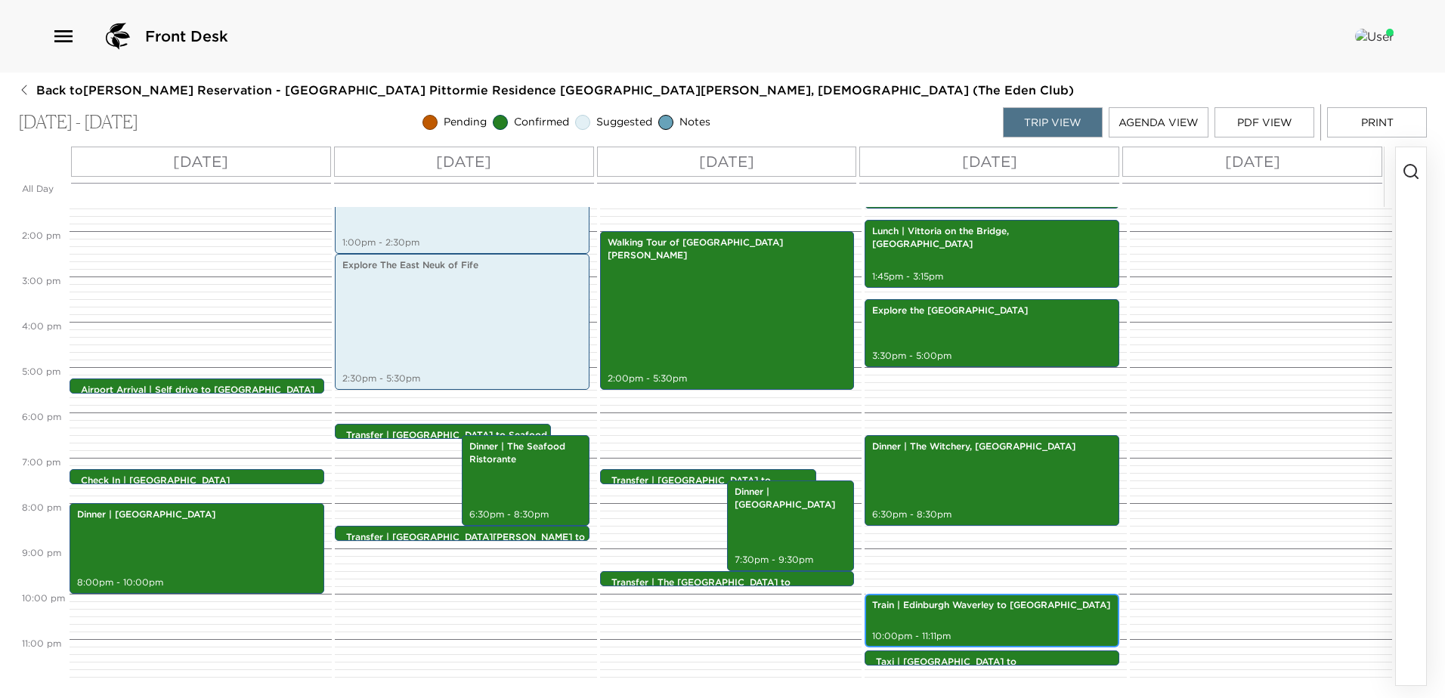
click at [976, 620] on div "Train | Edinburgh Waverley to Leuchars 10:00pm - 11:11pm" at bounding box center [992, 620] width 246 height 49
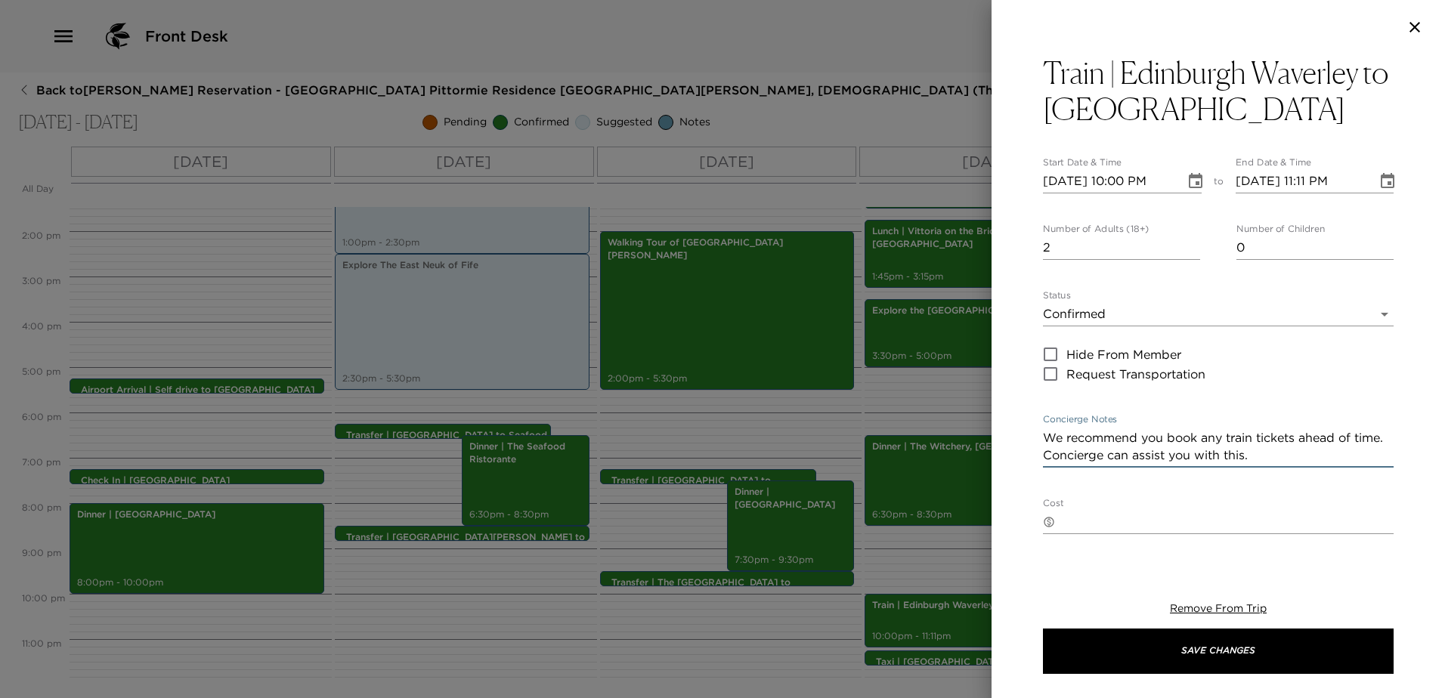
drag, startPoint x: 1285, startPoint y: 456, endPoint x: 1021, endPoint y: 432, distance: 265.5
click at [1021, 432] on div "Train | Edinburgh Waverley to Leuchars Start Date & Time 09/08/2025 10:00 PM to…" at bounding box center [1217, 303] width 453 height 499
paste textarea "We recommend you book any train tickets ahead of time and the concierge team wo…"
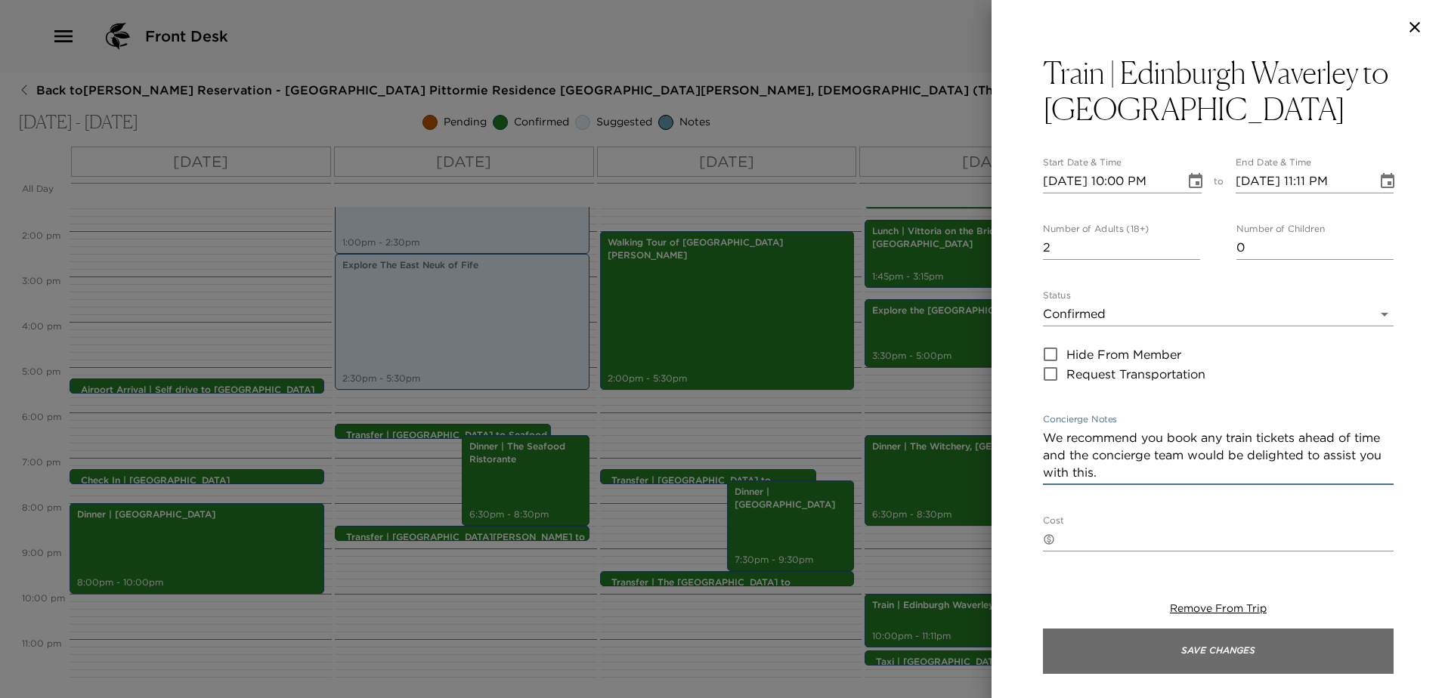
type textarea "We recommend you book any train tickets ahead of time and the concierge team wo…"
click at [1182, 672] on button "Save Changes" at bounding box center [1218, 651] width 351 height 45
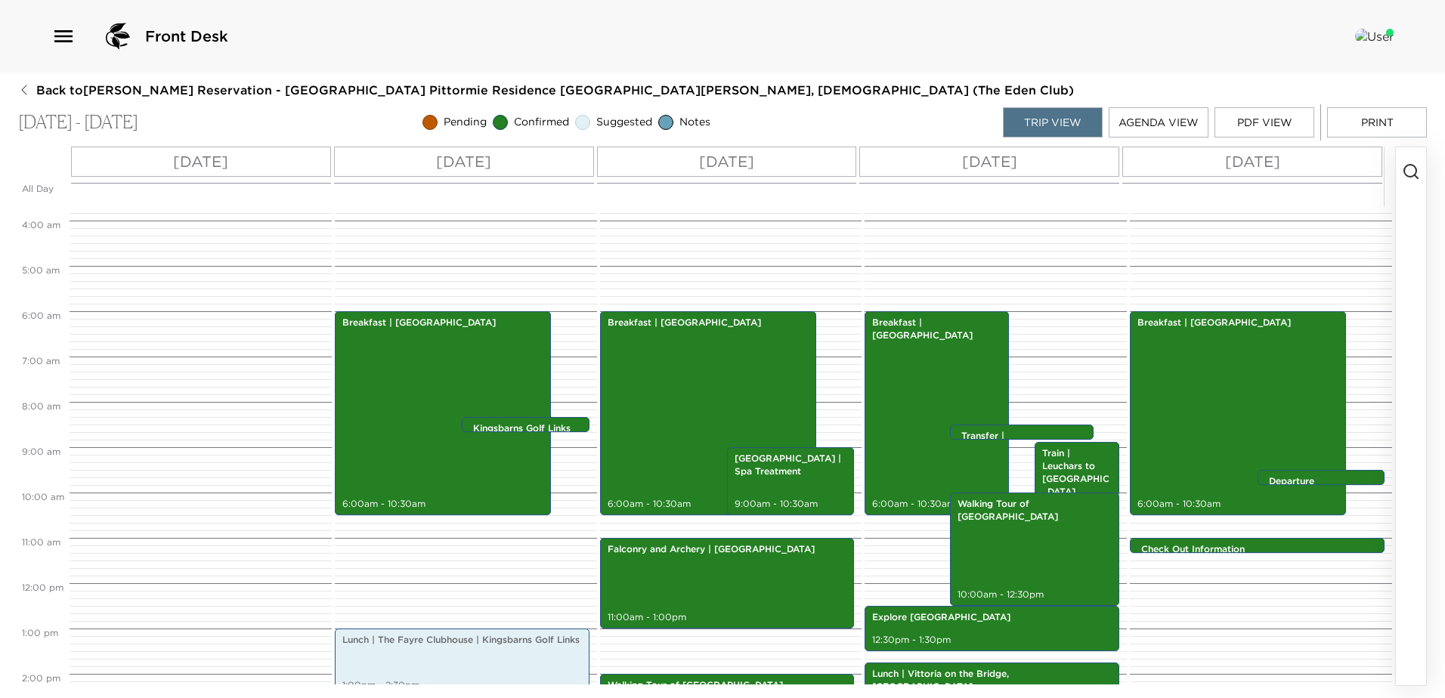
scroll to position [157, 0]
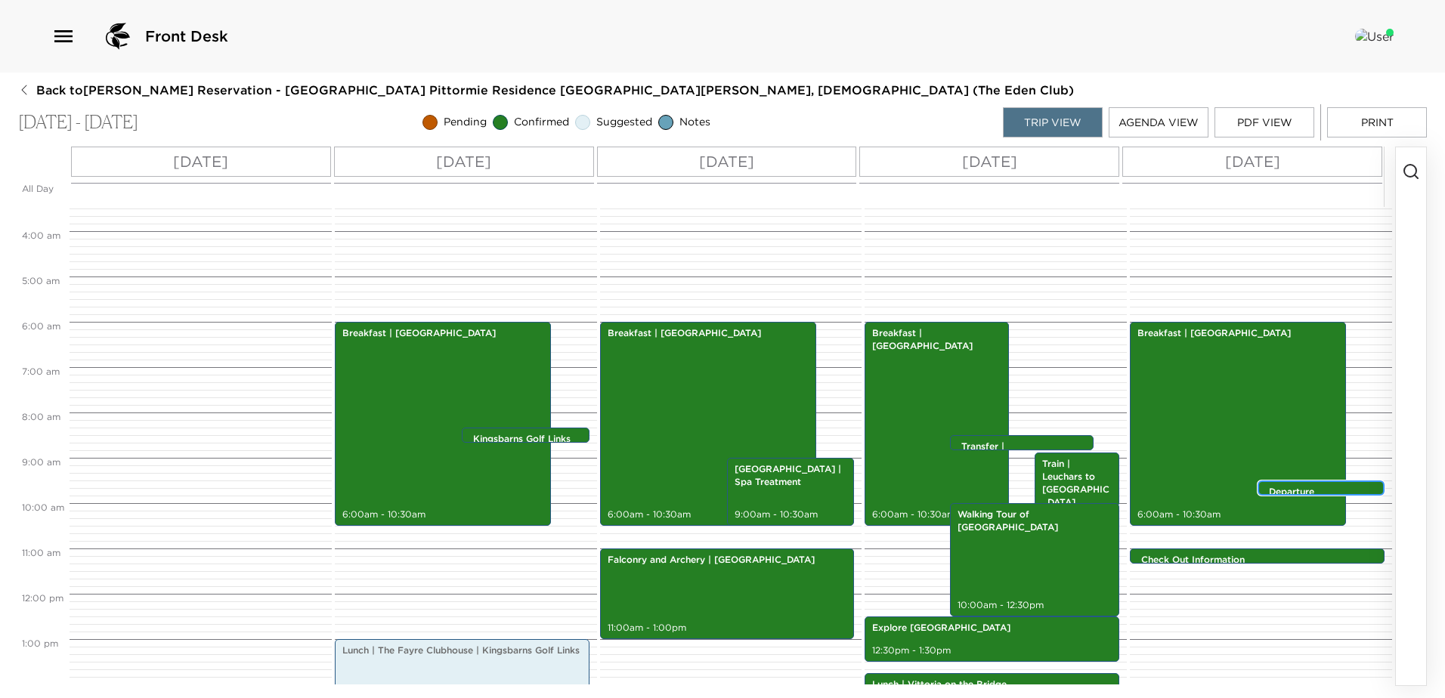
click at [1294, 483] on div "Departure 9:30am - 9:30am" at bounding box center [1325, 489] width 118 height 12
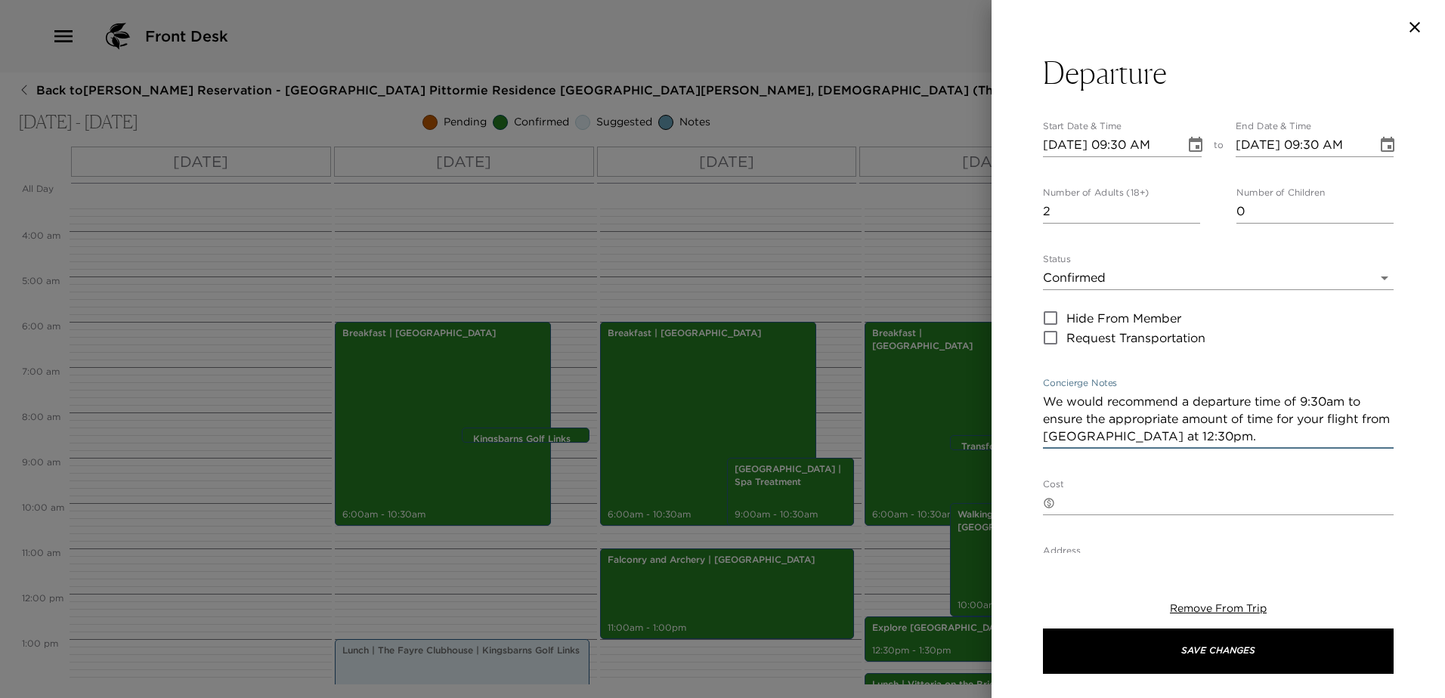
click at [1301, 407] on textarea "We would recommend a departure time of 9:30am to ensure the appropriate amount …" at bounding box center [1218, 419] width 351 height 52
click at [1377, 417] on textarea "We would recommend a departure time of around 9:00am to ensure the appropriate …" at bounding box center [1218, 419] width 351 height 52
type textarea "We would recommend a departure time of around 9:00am to ensure the appropriate …"
click at [1180, 57] on button "Departure" at bounding box center [1218, 72] width 351 height 36
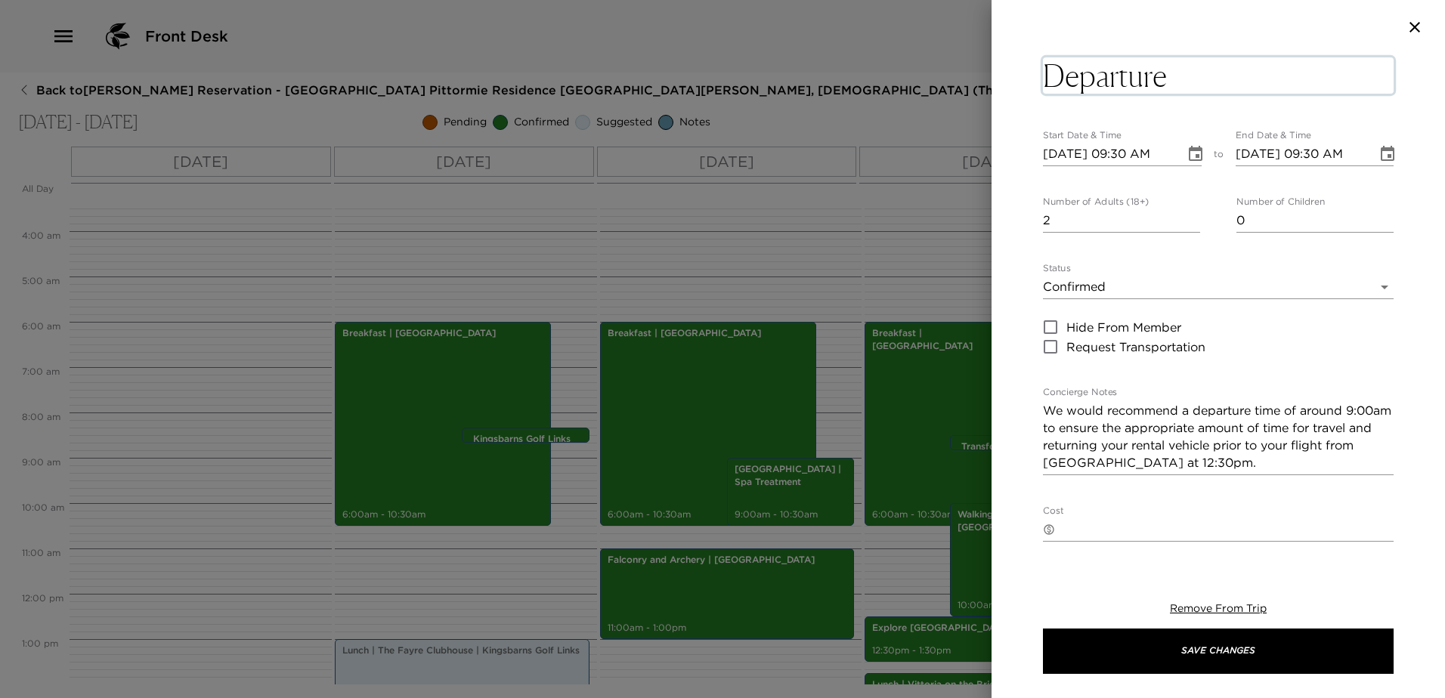
click at [1200, 76] on textarea "Departure" at bounding box center [1218, 75] width 351 height 36
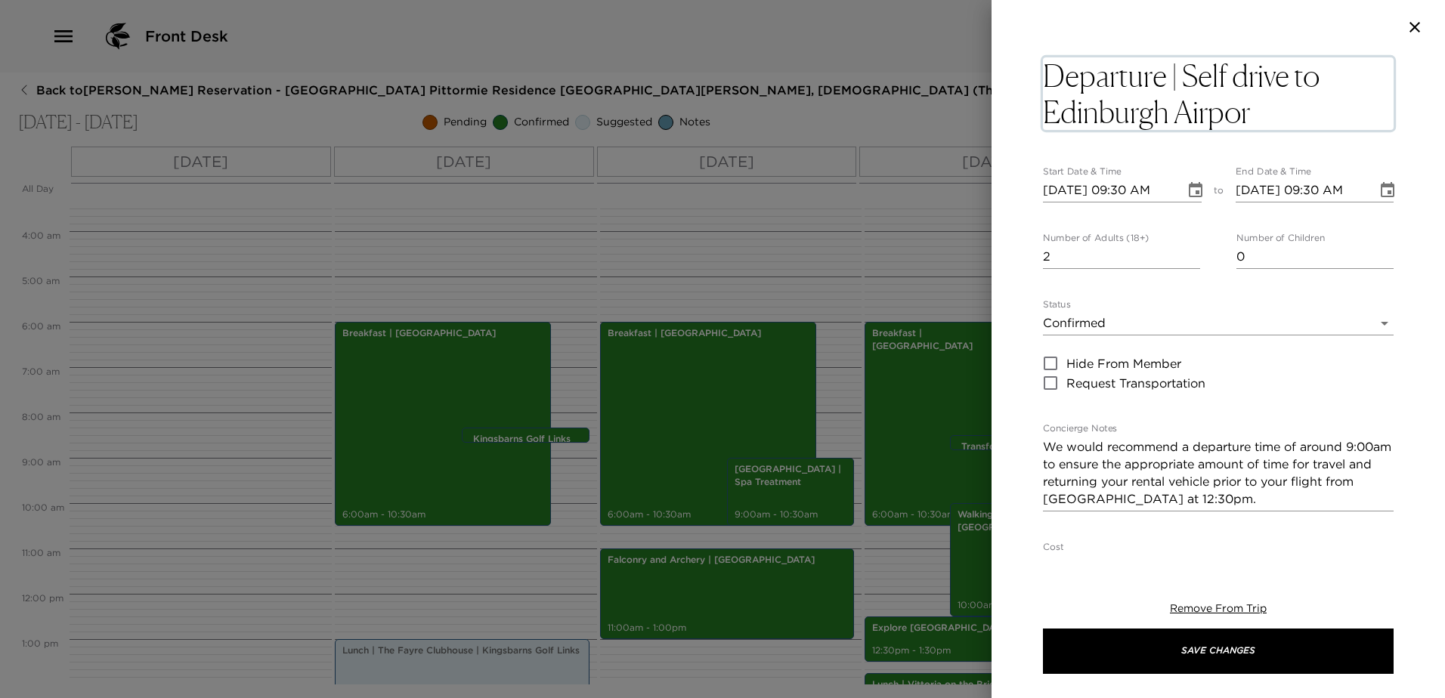
type textarea "Departure | Self drive to [GEOGRAPHIC_DATA]"
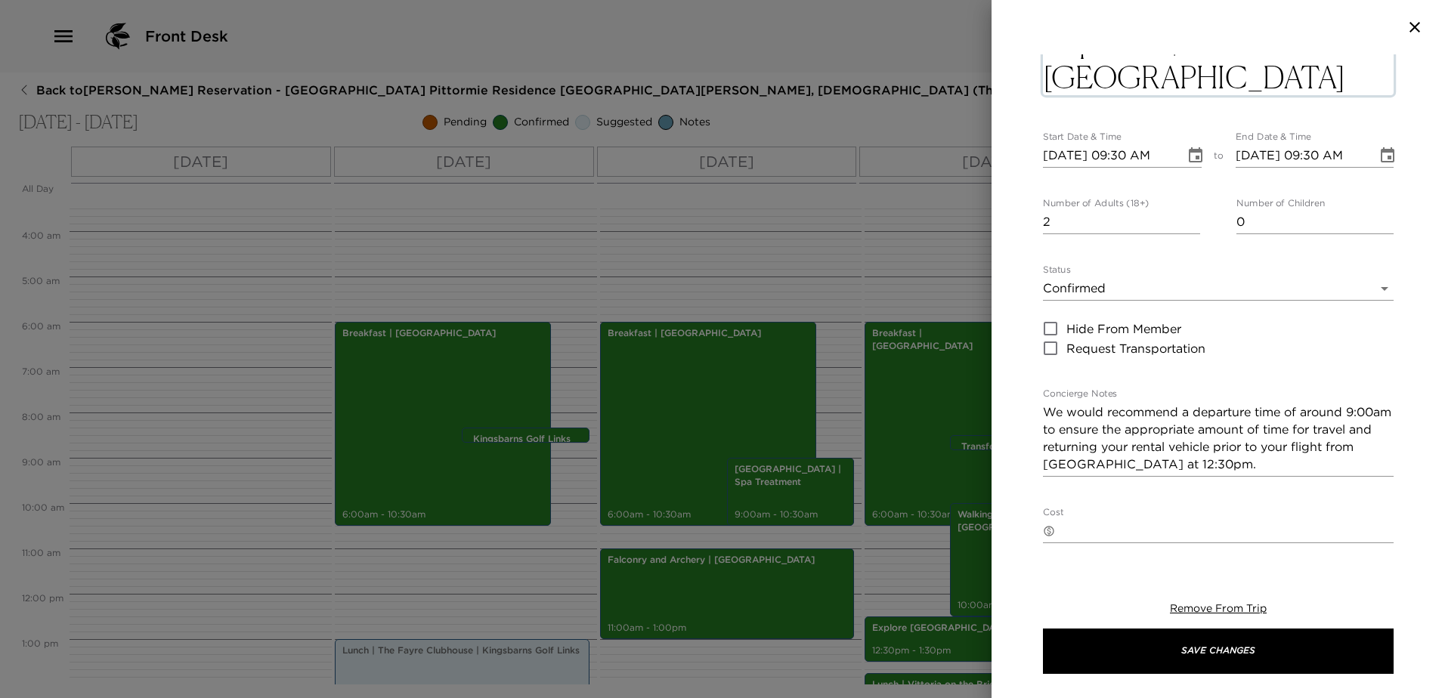
scroll to position [0, 0]
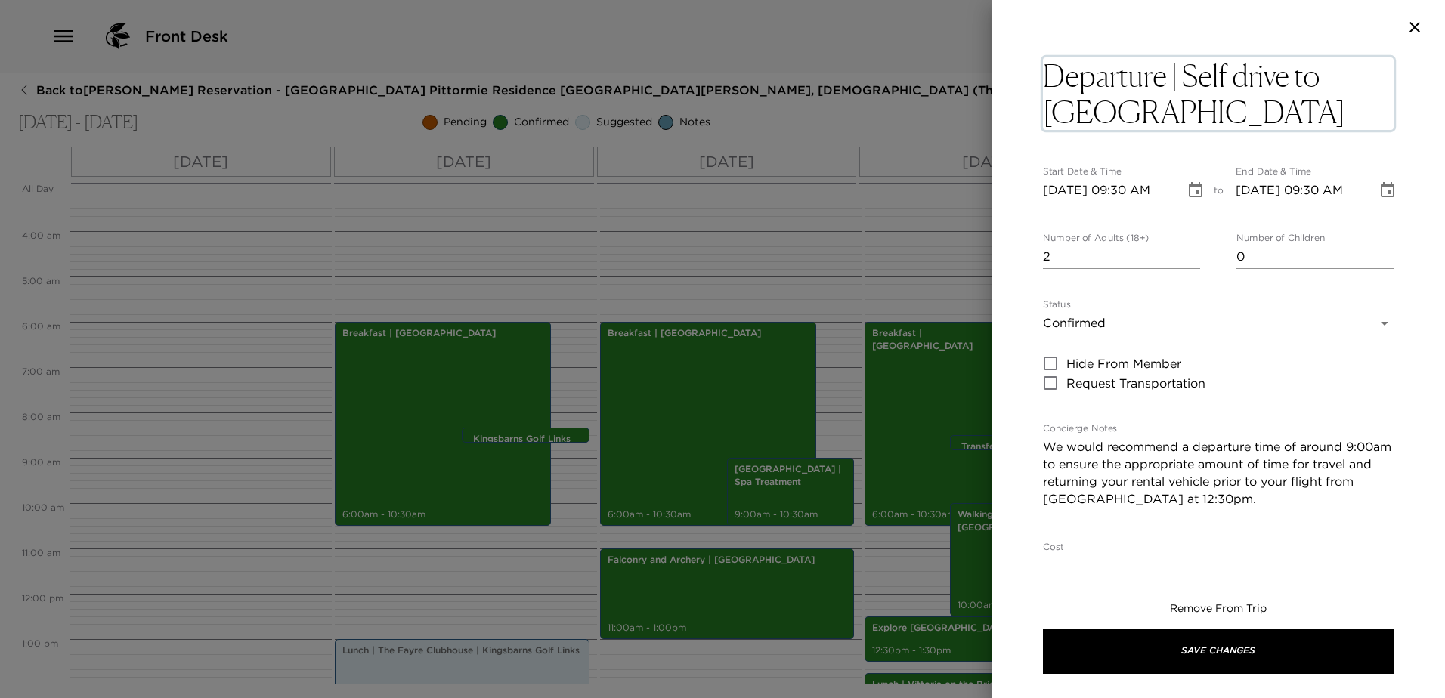
click at [1186, 182] on icon "Choose date, selected date is Sep 9, 2025" at bounding box center [1195, 190] width 18 height 18
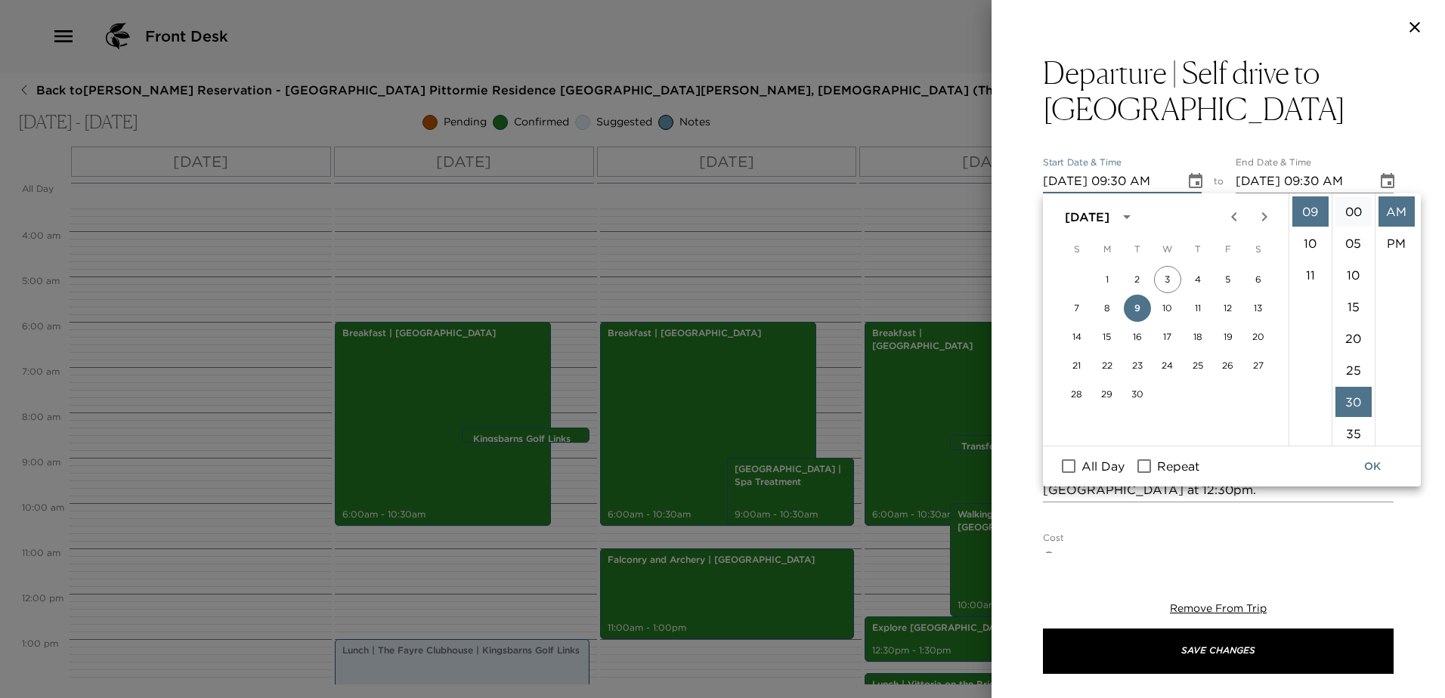
click at [1353, 210] on li "00" at bounding box center [1353, 211] width 36 height 30
type input "[DATE] 09:00 AM"
click at [1378, 180] on icon "Choose date, selected date is Sep 9, 2025" at bounding box center [1387, 181] width 18 height 18
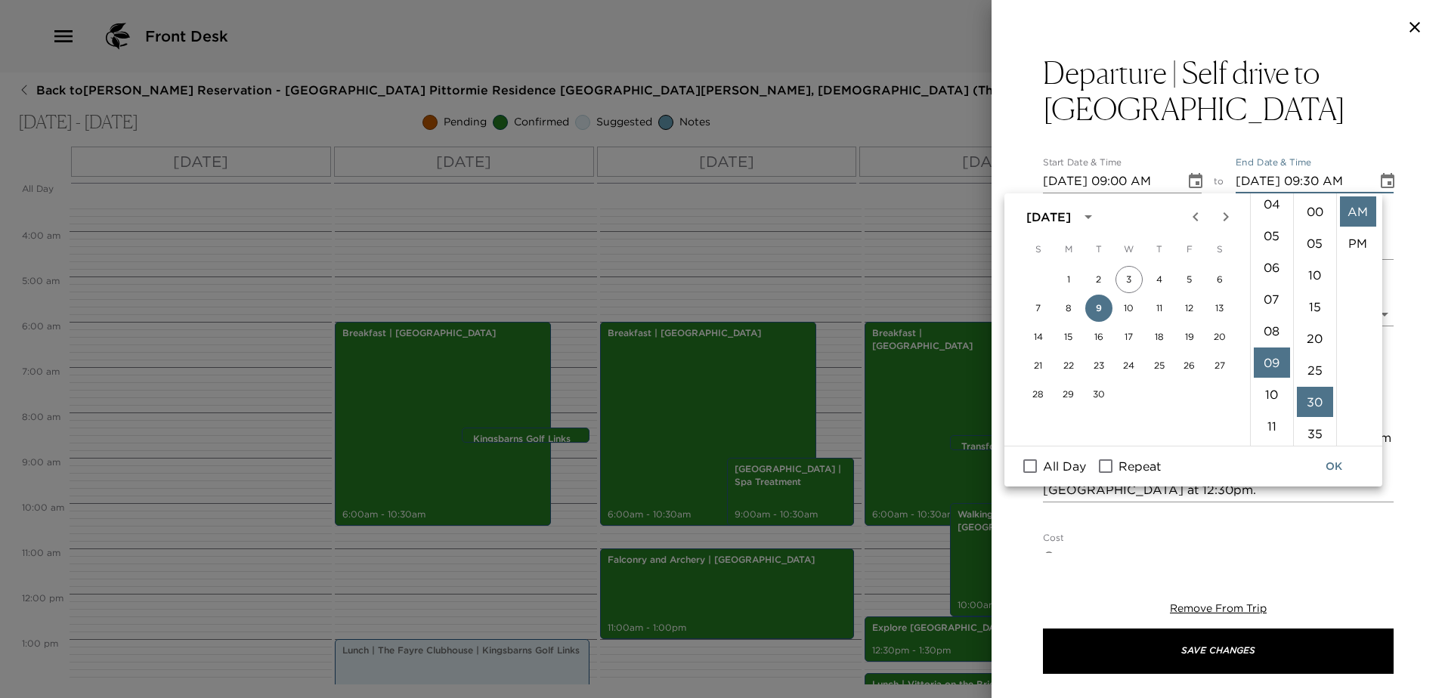
click at [1329, 461] on button "OK" at bounding box center [1334, 467] width 48 height 28
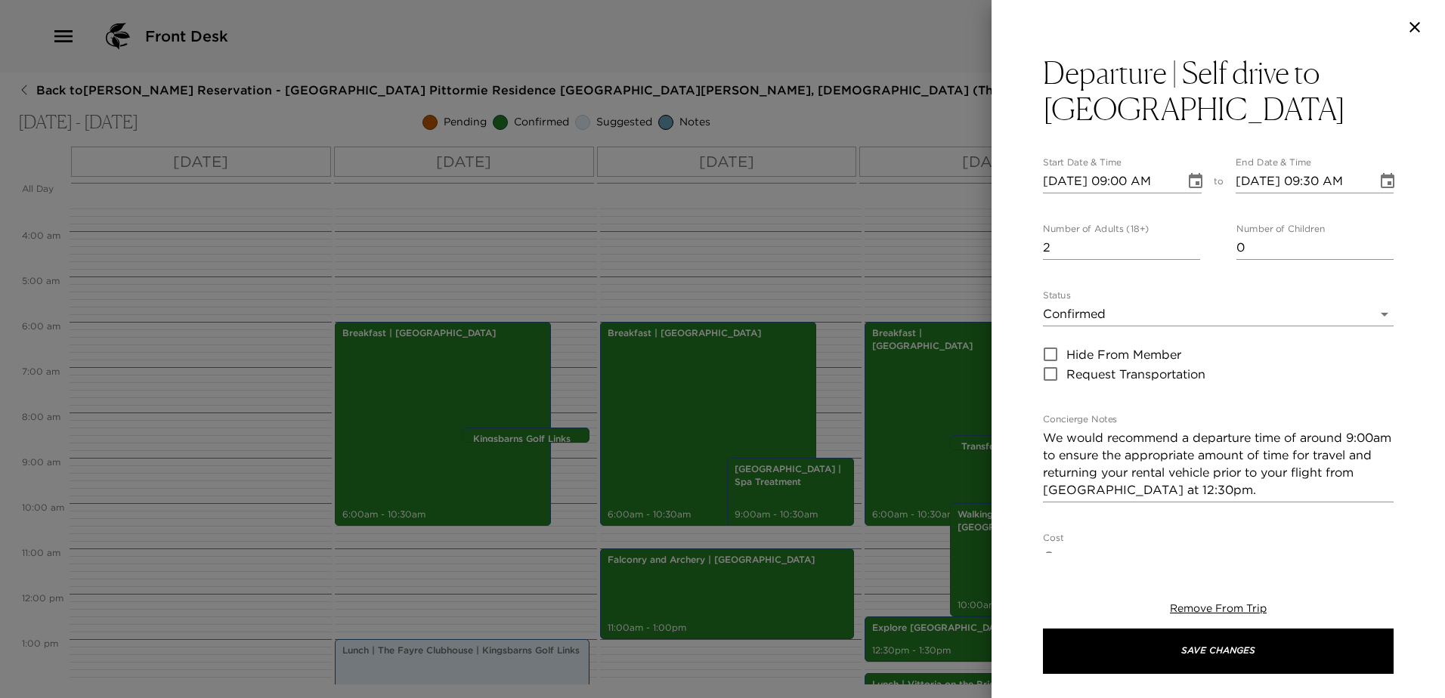
click at [1093, 459] on textarea "We would recommend a departure time of around 9:00am to ensure the appropriate …" at bounding box center [1218, 464] width 351 height 70
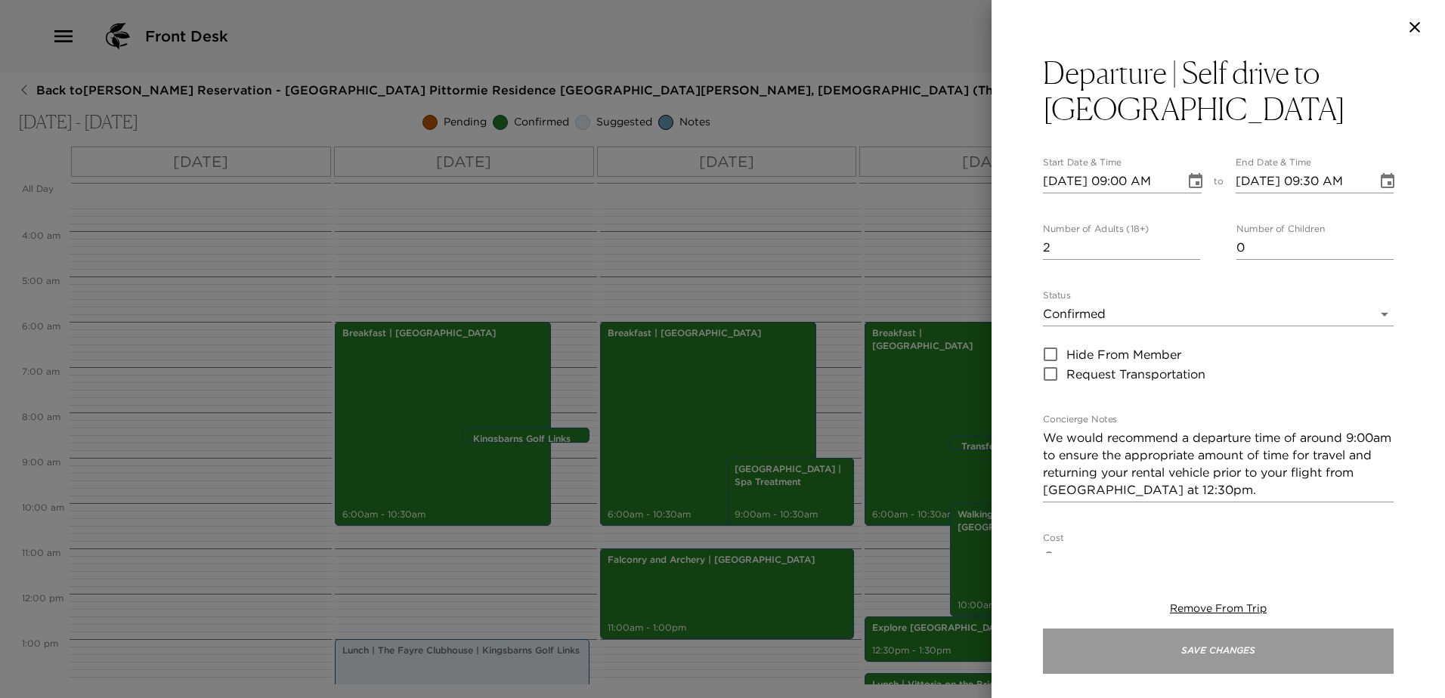
drag, startPoint x: 1292, startPoint y: 639, endPoint x: 1293, endPoint y: 650, distance: 11.4
click at [1293, 640] on button "Save Changes" at bounding box center [1218, 651] width 351 height 45
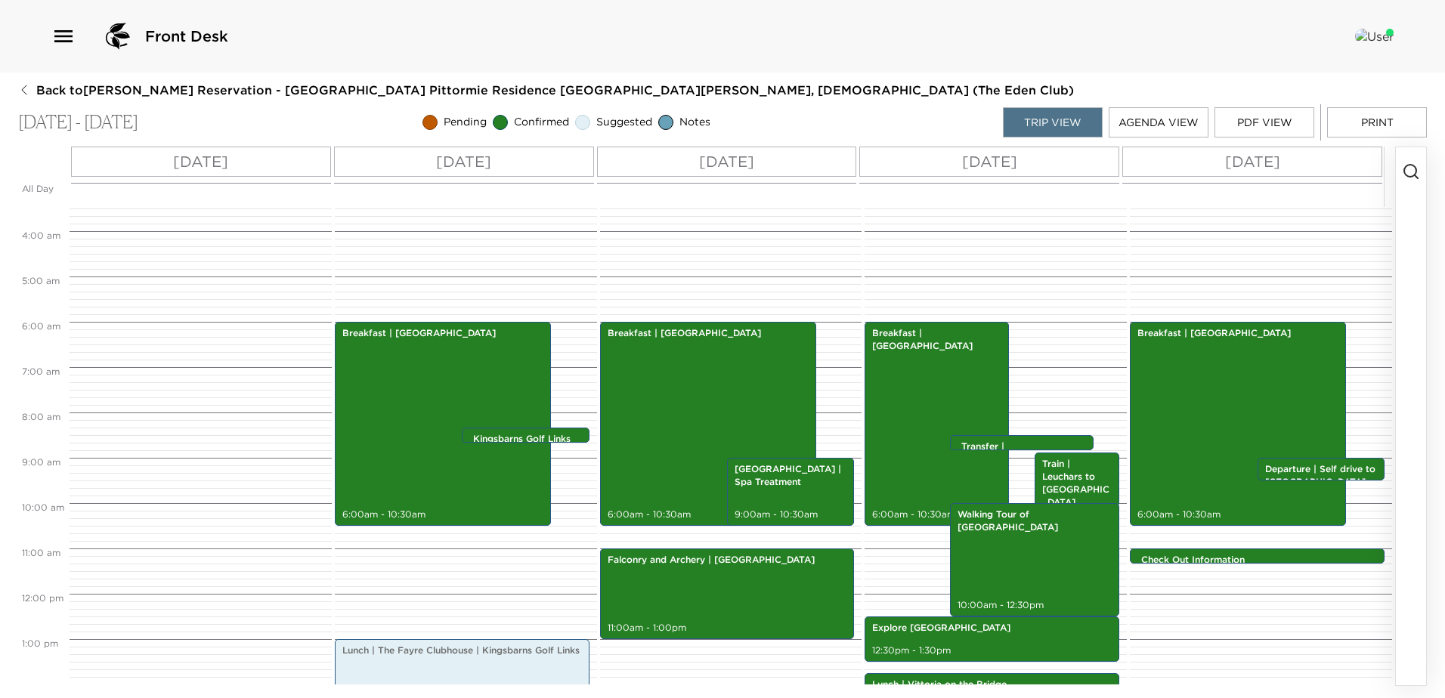
click at [1248, 119] on button "PDF View" at bounding box center [1264, 122] width 100 height 30
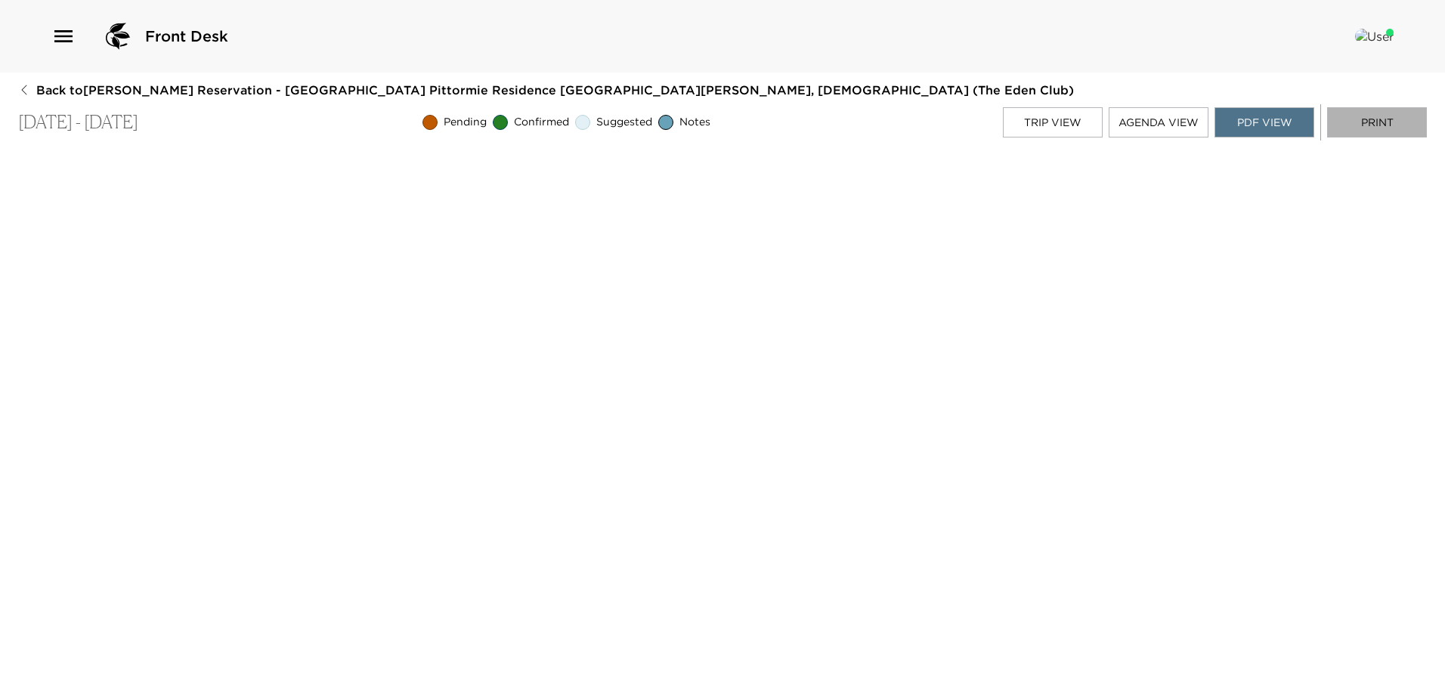
click at [1378, 122] on button "Print" at bounding box center [1377, 122] width 100 height 30
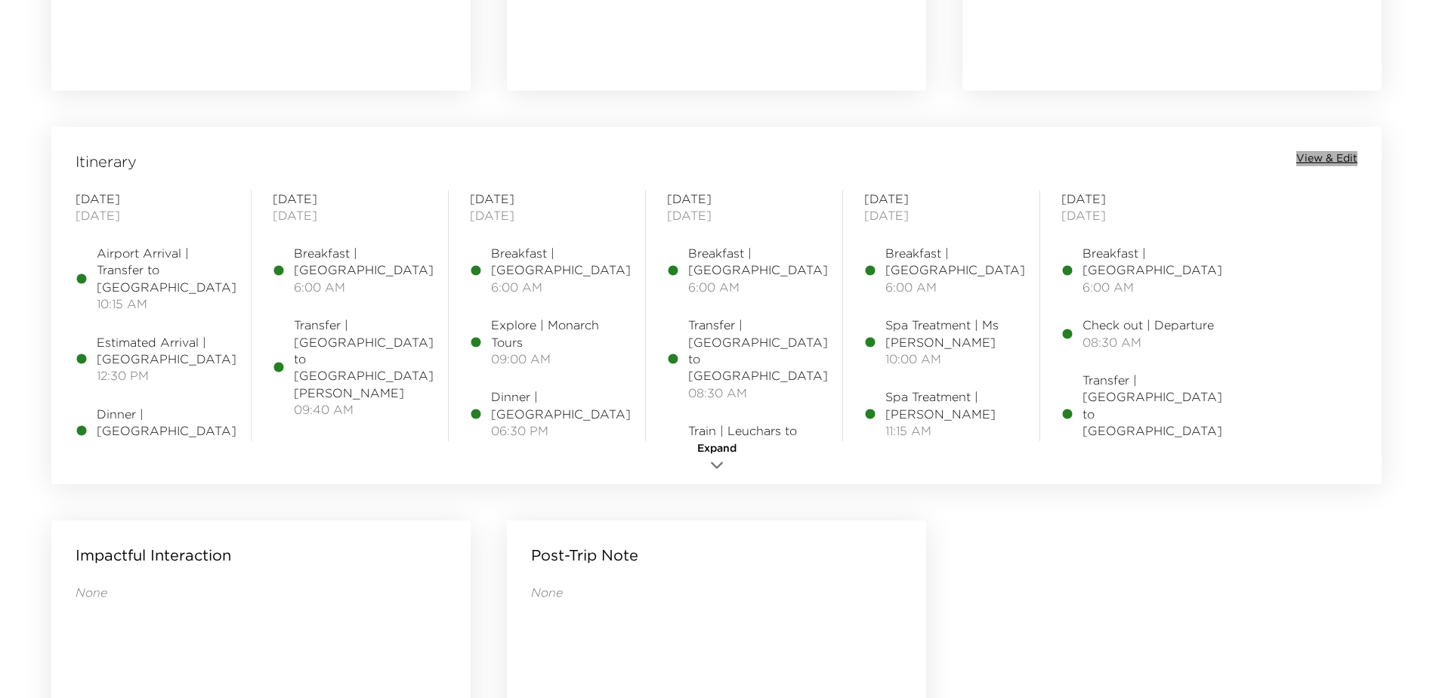
click at [1340, 156] on span "View & Edit" at bounding box center [1327, 158] width 61 height 15
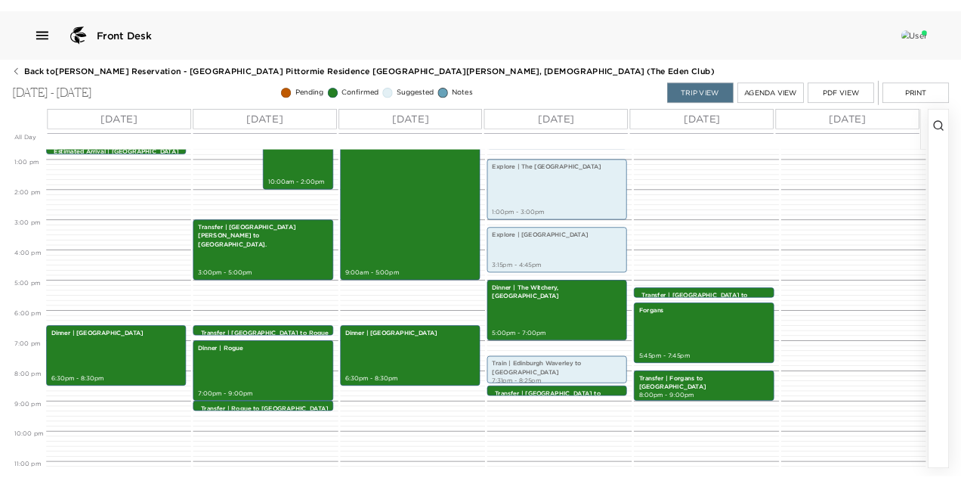
scroll to position [574, 0]
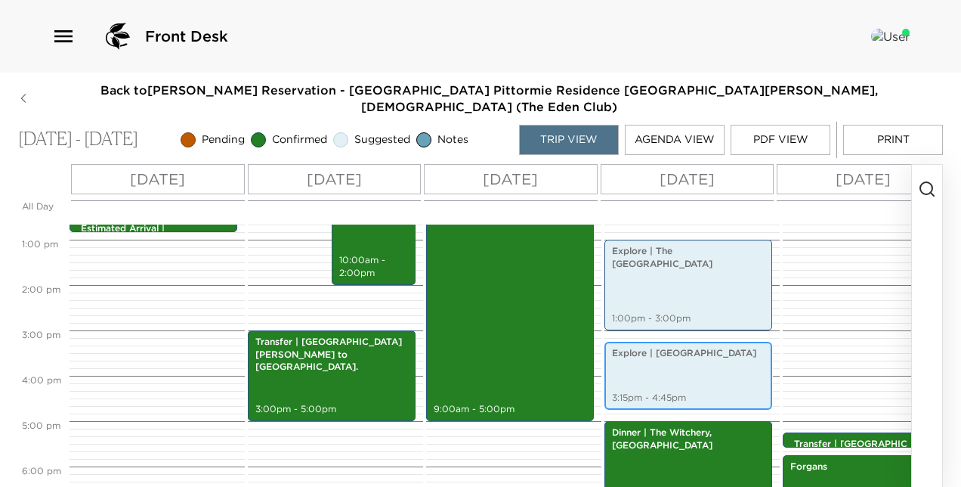
click at [676, 363] on div "Explore | Edinburgh Castle 3:15pm - 4:45pm" at bounding box center [688, 375] width 159 height 63
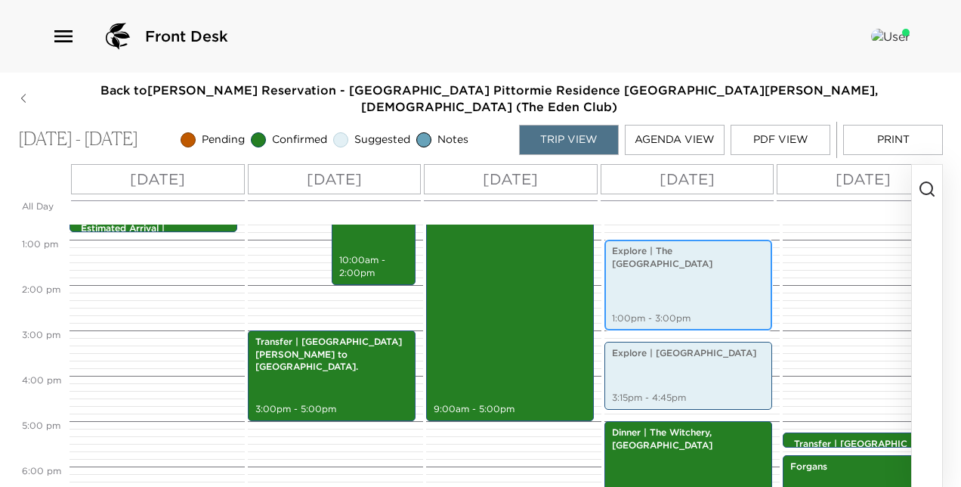
click at [683, 268] on div "Explore | The National Museum of Scotland 1:00pm - 3:00pm" at bounding box center [688, 285] width 159 height 86
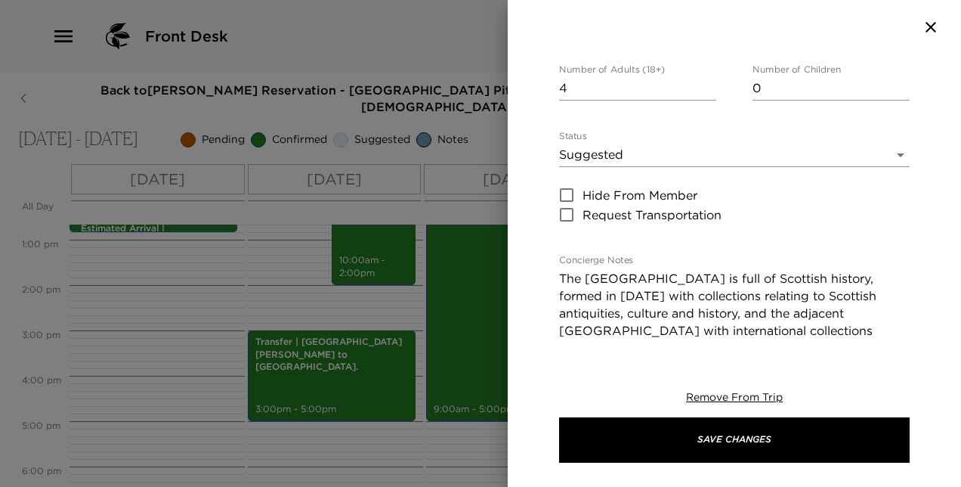
scroll to position [302, 0]
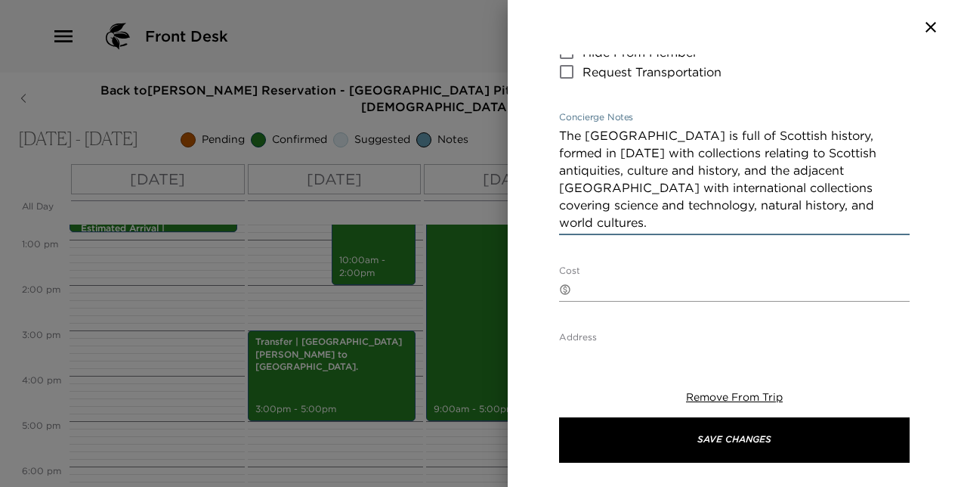
drag, startPoint x: 559, startPoint y: 135, endPoint x: 742, endPoint y: 228, distance: 205.5
click at [742, 228] on textarea "The [GEOGRAPHIC_DATA] is full of Scottish history, formed in [DATE] with collec…" at bounding box center [734, 179] width 351 height 104
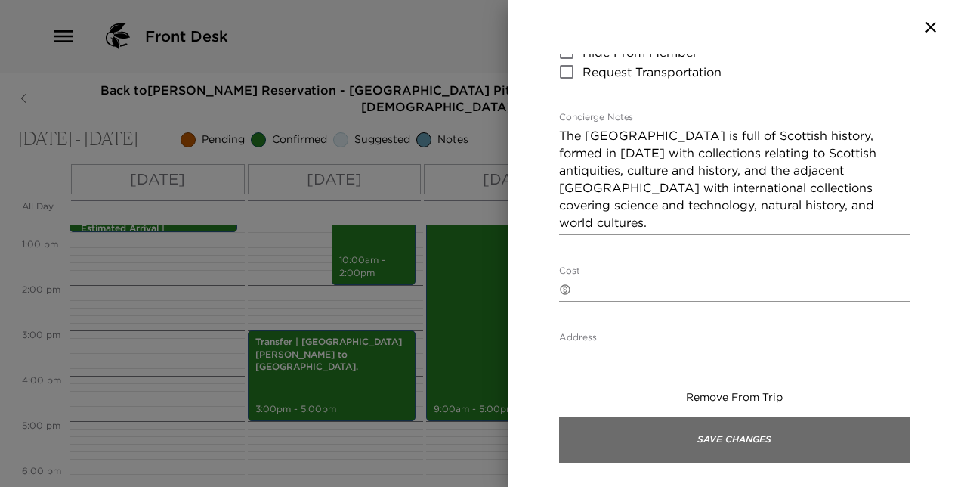
click at [782, 434] on button "Save Changes" at bounding box center [734, 439] width 351 height 45
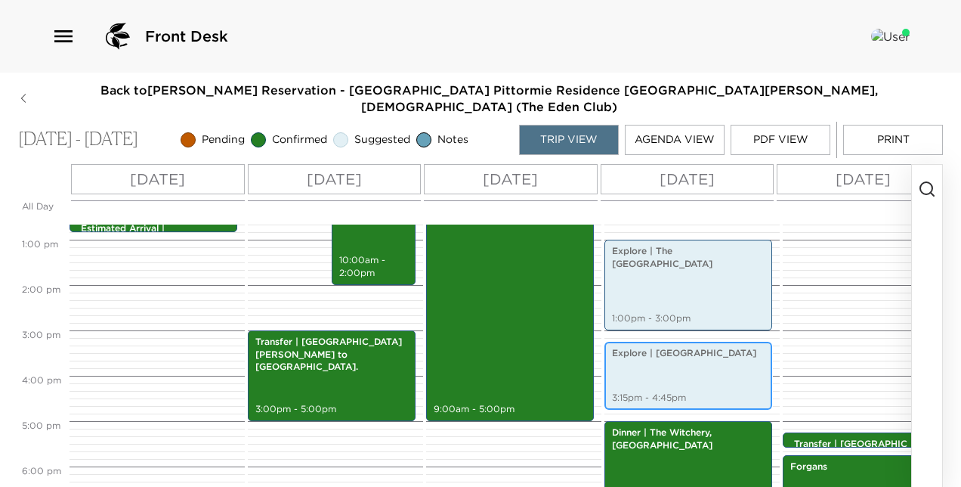
click at [697, 349] on div "Explore | Edinburgh Castle 3:15pm - 4:45pm" at bounding box center [688, 375] width 159 height 63
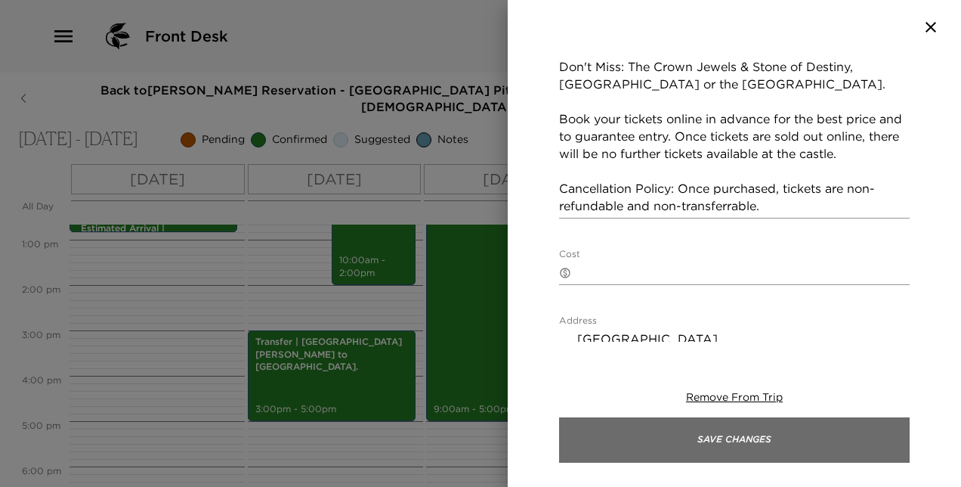
scroll to position [530, 0]
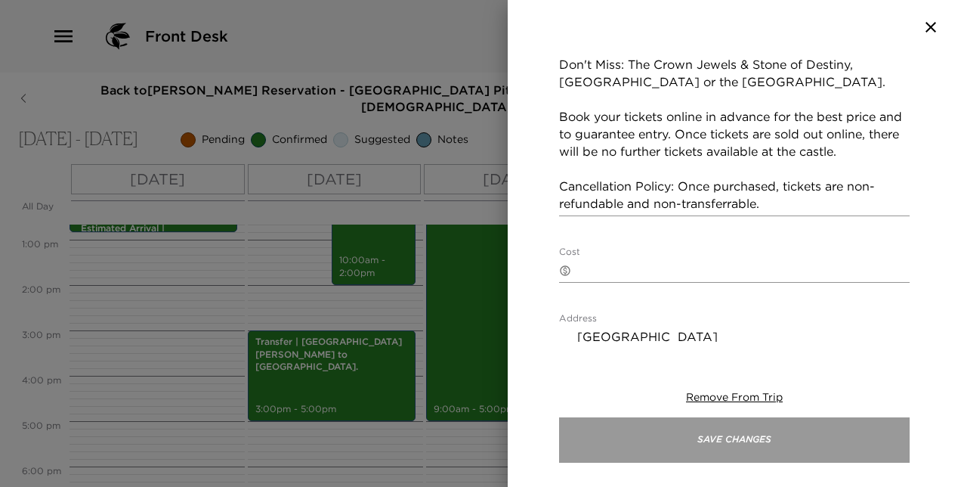
click at [800, 432] on button "Save Changes" at bounding box center [734, 439] width 351 height 45
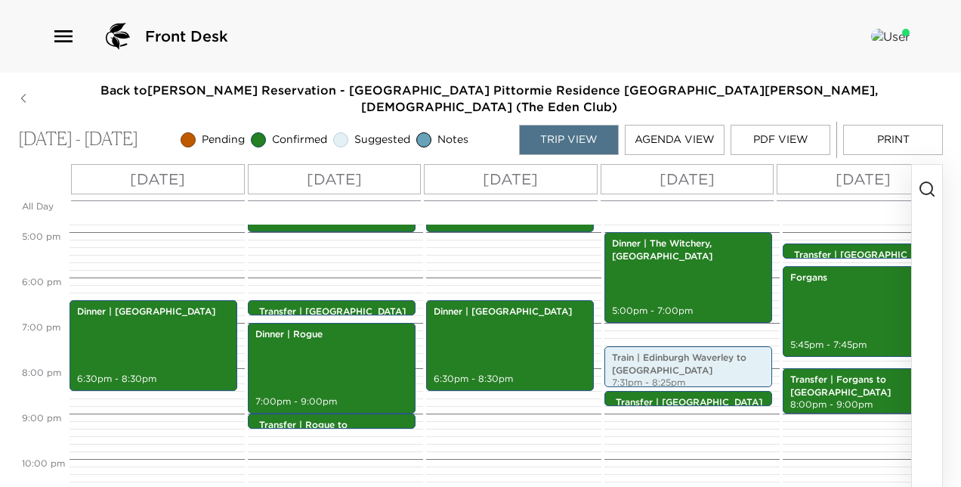
scroll to position [801, 0]
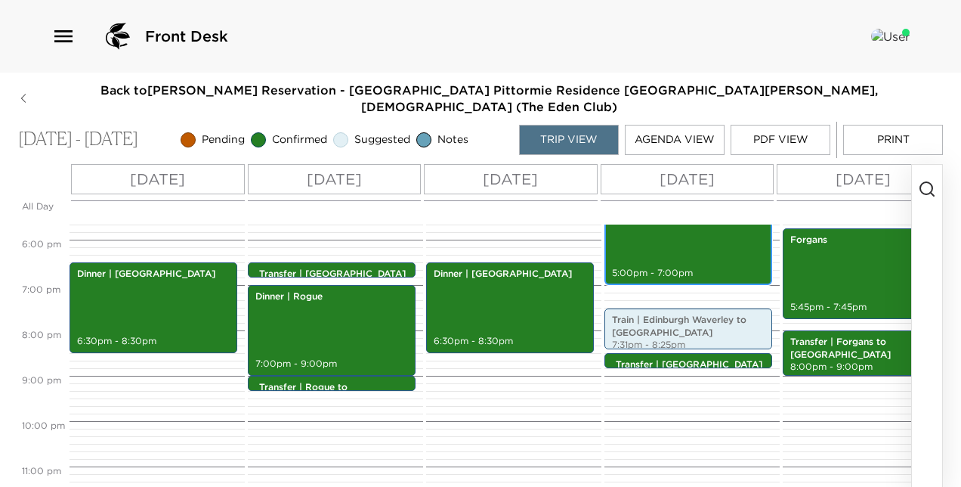
click at [697, 226] on div "Dinner | The Witchery, Edinburgh 5:00pm - 7:00pm" at bounding box center [688, 239] width 159 height 86
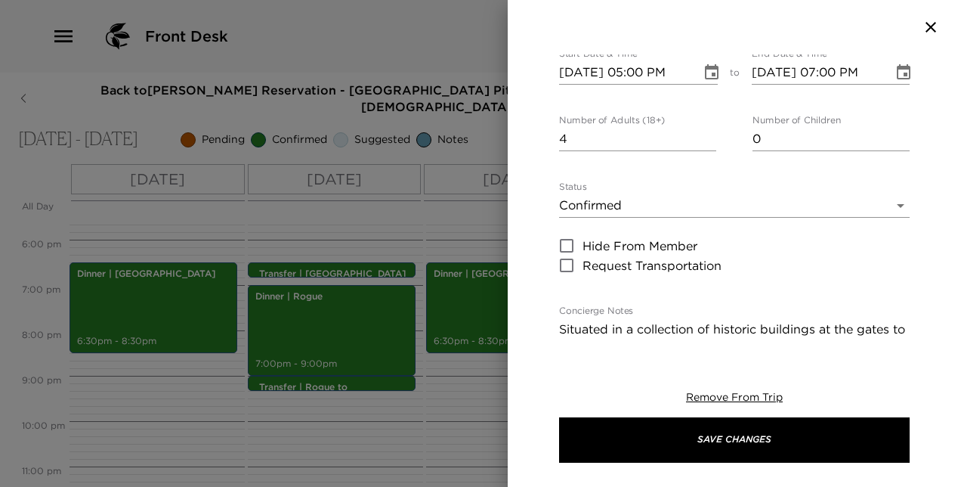
scroll to position [0, 0]
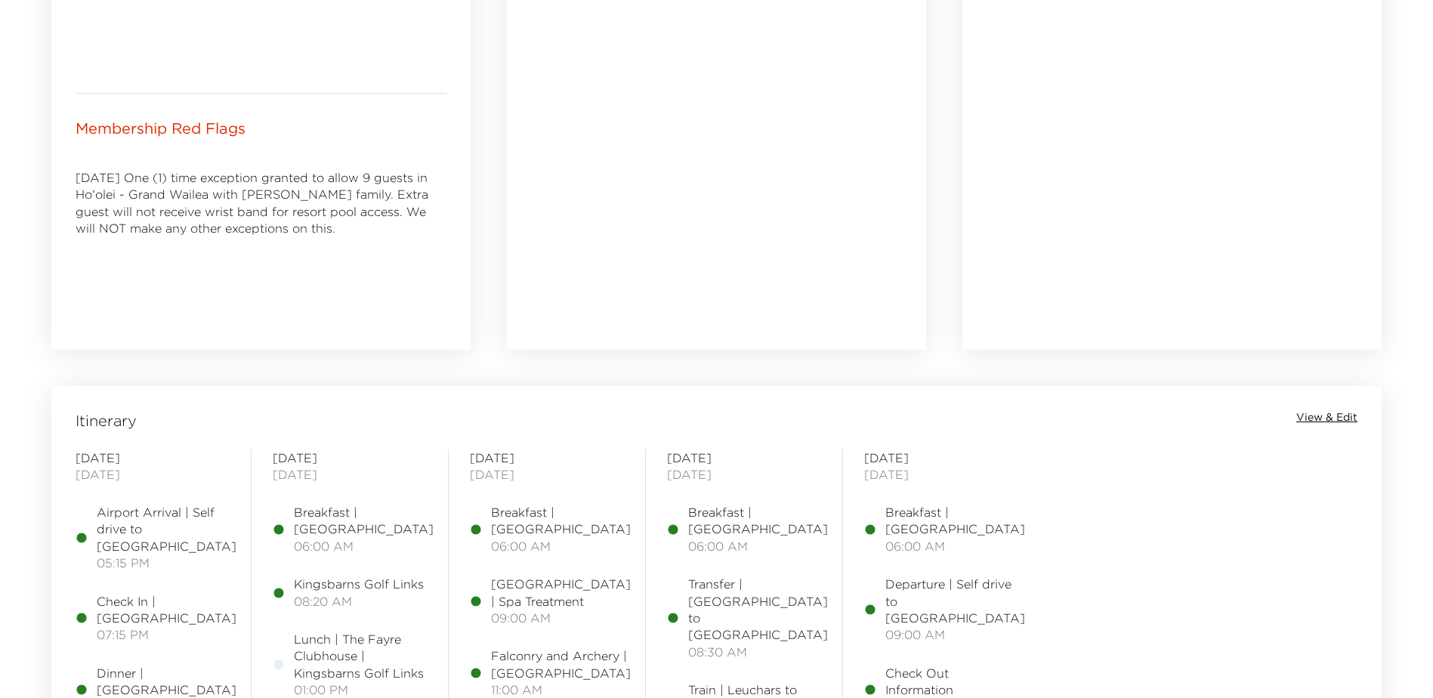
scroll to position [907, 0]
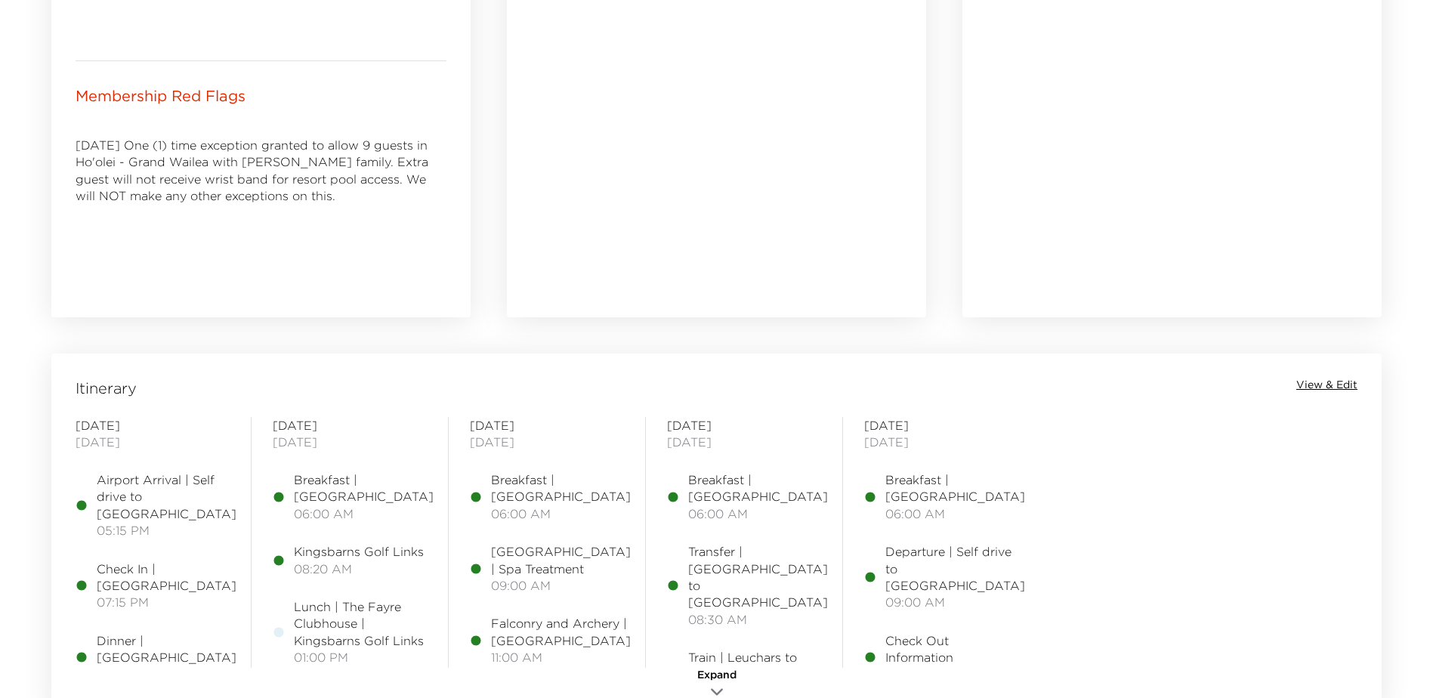
click at [1316, 381] on span "View & Edit" at bounding box center [1327, 385] width 61 height 15
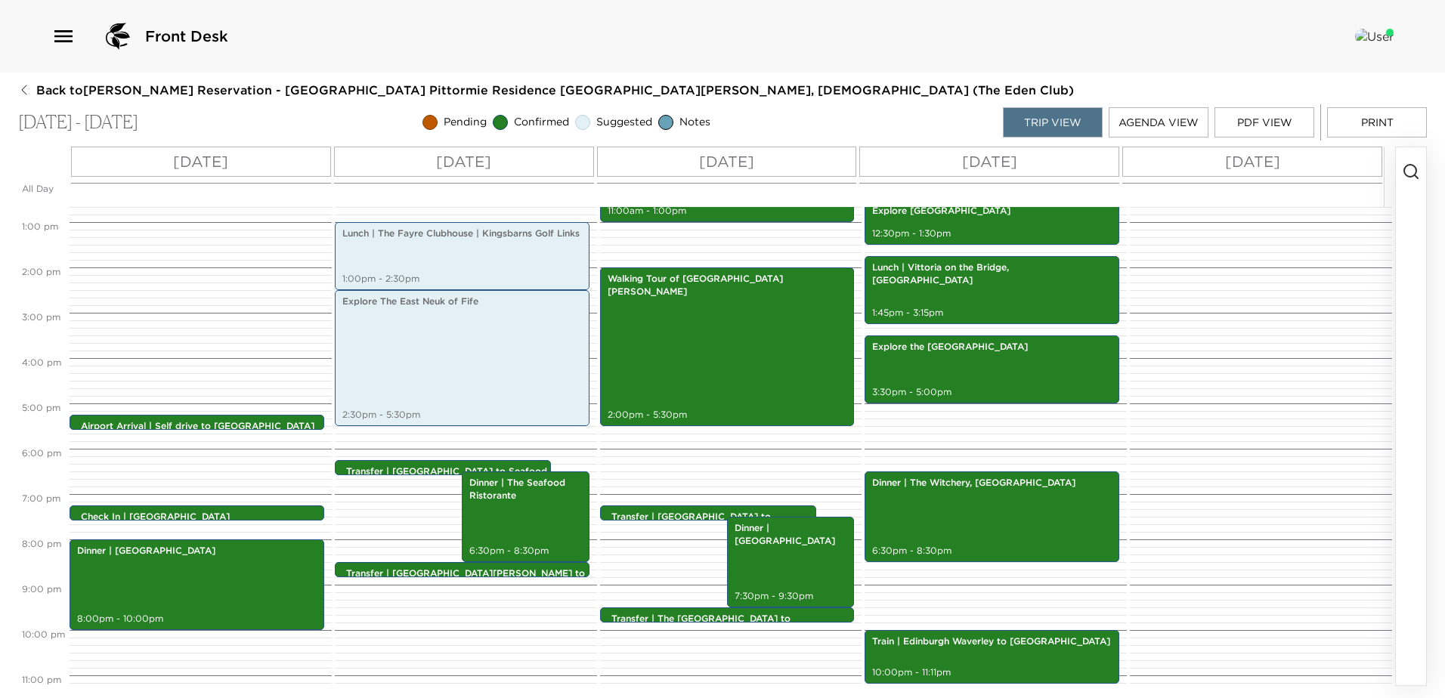
scroll to position [423, 0]
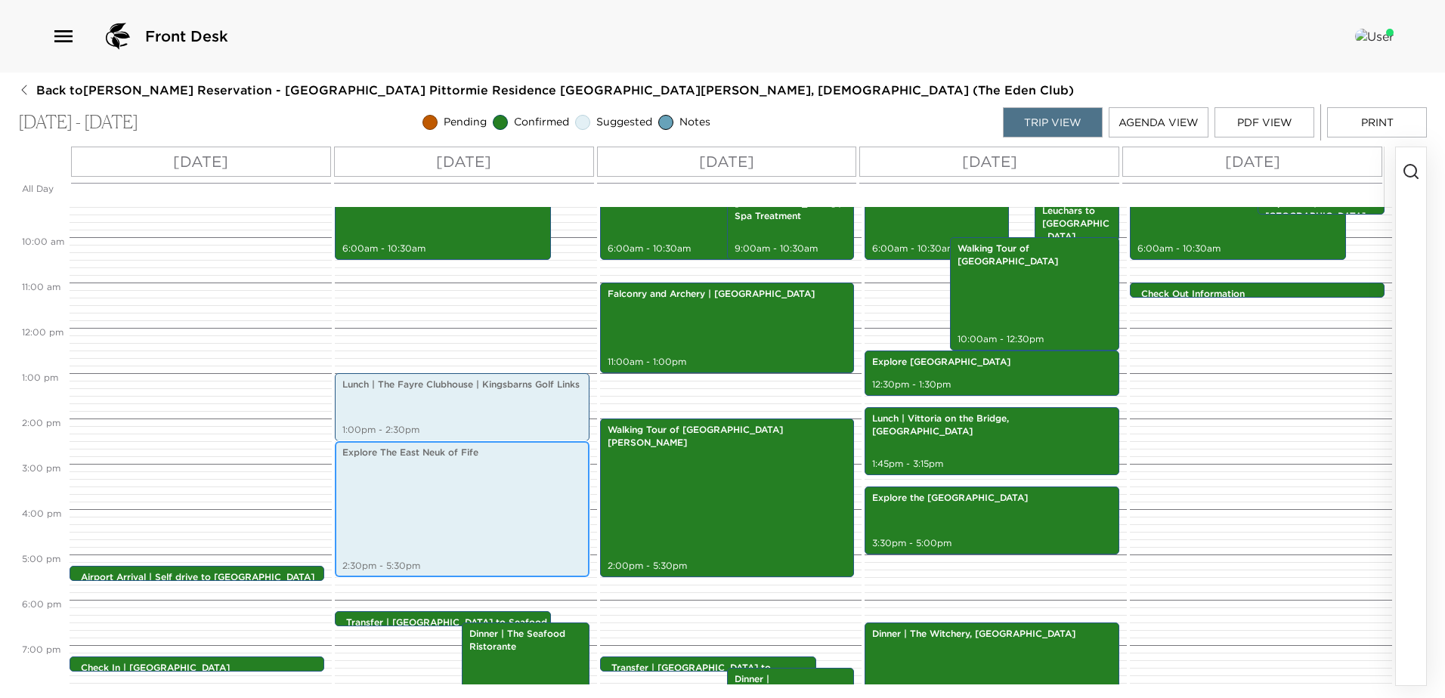
click at [472, 527] on div "Explore The East Neuk of Fife 2:30pm - 5:30pm" at bounding box center [462, 509] width 246 height 131
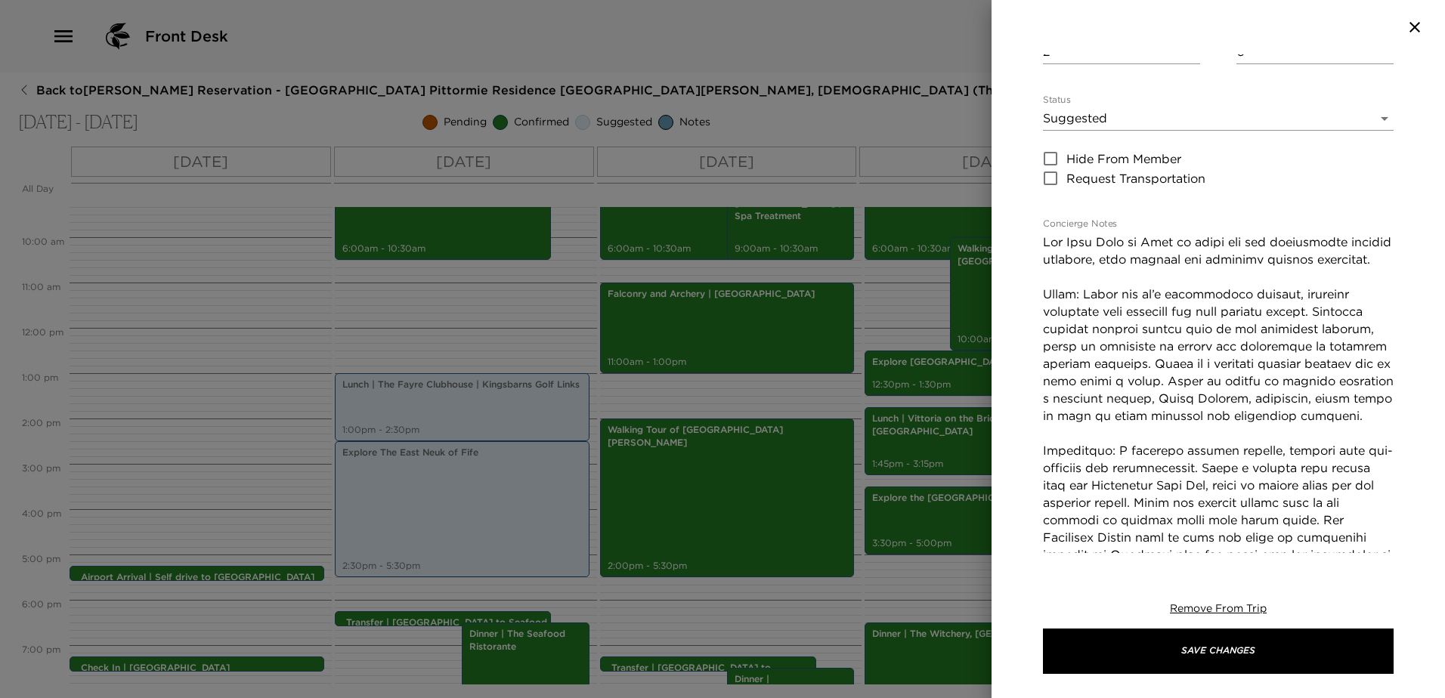
scroll to position [227, 0]
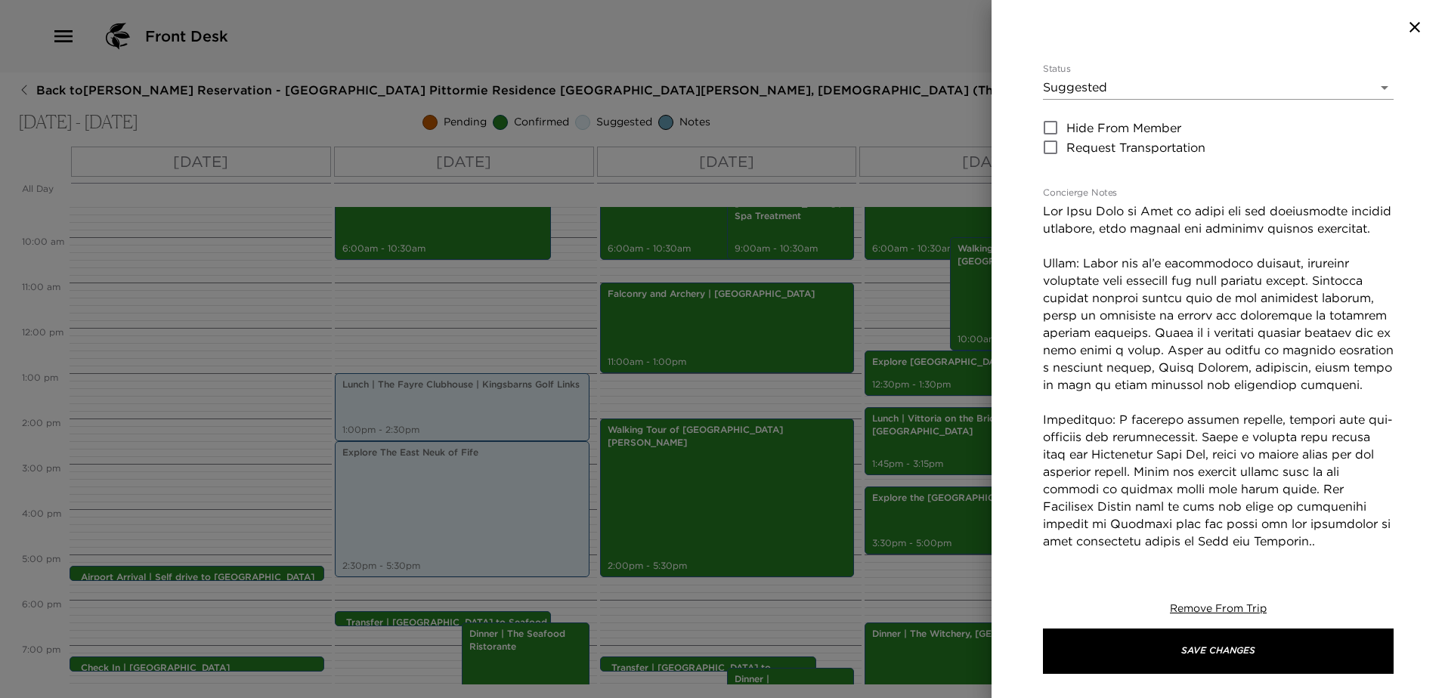
drag, startPoint x: 1189, startPoint y: 369, endPoint x: 1191, endPoint y: 360, distance: 9.3
click at [1191, 360] on textarea "Concierge Notes" at bounding box center [1218, 533] width 351 height 660
drag, startPoint x: 1188, startPoint y: 367, endPoint x: 1198, endPoint y: 354, distance: 17.2
click at [1198, 354] on textarea "Concierge Notes" at bounding box center [1218, 533] width 351 height 660
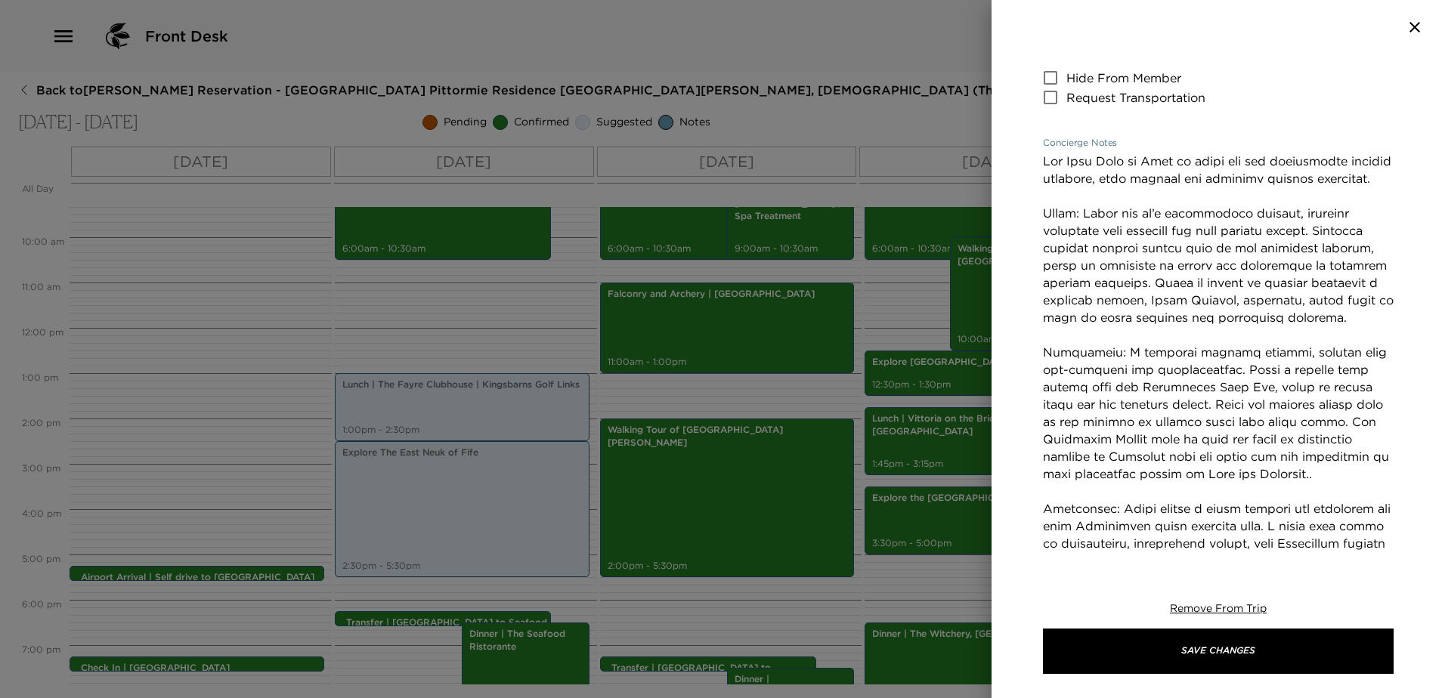
scroll to position [378, 0]
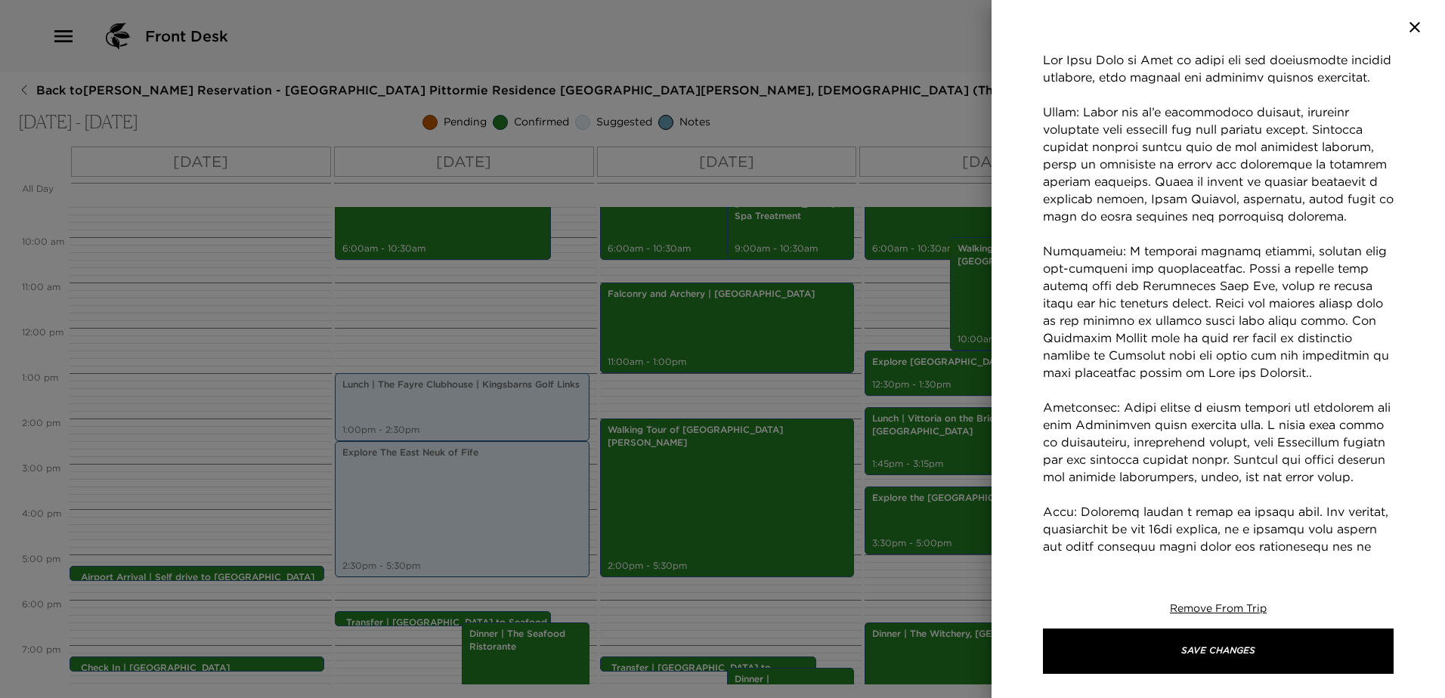
drag, startPoint x: 1239, startPoint y: 287, endPoint x: 1283, endPoint y: 270, distance: 47.9
click at [1283, 270] on textarea "Concierge Notes" at bounding box center [1218, 372] width 351 height 643
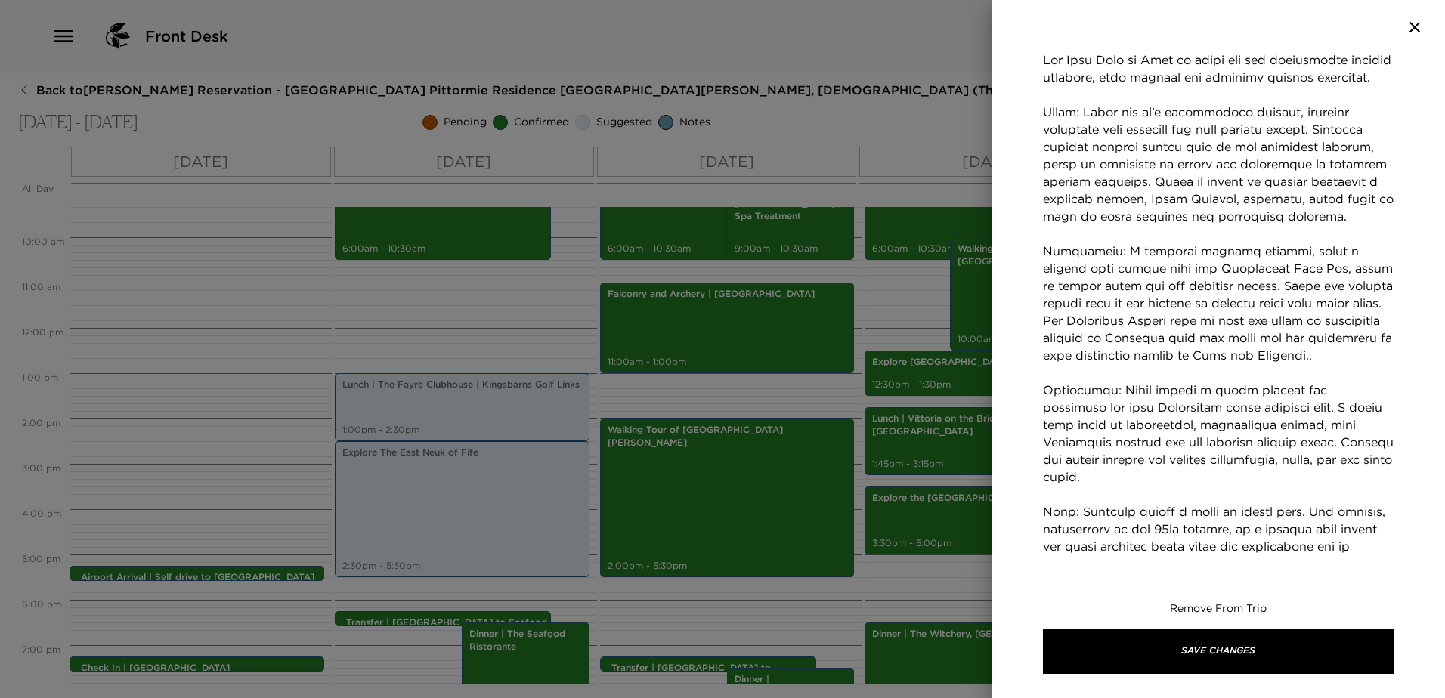
click at [1171, 286] on textarea "Concierge Notes" at bounding box center [1218, 364] width 351 height 626
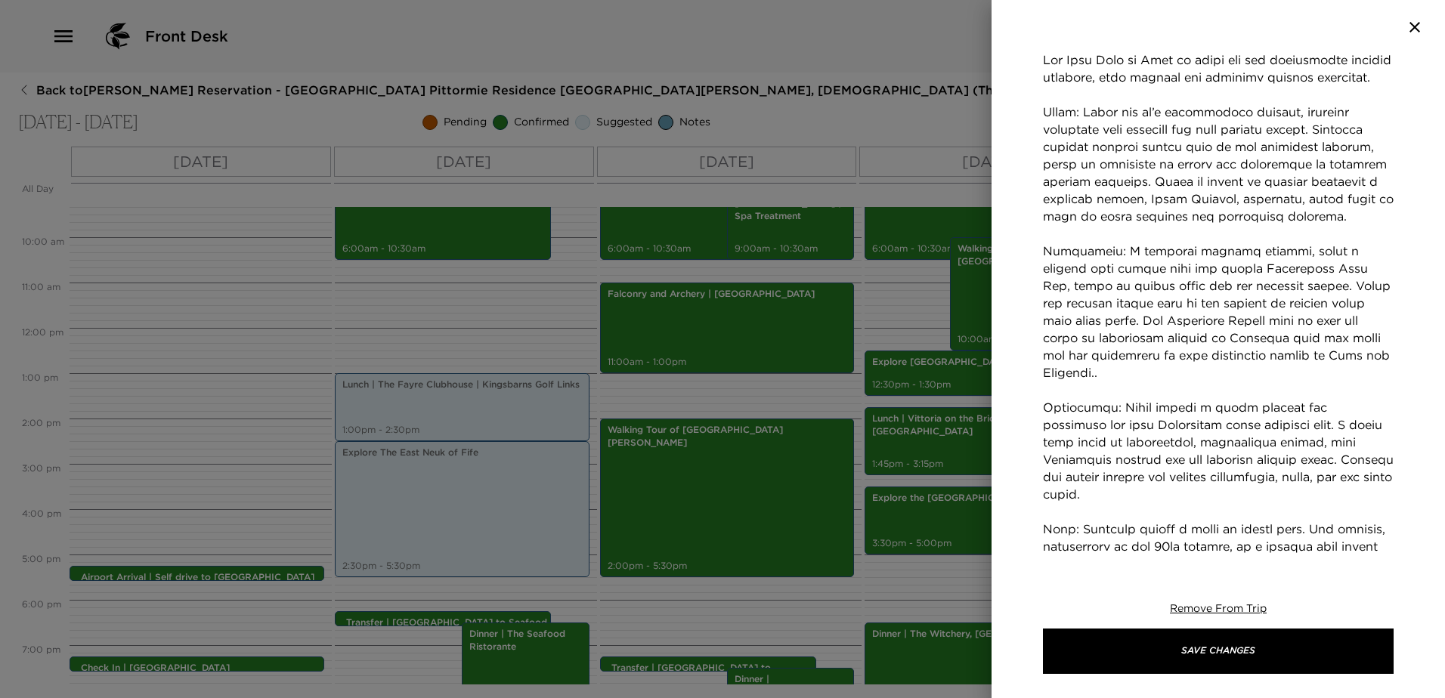
drag, startPoint x: 1291, startPoint y: 304, endPoint x: 1342, endPoint y: 286, distance: 53.5
click at [1342, 286] on textarea "Concierge Notes" at bounding box center [1218, 364] width 351 height 626
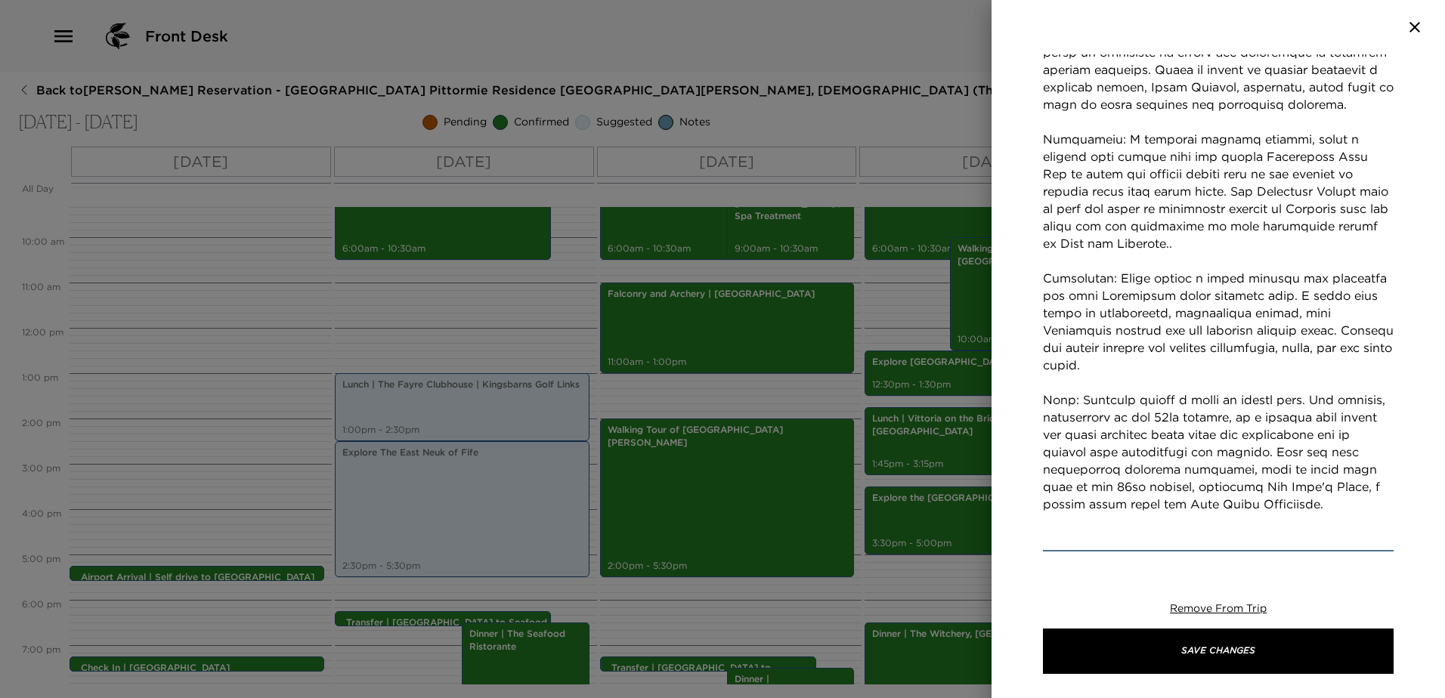
scroll to position [453, 0]
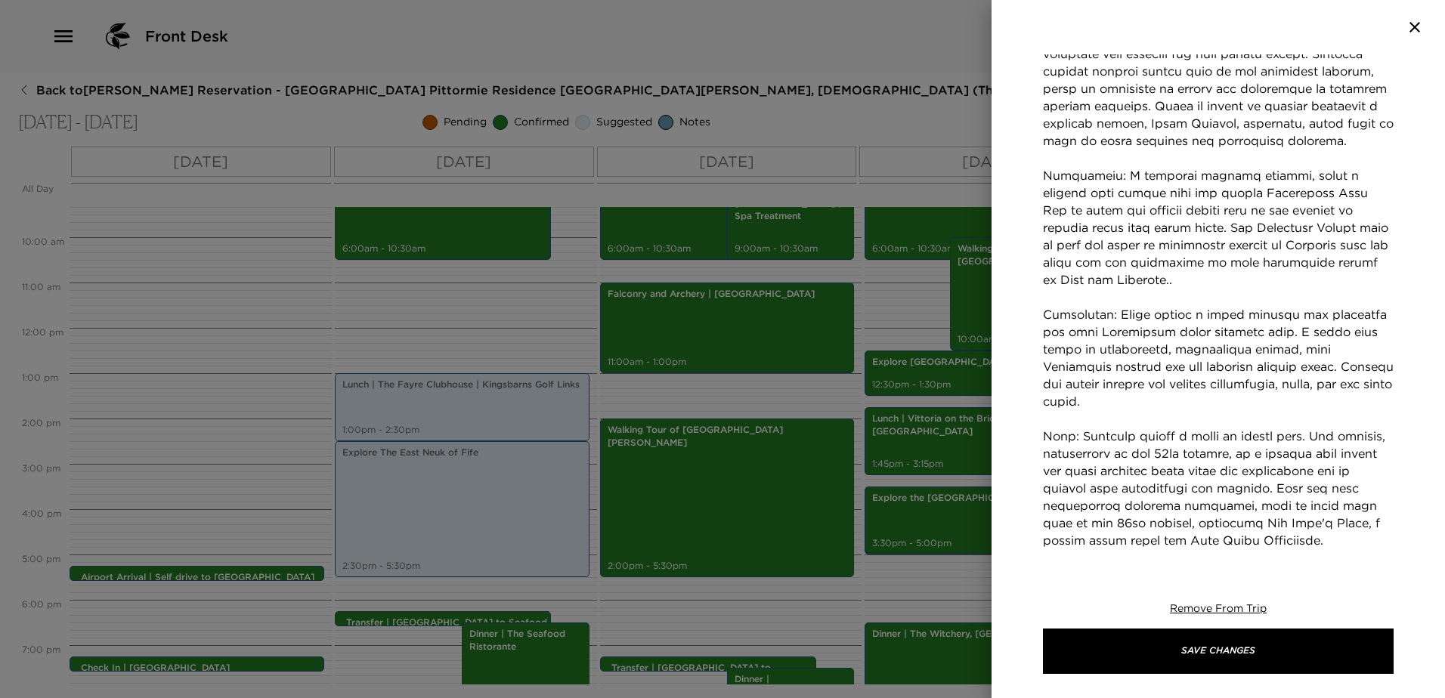
click at [1364, 248] on textarea "Concierge Notes" at bounding box center [1218, 280] width 351 height 608
click at [1146, 302] on textarea "Concierge Notes" at bounding box center [1218, 280] width 351 height 608
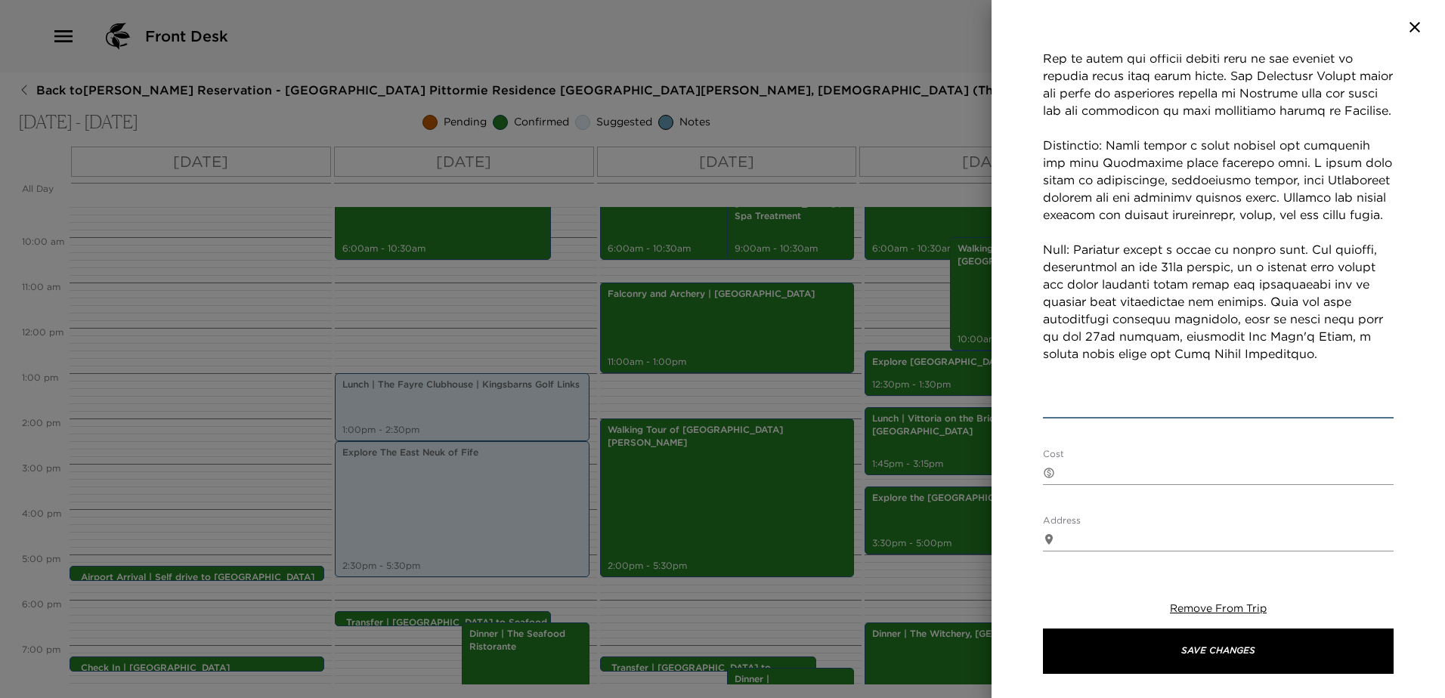
scroll to position [605, 0]
click at [1306, 307] on textarea "Concierge Notes" at bounding box center [1218, 120] width 351 height 591
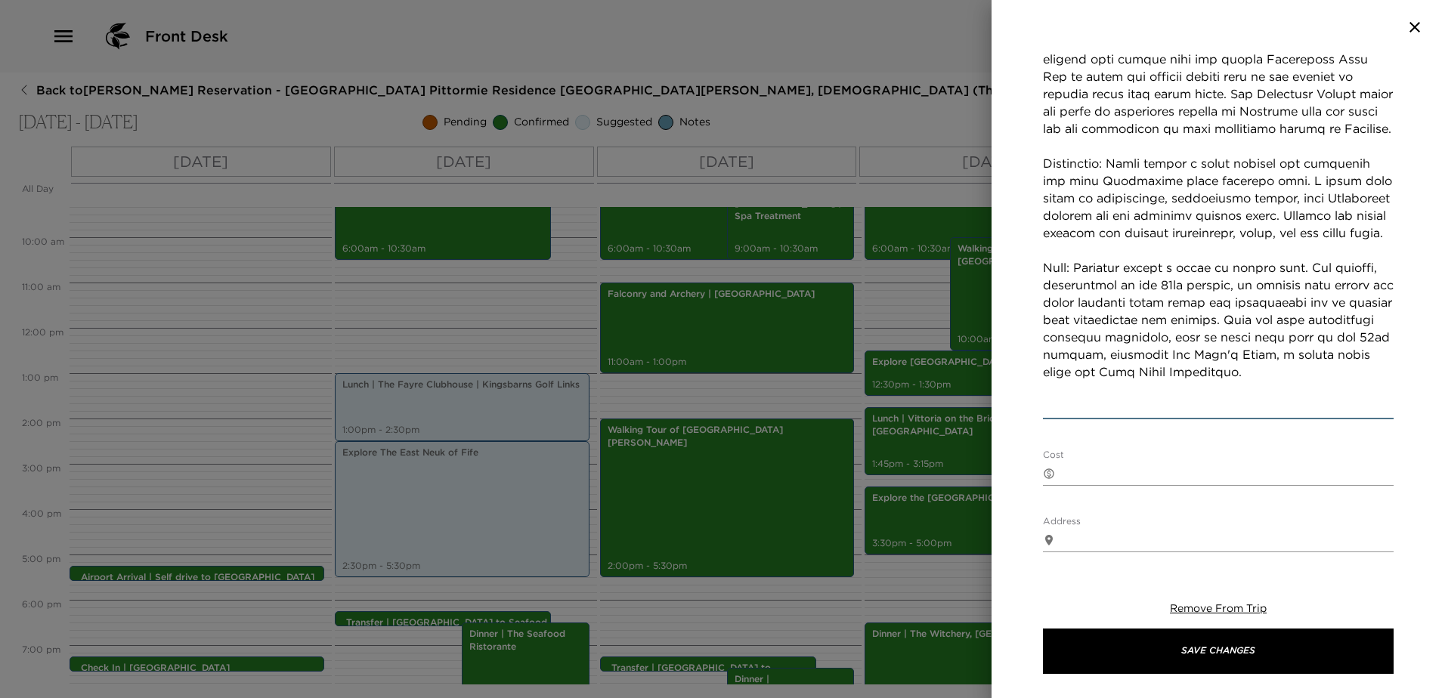
click at [1229, 337] on textarea "Concierge Notes" at bounding box center [1218, 129] width 351 height 574
drag, startPoint x: 1145, startPoint y: 375, endPoint x: 1155, endPoint y: 372, distance: 10.3
click at [1148, 373] on textarea "Concierge Notes" at bounding box center [1218, 129] width 351 height 574
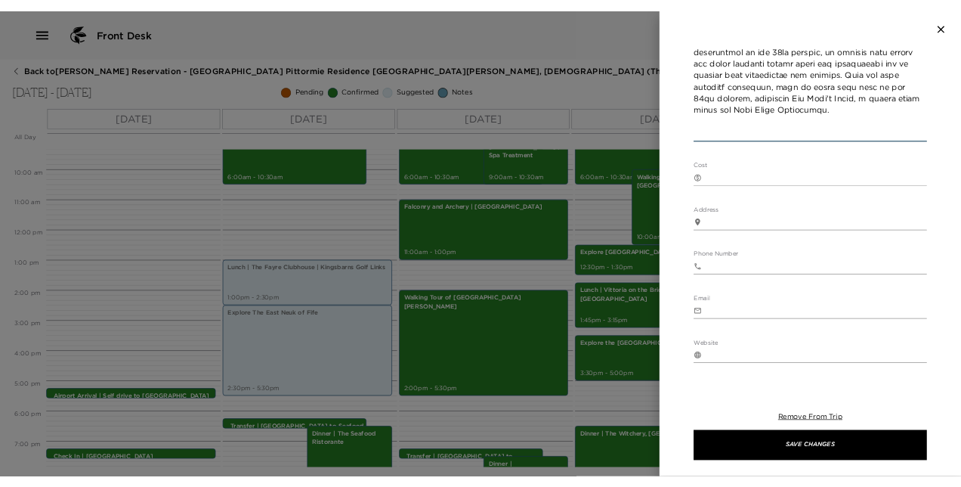
scroll to position [815, 0]
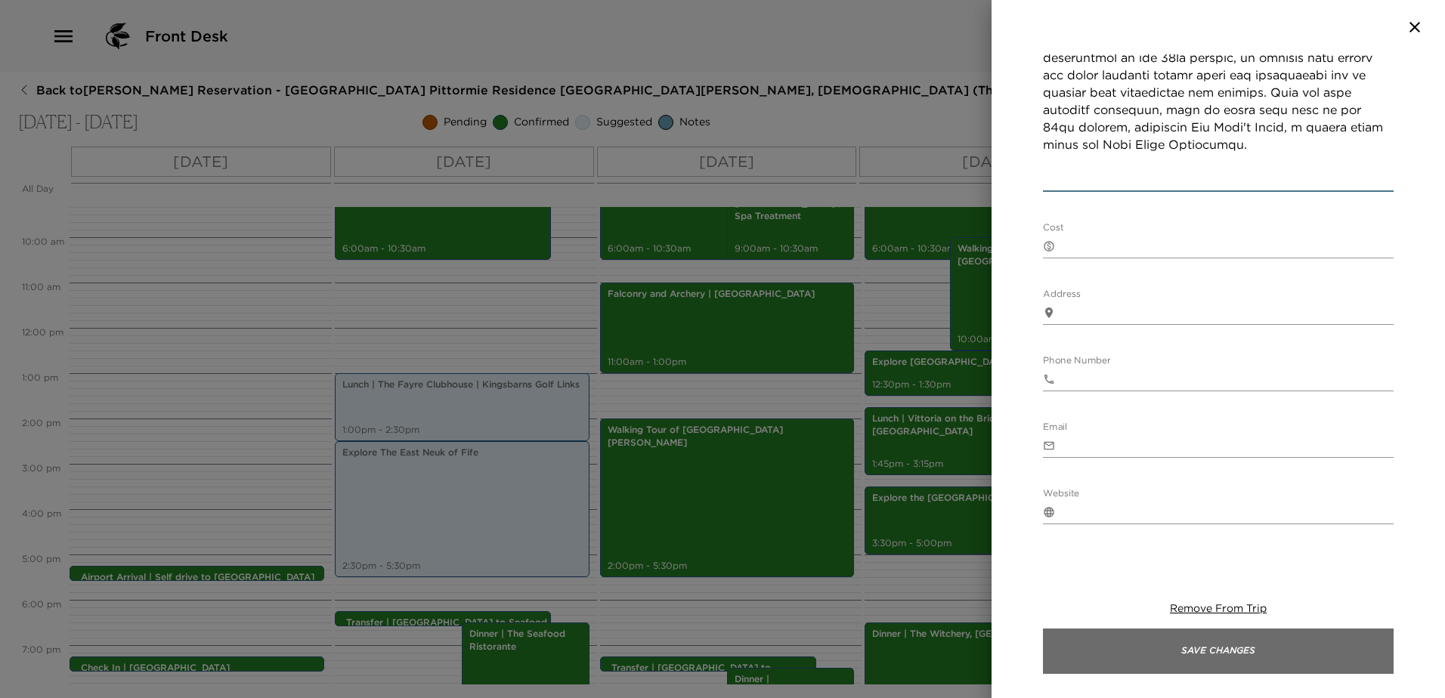
type textarea "The East Neuk of Fife is known for its picturesque fishing villages, rich histo…"
click at [1230, 650] on button "Save Changes" at bounding box center [1218, 651] width 351 height 45
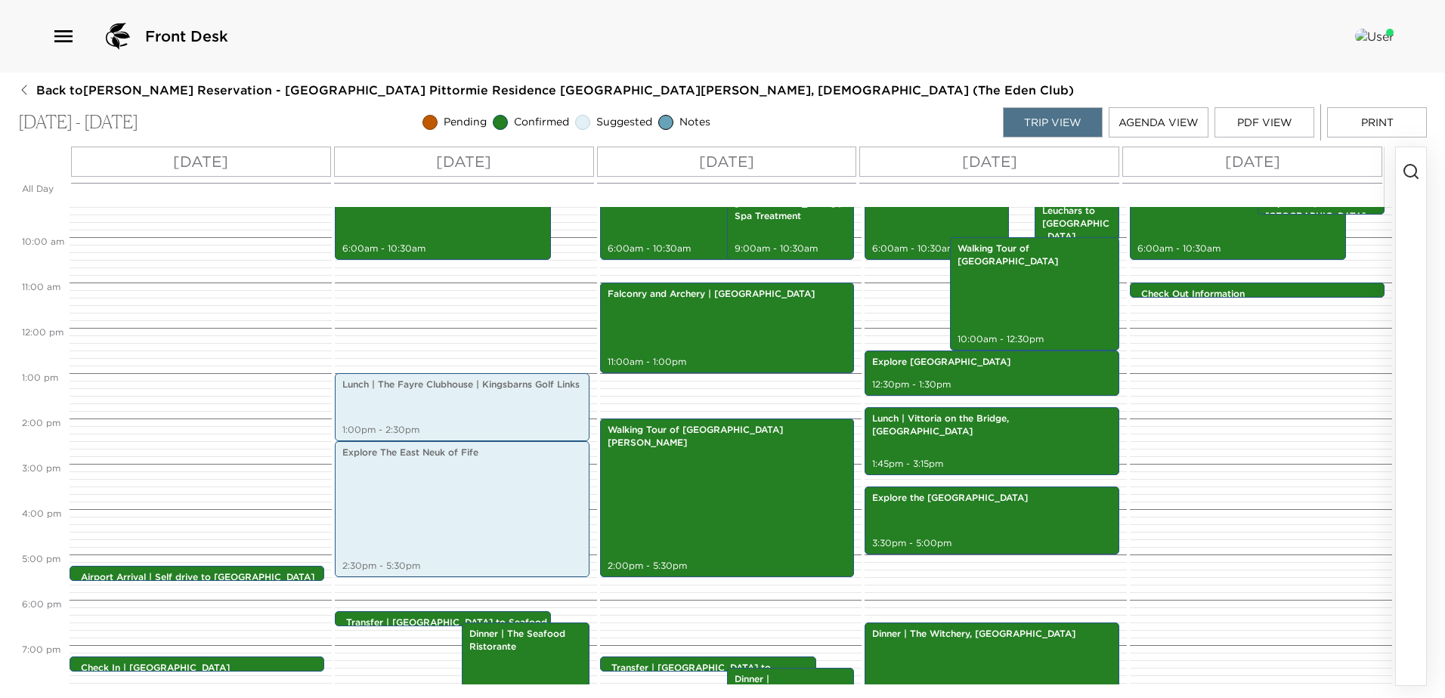
click at [1262, 118] on button "PDF View" at bounding box center [1264, 122] width 100 height 30
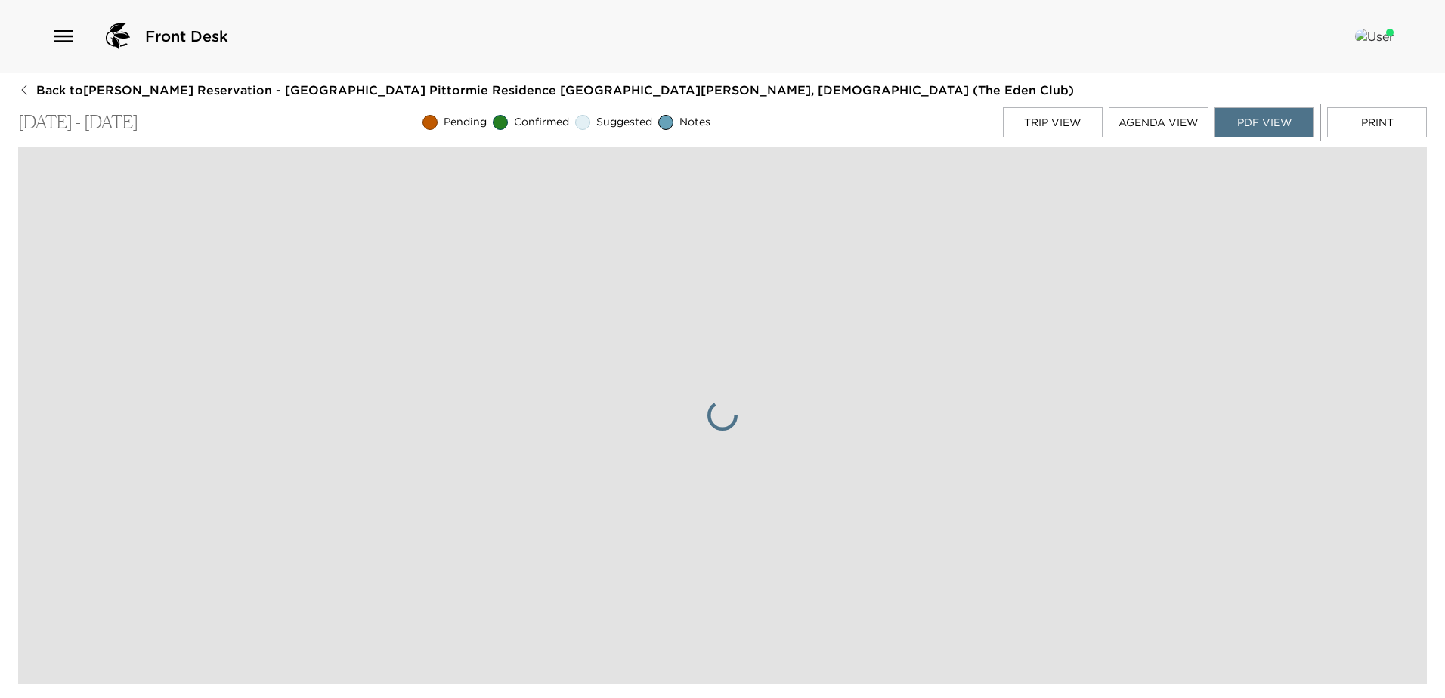
click at [1347, 114] on button "Print" at bounding box center [1377, 122] width 100 height 30
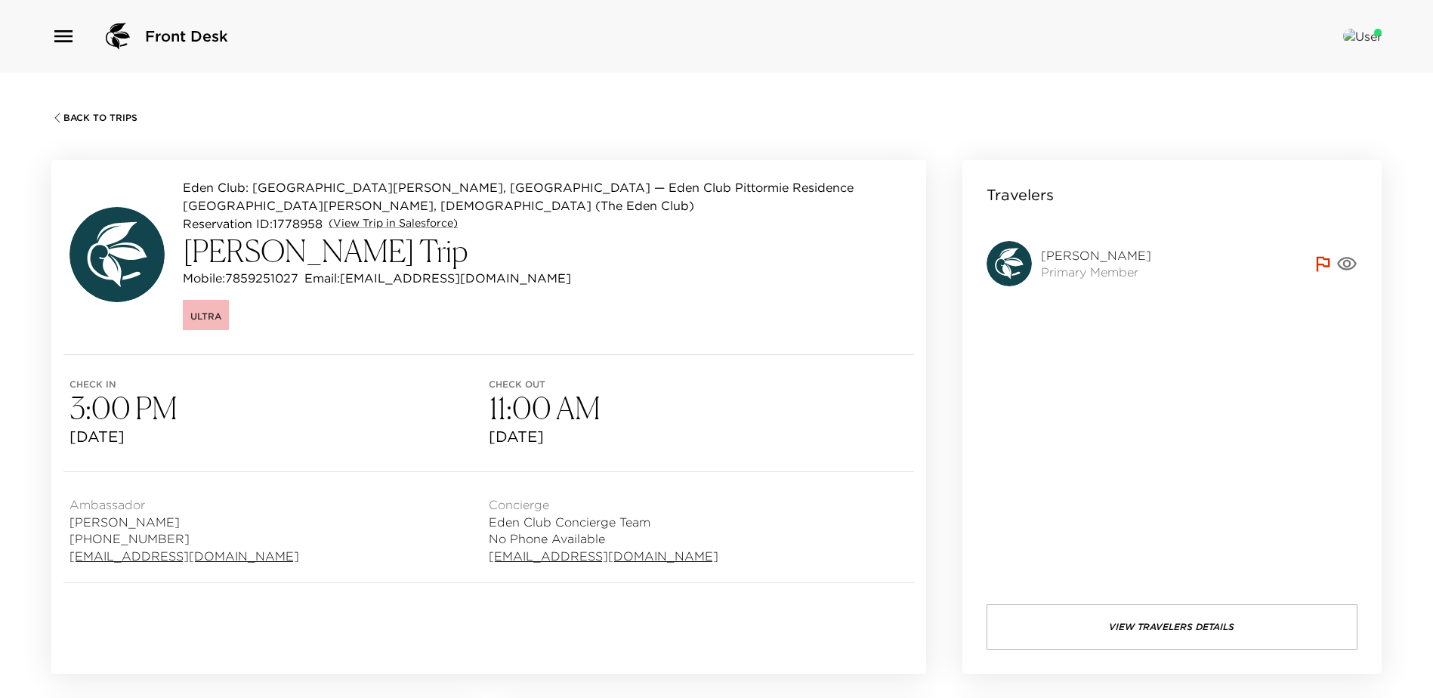
click at [113, 113] on span "Back To Trips" at bounding box center [100, 118] width 74 height 11
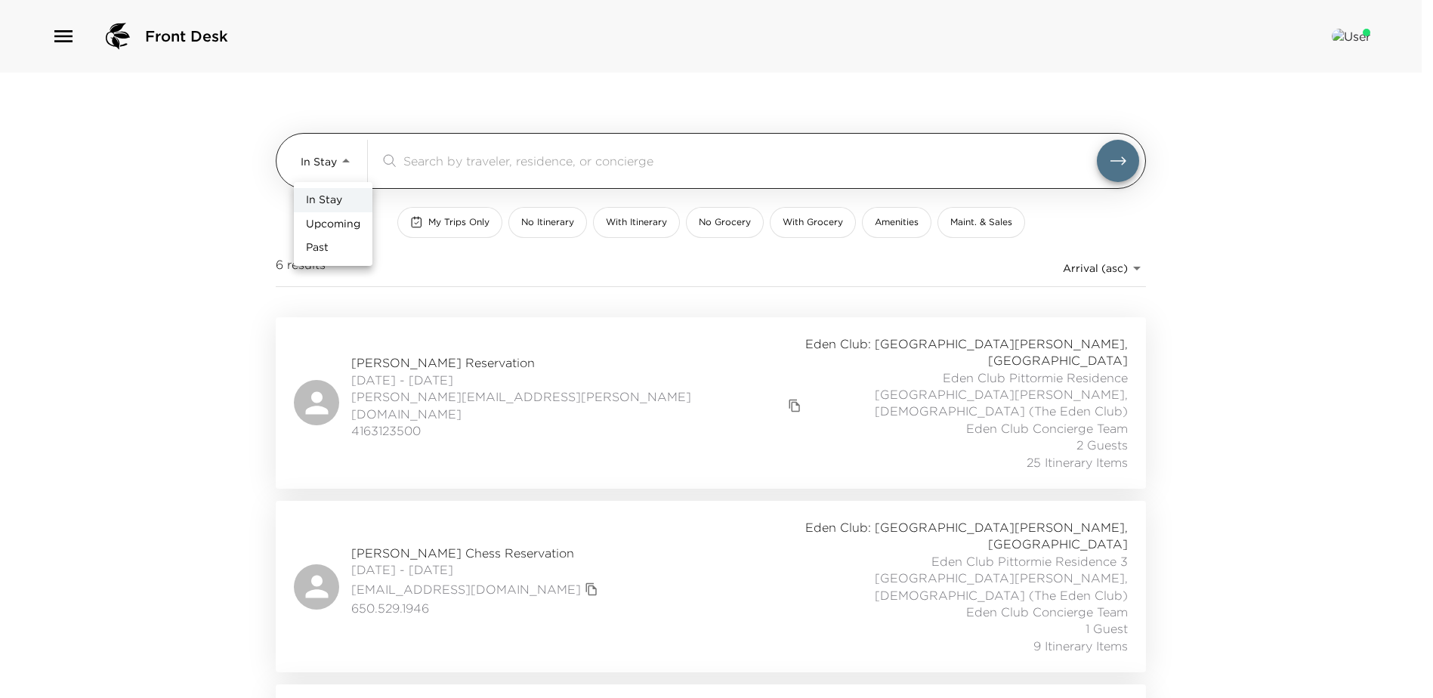
drag, startPoint x: 360, startPoint y: 158, endPoint x: 358, endPoint y: 218, distance: 60.5
click at [359, 158] on body "Front Desk In Stay In-Stay ​ My Trips Only No Itinerary With Itinerary No Groce…" at bounding box center [716, 349] width 1433 height 698
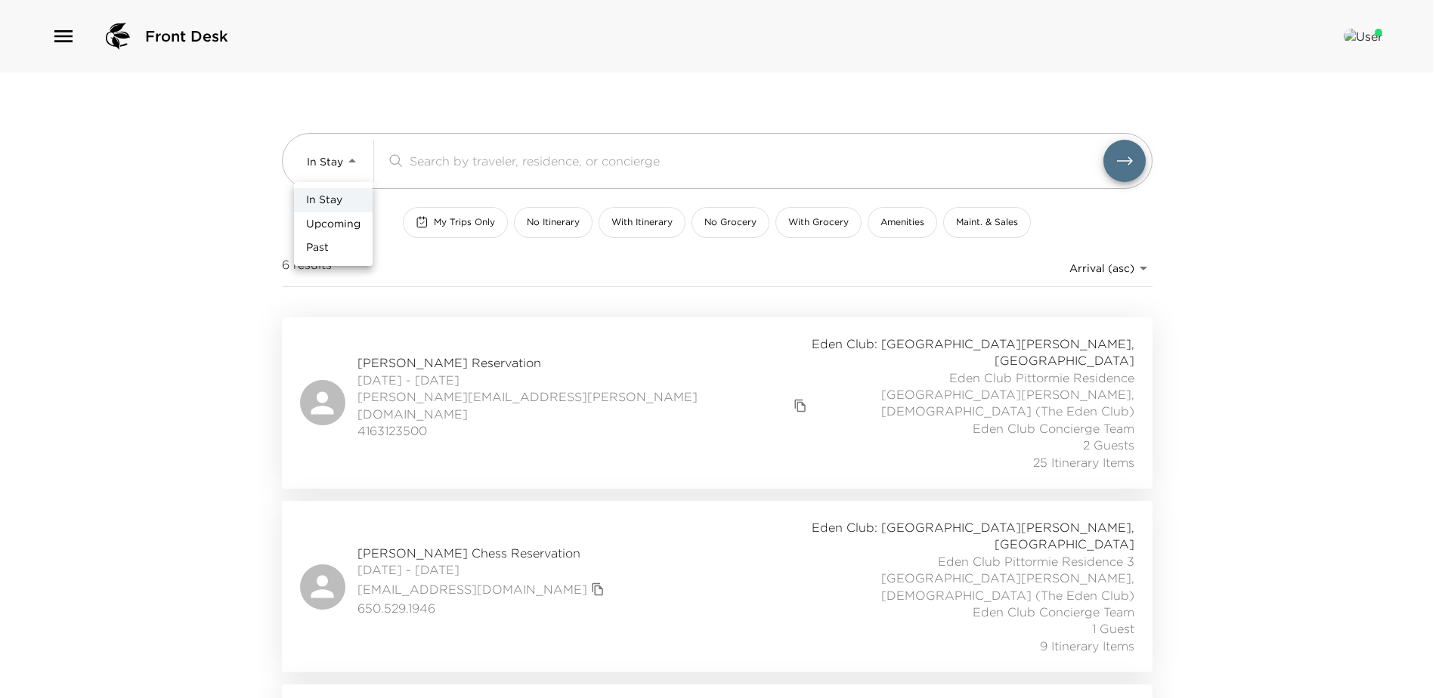
click at [351, 225] on span "Upcoming" at bounding box center [333, 224] width 54 height 15
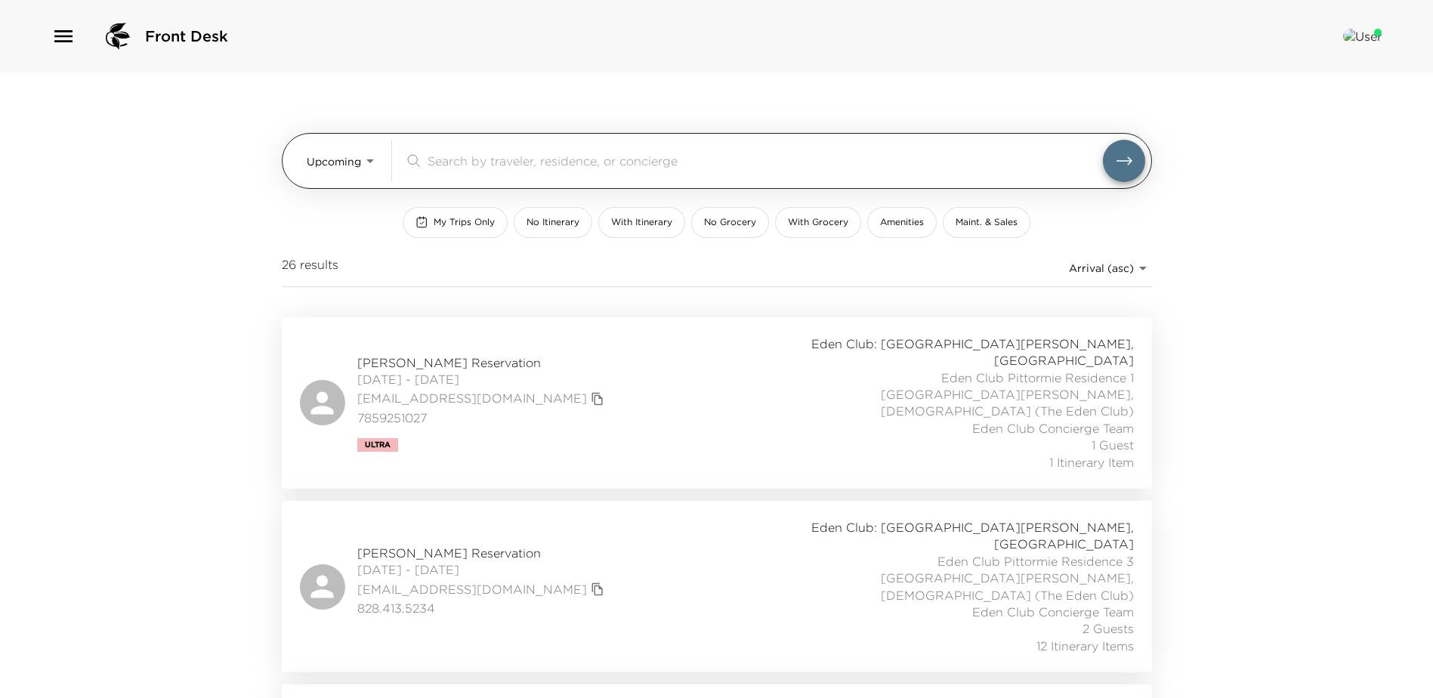
click at [484, 163] on input "search" at bounding box center [766, 160] width 676 height 17
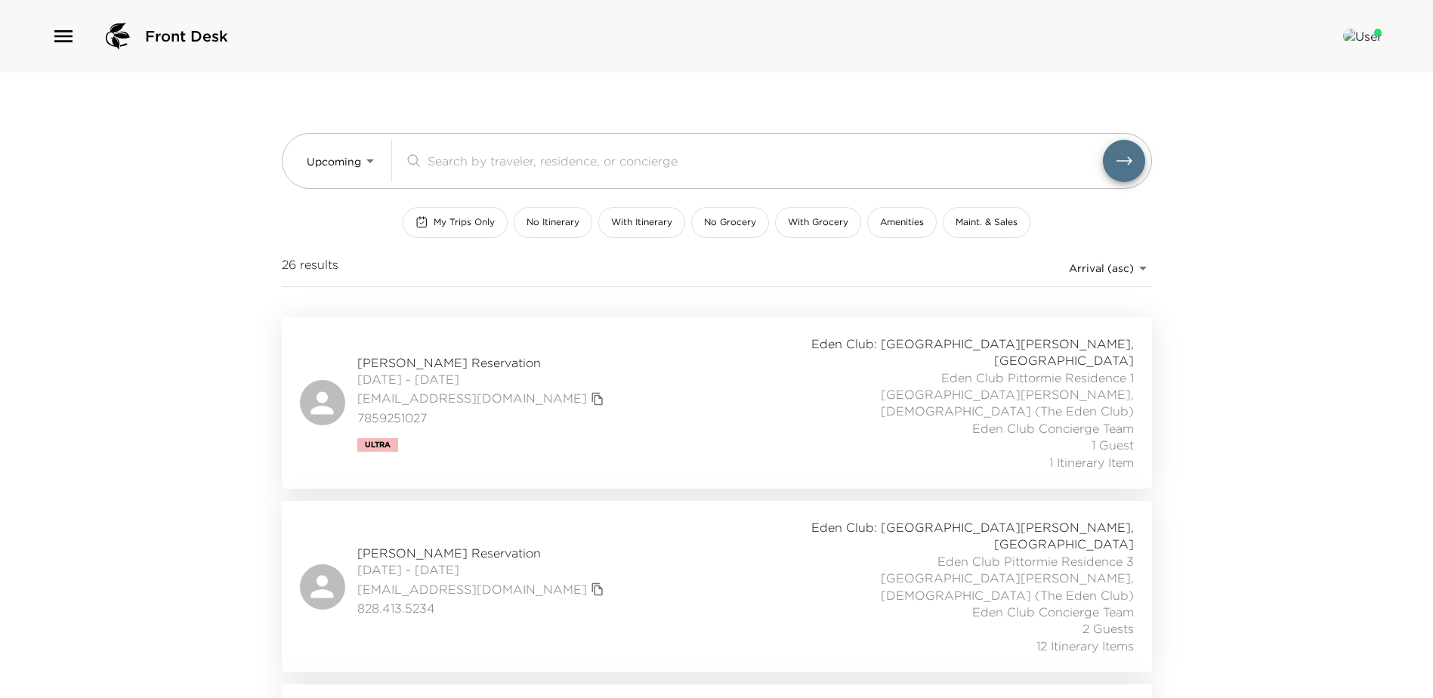
click at [498, 324] on div "[PERSON_NAME] Reservation [DATE] - [DATE] [EMAIL_ADDRESS][DOMAIN_NAME] 78592510…" at bounding box center [717, 403] width 871 height 172
click at [377, 354] on span "[PERSON_NAME] Reservation" at bounding box center [482, 362] width 251 height 17
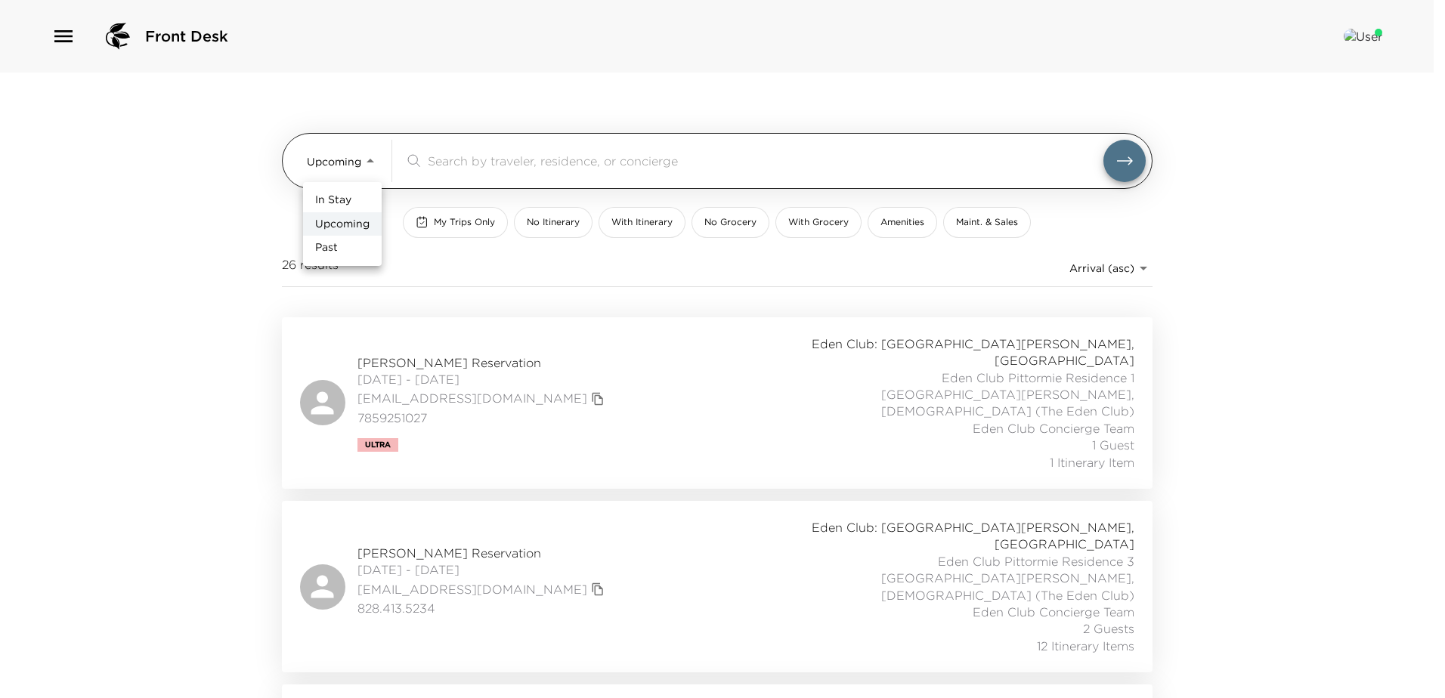
click at [366, 160] on body "Front Desk Upcoming Upcoming ​ My Trips Only No Itinerary With Itinerary No Gro…" at bounding box center [722, 349] width 1445 height 698
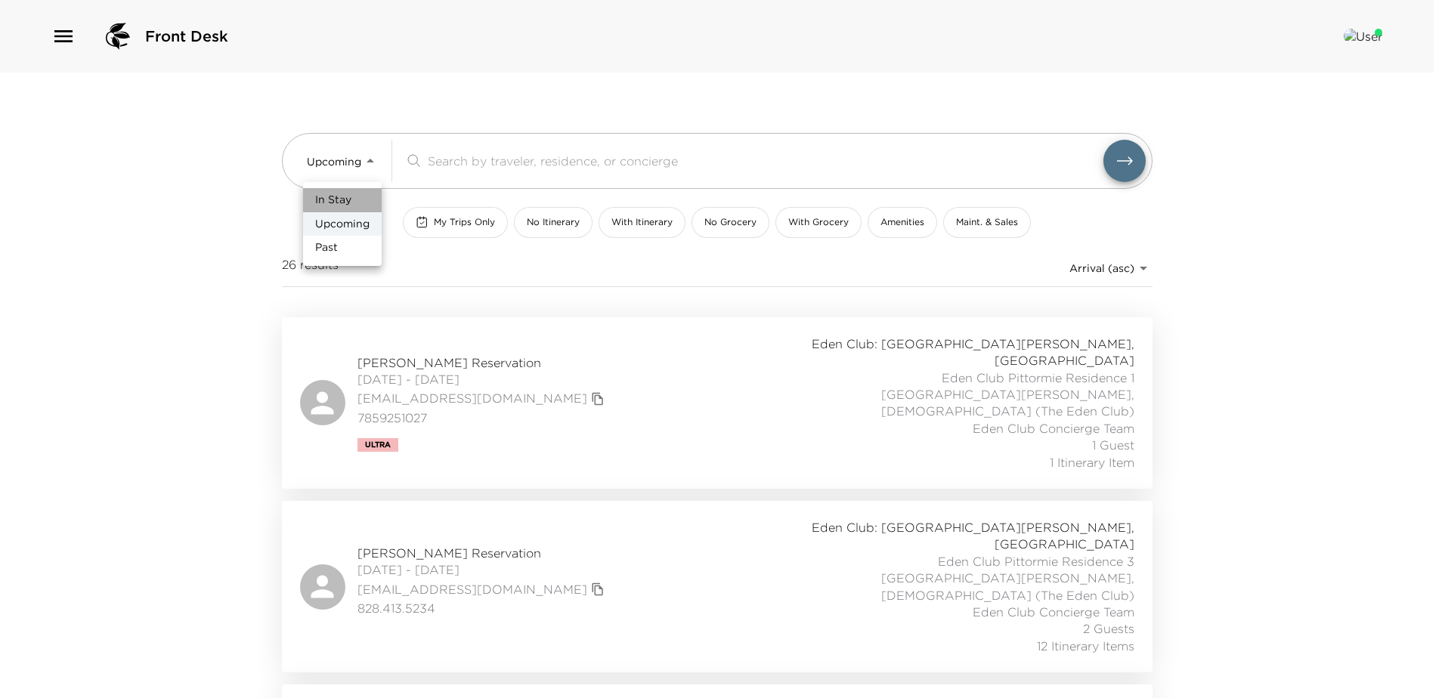
click at [345, 203] on span "In Stay" at bounding box center [333, 200] width 36 height 15
type input "In-Stay"
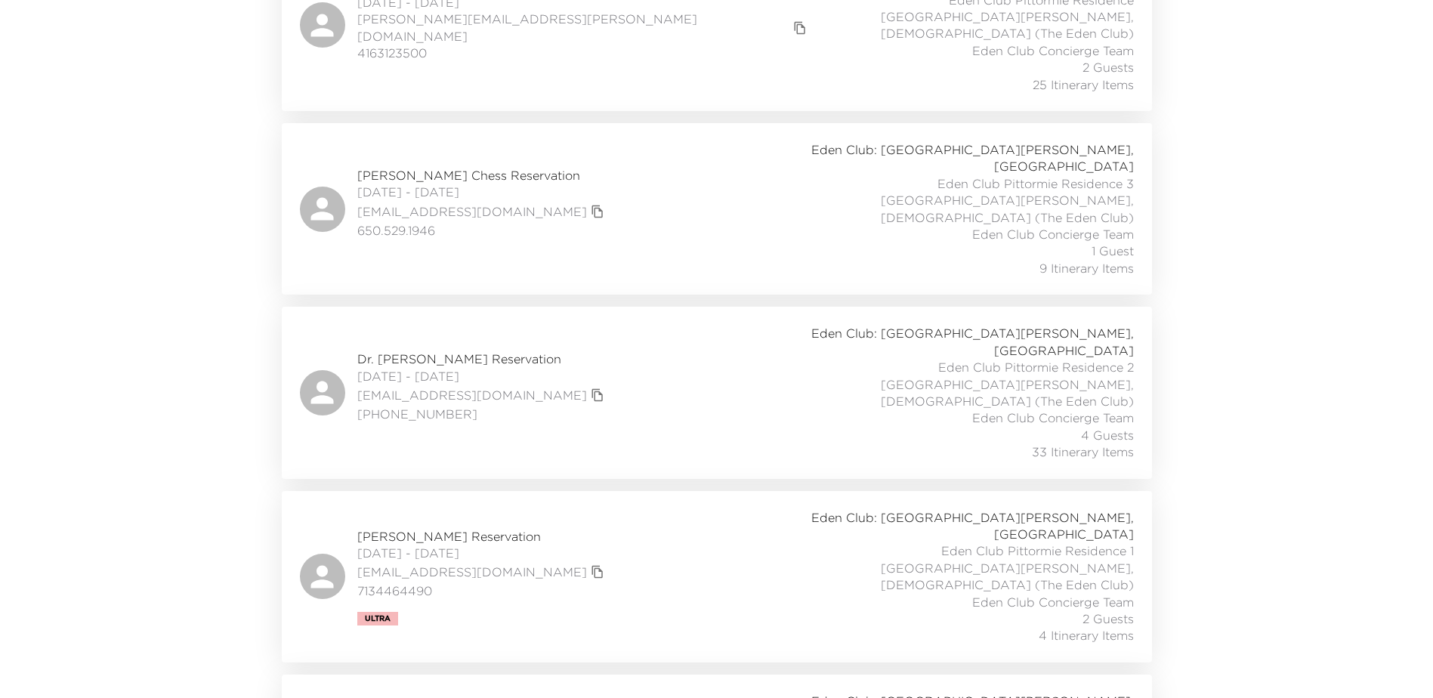
scroll to position [506, 0]
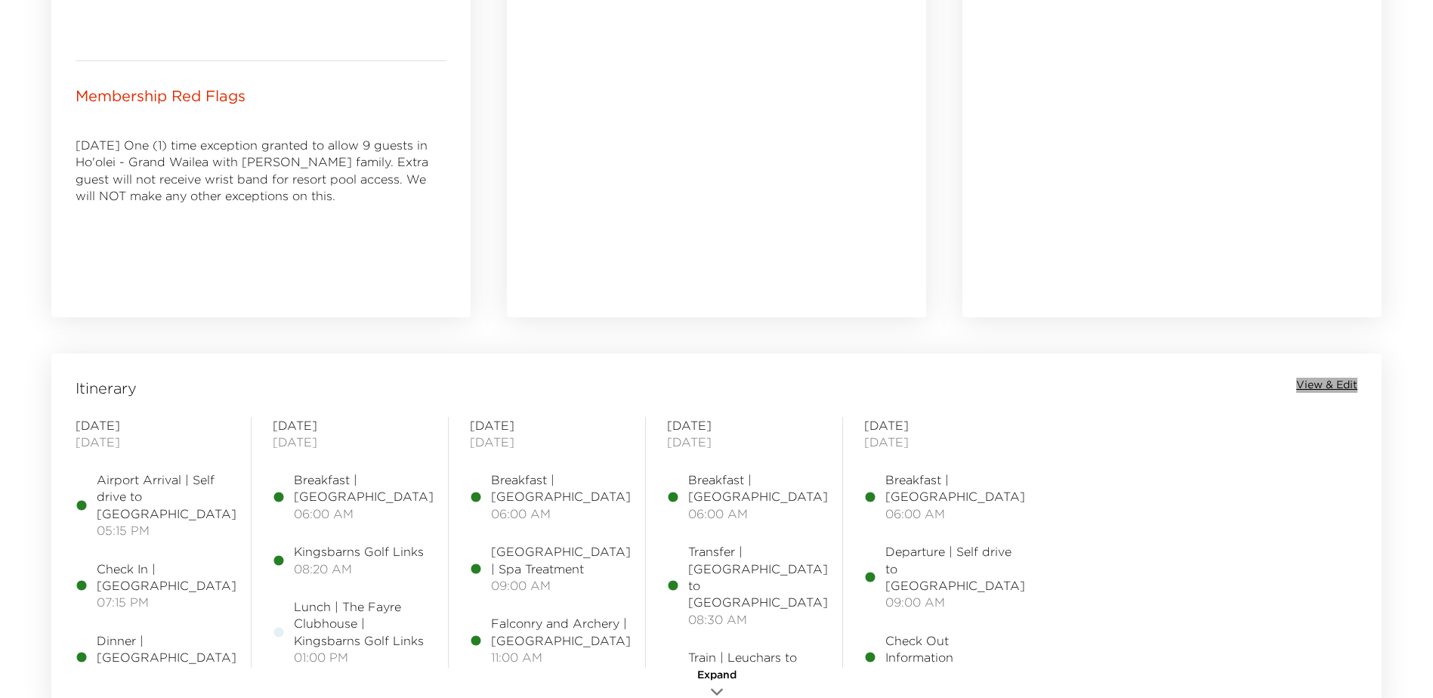
click at [1331, 387] on span "View & Edit" at bounding box center [1327, 385] width 61 height 15
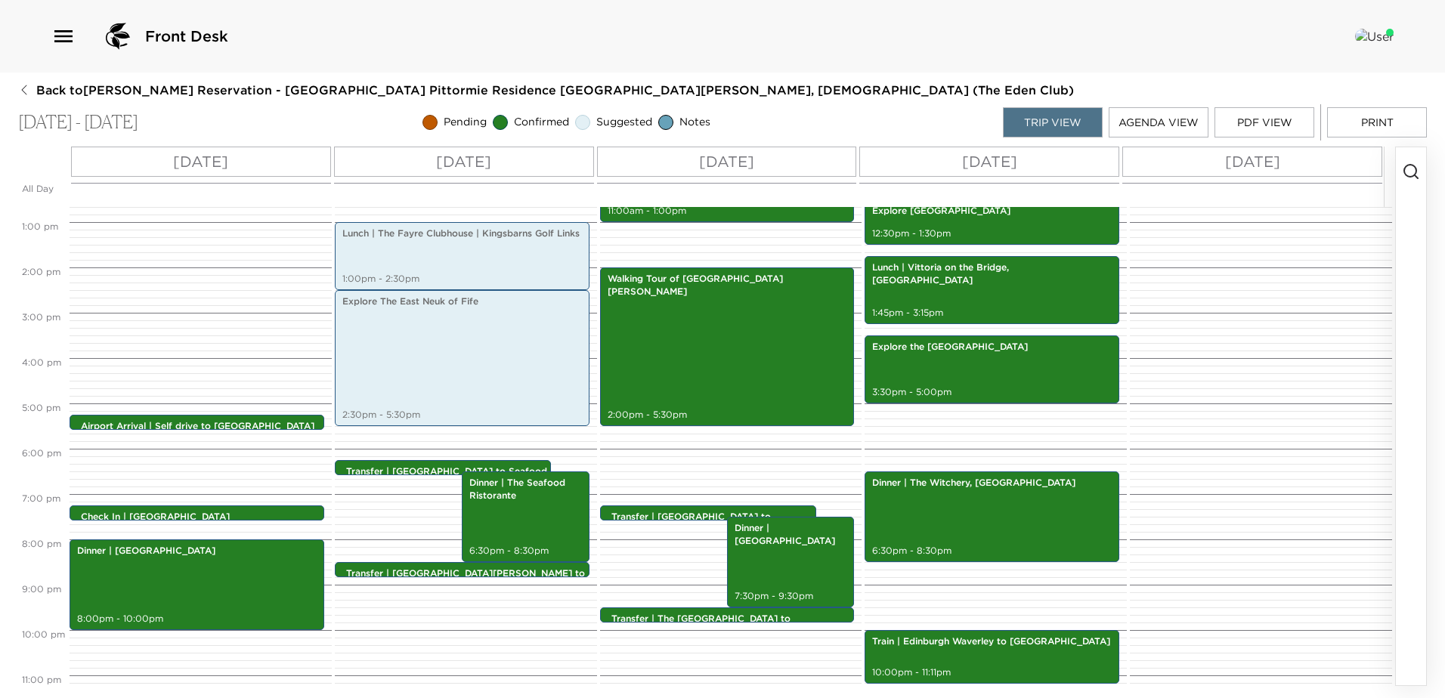
scroll to position [423, 0]
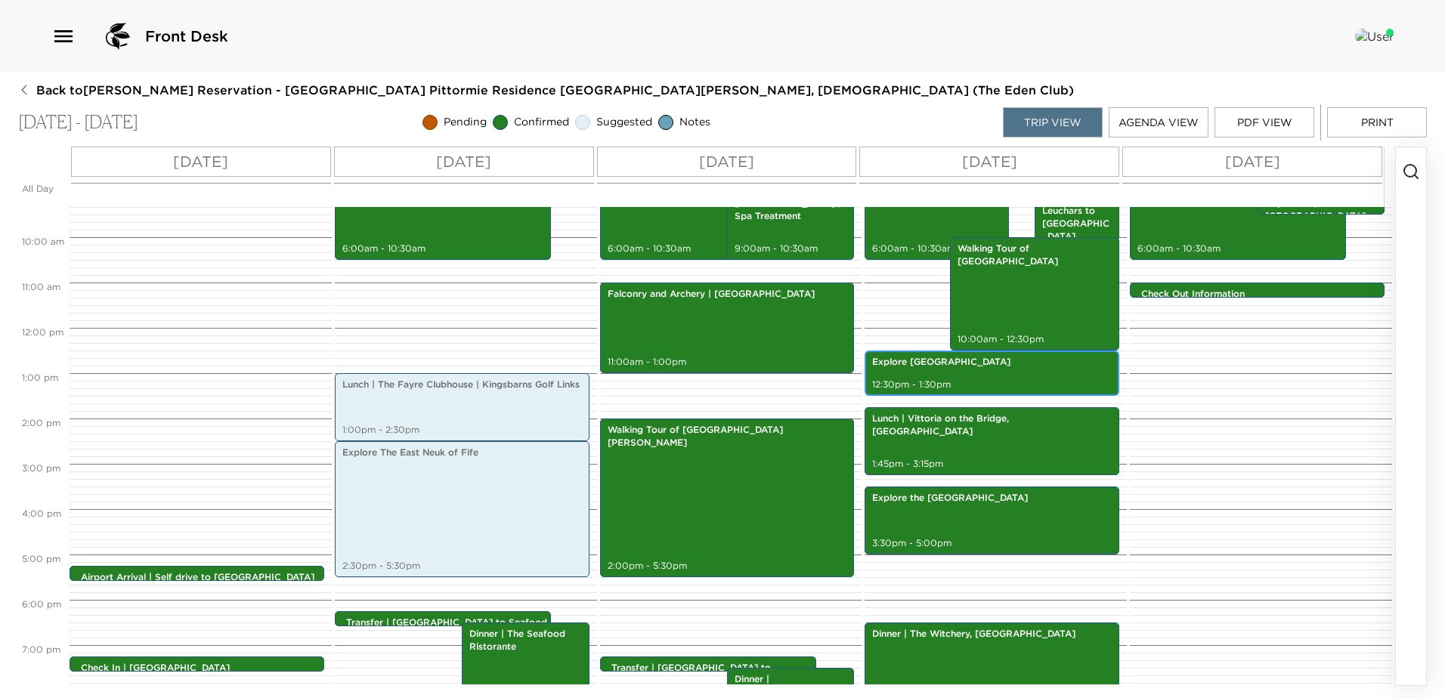
click at [997, 368] on p "Explore [GEOGRAPHIC_DATA]" at bounding box center [992, 362] width 240 height 13
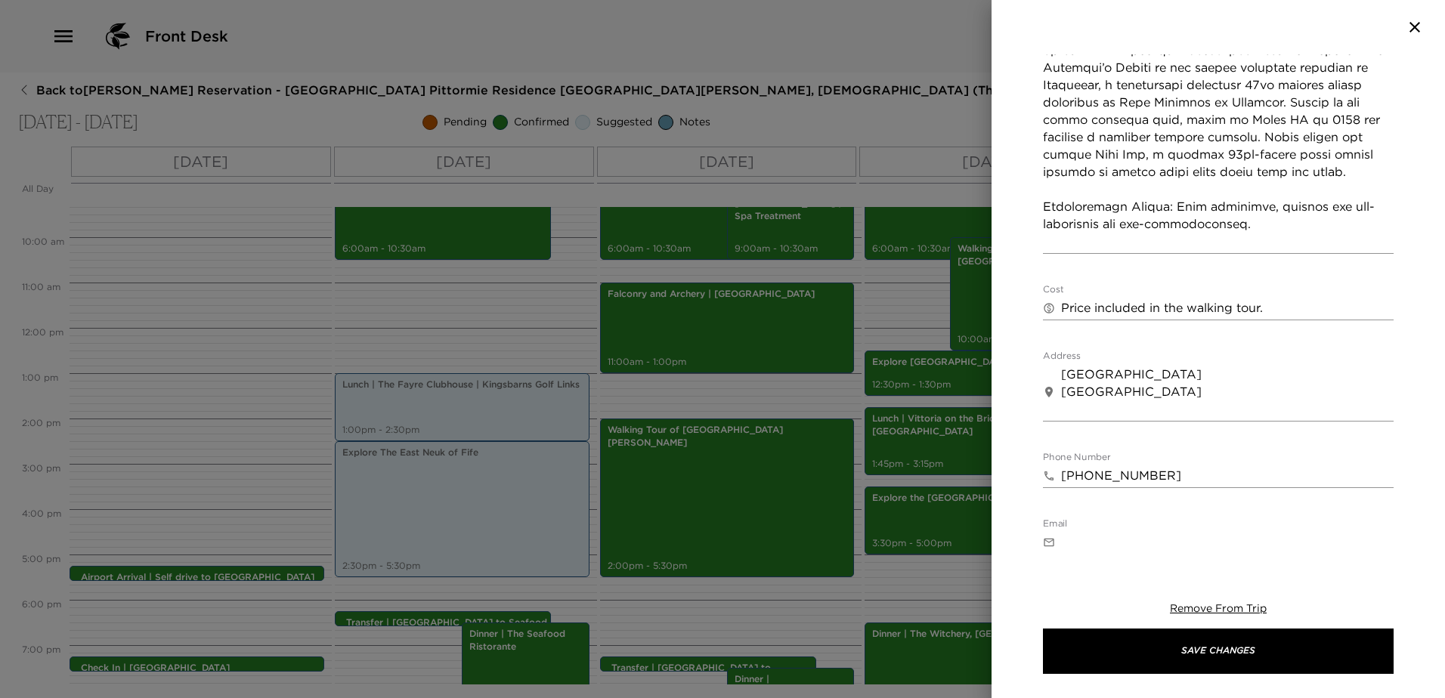
scroll to position [605, 0]
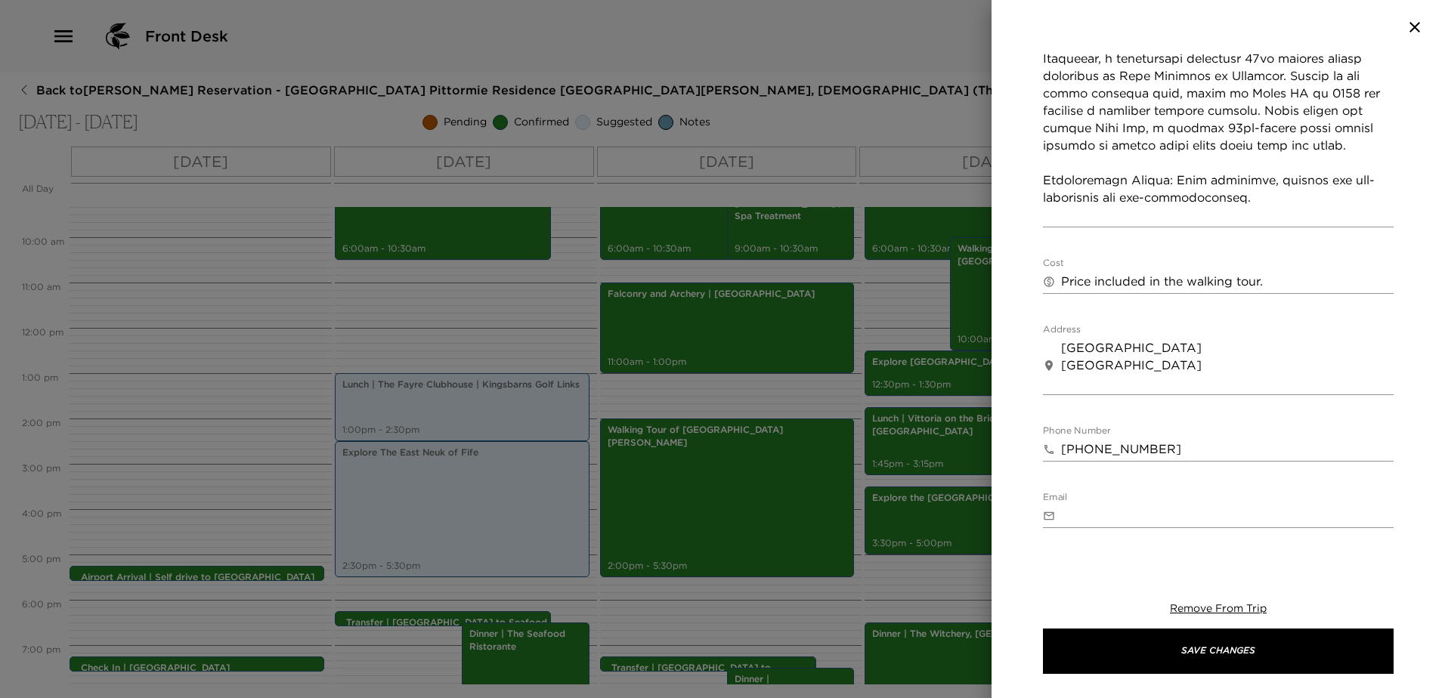
click at [1106, 438] on input "[PHONE_NUMBER]" at bounding box center [1227, 450] width 332 height 24
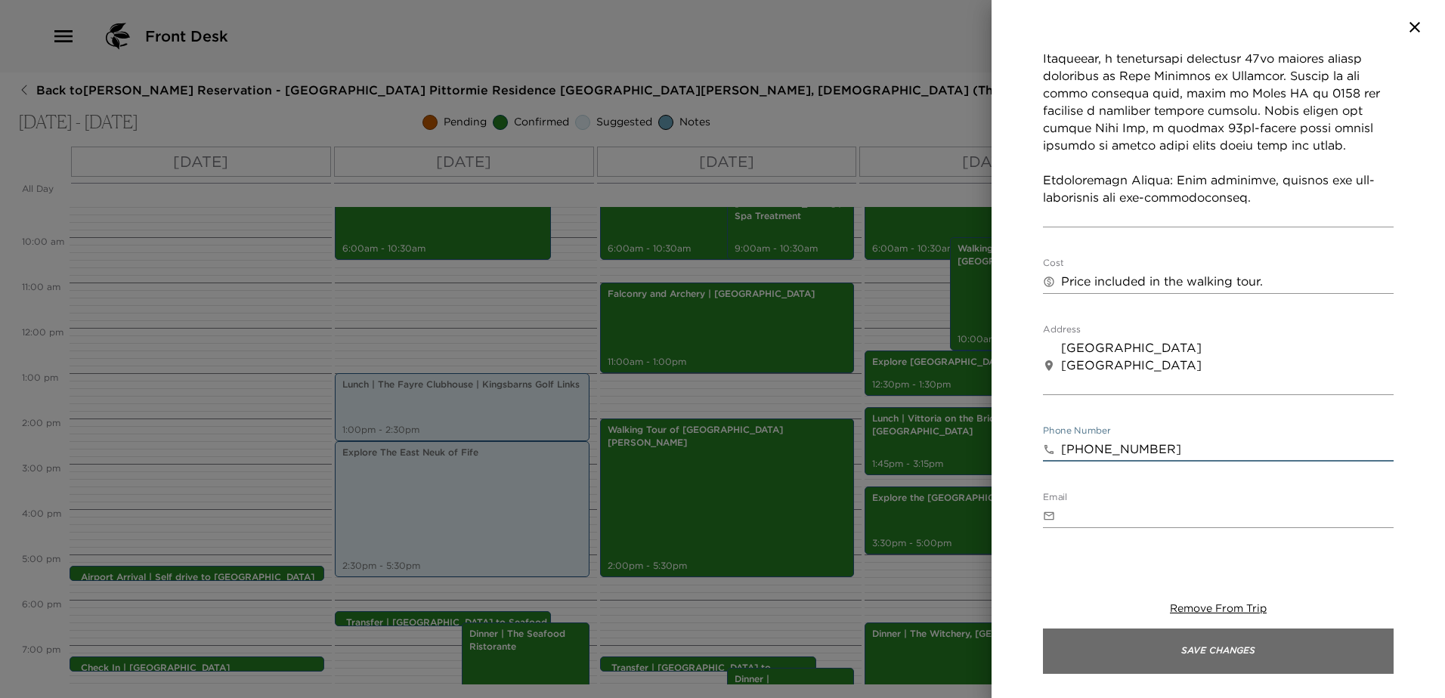
type input "[PHONE_NUMBER]"
click at [1204, 660] on button "Save Changes" at bounding box center [1218, 651] width 351 height 45
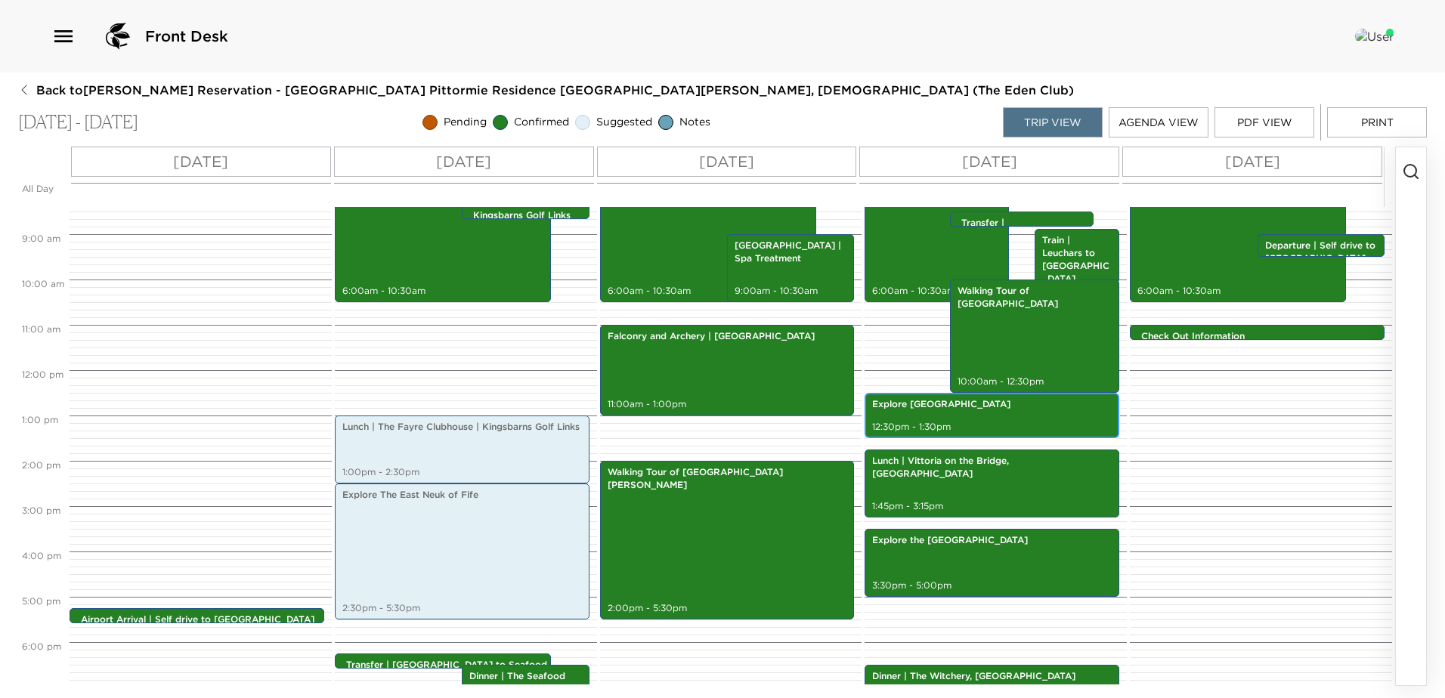
scroll to position [348, 0]
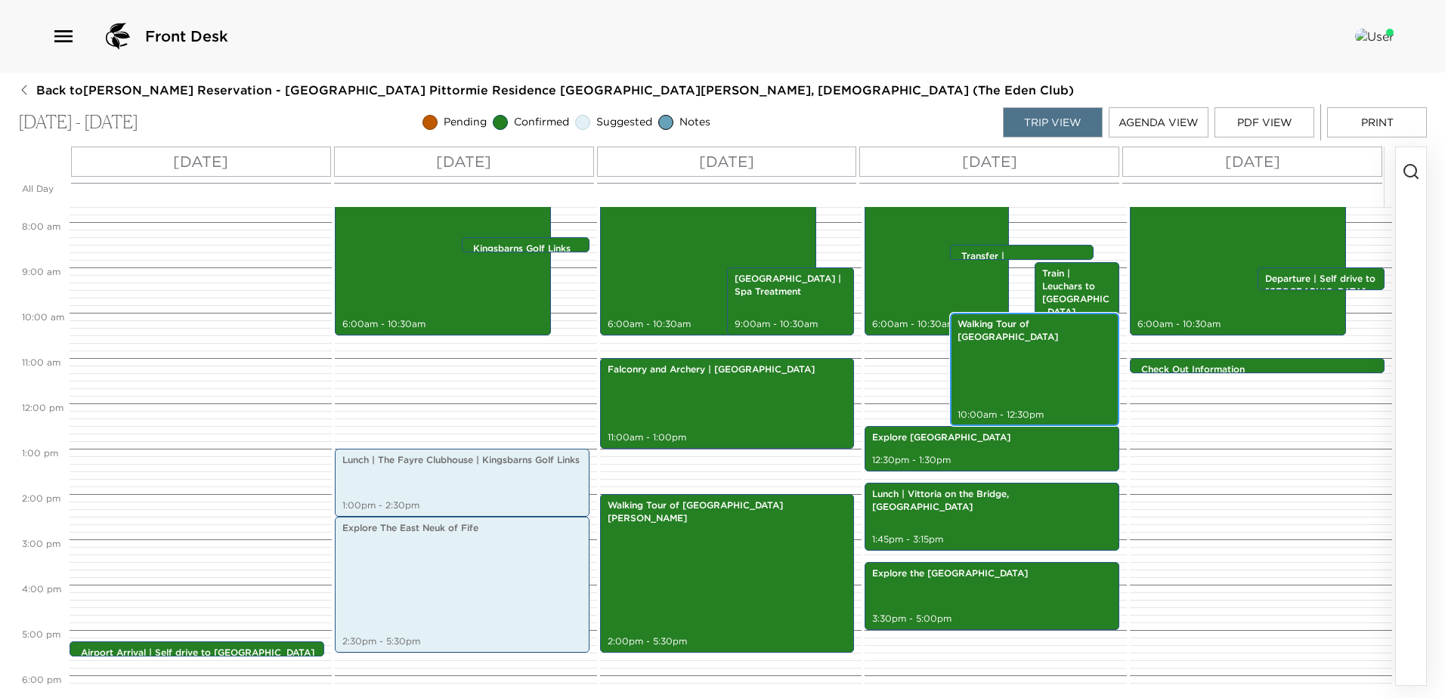
click at [1052, 373] on div "Walking Tour of [GEOGRAPHIC_DATA] 10:00am - 12:30pm" at bounding box center [1034, 369] width 161 height 109
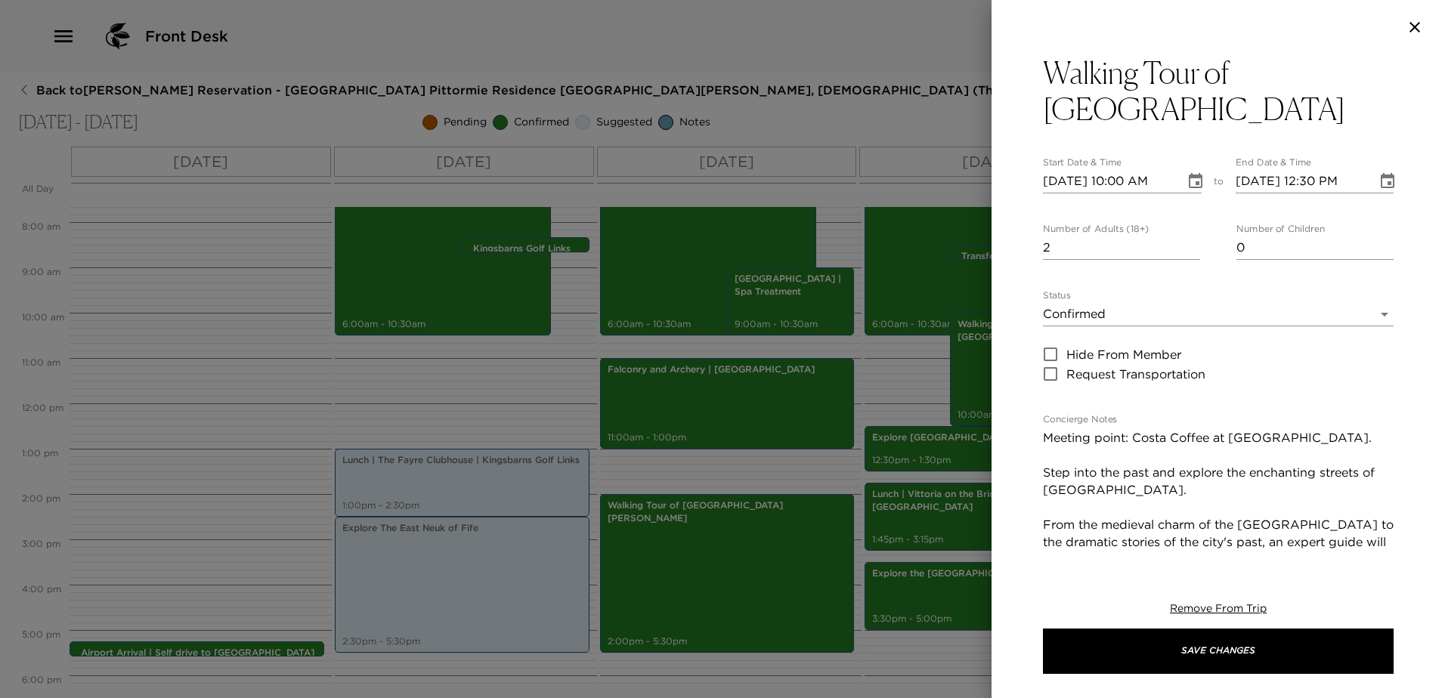
click at [1278, 429] on textarea "Meeting point: Costa Coffee at [GEOGRAPHIC_DATA]. Step into the past and explor…" at bounding box center [1218, 611] width 351 height 365
drag, startPoint x: 1339, startPoint y: 400, endPoint x: 1142, endPoint y: 404, distance: 197.3
click at [1142, 429] on textarea "Meeting point: Costa Coffee at [GEOGRAPHIC_DATA]. Step into the past and explor…" at bounding box center [1218, 611] width 351 height 365
paste textarea "on the main concourse beside The [GEOGRAPHIC_DATA]"
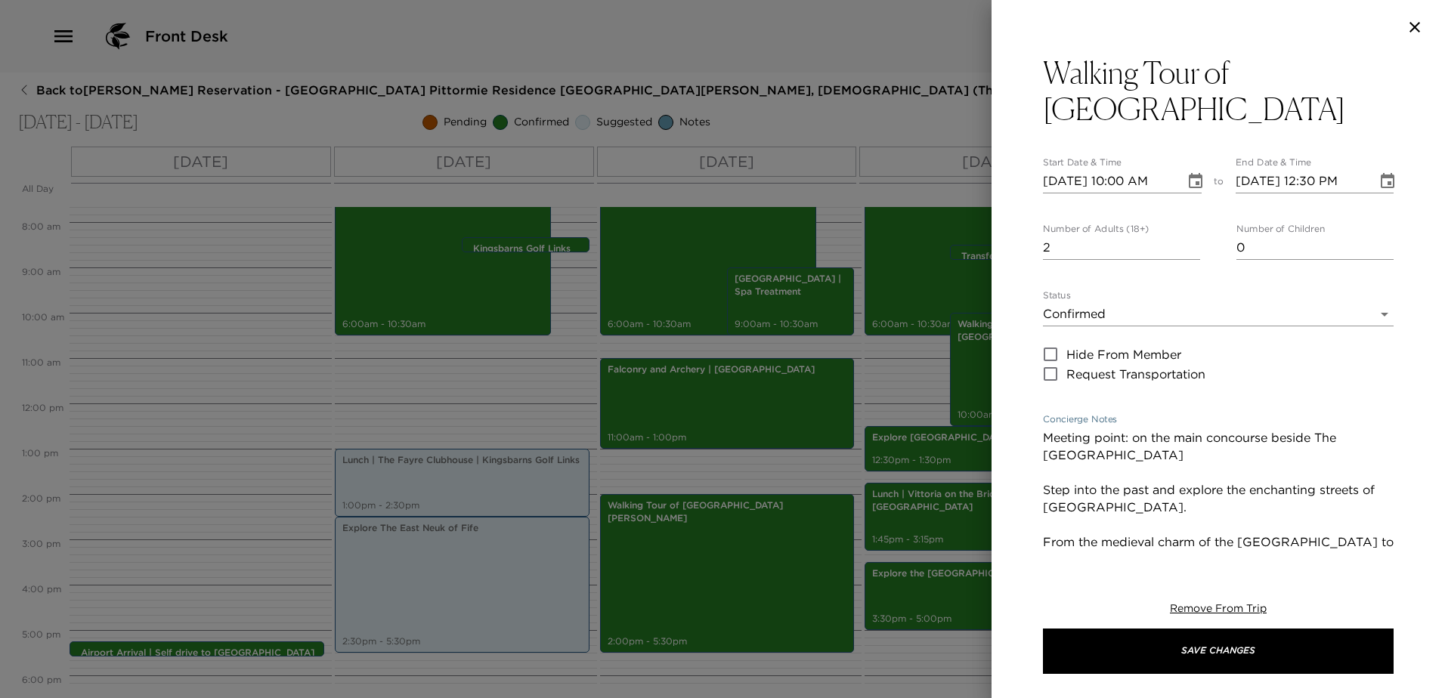
click at [1157, 429] on textarea "Meeting point: on the main concourse beside The [GEOGRAPHIC_DATA] Step into the…" at bounding box center [1218, 620] width 351 height 382
click at [1154, 429] on textarea "Meeting point: on the main concourse beside The [GEOGRAPHIC_DATA] Step into the…" at bounding box center [1218, 620] width 351 height 382
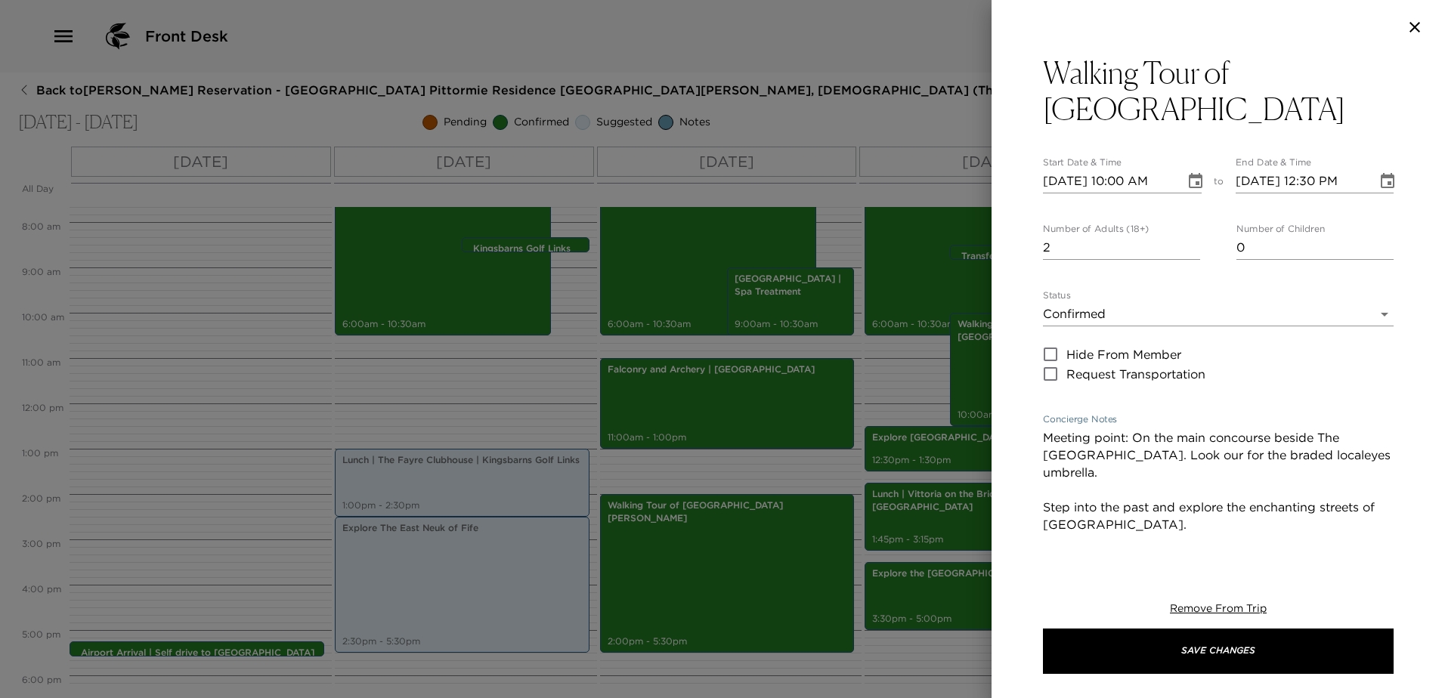
click at [1290, 429] on textarea "Meeting point: On the main concourse beside The [GEOGRAPHIC_DATA]. Look our for…" at bounding box center [1218, 620] width 351 height 382
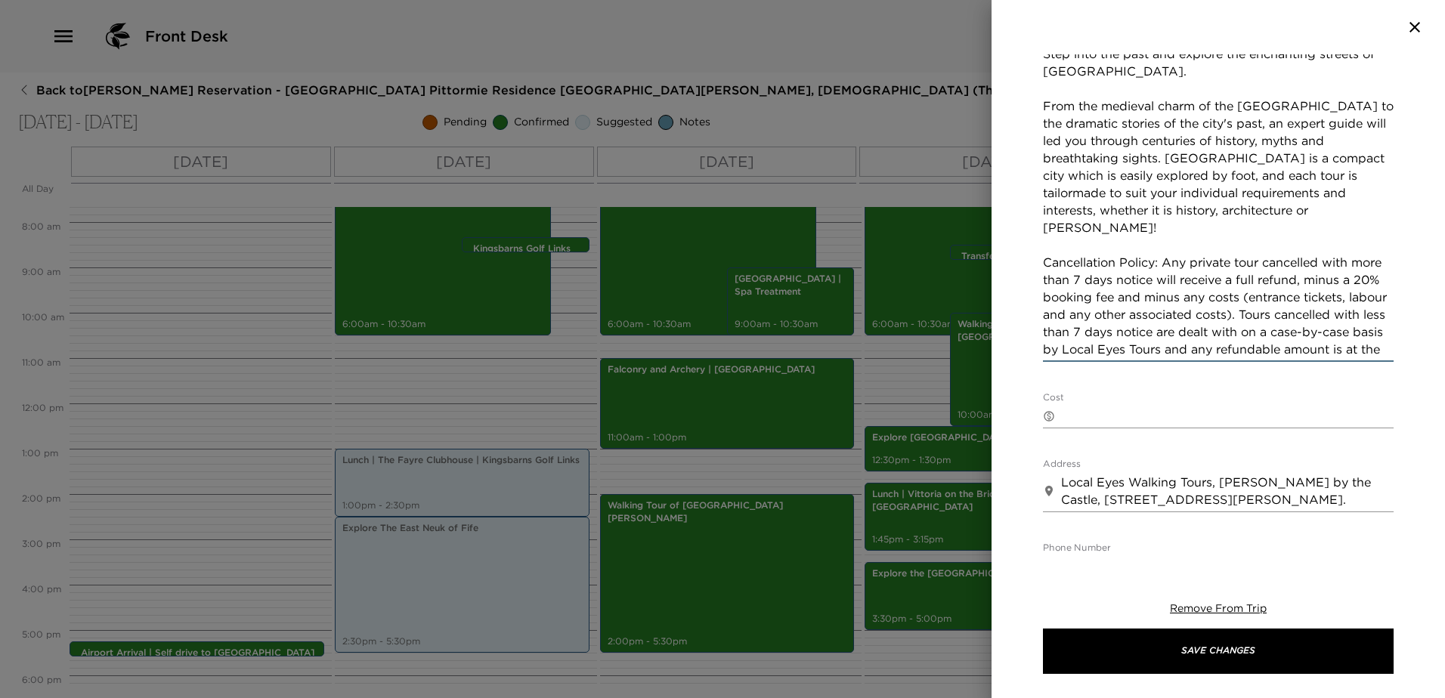
scroll to position [454, 0]
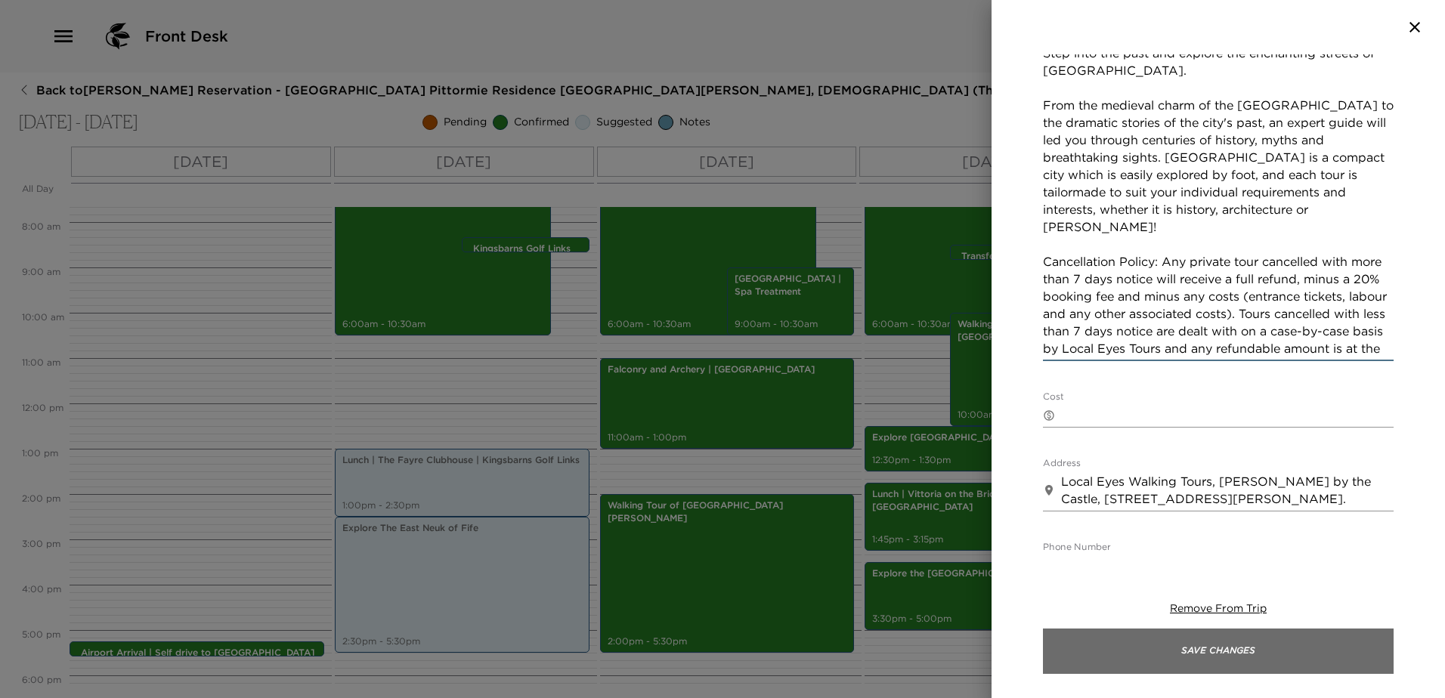
type textarea "Meeting point: On the main concourse beside The [GEOGRAPHIC_DATA]. Look our for…"
click at [1292, 653] on button "Save Changes" at bounding box center [1218, 651] width 351 height 45
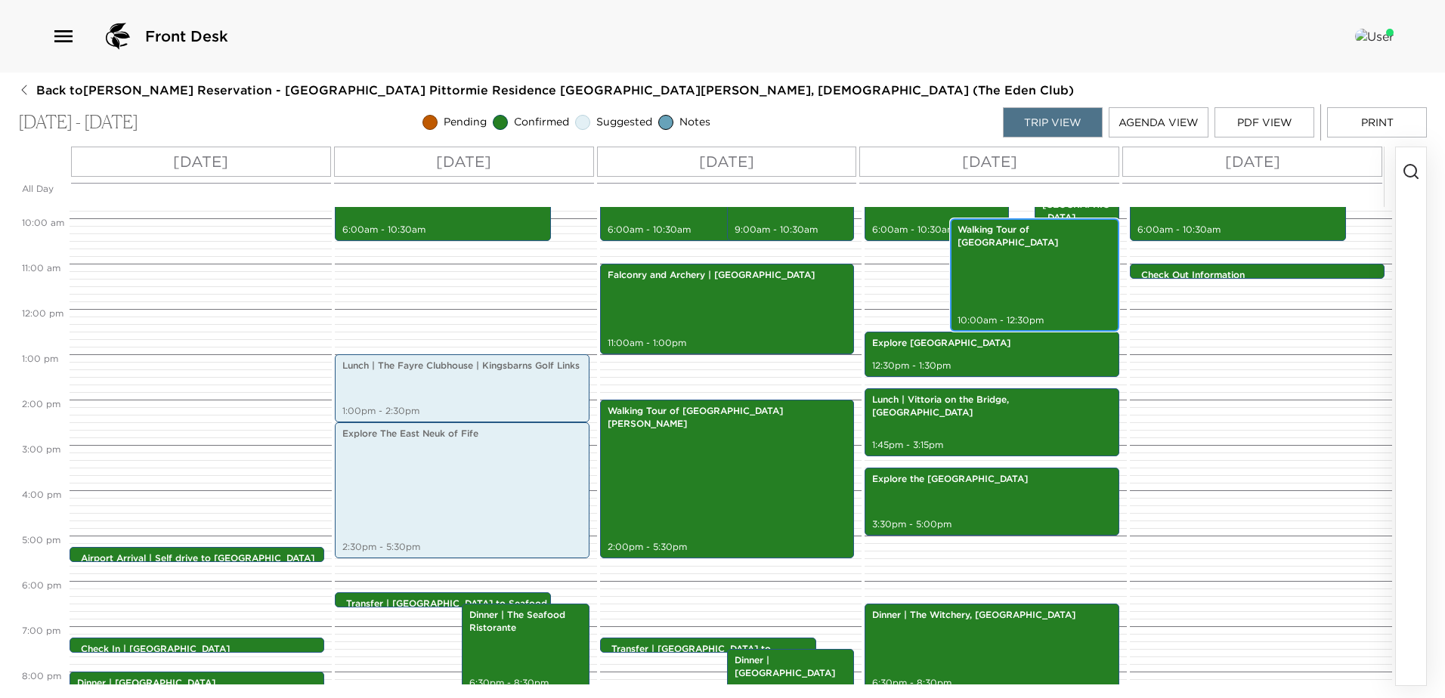
scroll to position [272, 0]
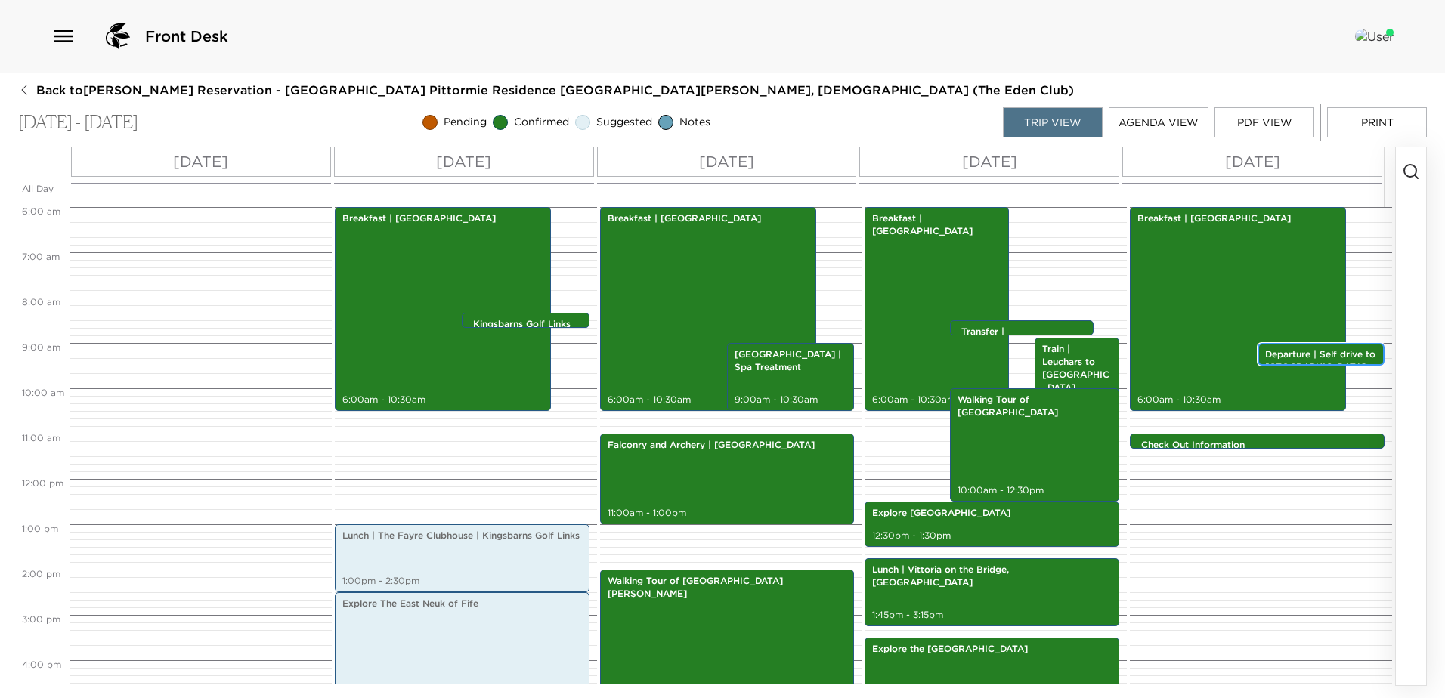
click at [1310, 351] on p "Departure | Self drive to [GEOGRAPHIC_DATA]" at bounding box center [1321, 361] width 112 height 26
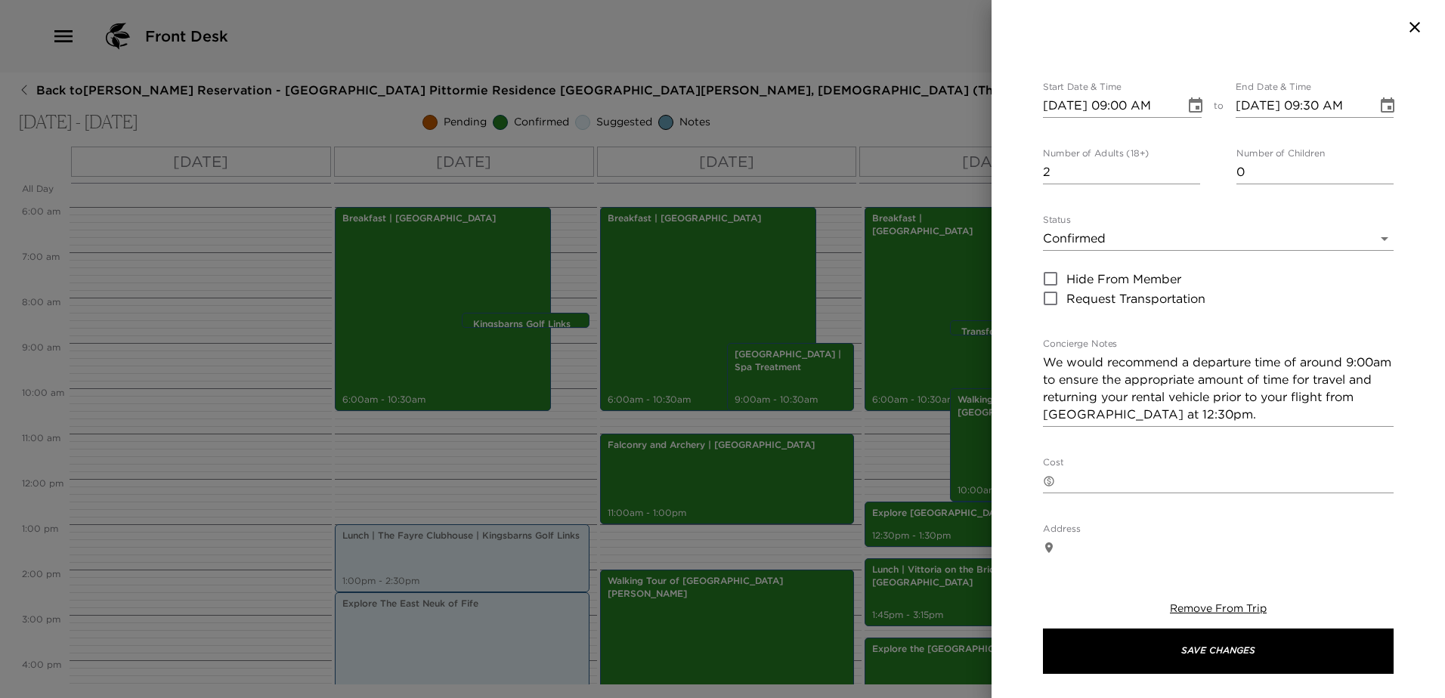
scroll to position [151, 0]
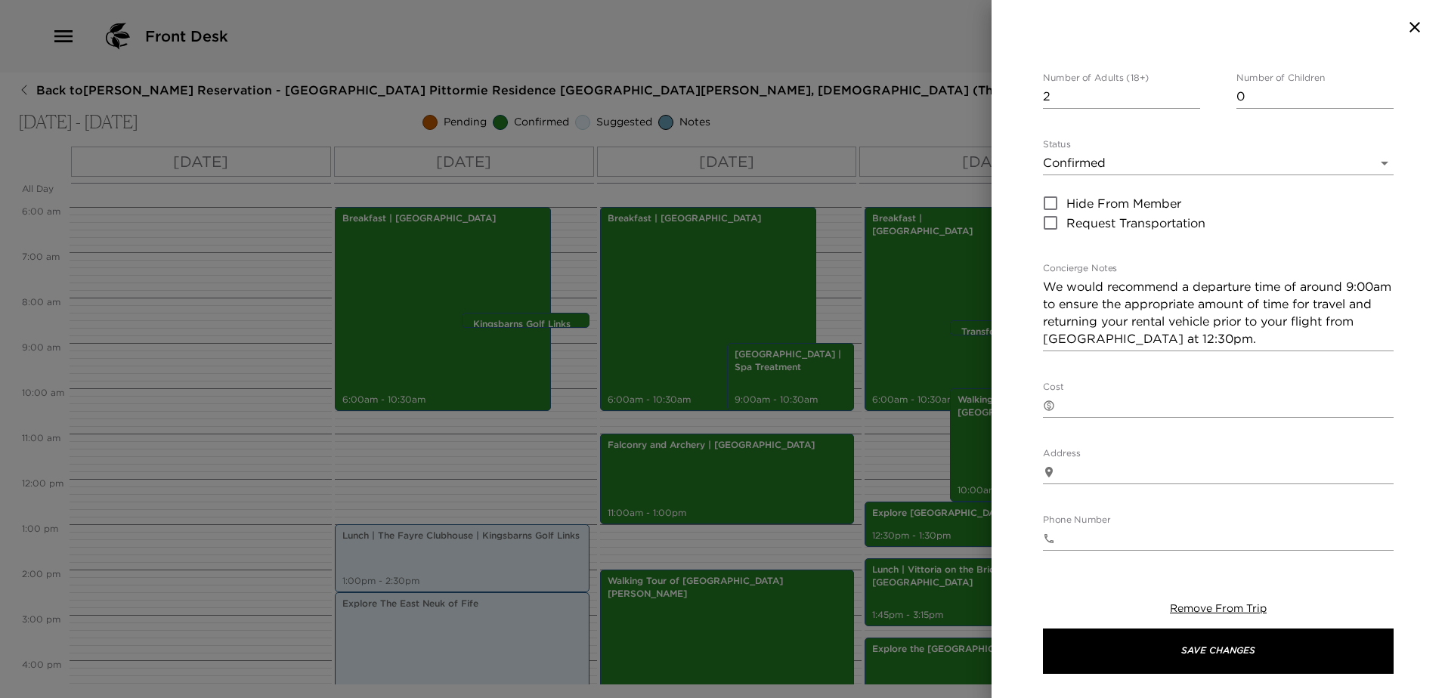
click at [1249, 305] on textarea "We would recommend a departure time of around 9:00am to ensure the appropriate …" at bounding box center [1218, 313] width 351 height 70
click at [1186, 338] on textarea "We would recommend a departure time of around 9:00am to ensure a suitable amoun…" at bounding box center [1218, 313] width 351 height 70
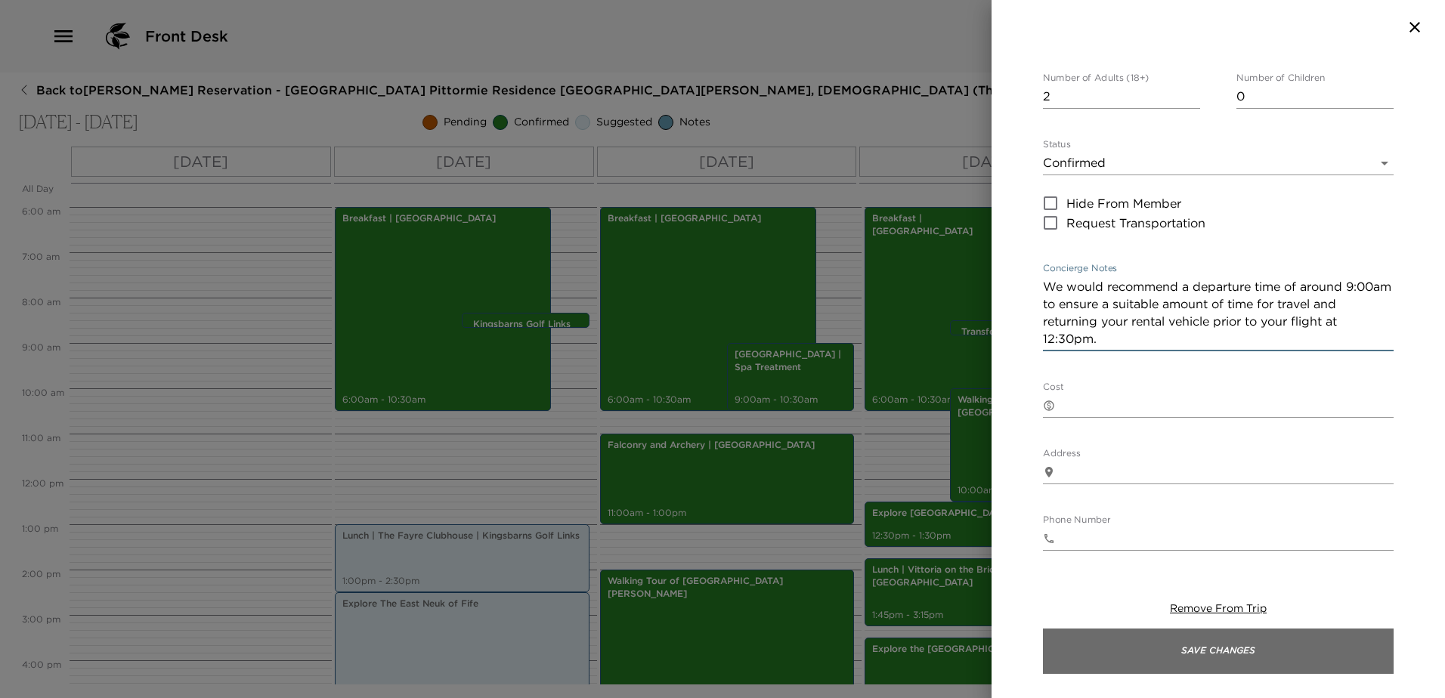
type textarea "We would recommend a departure time of around 9:00am to ensure a suitable amoun…"
click at [1224, 645] on button "Save Changes" at bounding box center [1218, 651] width 351 height 45
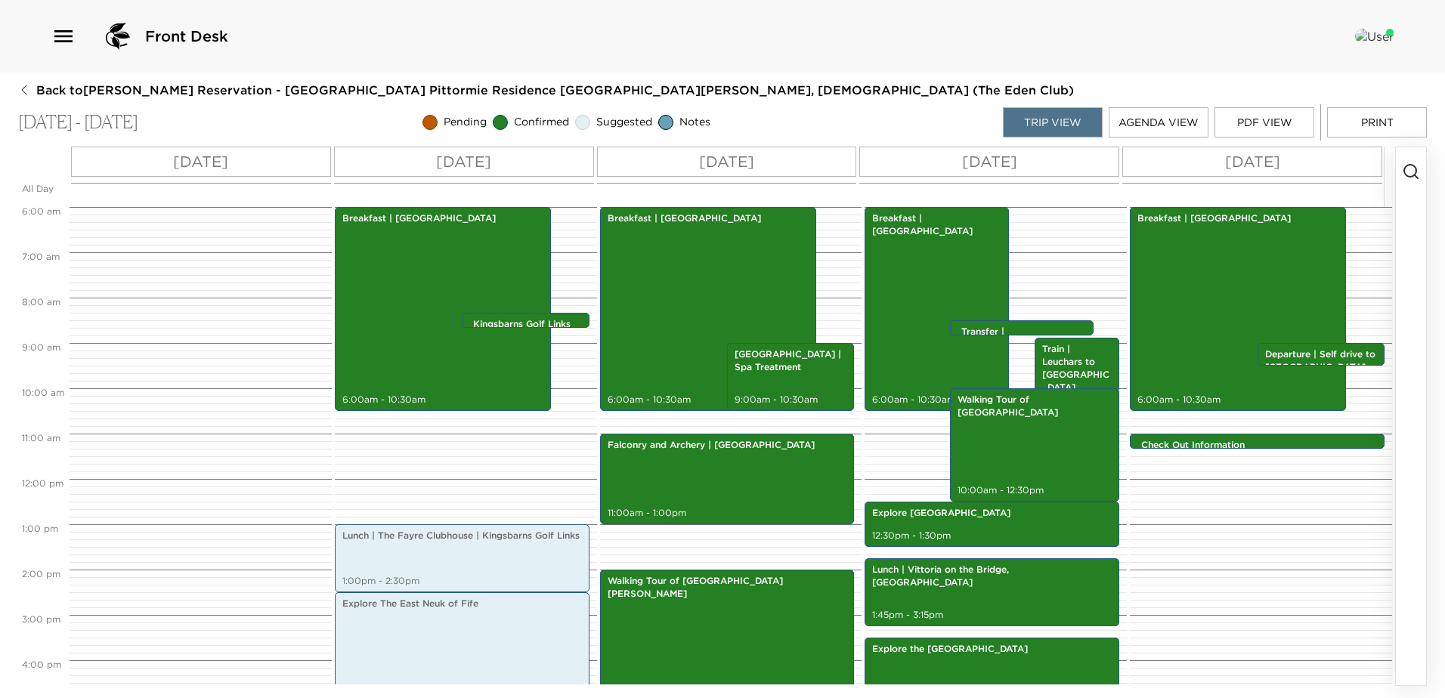
click at [1361, 128] on button "Print" at bounding box center [1377, 122] width 100 height 30
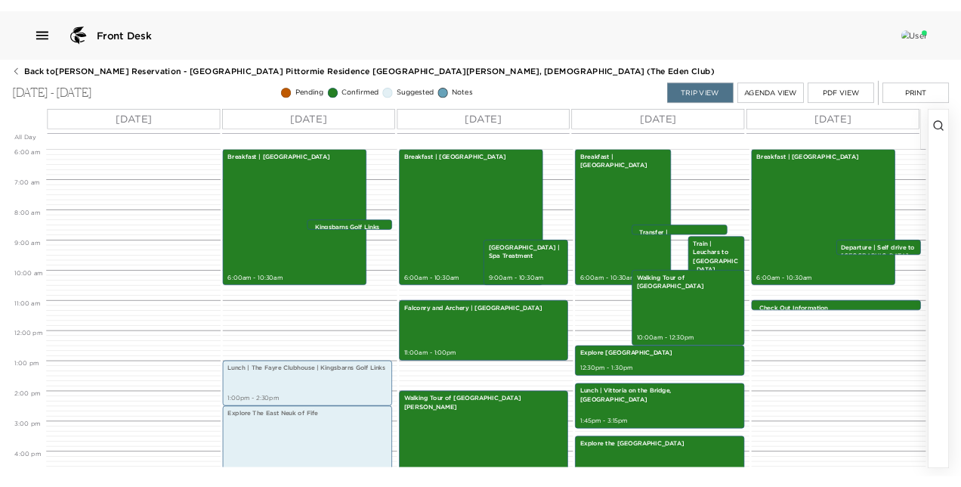
scroll to position [272, 0]
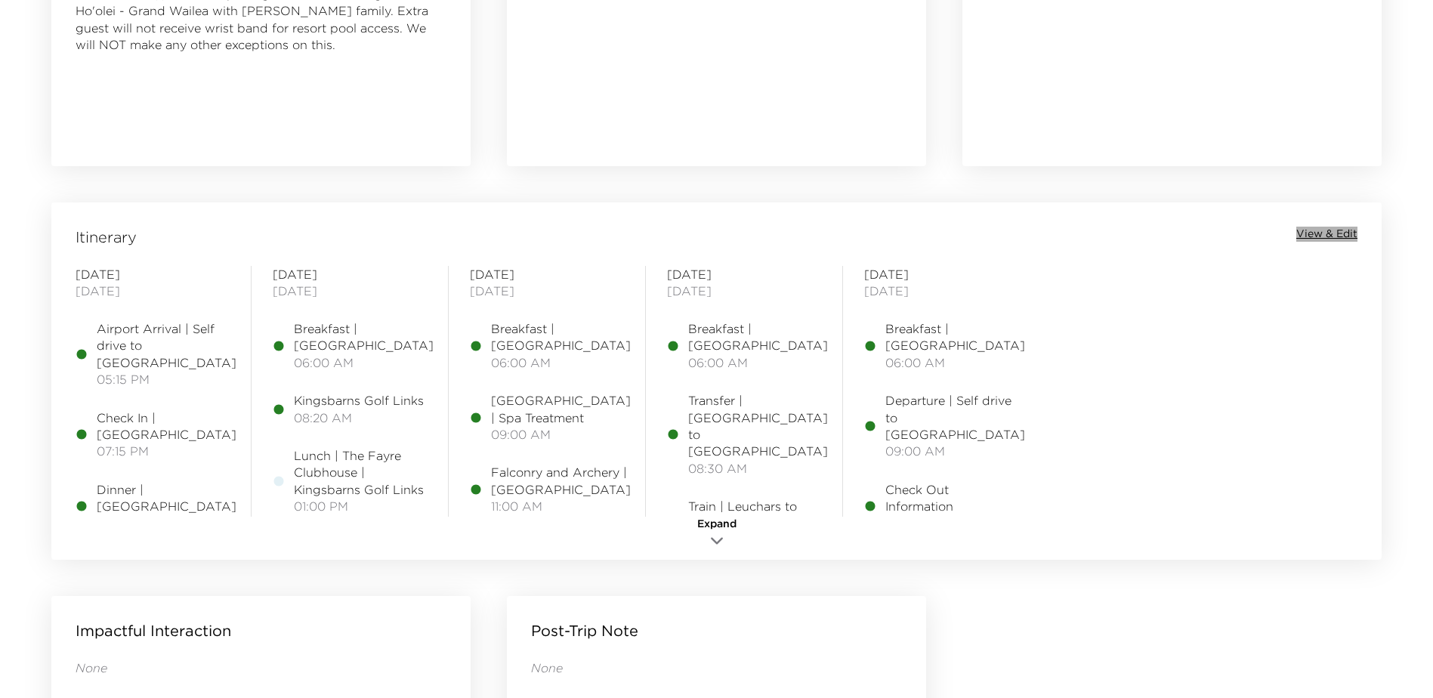
click at [1342, 230] on span "View & Edit" at bounding box center [1327, 234] width 61 height 15
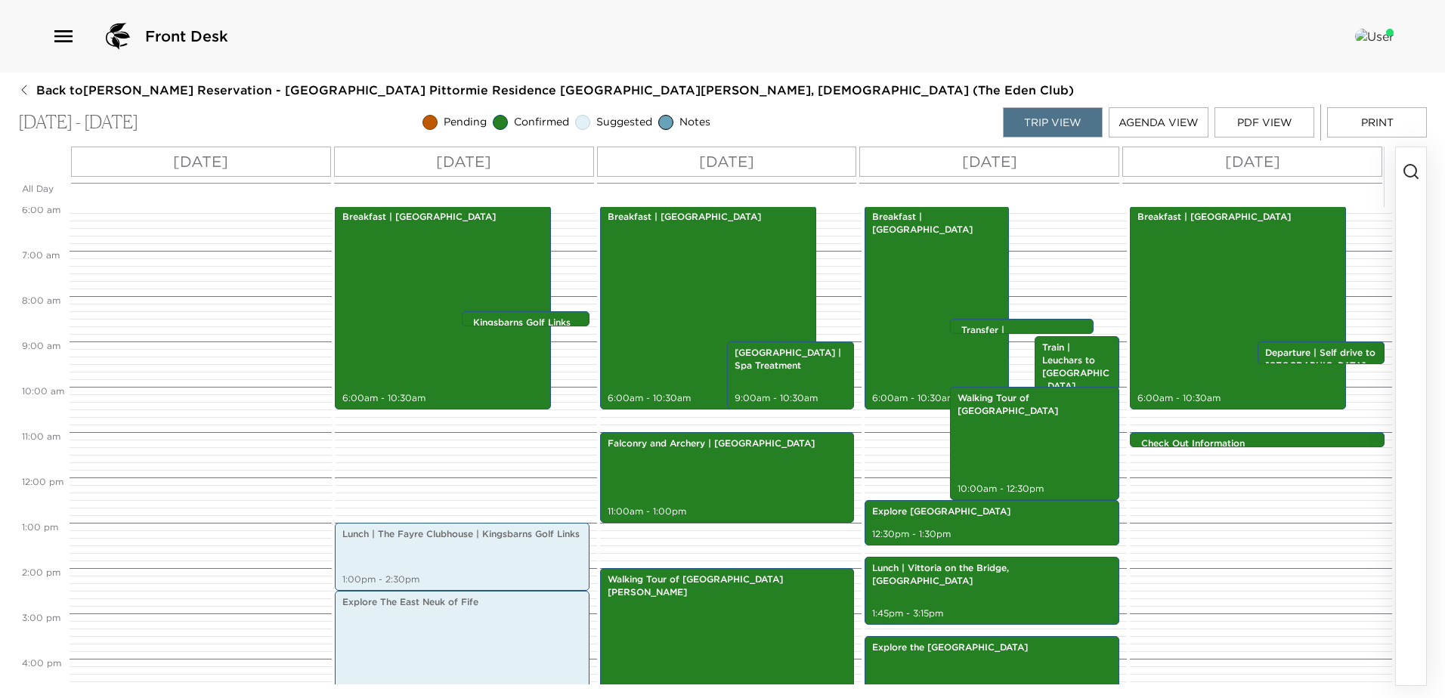
scroll to position [272, 0]
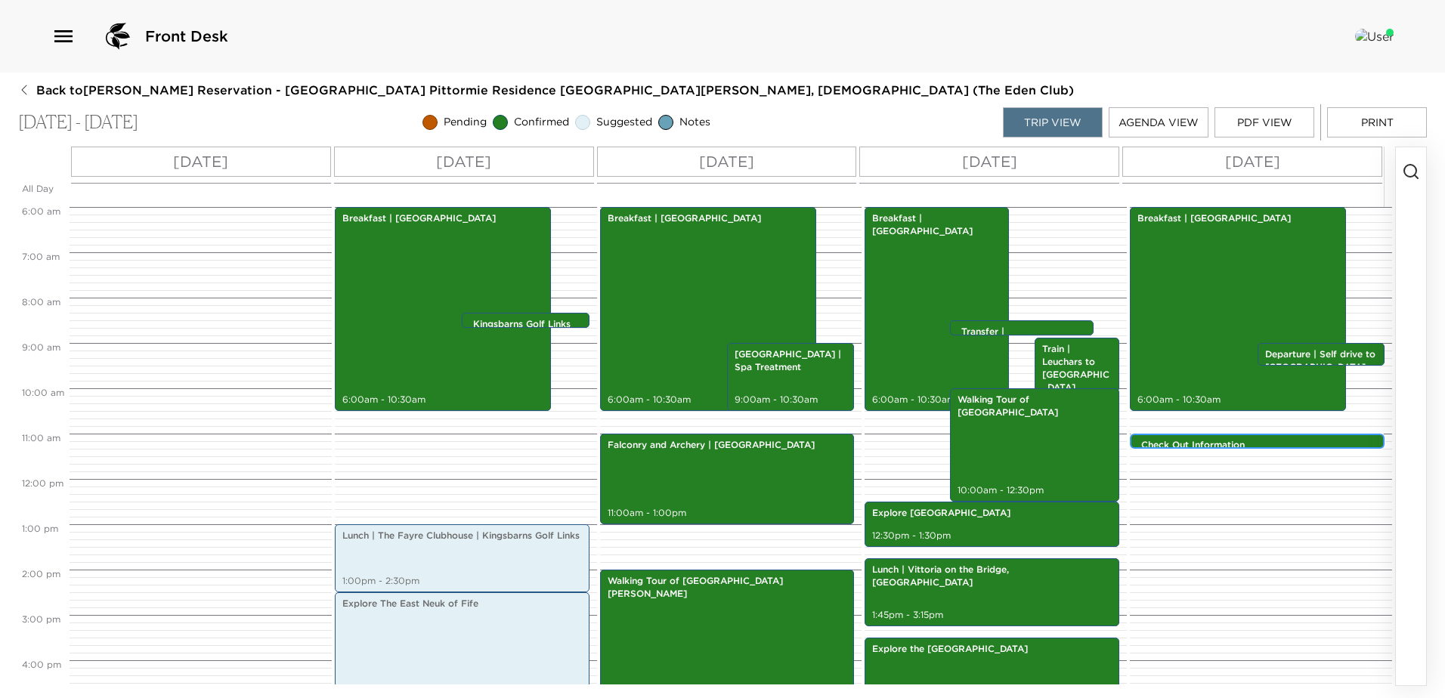
click at [1268, 441] on p "Check Out Information" at bounding box center [1261, 445] width 240 height 13
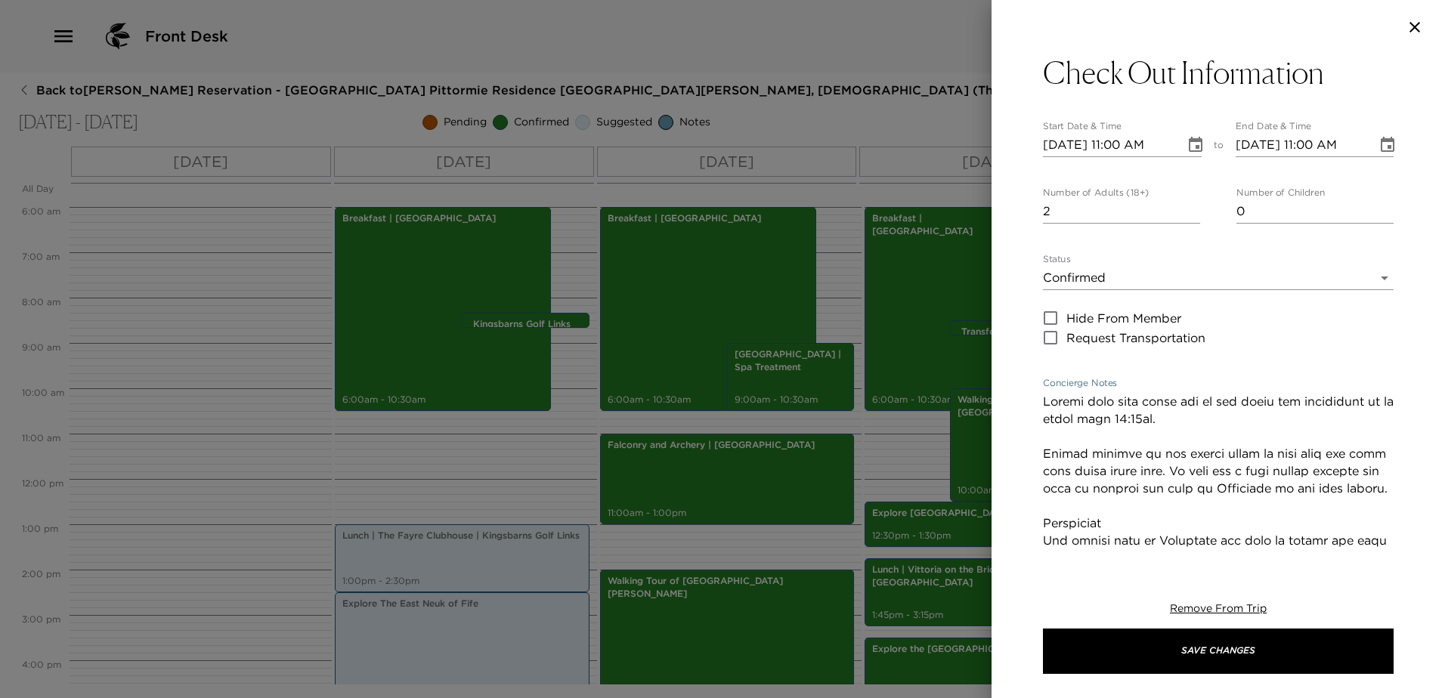
drag, startPoint x: 1140, startPoint y: 508, endPoint x: 1019, endPoint y: 392, distance: 167.8
click at [1019, 392] on div "Check Out Information Start Date & Time [DATE] 11:00 AM to End Date & Time [DAT…" at bounding box center [1217, 303] width 453 height 499
click at [1159, 466] on textarea "Concierge Notes" at bounding box center [1218, 688] width 351 height 591
drag, startPoint x: 1143, startPoint y: 510, endPoint x: 1043, endPoint y: 453, distance: 114.7
click at [1043, 453] on textarea "Concierge Notes" at bounding box center [1218, 688] width 351 height 591
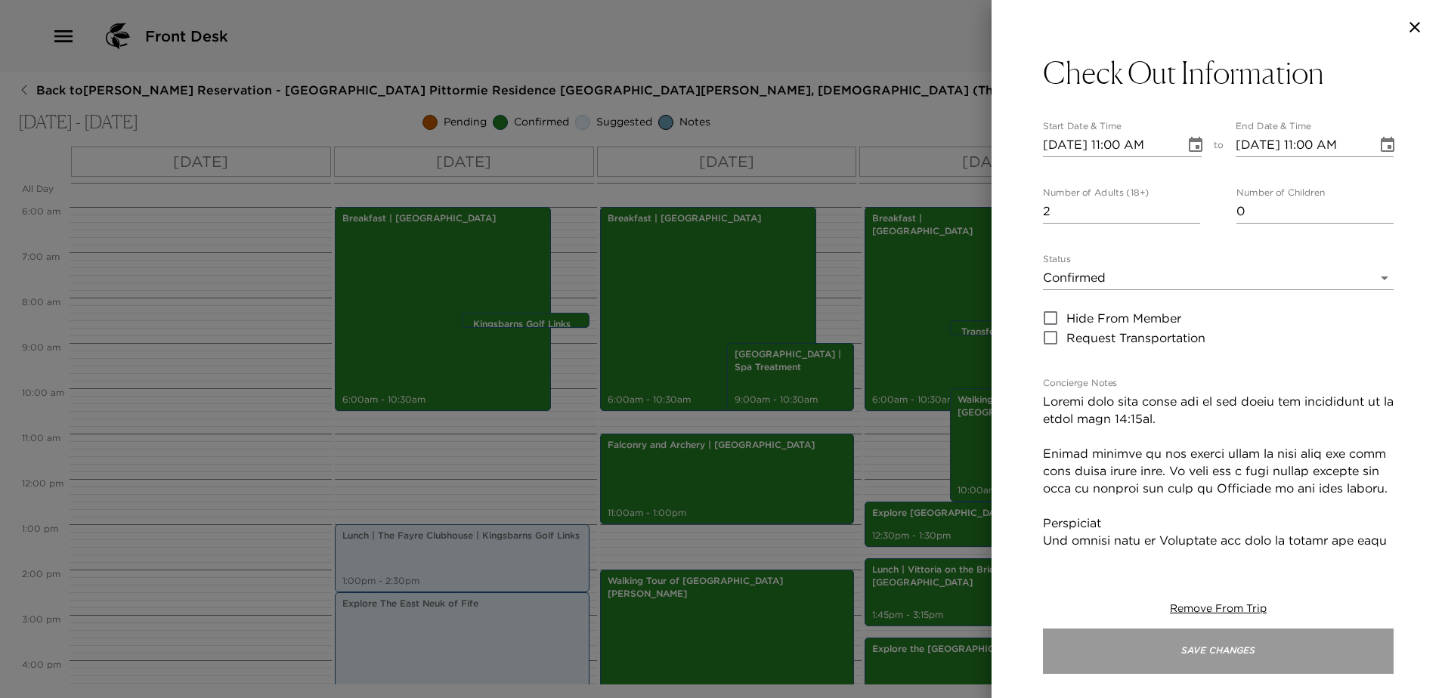
click at [1217, 654] on button "Save Changes" at bounding box center [1218, 651] width 351 height 45
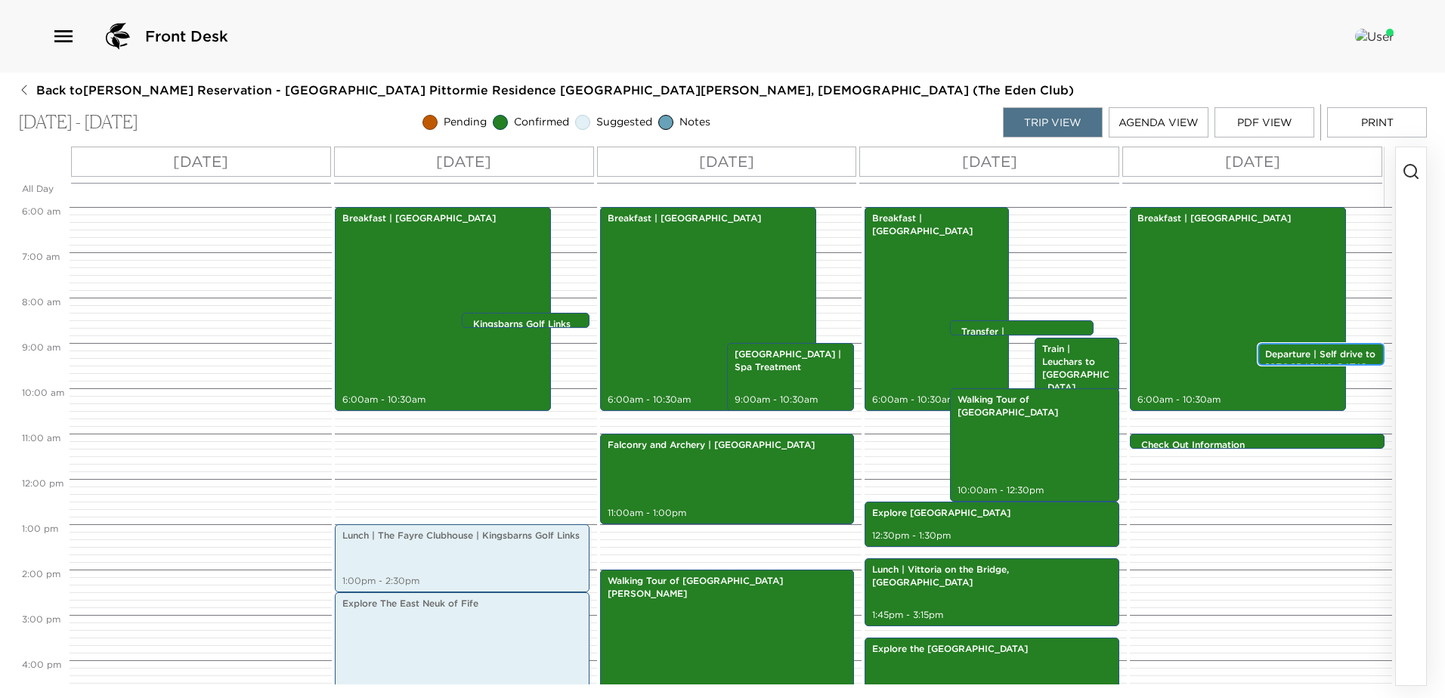
click at [1298, 355] on p "Departure | Self drive to [GEOGRAPHIC_DATA]" at bounding box center [1321, 361] width 112 height 26
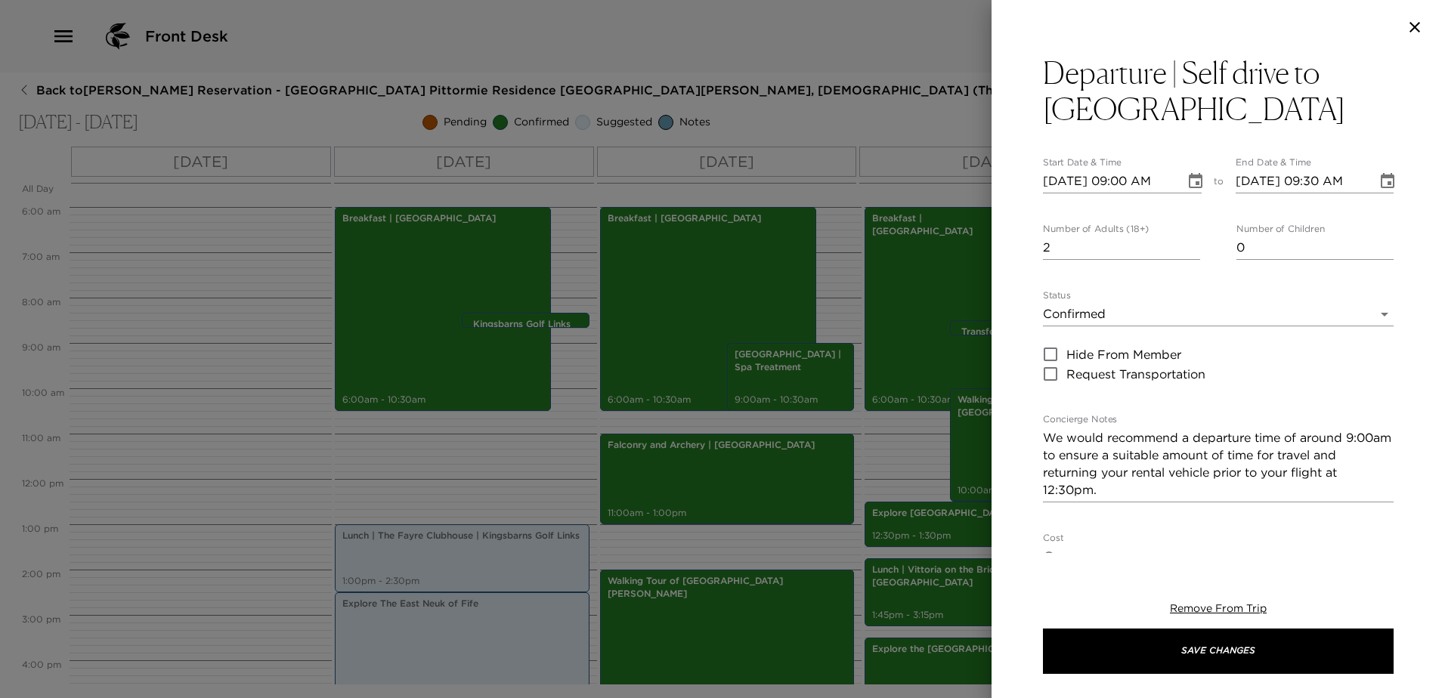
click at [1122, 496] on textarea "We would recommend a departure time of around 9:00am to ensure a suitable amoun…" at bounding box center [1218, 464] width 351 height 70
paste textarea "Please proceed to the castle where we will meet you with your final house bill.…"
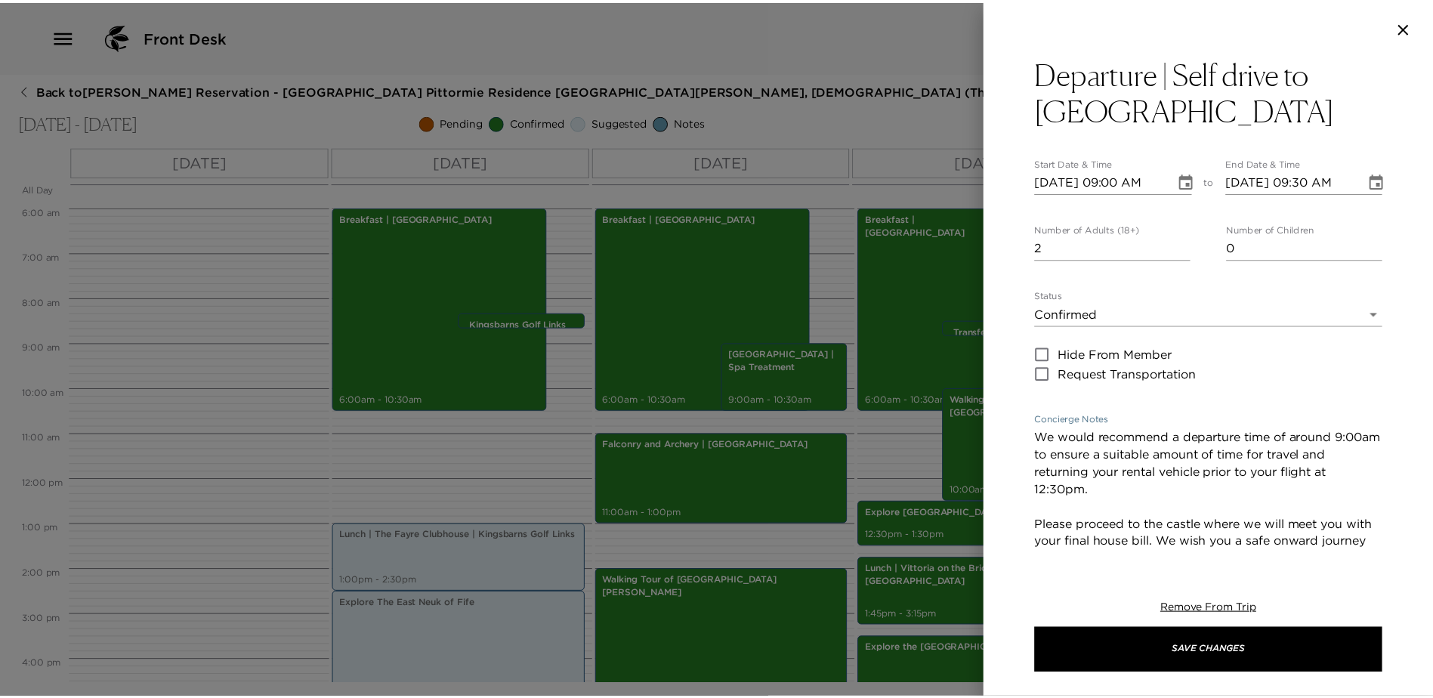
scroll to position [31, 0]
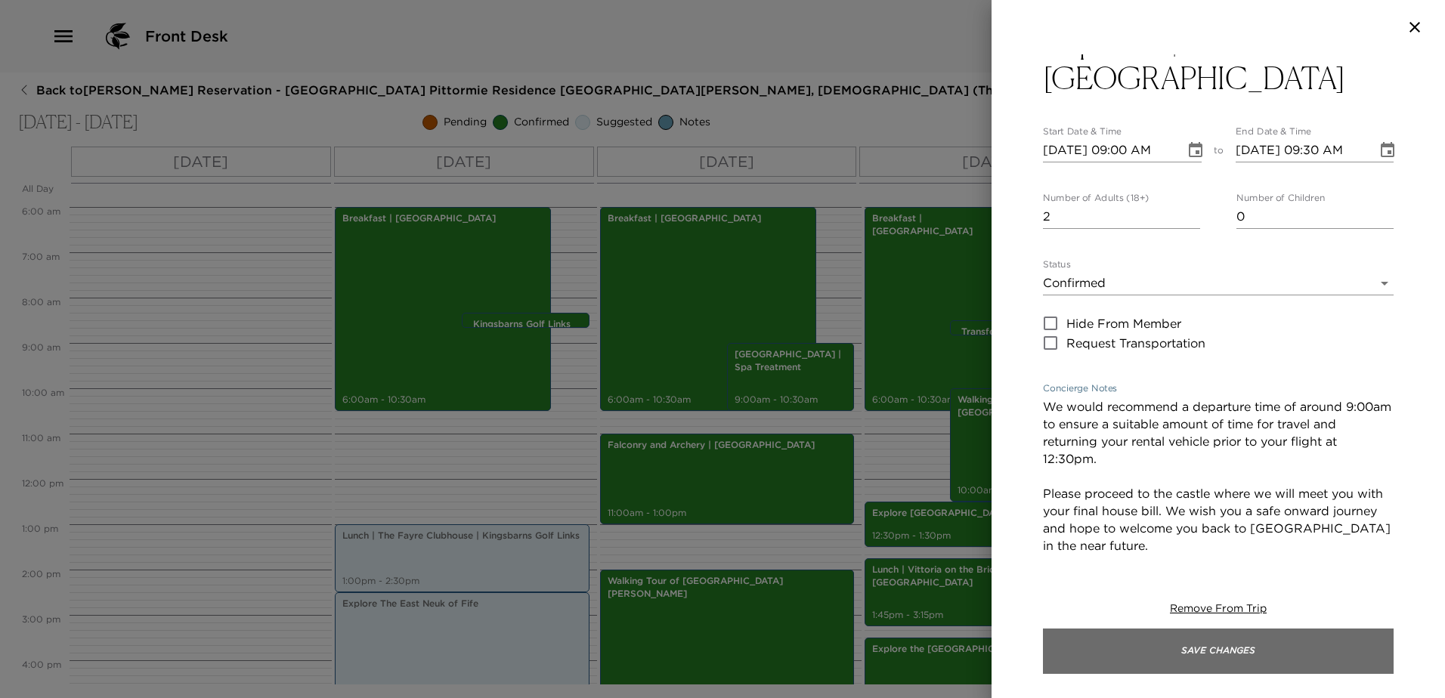
type textarea "We would recommend a departure time of around 9:00am to ensure a suitable amoun…"
click at [1193, 645] on button "Save Changes" at bounding box center [1218, 651] width 351 height 45
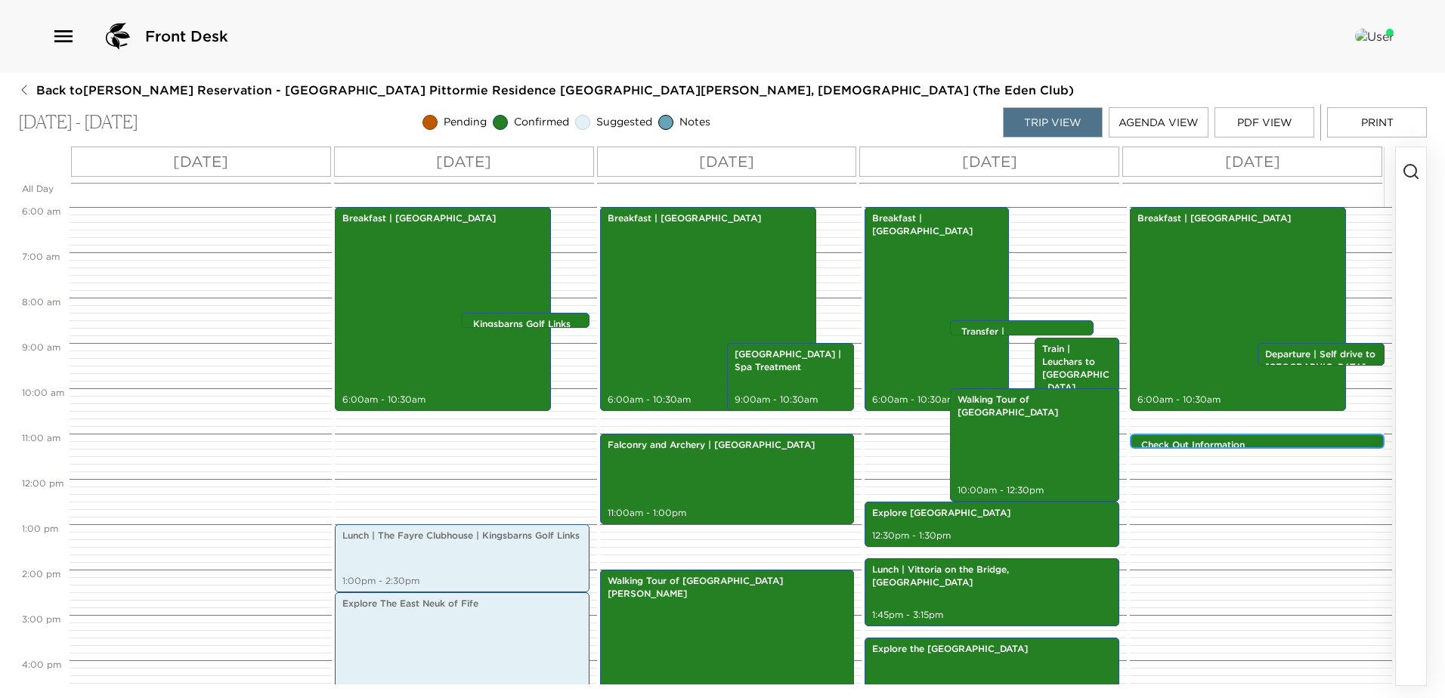
click at [1234, 441] on p "Check Out Information" at bounding box center [1261, 445] width 240 height 13
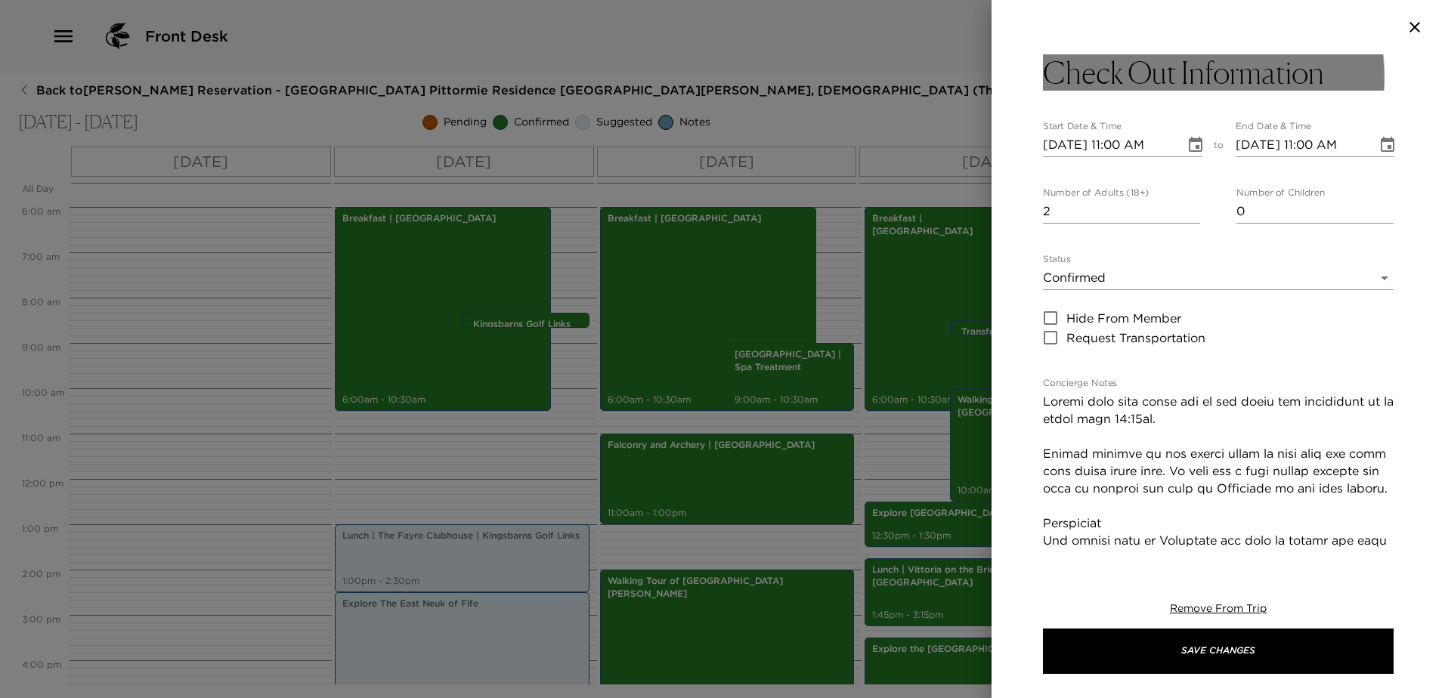
click at [1154, 82] on h3 "Check Out Information" at bounding box center [1183, 72] width 281 height 36
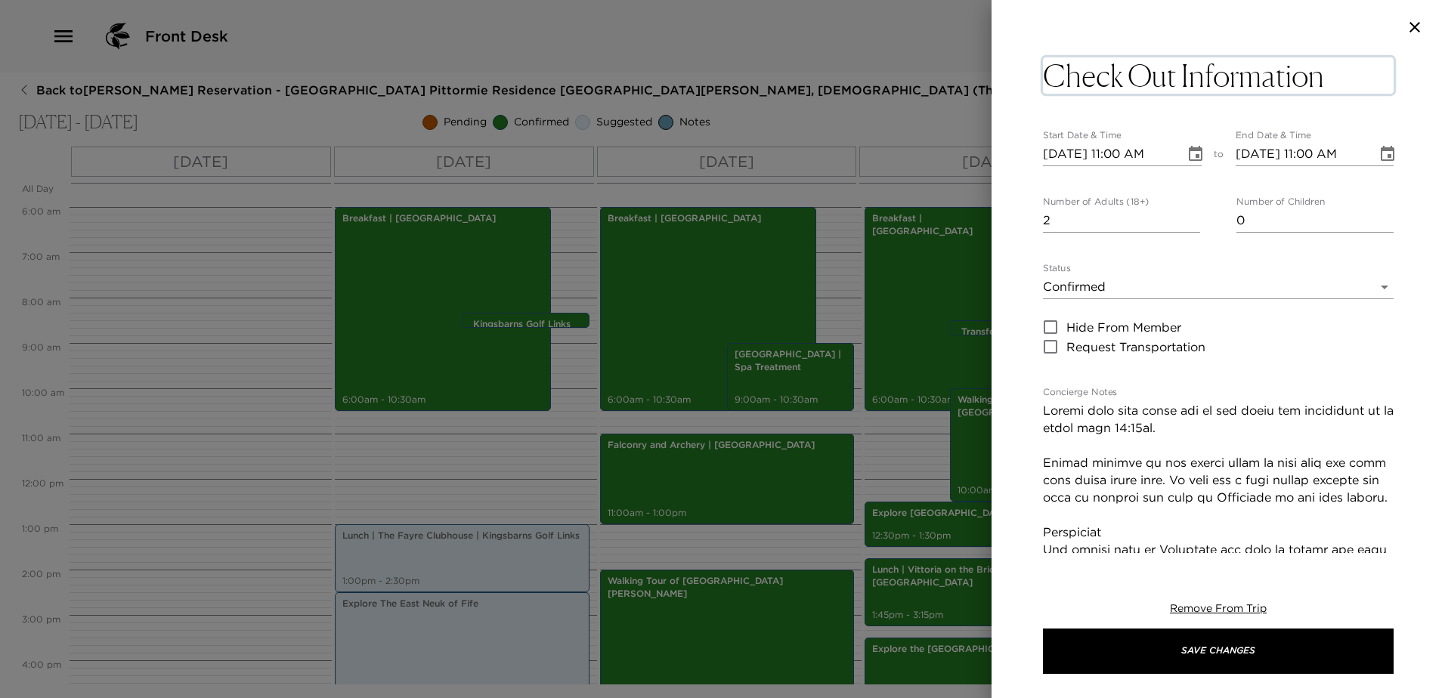
click at [1181, 78] on textarea "Check Out Information" at bounding box center [1218, 75] width 351 height 36
drag, startPoint x: 1180, startPoint y: 79, endPoint x: 1052, endPoint y: 83, distance: 127.8
click at [1052, 83] on textarea "Check Out Information" at bounding box center [1218, 75] width 351 height 36
click at [1067, 79] on textarea "Check Out Information" at bounding box center [1218, 75] width 351 height 36
click at [1177, 74] on textarea "Check Out Information" at bounding box center [1218, 75] width 351 height 36
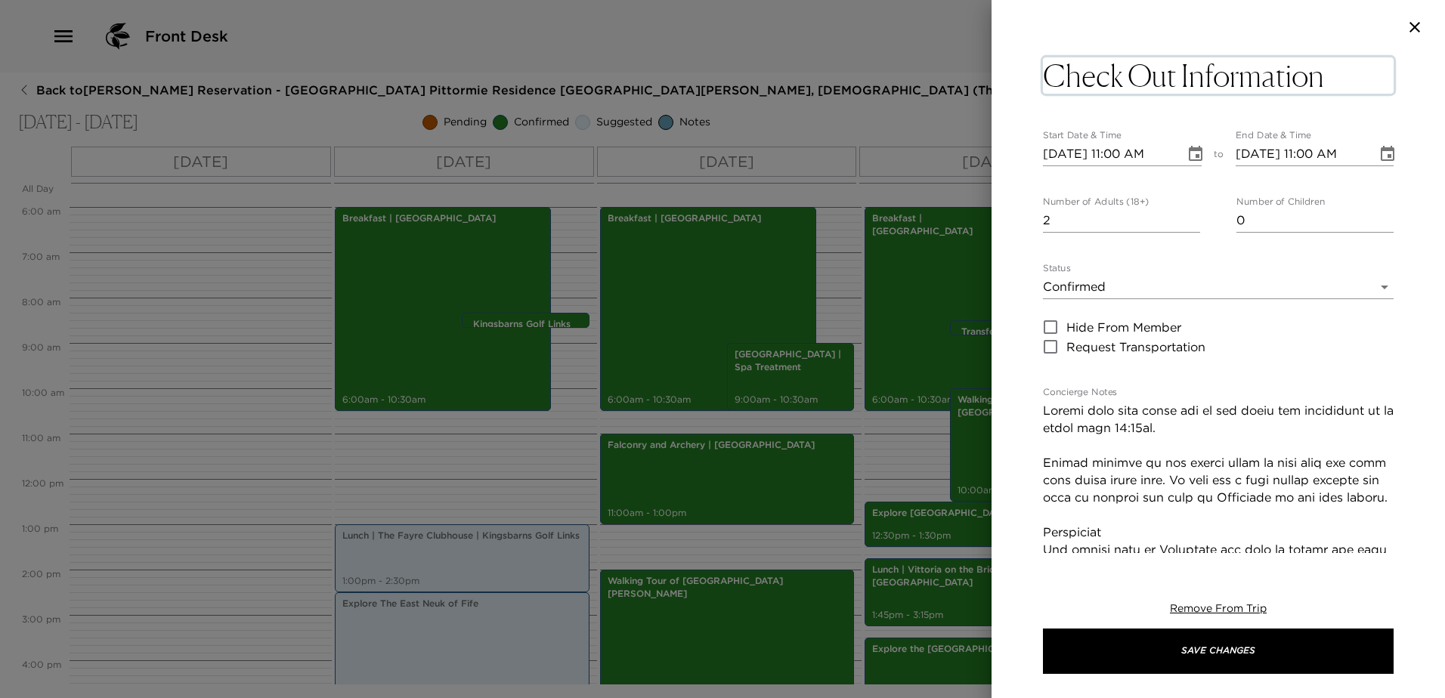
drag, startPoint x: 1177, startPoint y: 76, endPoint x: 1071, endPoint y: 76, distance: 105.8
click at [1071, 76] on textarea "Check Out Information" at bounding box center [1218, 75] width 351 height 36
type textarea "Gratuities Information"
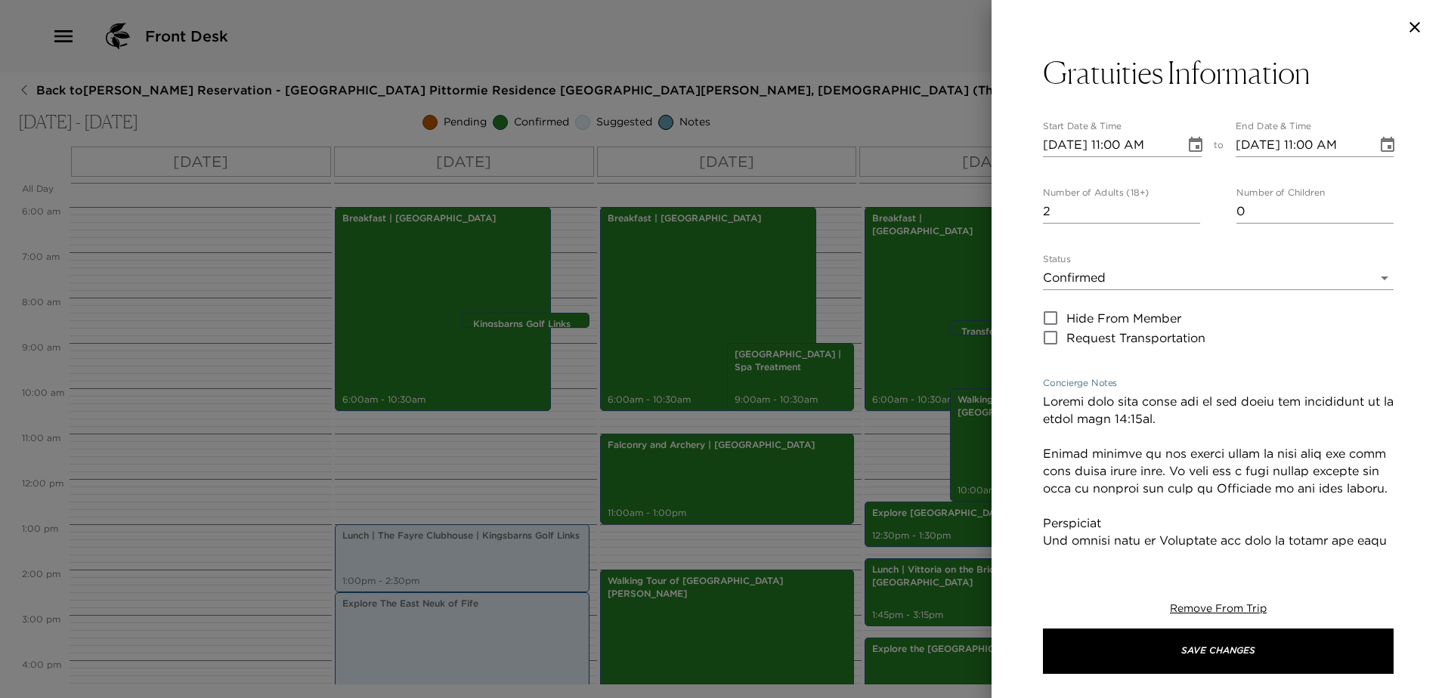
drag, startPoint x: 1164, startPoint y: 515, endPoint x: 1021, endPoint y: 403, distance: 182.0
click at [1021, 403] on div "Gratuities Information Start Date & Time 09/09/2025 11:00 AM to End Date & Time…" at bounding box center [1217, 303] width 453 height 499
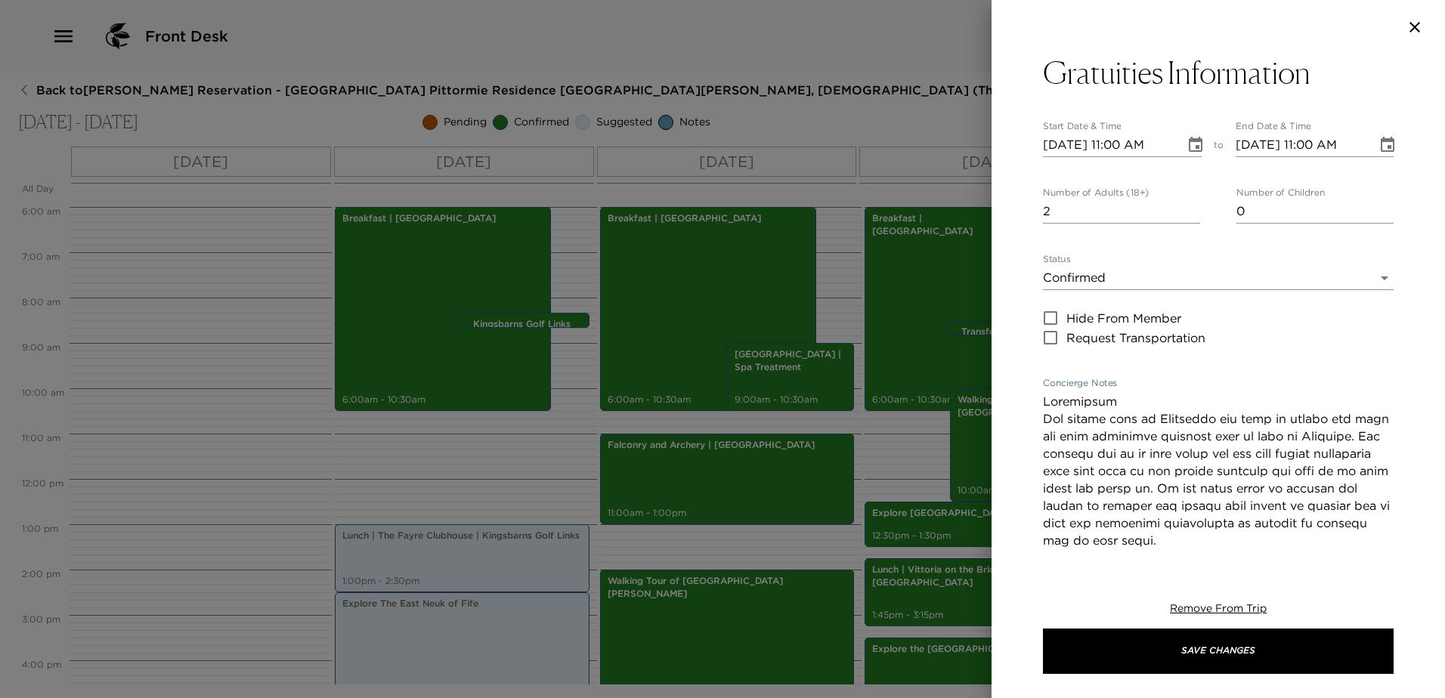
drag, startPoint x: 1116, startPoint y: 422, endPoint x: 1027, endPoint y: 414, distance: 89.6
click at [1027, 414] on div "Gratuities Information Start Date & Time 09/09/2025 11:00 AM to End Date & Time…" at bounding box center [1217, 303] width 453 height 499
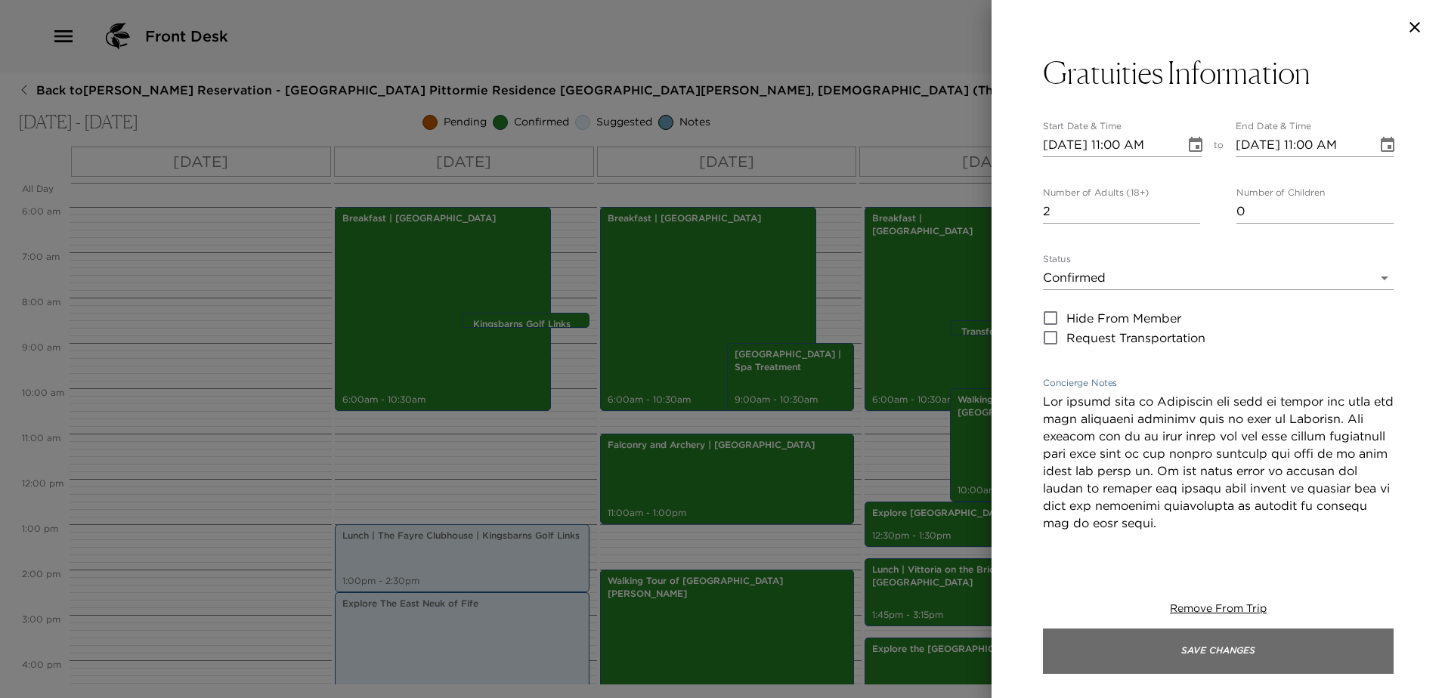
type textarea "The entire team at Pittormie are here to ensure you have the most enjoyable vac…"
click at [1261, 663] on button "Save Changes" at bounding box center [1218, 651] width 351 height 45
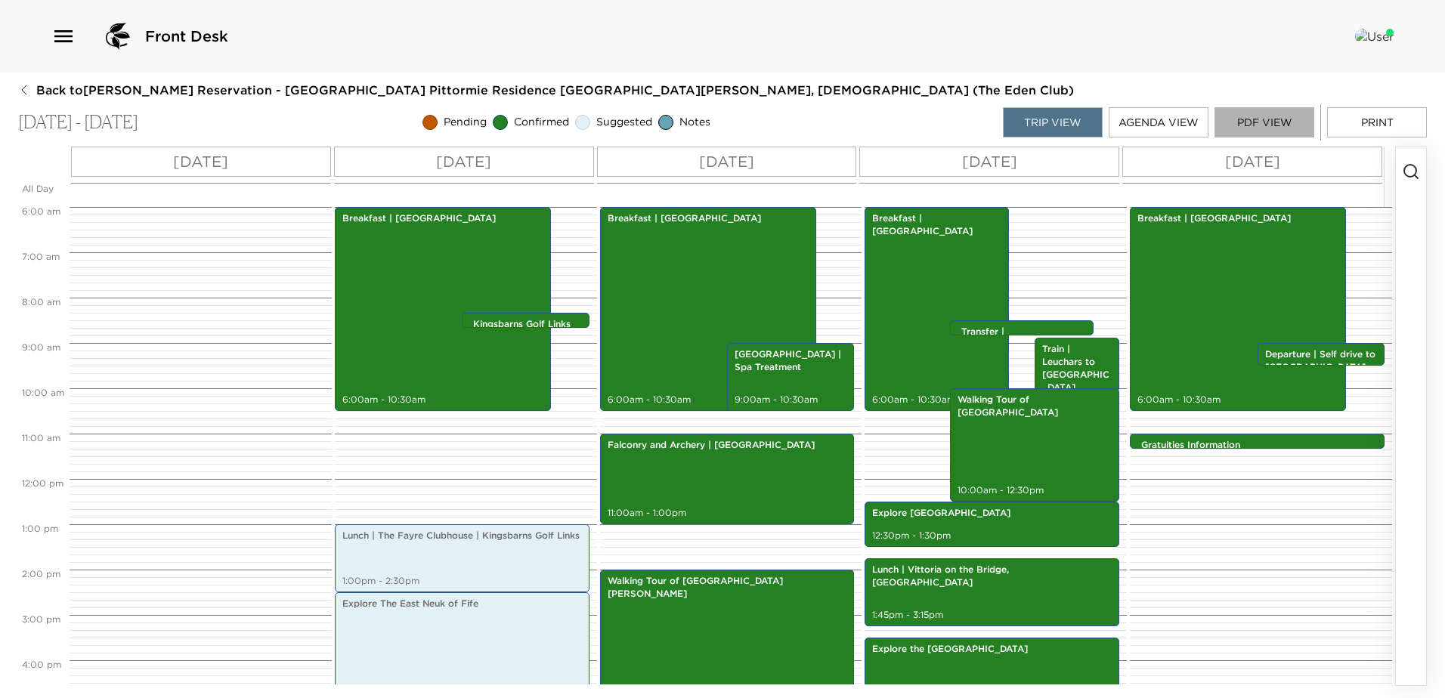
click at [1288, 124] on button "PDF View" at bounding box center [1264, 122] width 100 height 30
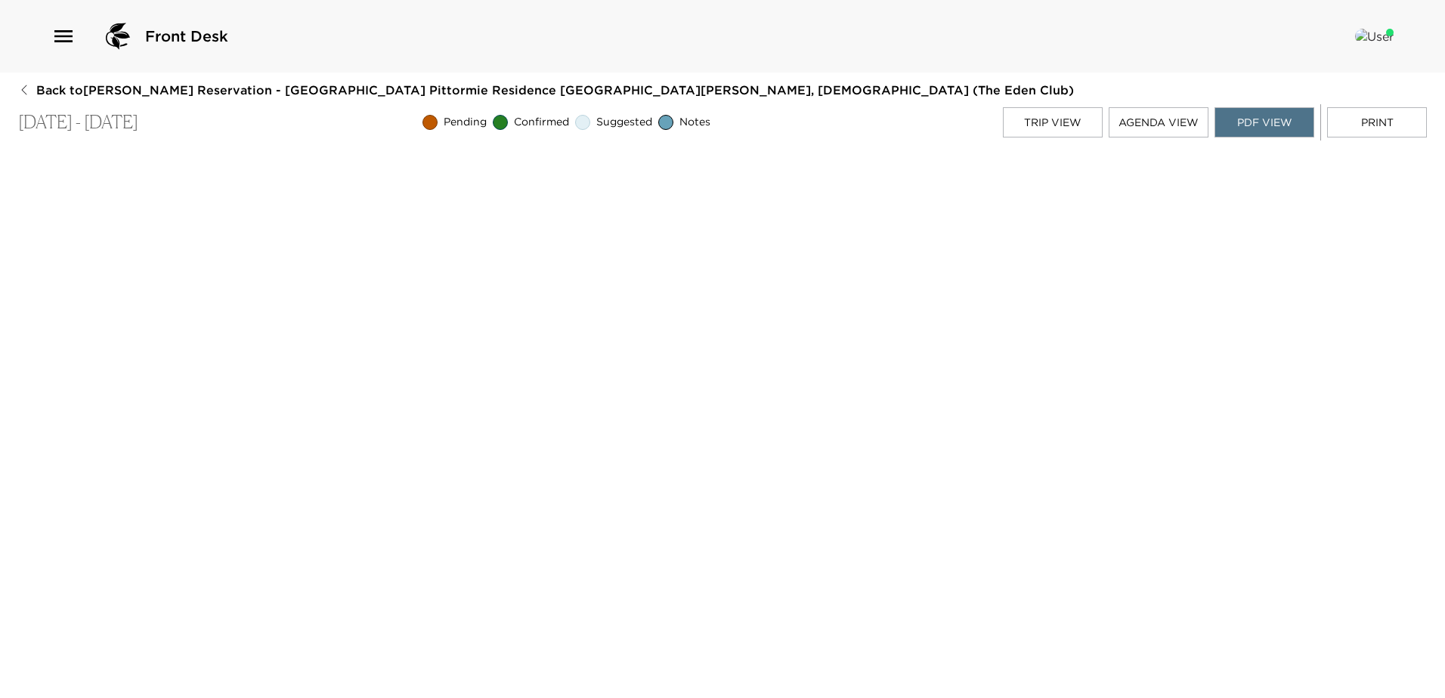
click at [26, 95] on icon "button" at bounding box center [24, 90] width 12 height 12
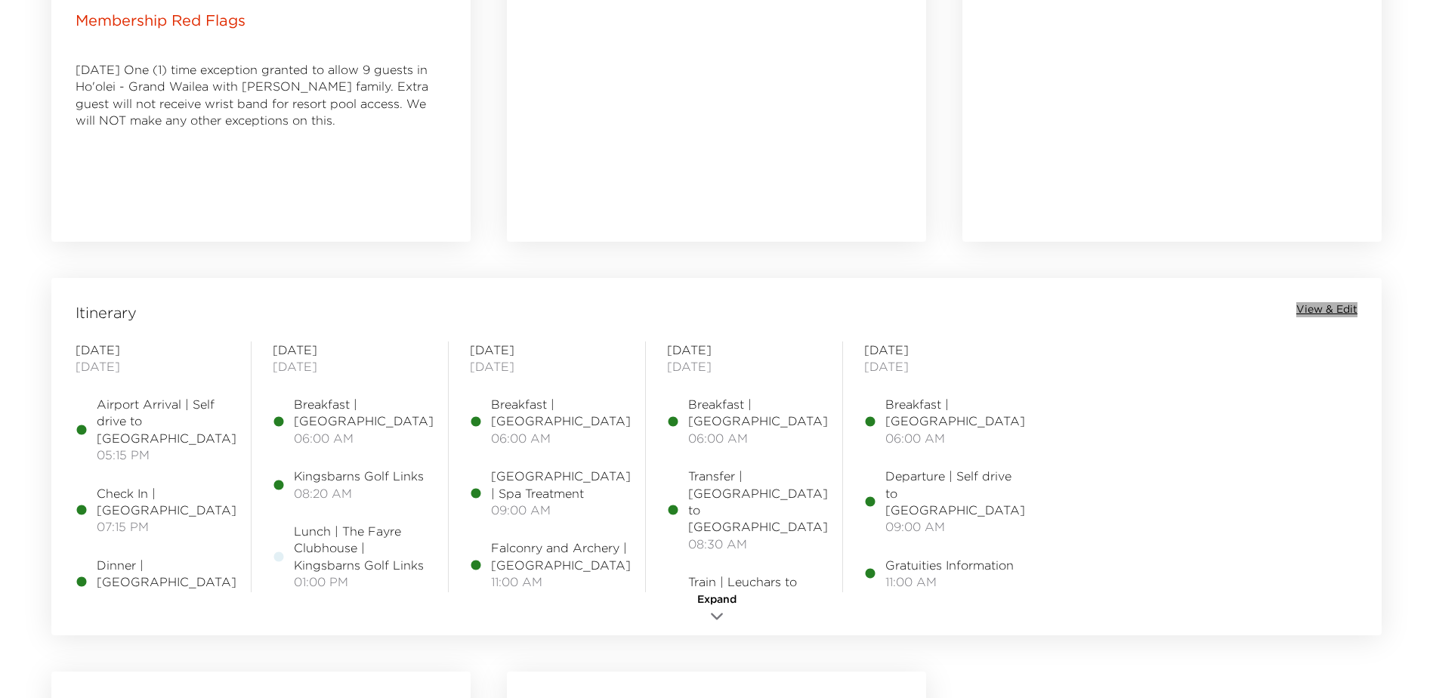
click at [1335, 311] on span "View & Edit" at bounding box center [1327, 309] width 61 height 15
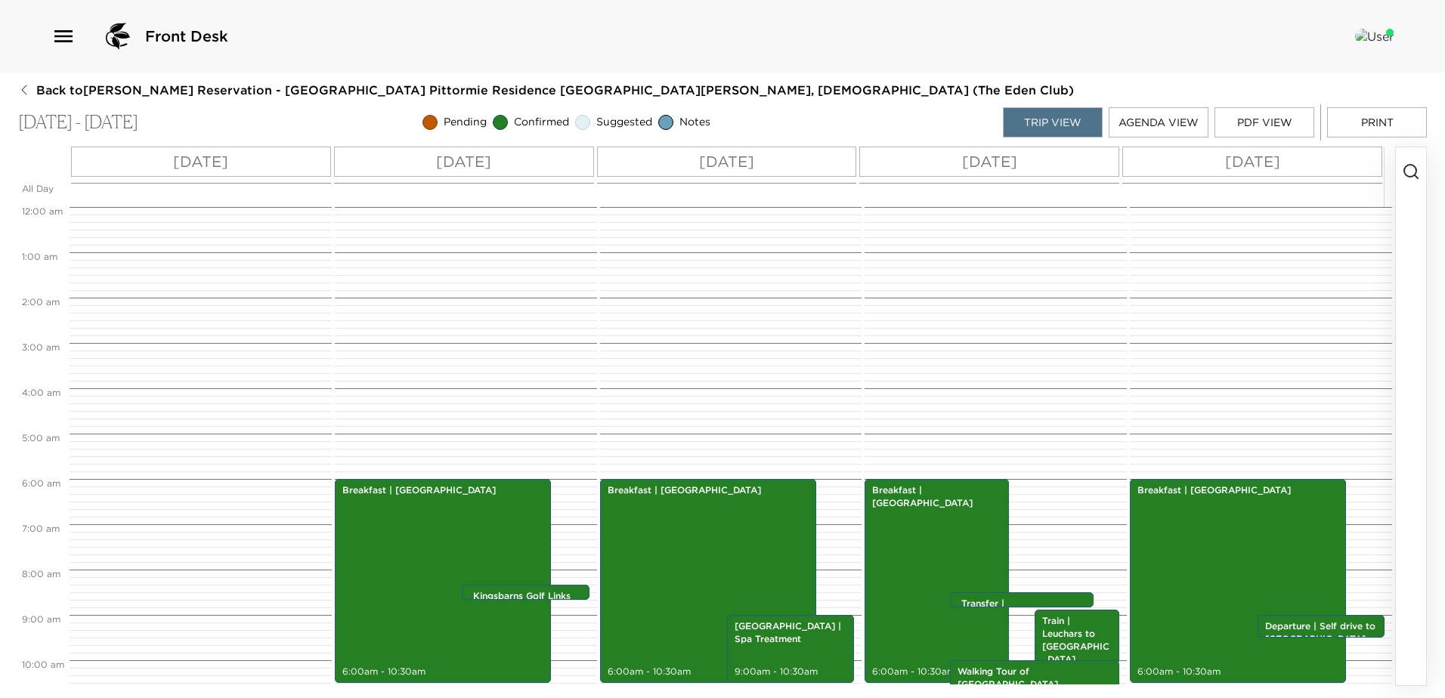
scroll to position [272, 0]
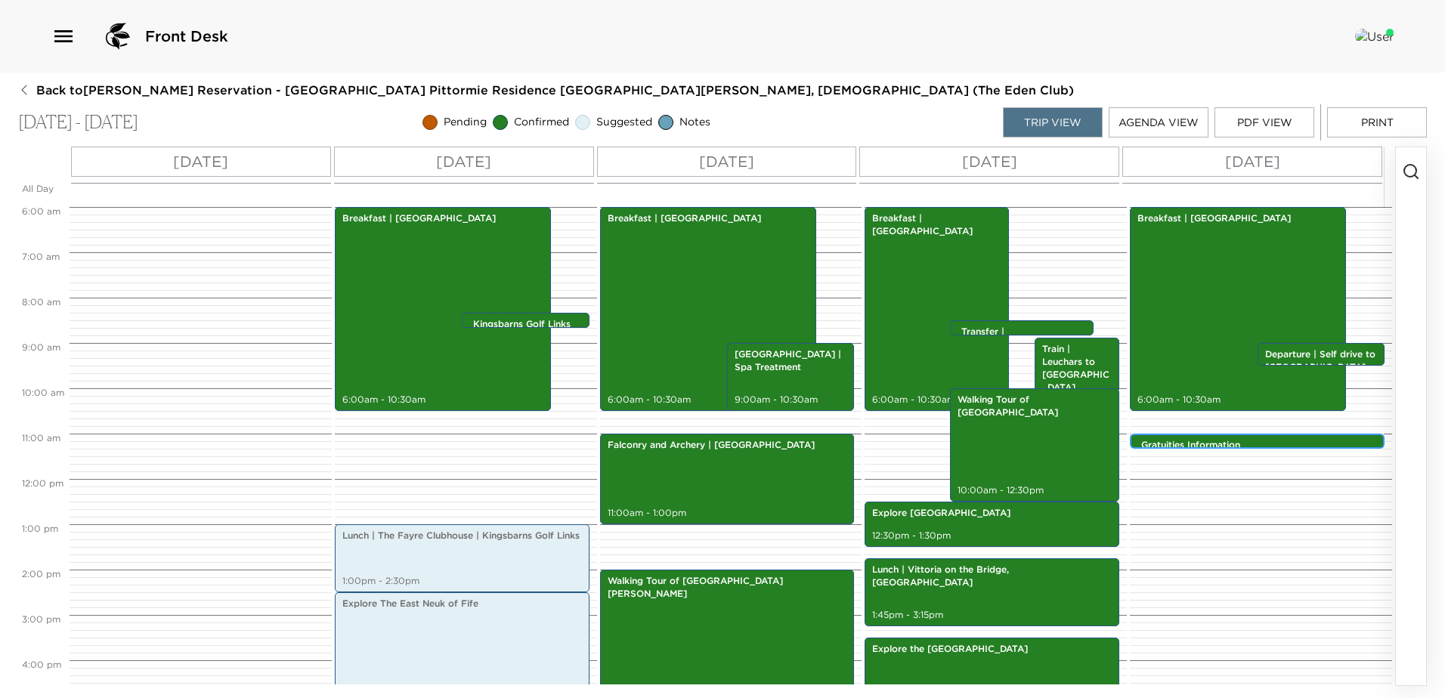
click at [1246, 442] on p "Gratuities Information" at bounding box center [1261, 445] width 240 height 13
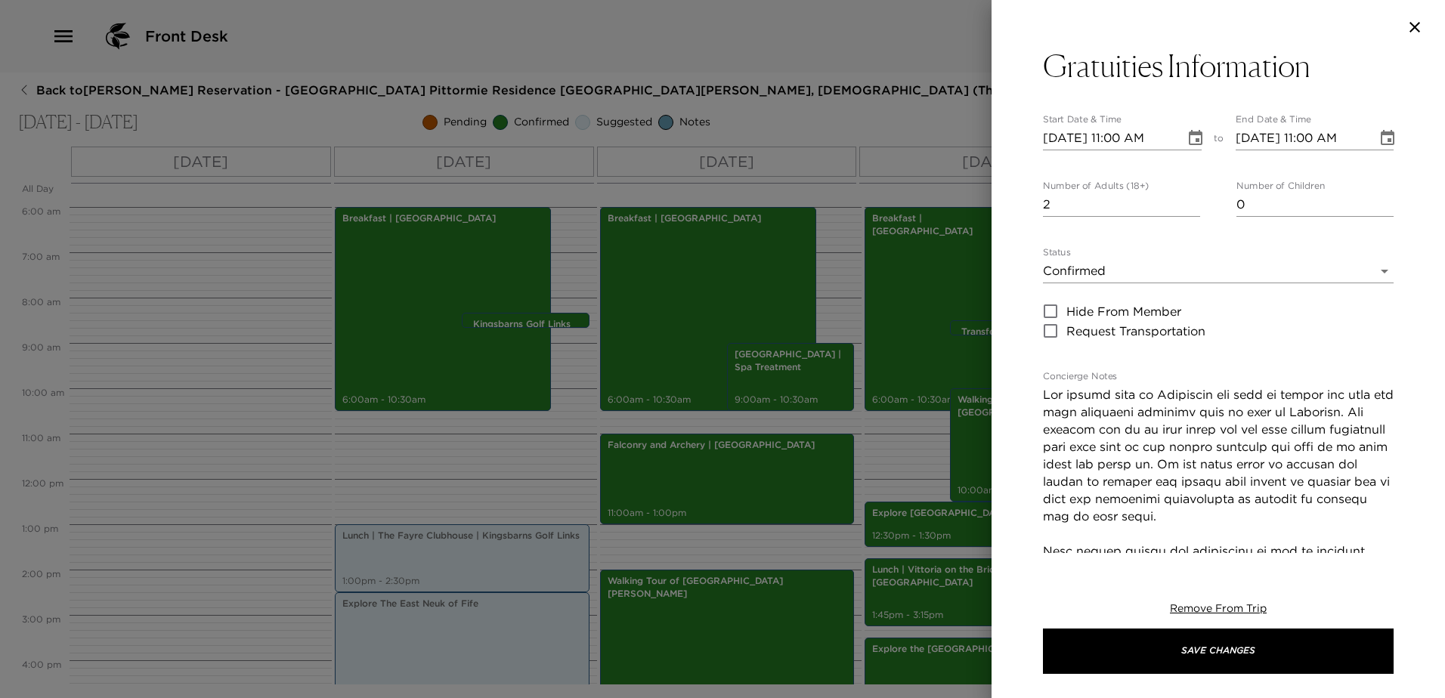
scroll to position [0, 0]
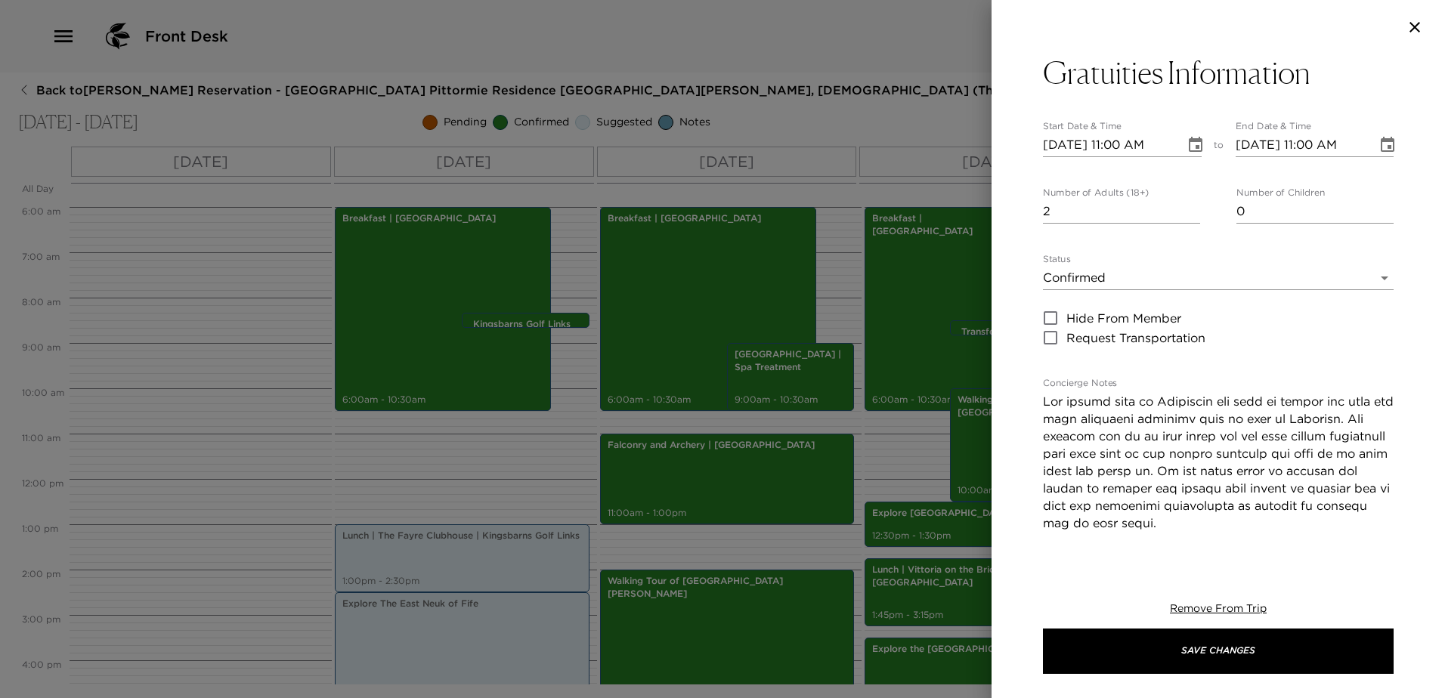
click at [1227, 279] on body "Front Desk Back to Mark McPherson Reservation - Eden Club Pittormie Residence 1…" at bounding box center [722, 349] width 1445 height 698
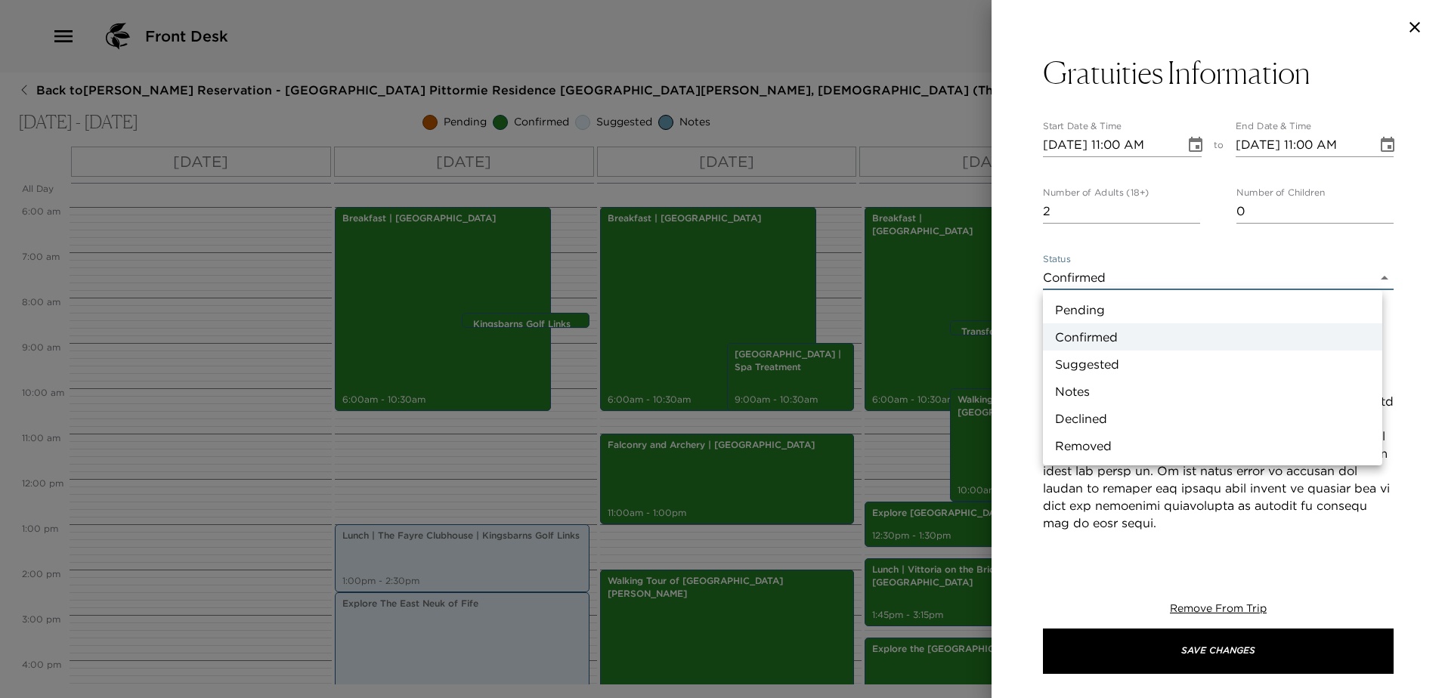
click at [1174, 487] on div at bounding box center [722, 349] width 1445 height 698
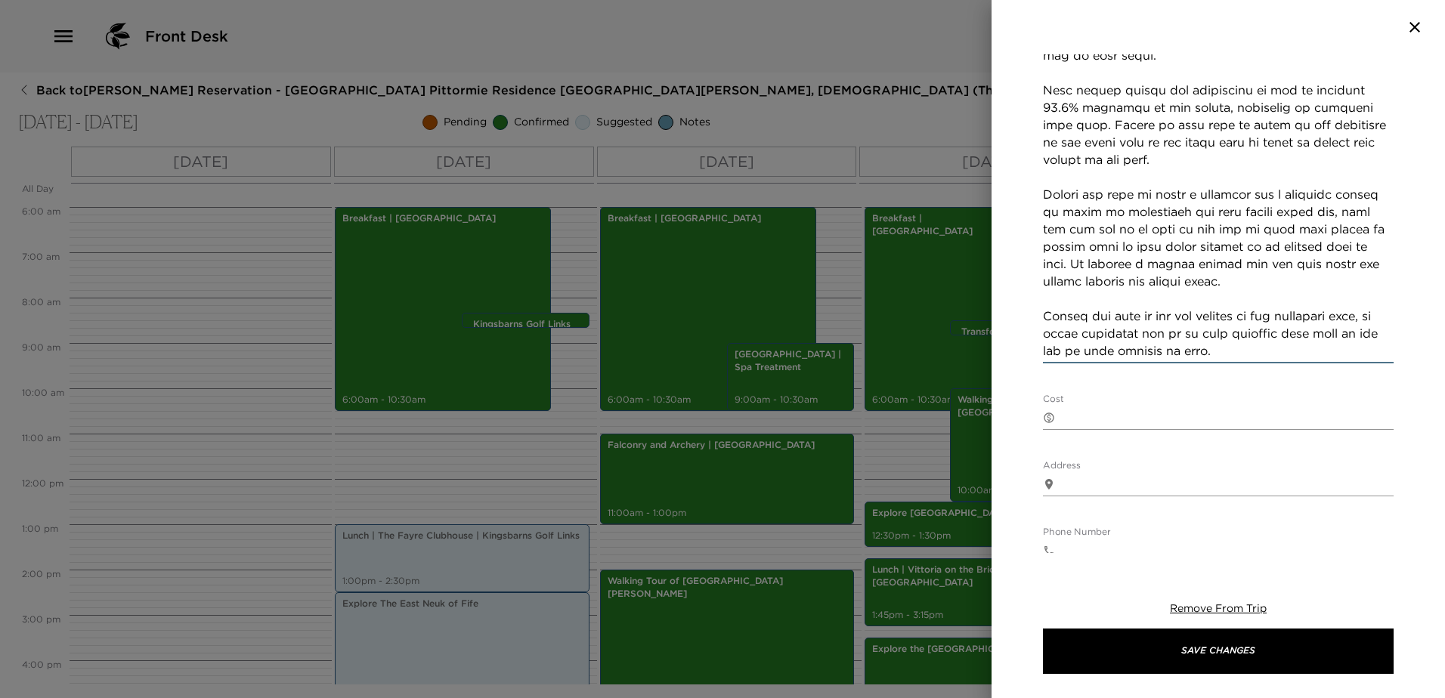
scroll to position [467, 0]
drag, startPoint x: 1044, startPoint y: 397, endPoint x: 1293, endPoint y: 352, distance: 252.6
click at [1293, 352] on textarea "Concierge Notes" at bounding box center [1218, 143] width 351 height 435
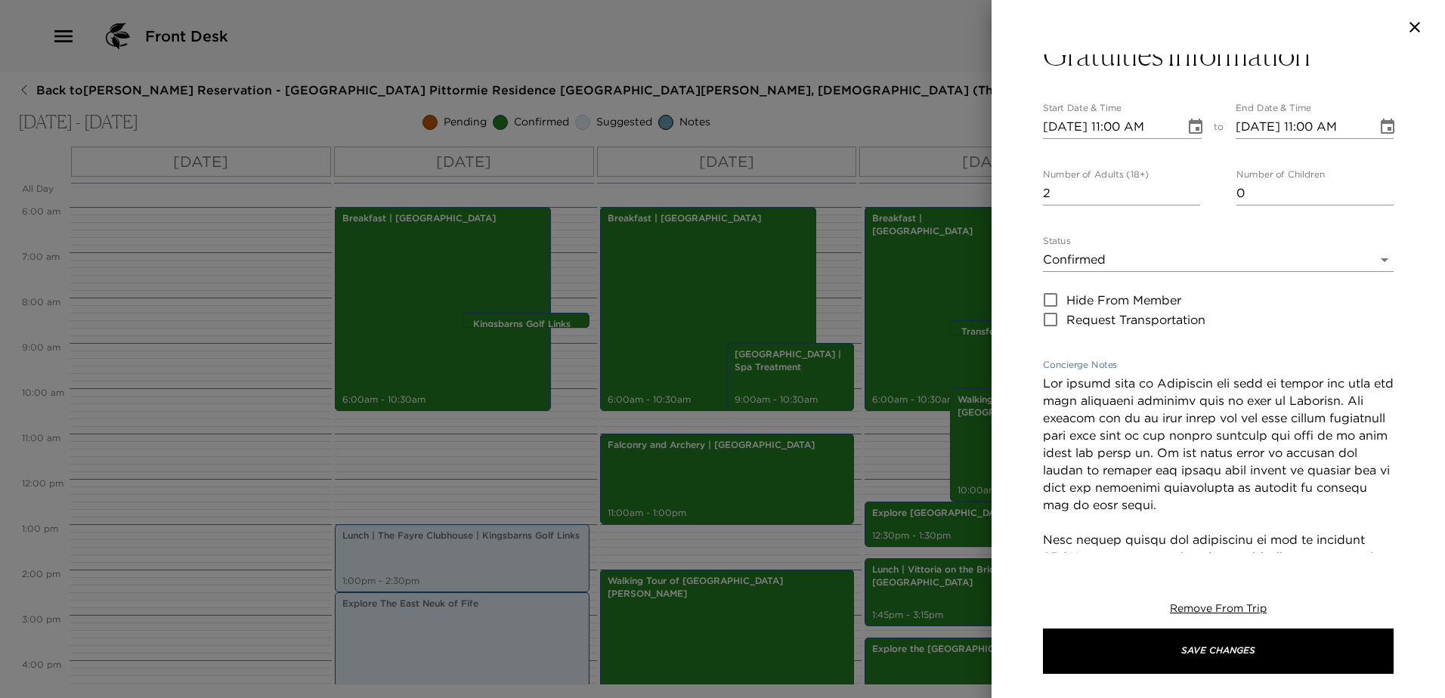
scroll to position [14, 0]
click at [1143, 260] on body "Front Desk Back to Mark McPherson Reservation - Eden Club Pittormie Residence 1…" at bounding box center [722, 349] width 1445 height 698
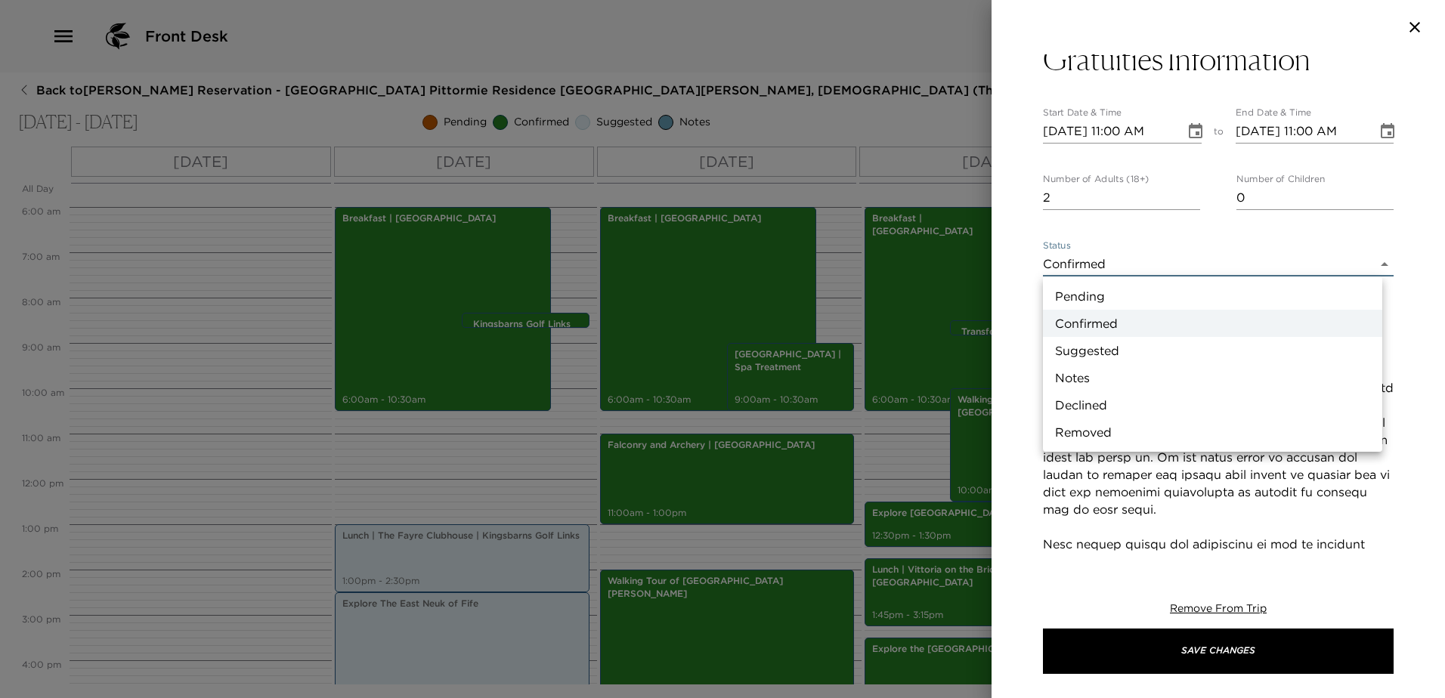
click at [1139, 375] on li "Notes" at bounding box center [1212, 377] width 339 height 27
type input "Concierge Note"
type textarea "Please note that check out of our rooms and residences is no later than 11:00am…"
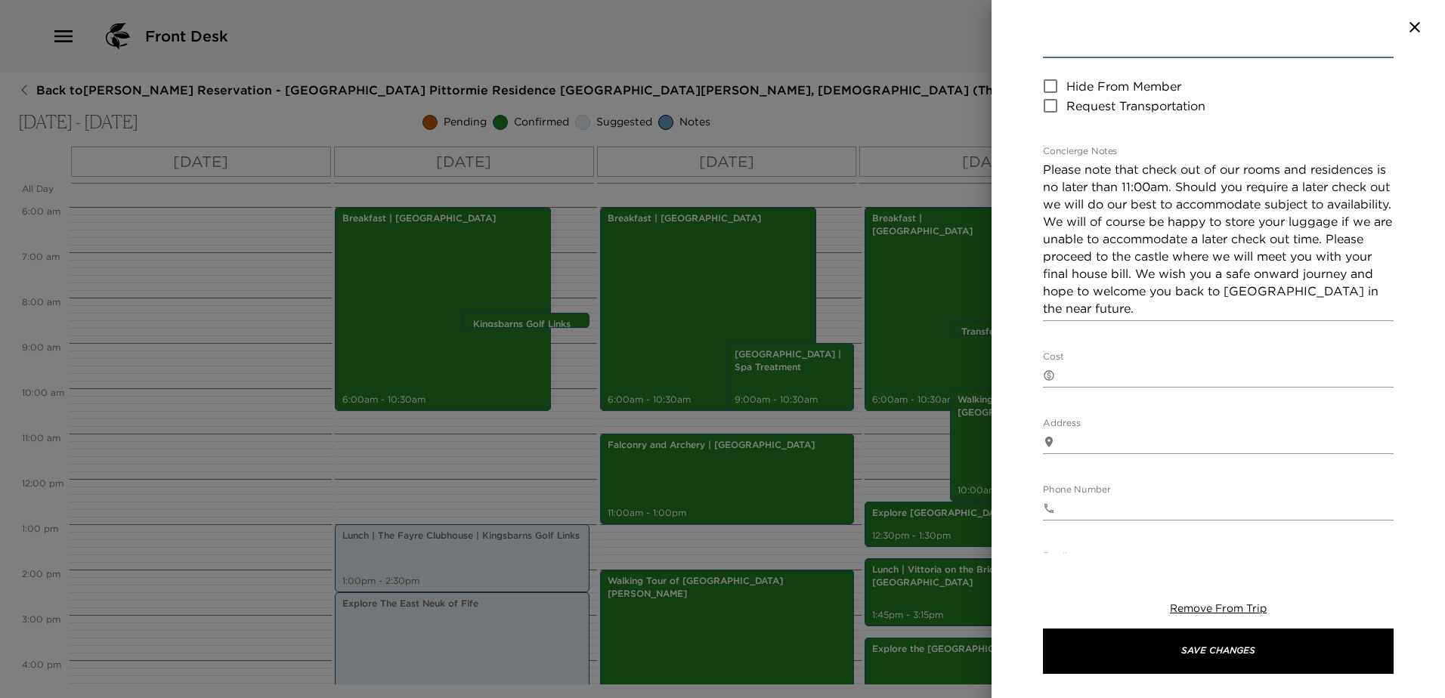
scroll to position [240, 0]
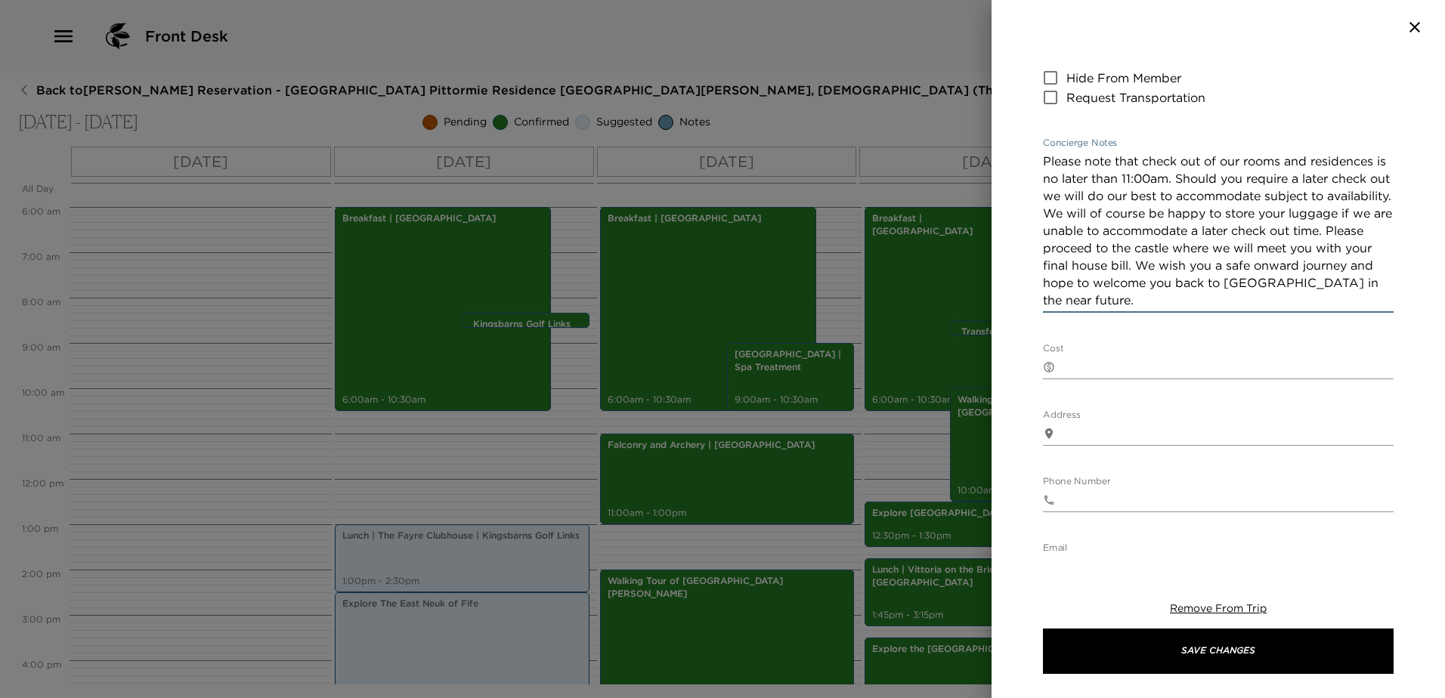
drag, startPoint x: 1221, startPoint y: 299, endPoint x: 1011, endPoint y: 155, distance: 254.9
click at [1011, 155] on div "Gratuities Information Start Date & Time 09/09/2025 11:00 AM to End Date & Time…" at bounding box center [1217, 303] width 453 height 499
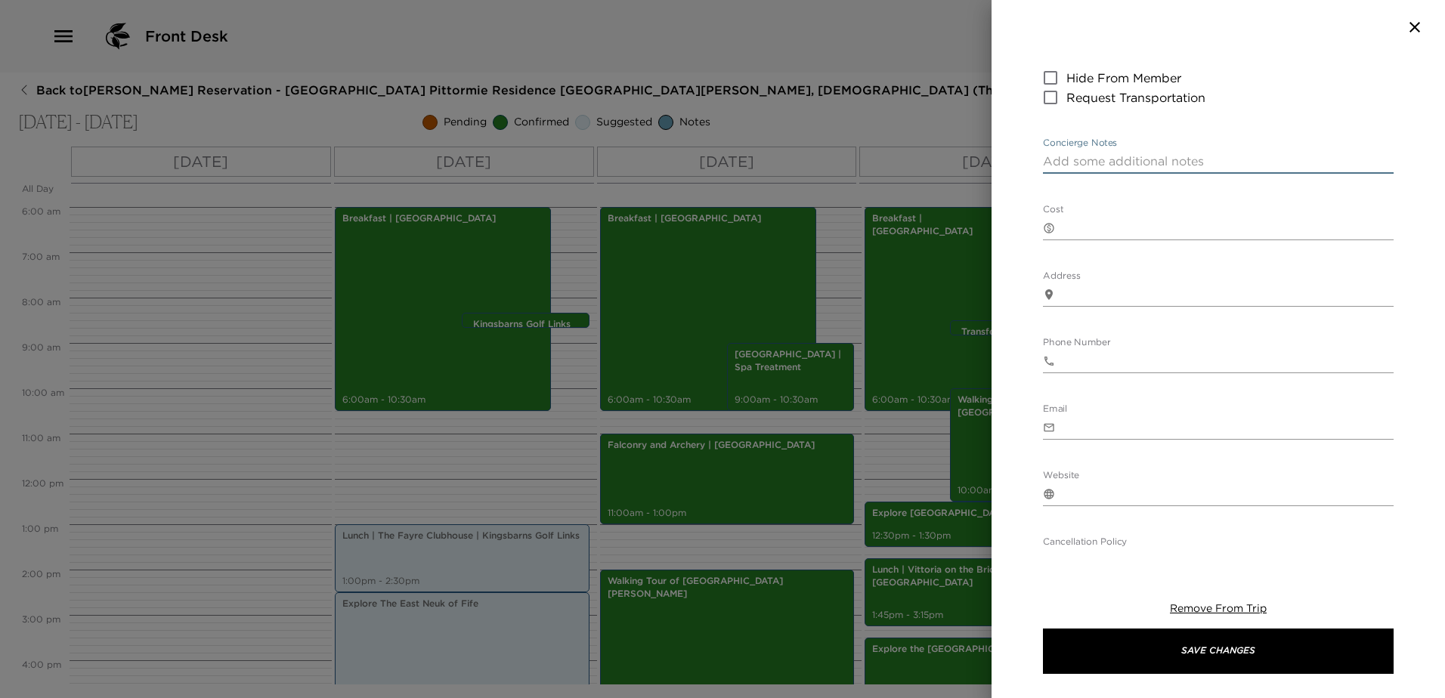
paste textarea "The entire team at Pittormie are here to ensure you have the most enjoyable vac…"
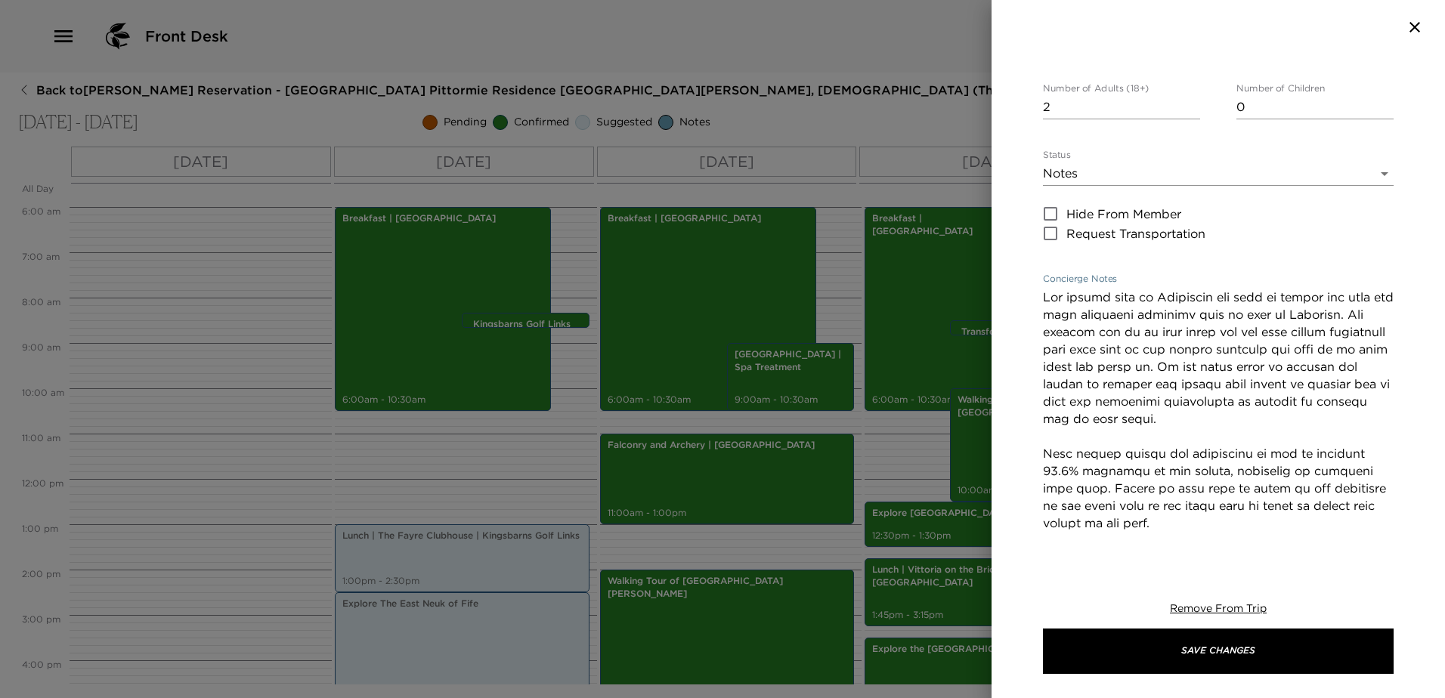
scroll to position [0, 0]
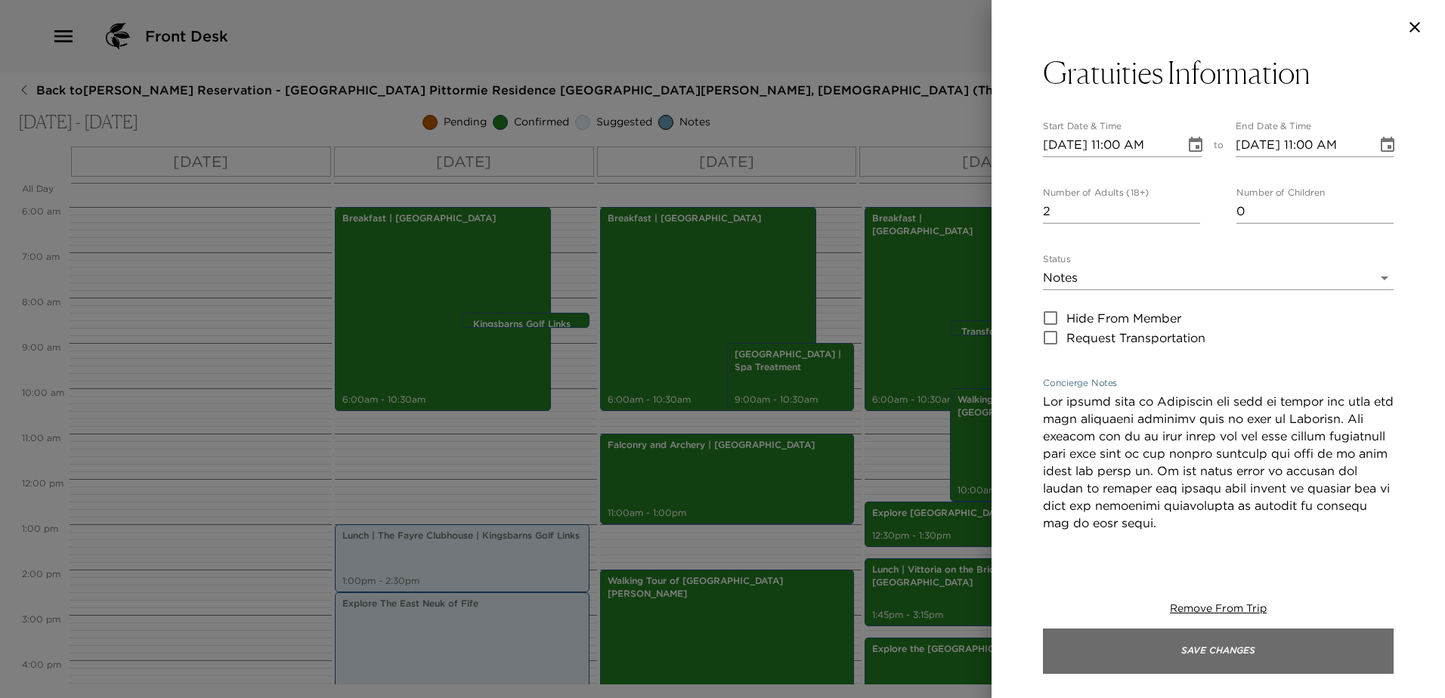
type textarea "The entire team at Pittormie are here to ensure you have the most enjoyable vac…"
drag, startPoint x: 1257, startPoint y: 642, endPoint x: 1248, endPoint y: 640, distance: 10.1
click at [1257, 642] on button "Save Changes" at bounding box center [1218, 651] width 351 height 45
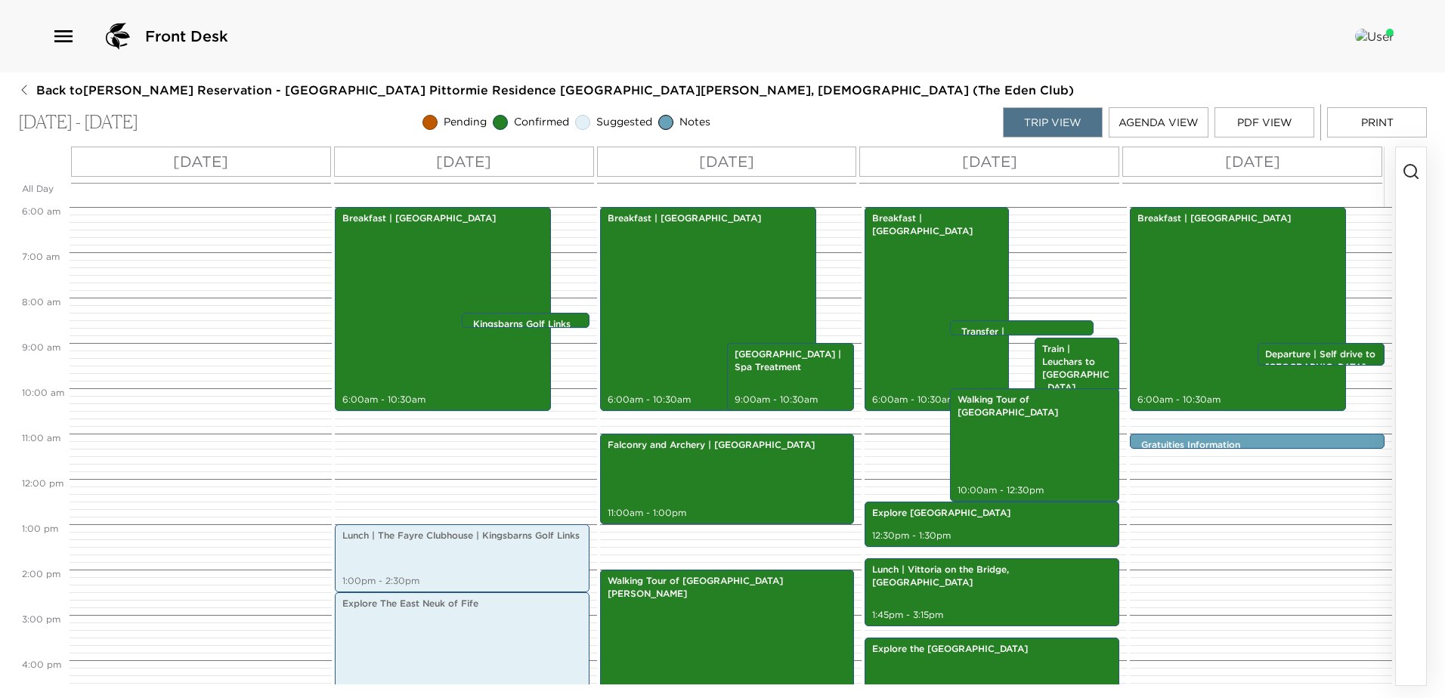
click at [1382, 114] on button "Print" at bounding box center [1377, 122] width 100 height 30
drag, startPoint x: 1284, startPoint y: 120, endPoint x: 1274, endPoint y: 133, distance: 16.2
click at [1283, 120] on button "PDF View" at bounding box center [1264, 122] width 100 height 30
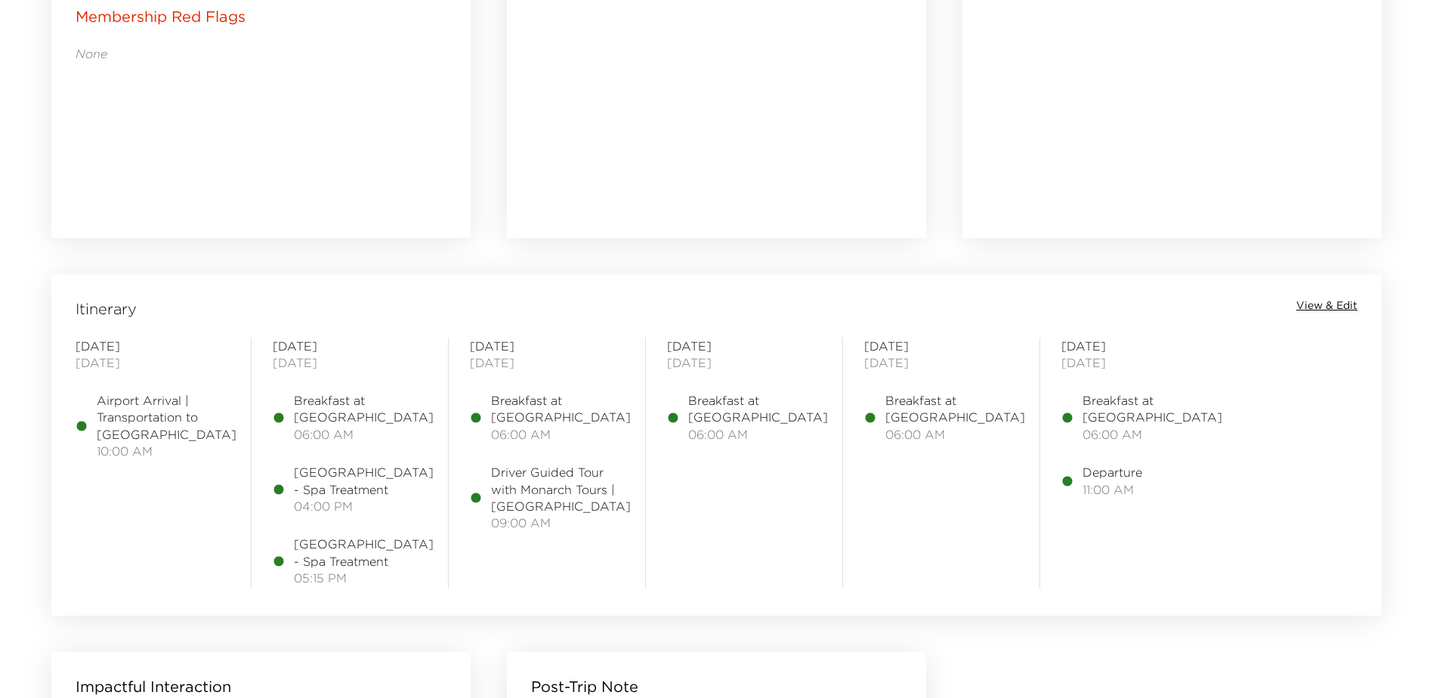
scroll to position [1058, 0]
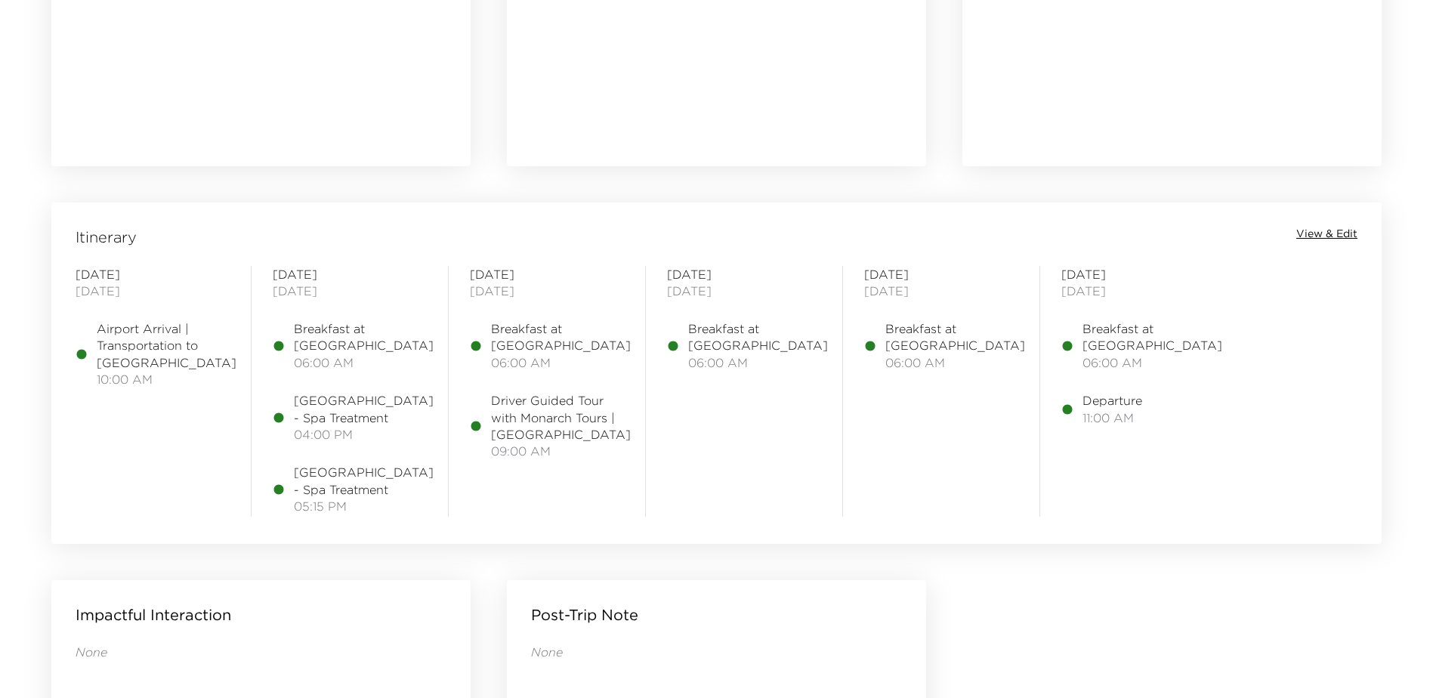
click at [1316, 232] on span "View & Edit" at bounding box center [1327, 234] width 61 height 15
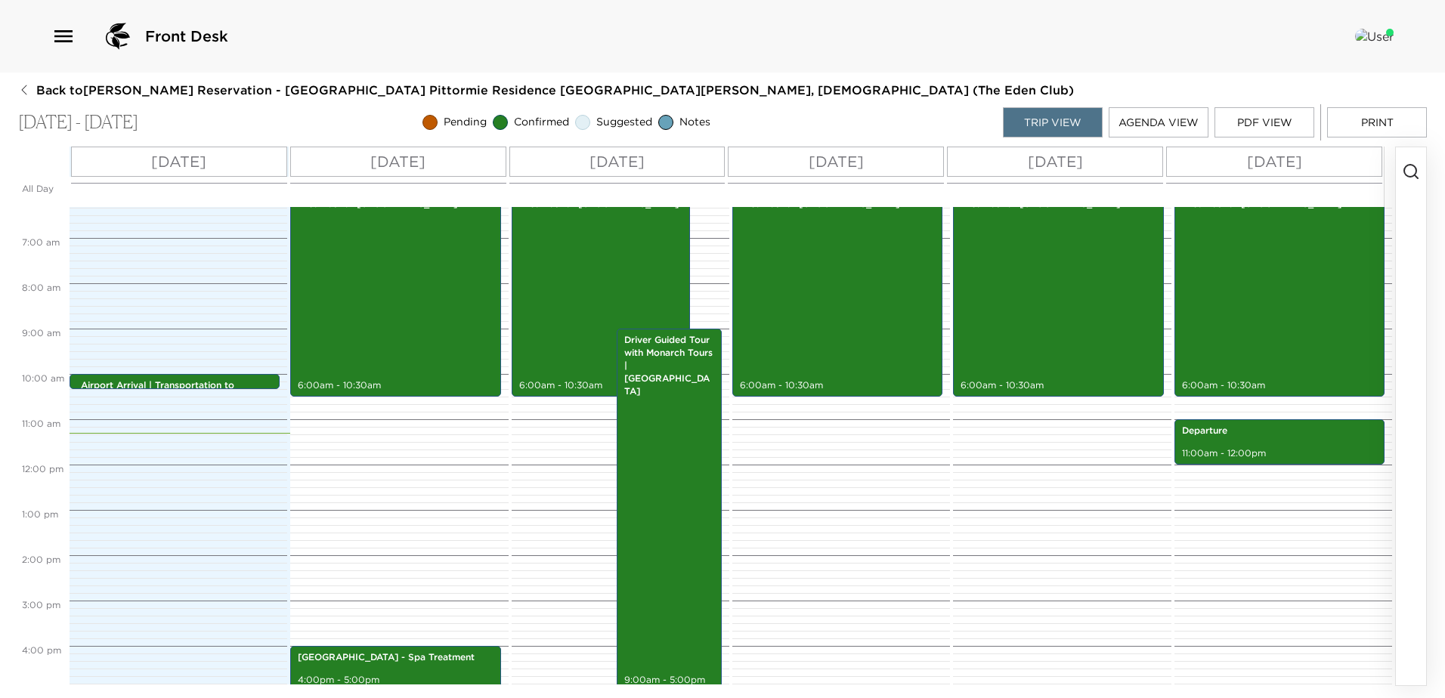
scroll to position [308, 0]
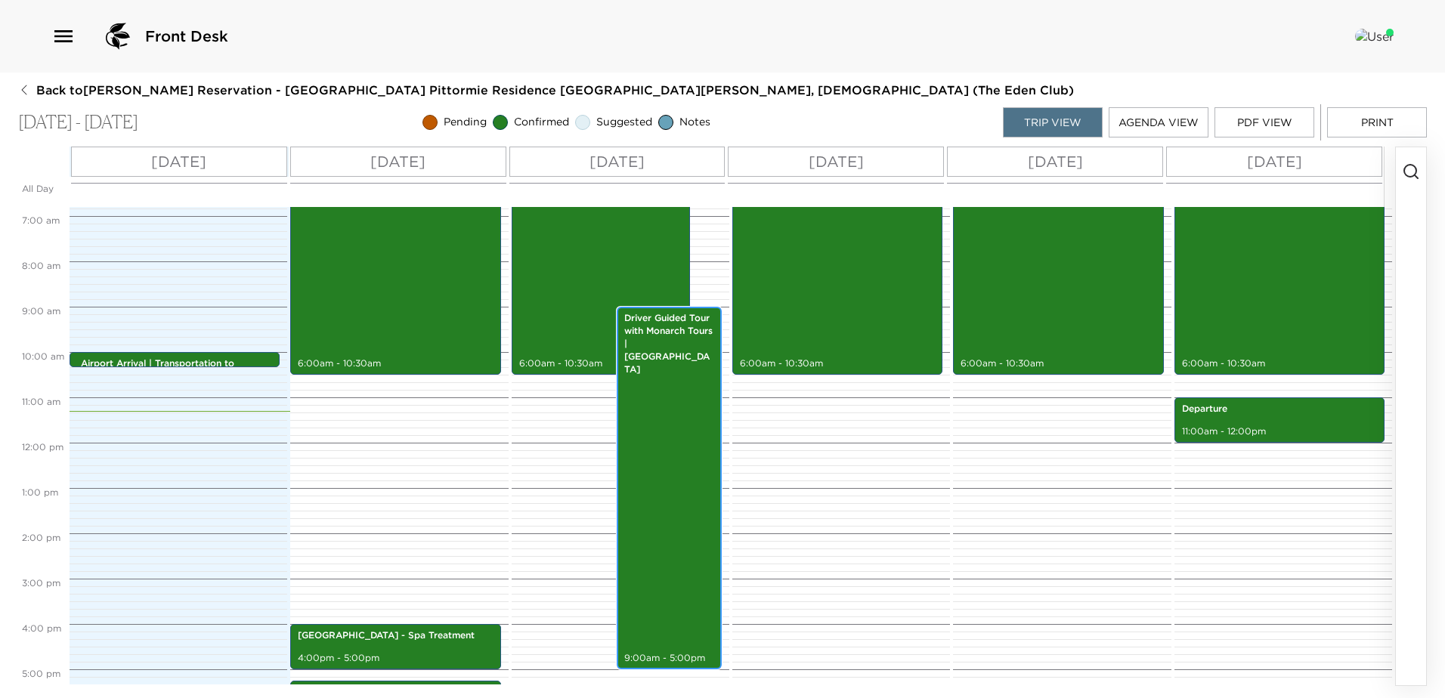
click at [672, 392] on div "Driver Guided Tour with Monarch Tours | [GEOGRAPHIC_DATA] 9:00am - 5:00pm" at bounding box center [669, 488] width 96 height 358
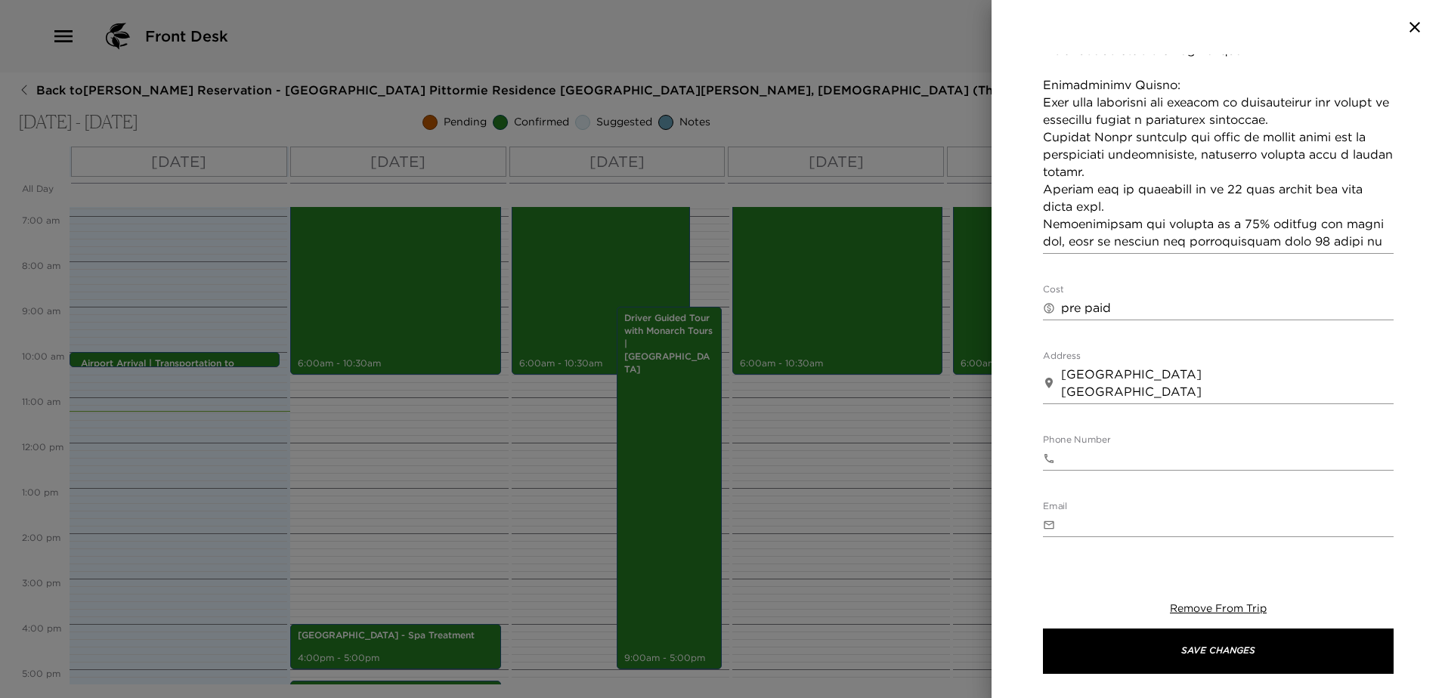
scroll to position [832, 0]
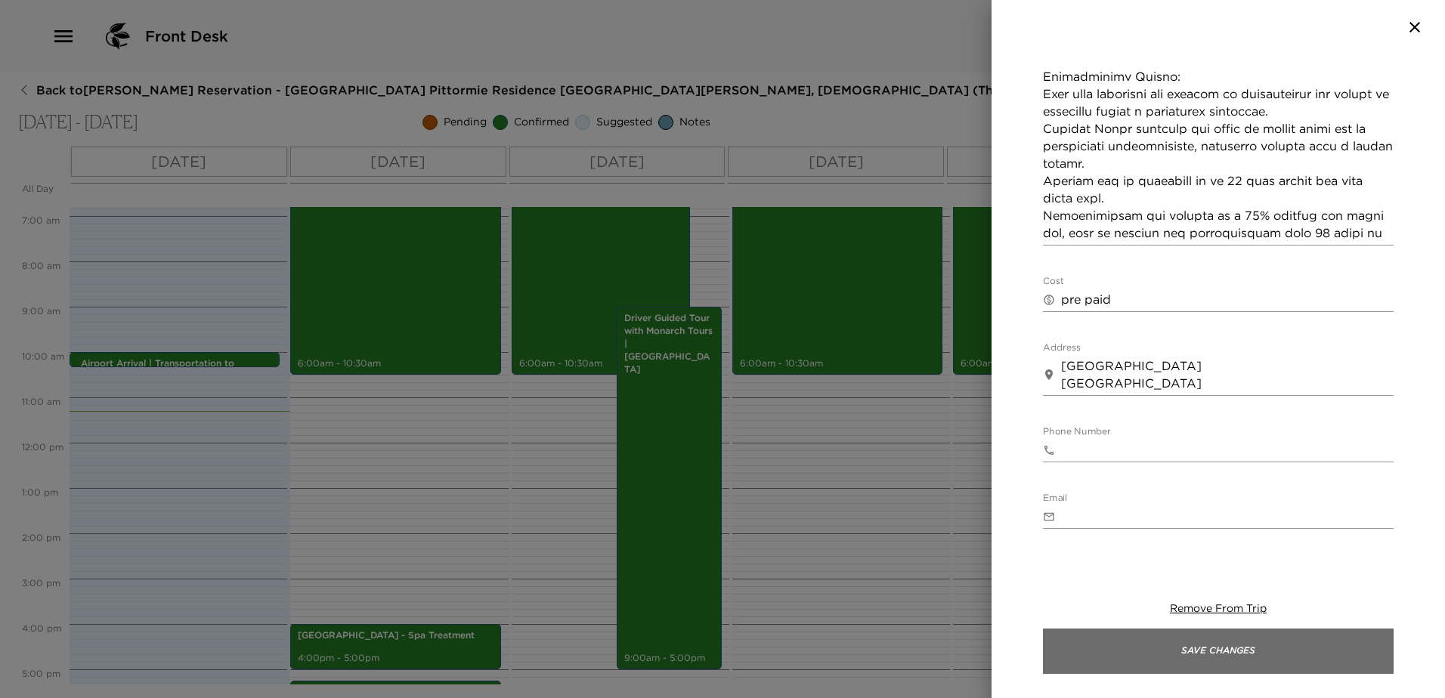
click at [1198, 654] on button "Save Changes" at bounding box center [1218, 651] width 351 height 45
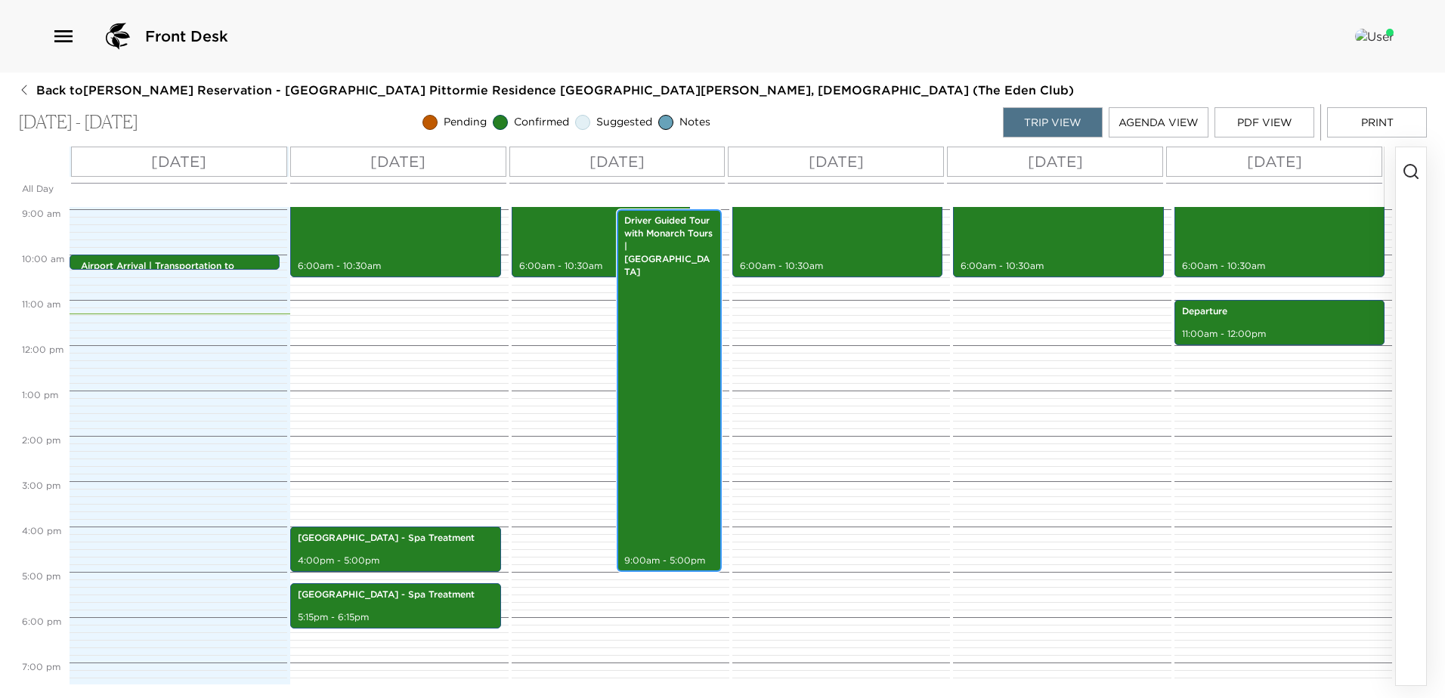
scroll to position [384, 0]
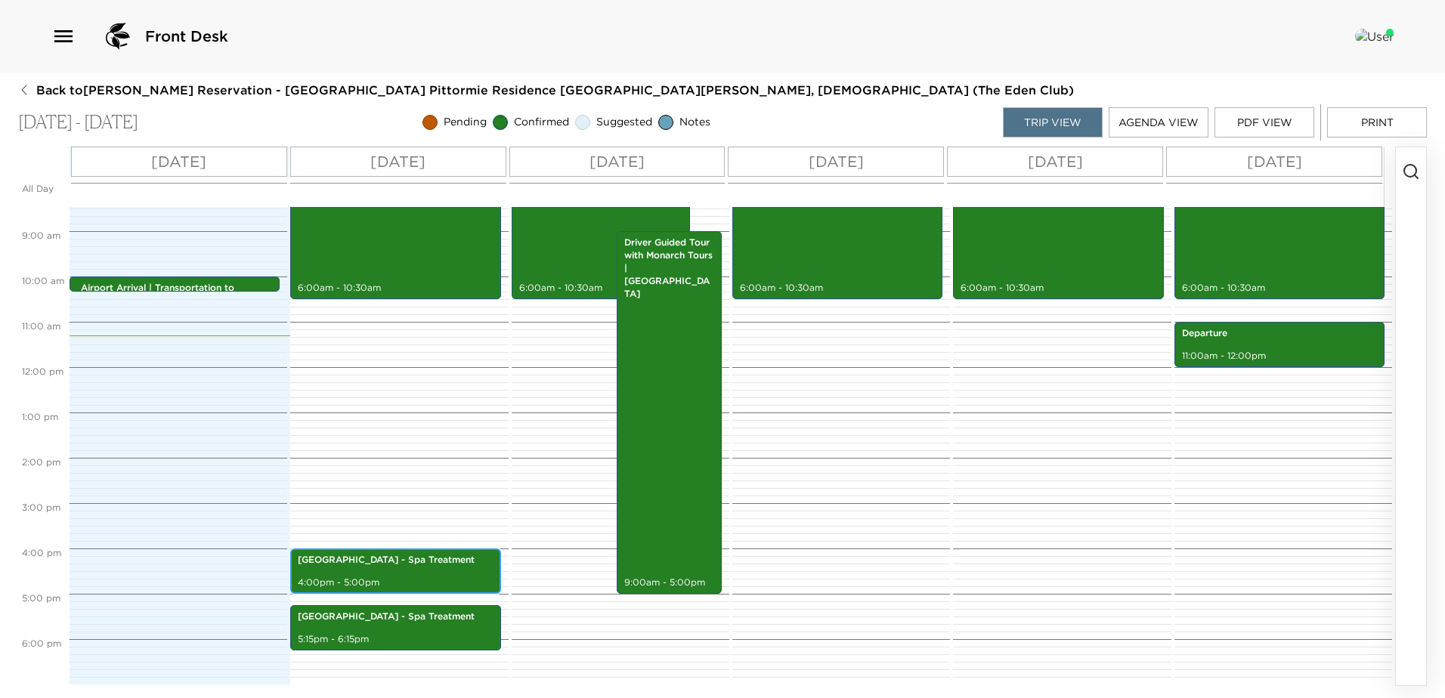
click at [381, 565] on p "[GEOGRAPHIC_DATA] - Spa Treatment" at bounding box center [395, 560] width 195 height 13
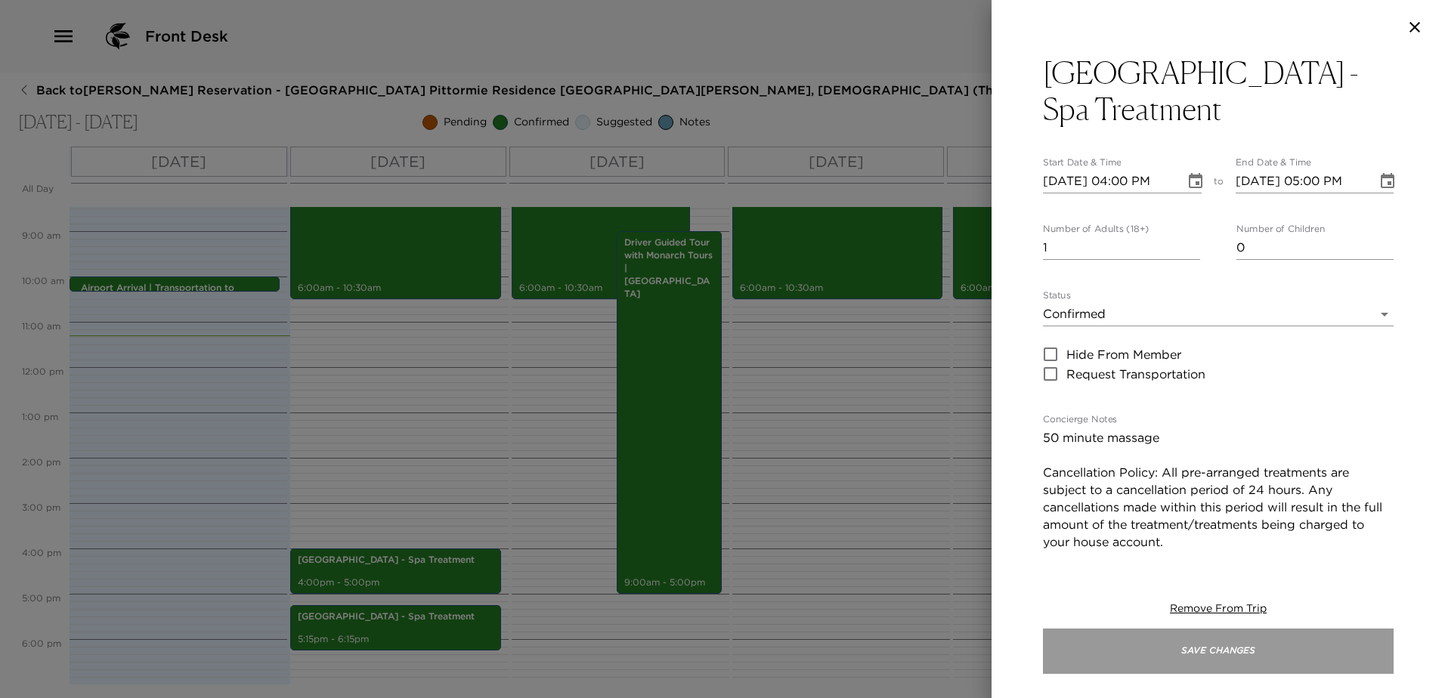
click at [1223, 646] on button "Save Changes" at bounding box center [1218, 651] width 351 height 45
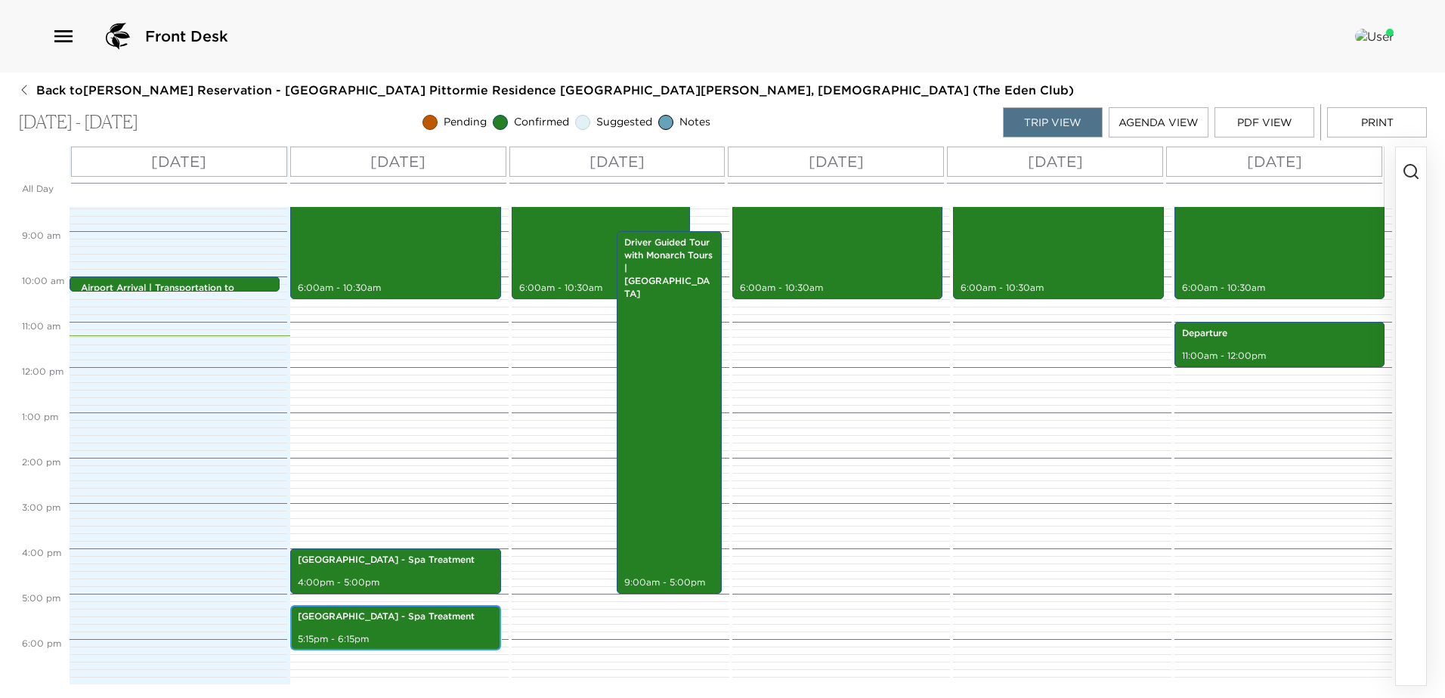
click at [379, 627] on div "Pittormie Castle - Spa Treatment 5:15pm - 6:15pm" at bounding box center [395, 628] width 201 height 41
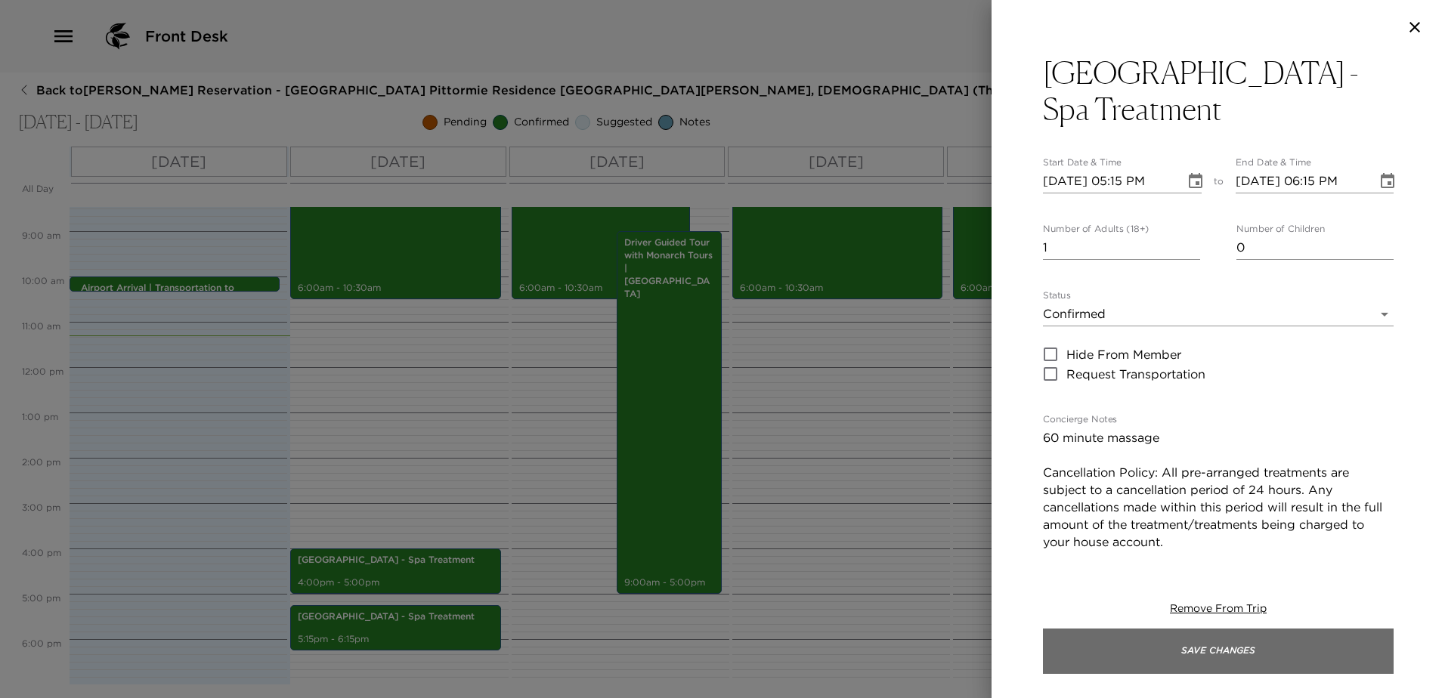
click at [1233, 648] on button "Save Changes" at bounding box center [1218, 651] width 351 height 45
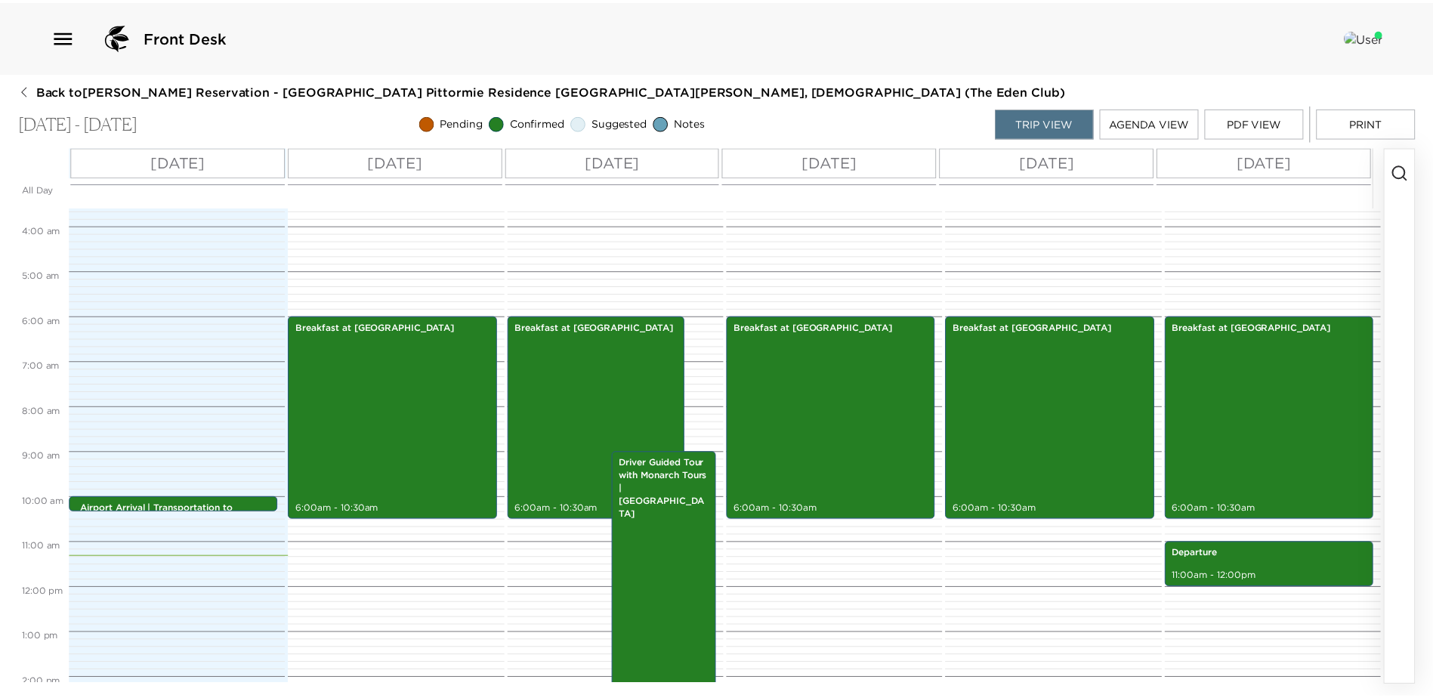
scroll to position [157, 0]
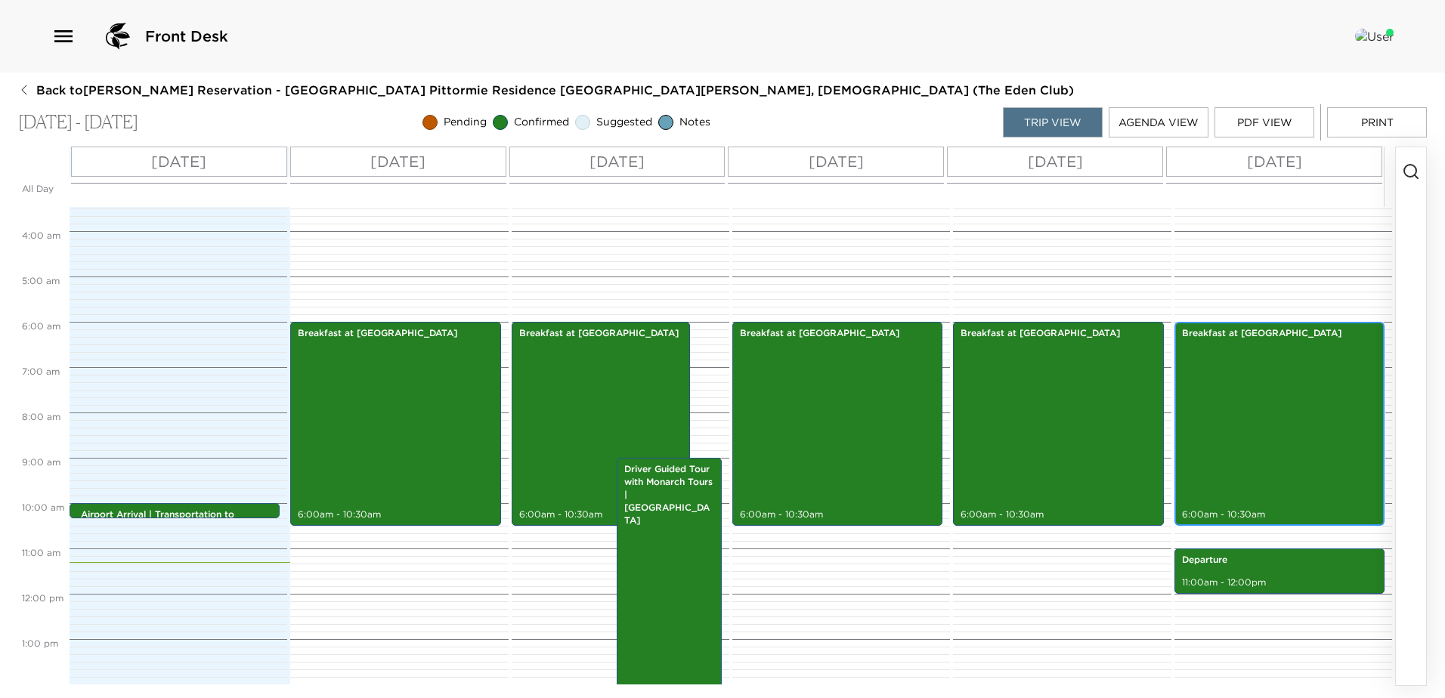
click at [1251, 428] on div "Breakfast at Pittormie Castle 6:00am - 10:30am" at bounding box center [1279, 423] width 201 height 199
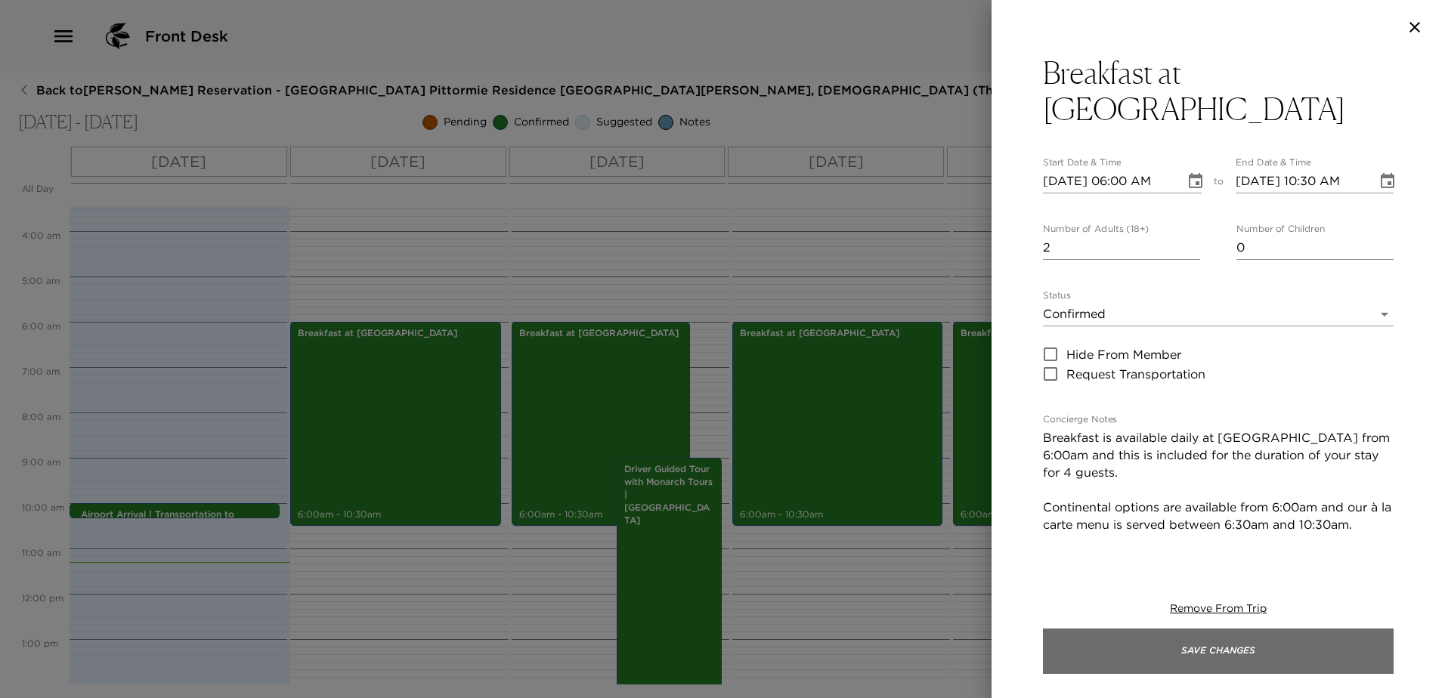
drag, startPoint x: 1284, startPoint y: 639, endPoint x: 1282, endPoint y: 647, distance: 7.9
click at [1284, 640] on button "Save Changes" at bounding box center [1218, 651] width 351 height 45
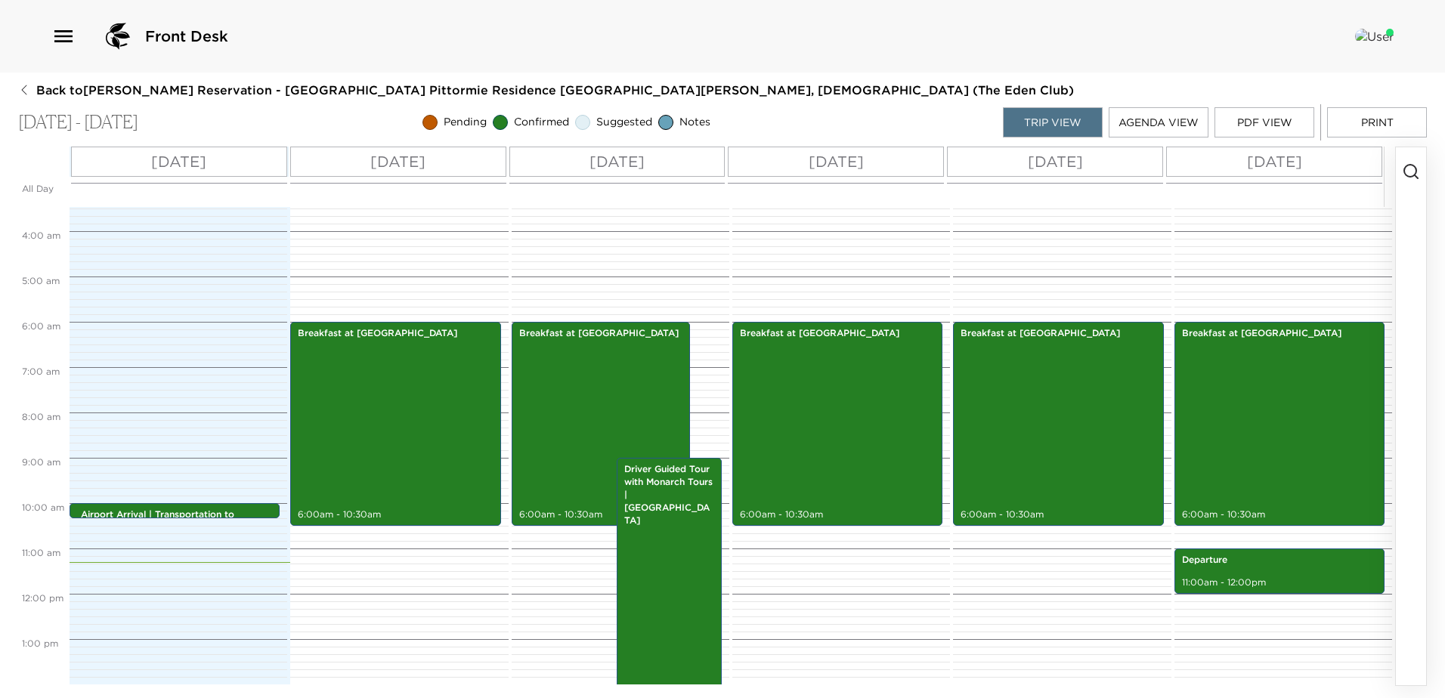
click at [1284, 125] on button "PDF View" at bounding box center [1264, 122] width 100 height 30
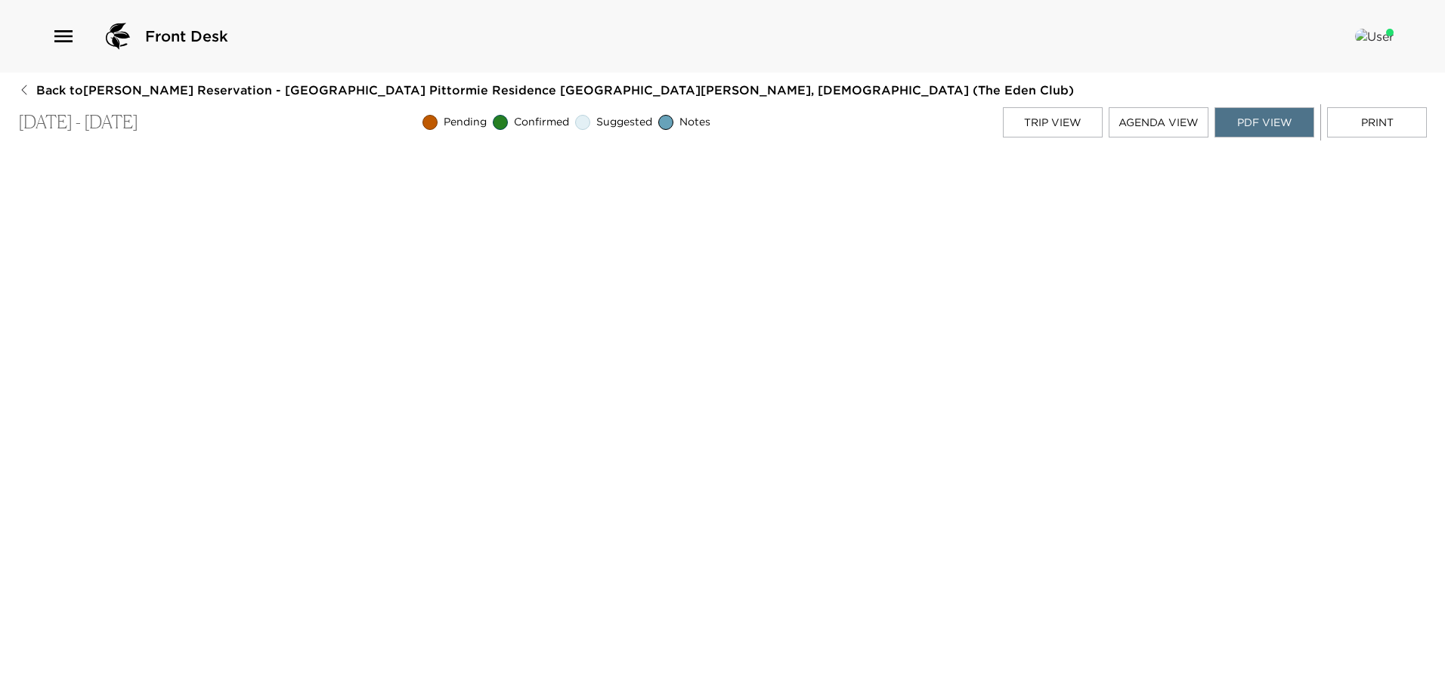
click at [31, 88] on button "Back to Stephen Siu Reservation - Eden Club Pittormie Residence 3 St. Andrews, …" at bounding box center [546, 90] width 1056 height 17
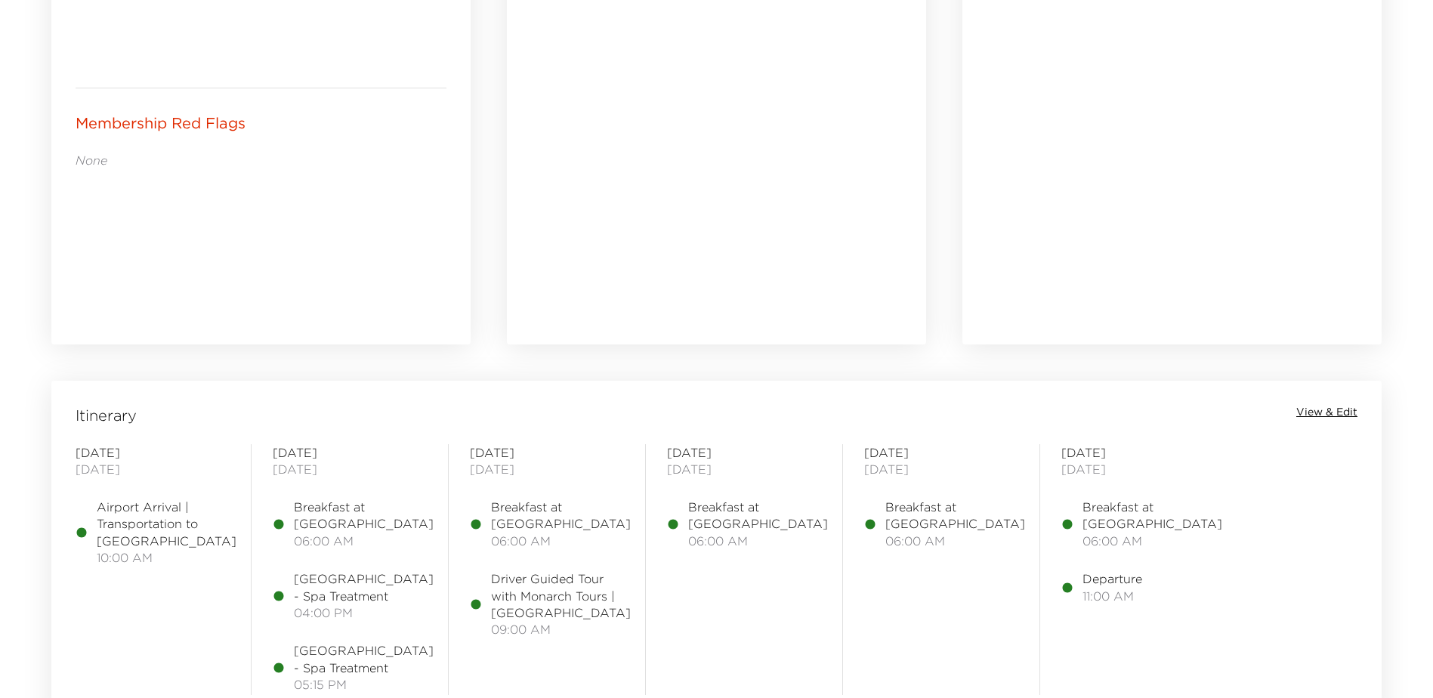
scroll to position [907, 0]
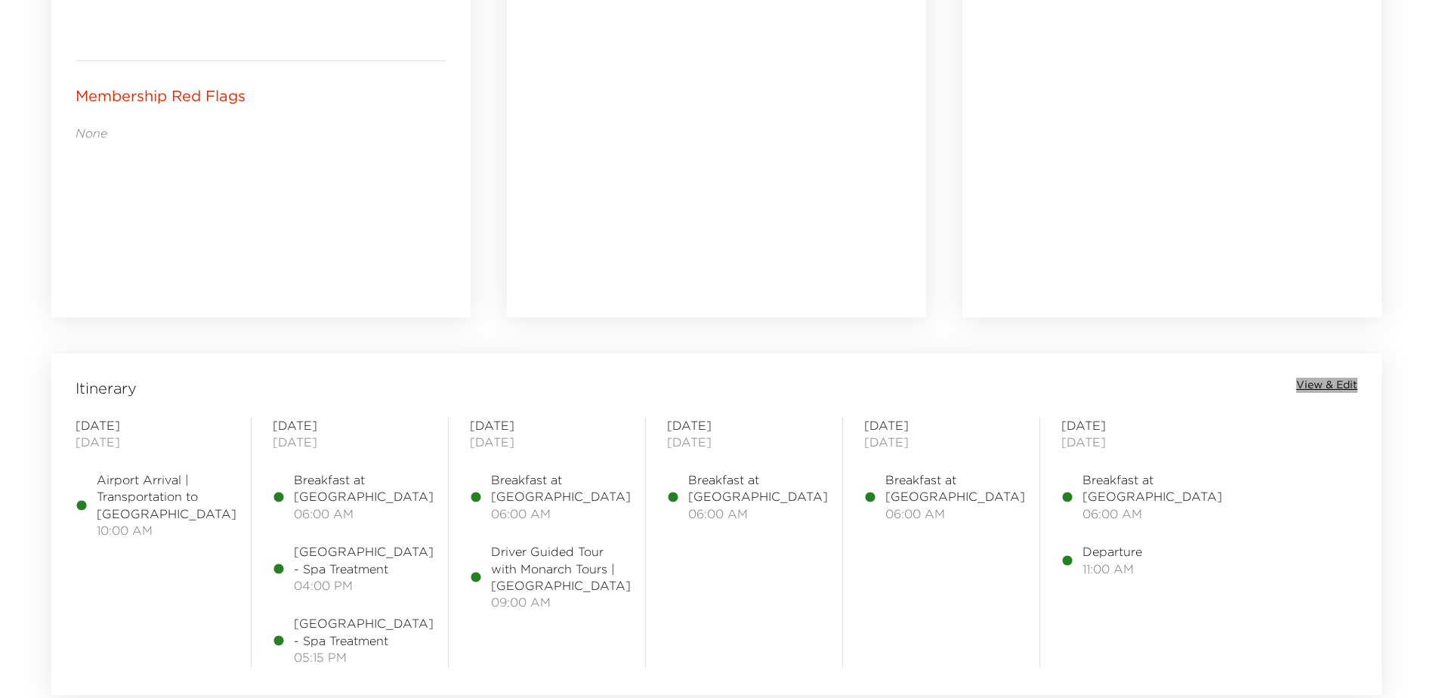
click at [1319, 382] on span "View & Edit" at bounding box center [1327, 385] width 61 height 15
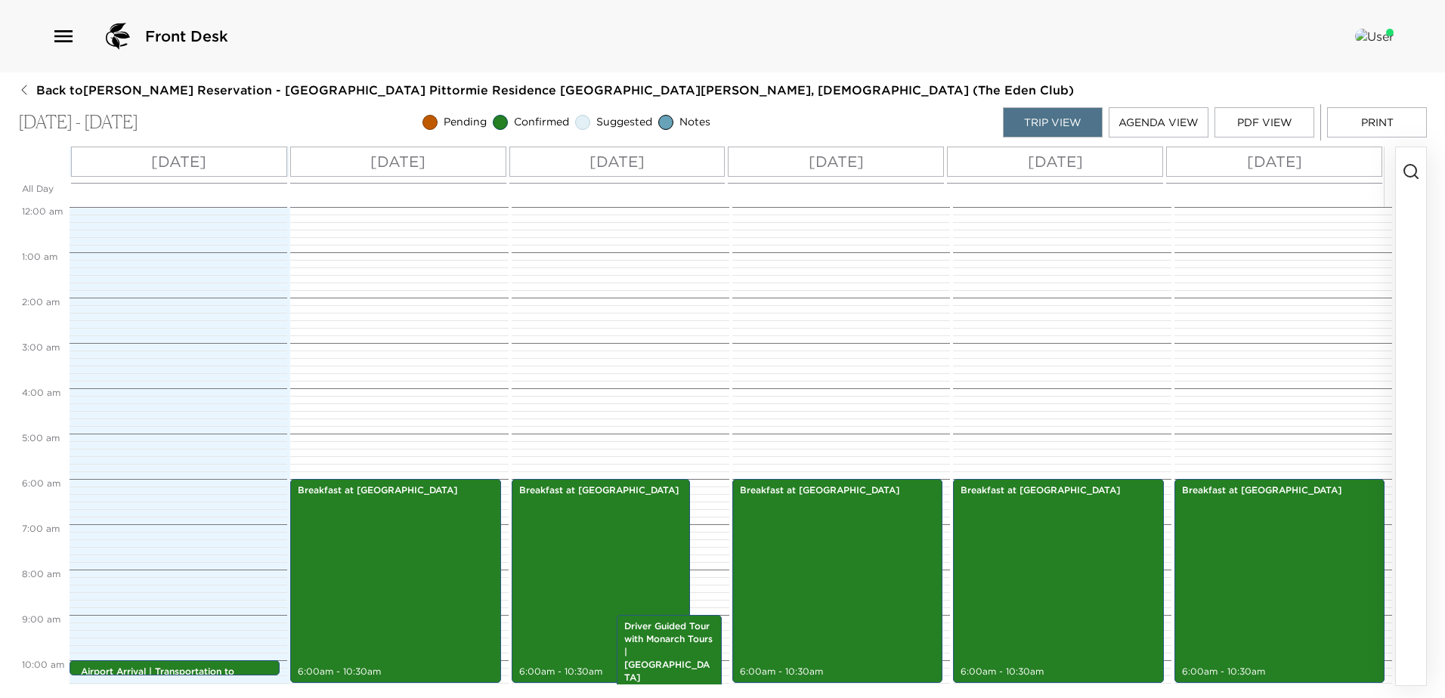
scroll to position [272, 0]
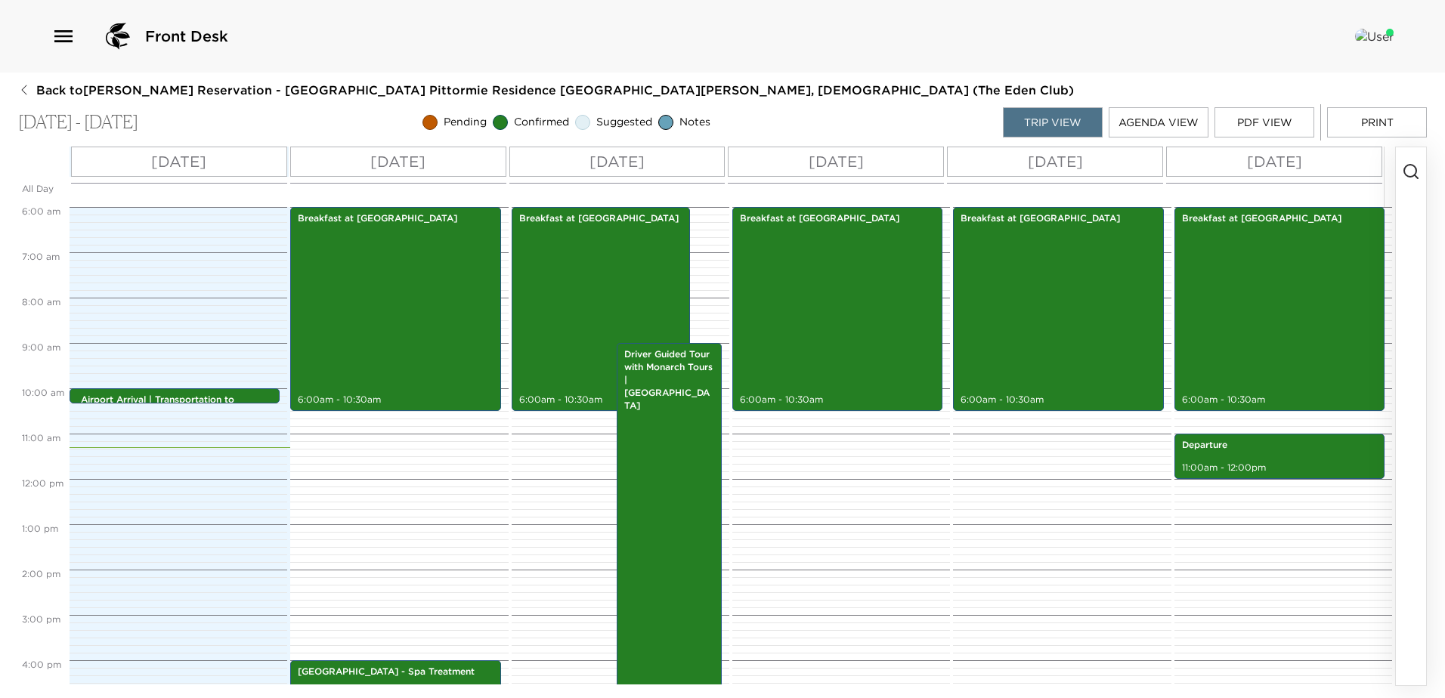
click at [1159, 125] on button "Agenda View" at bounding box center [1159, 122] width 100 height 30
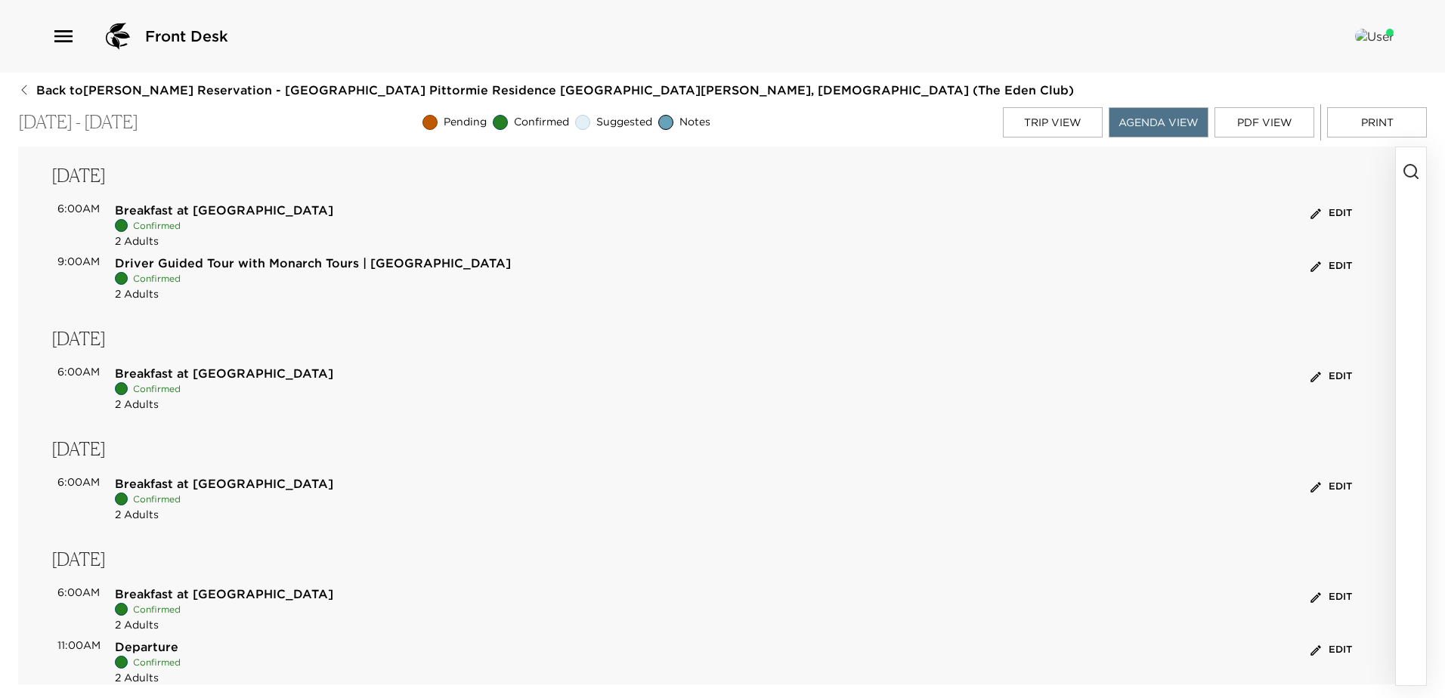
scroll to position [378, 0]
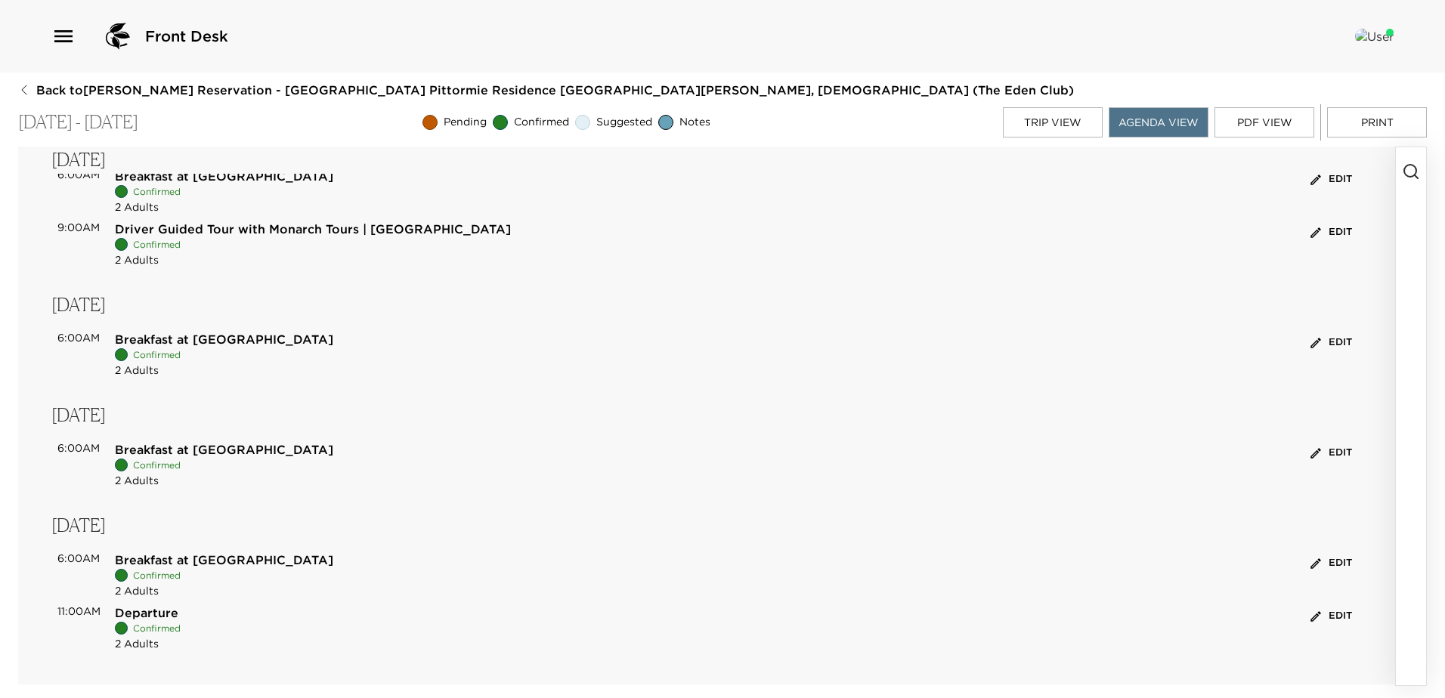
click at [1361, 116] on button "Print" at bounding box center [1377, 122] width 100 height 30
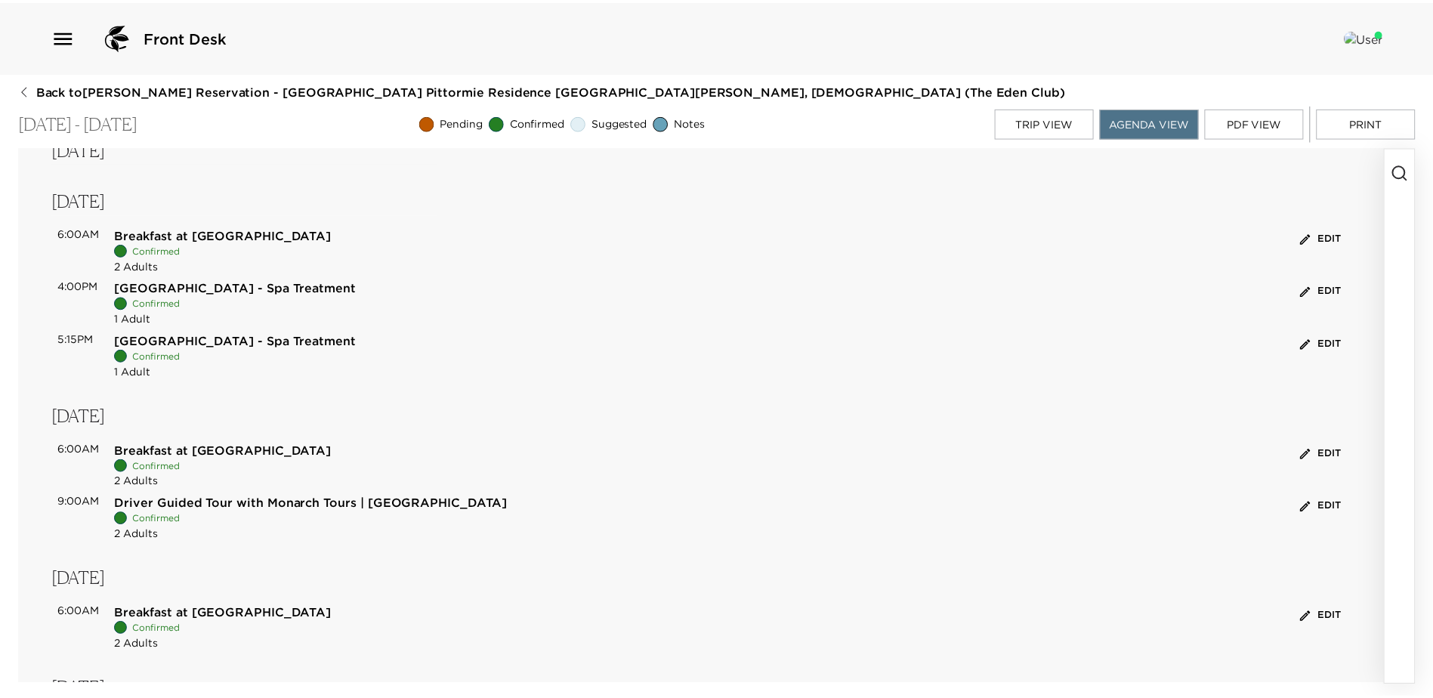
scroll to position [0, 0]
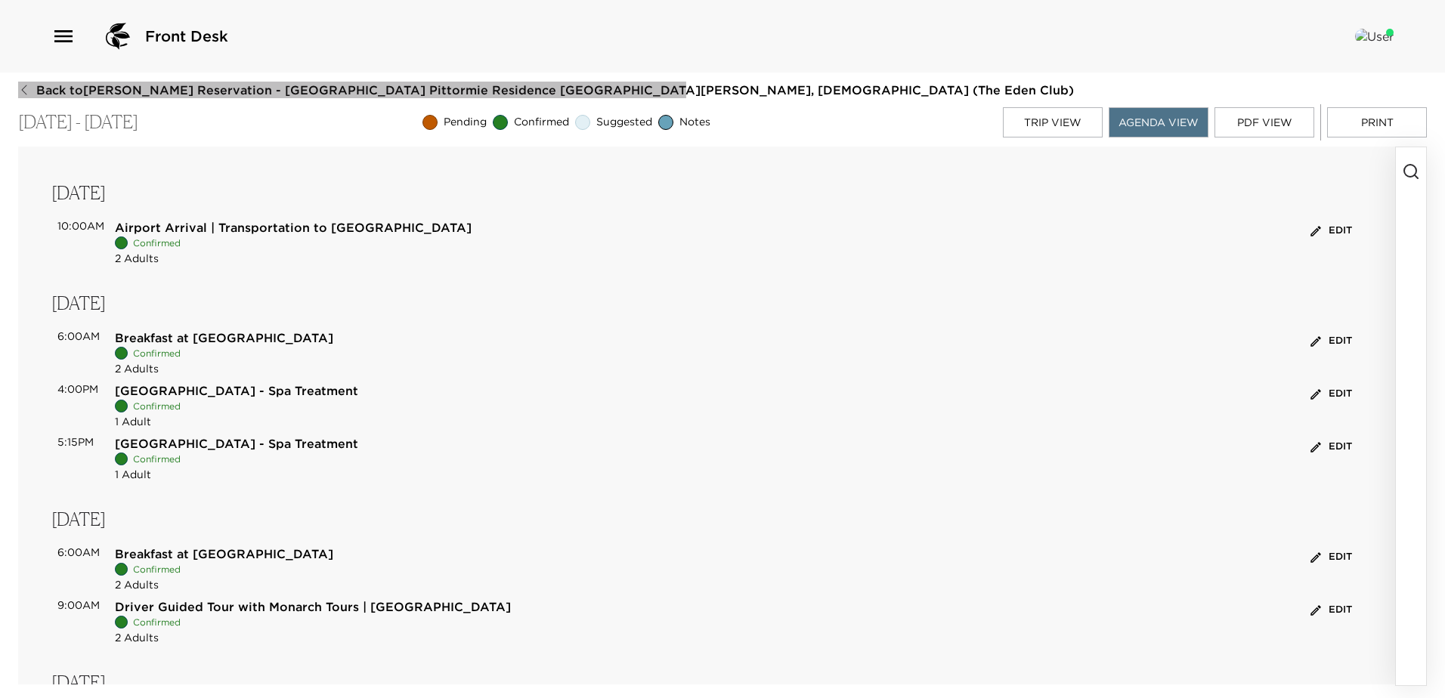
click at [27, 90] on icon "button" at bounding box center [24, 90] width 12 height 12
